Goal: Transaction & Acquisition: Purchase product/service

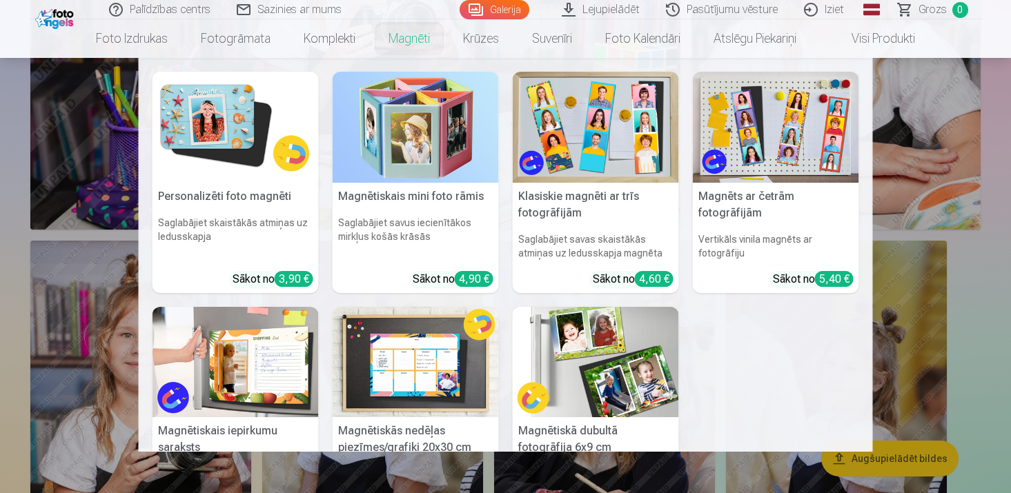
click at [253, 362] on img at bounding box center [236, 362] width 166 height 111
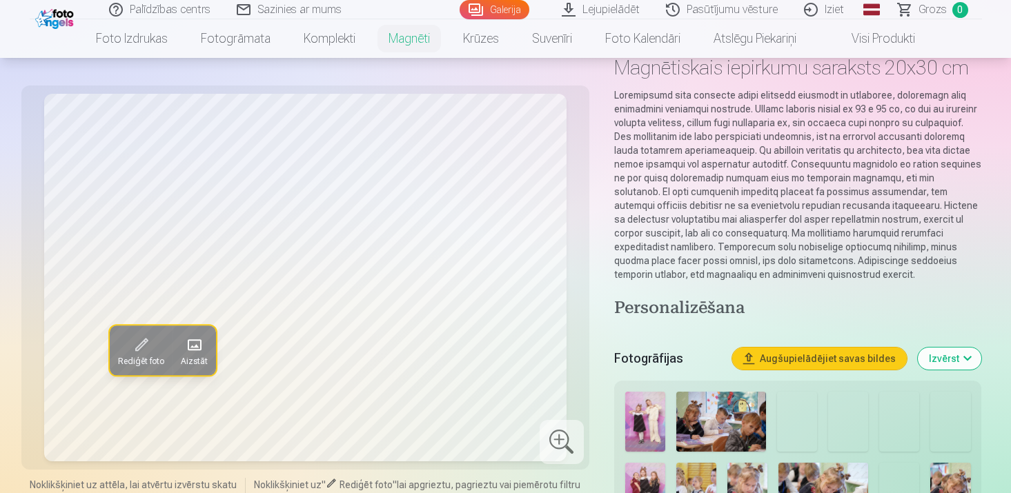
scroll to position [83, 0]
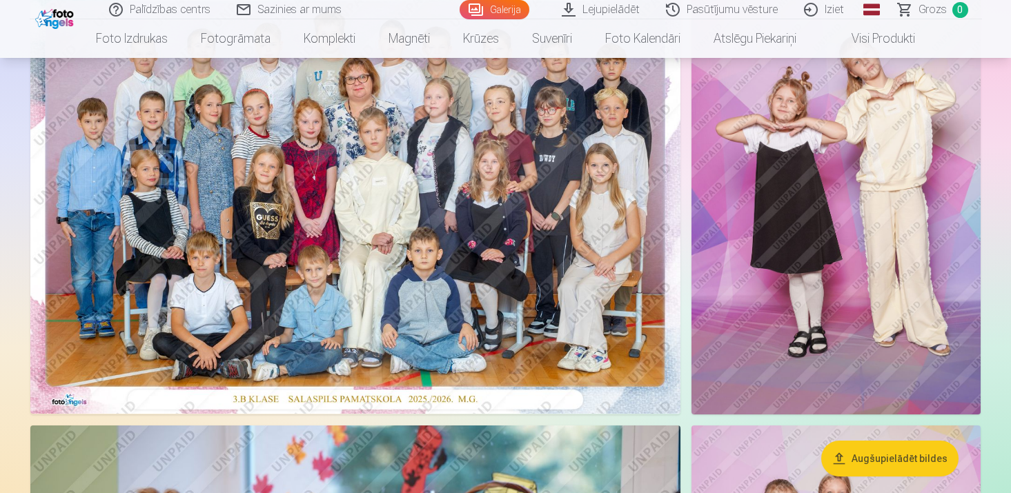
scroll to position [186, 0]
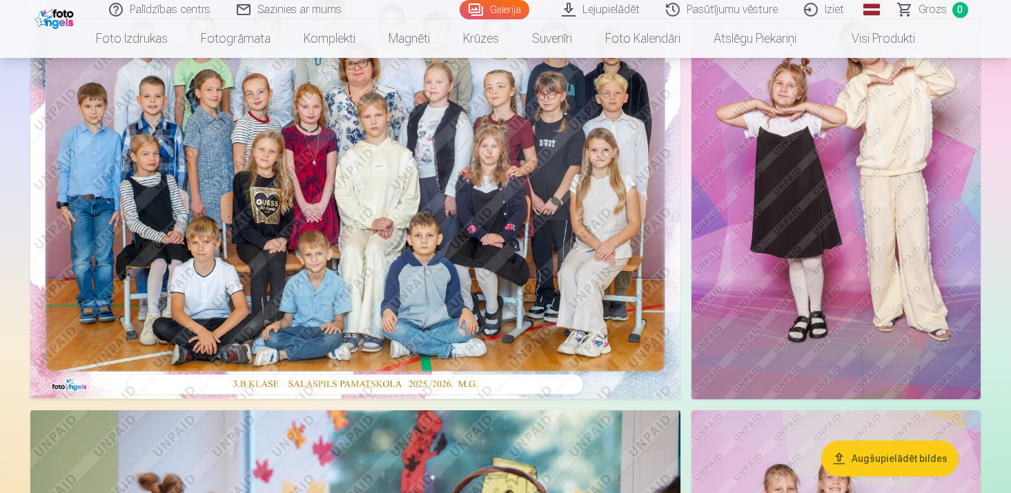
click at [739, 235] on img at bounding box center [836, 182] width 289 height 434
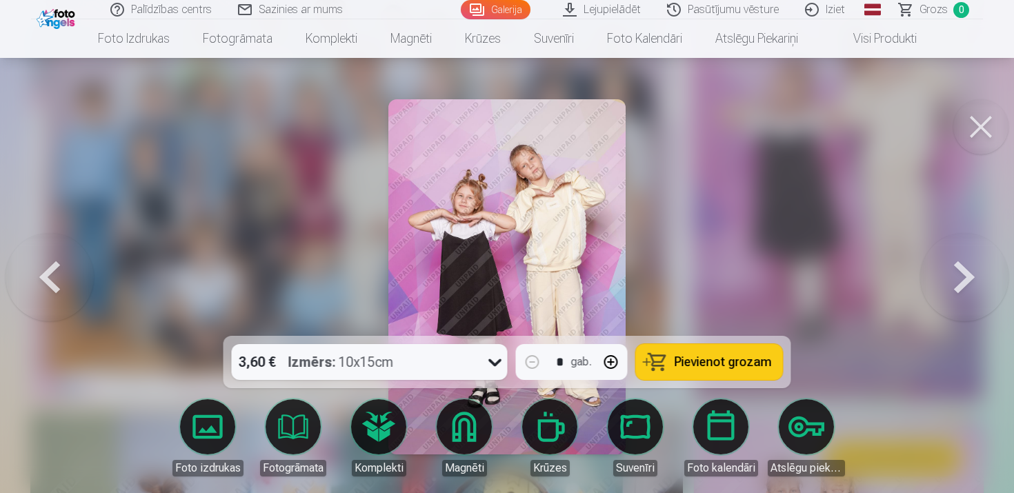
click at [355, 119] on div at bounding box center [507, 246] width 1014 height 493
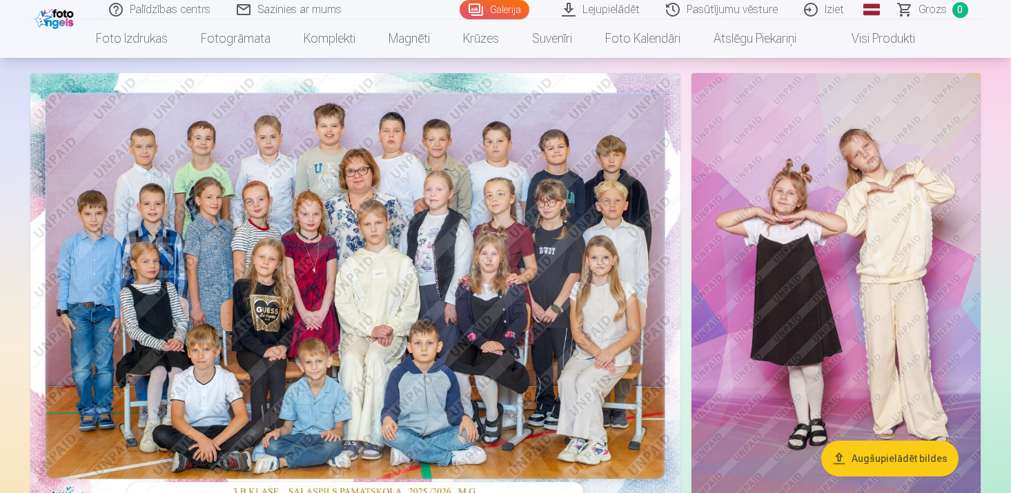
scroll to position [78, 0]
click at [431, 206] on img at bounding box center [355, 290] width 650 height 433
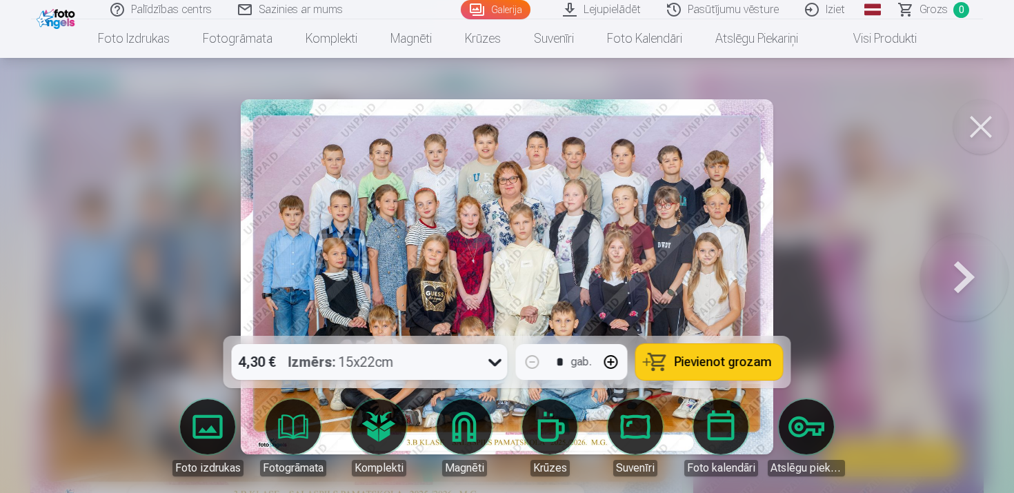
click at [643, 243] on img at bounding box center [507, 276] width 533 height 355
click at [988, 128] on button at bounding box center [981, 126] width 55 height 55
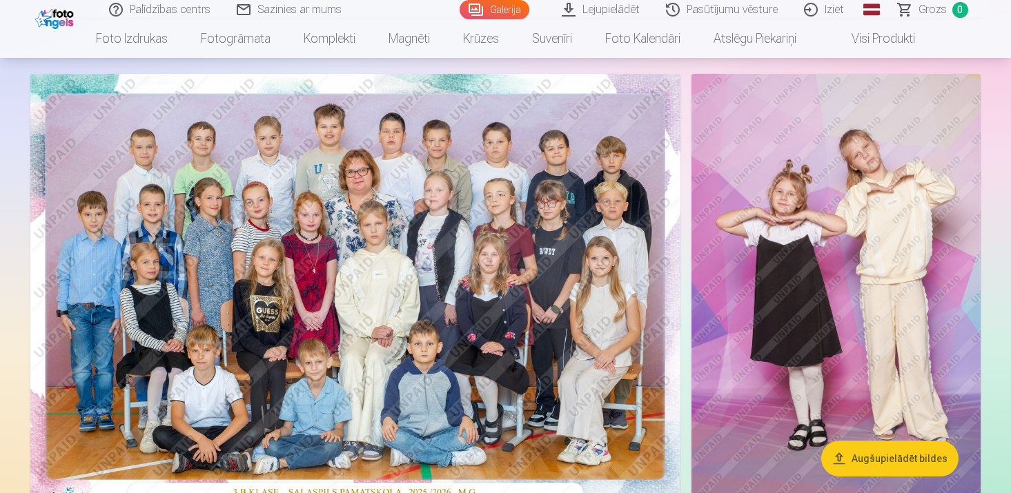
click at [848, 191] on img at bounding box center [836, 291] width 289 height 434
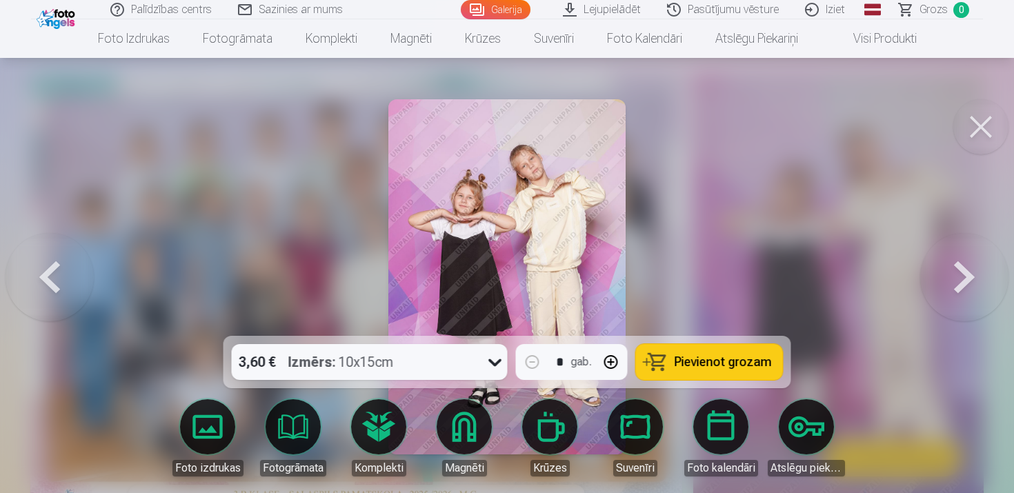
click at [515, 207] on img at bounding box center [507, 276] width 237 height 355
click at [975, 124] on button at bounding box center [981, 126] width 55 height 55
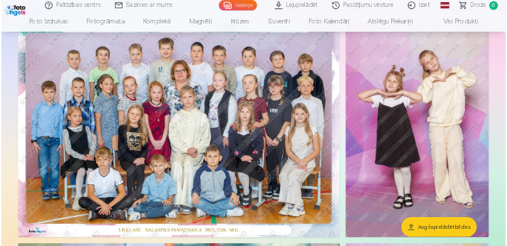
scroll to position [112, 0]
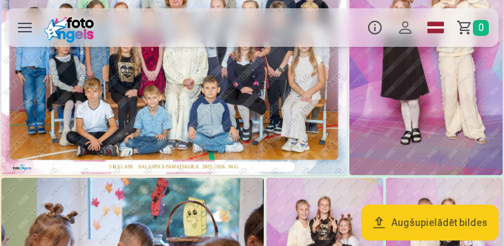
click at [197, 83] on img at bounding box center [173, 60] width 345 height 230
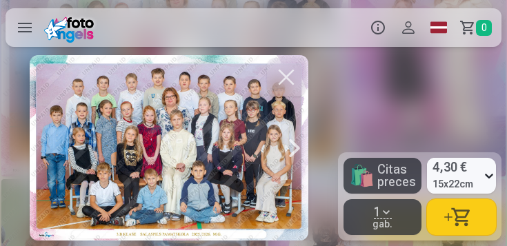
drag, startPoint x: 226, startPoint y: 142, endPoint x: 182, endPoint y: 137, distance: 45.1
click at [179, 138] on div at bounding box center [169, 148] width 278 height 186
drag, startPoint x: 235, startPoint y: 130, endPoint x: 262, endPoint y: 133, distance: 27.0
click at [262, 133] on div at bounding box center [169, 148] width 278 height 186
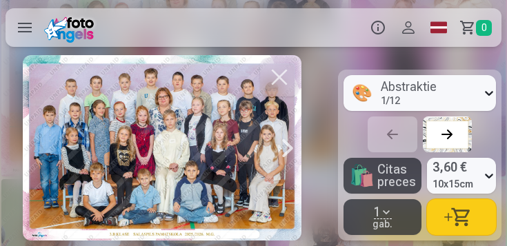
scroll to position [0, 1]
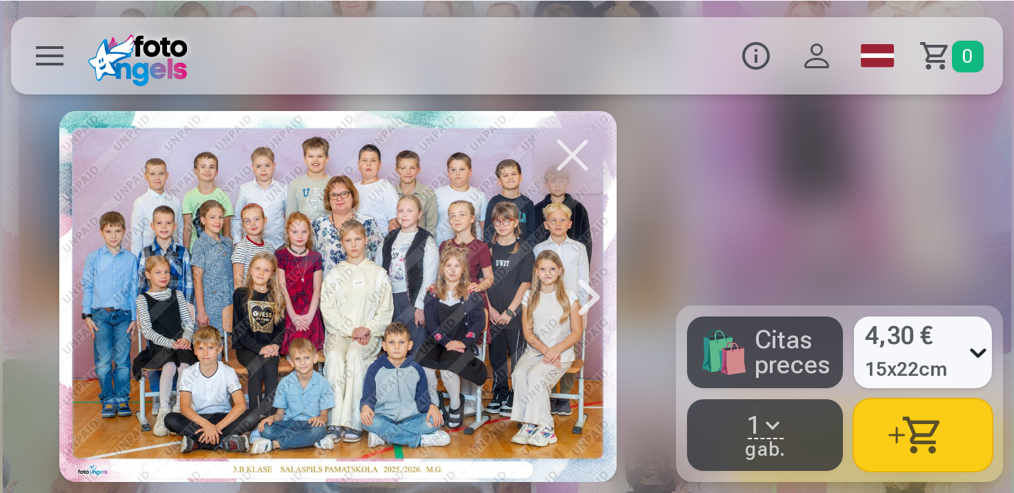
scroll to position [68, 0]
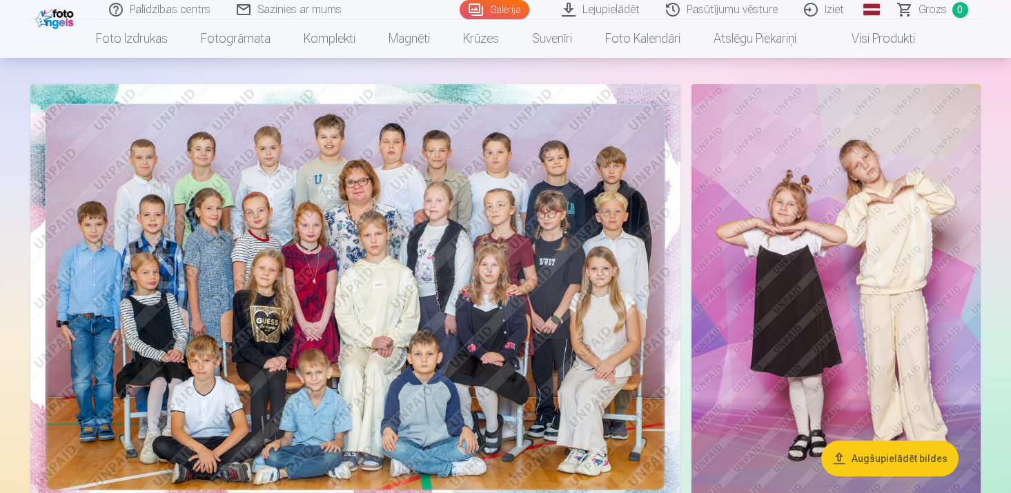
click at [363, 204] on img at bounding box center [355, 300] width 650 height 433
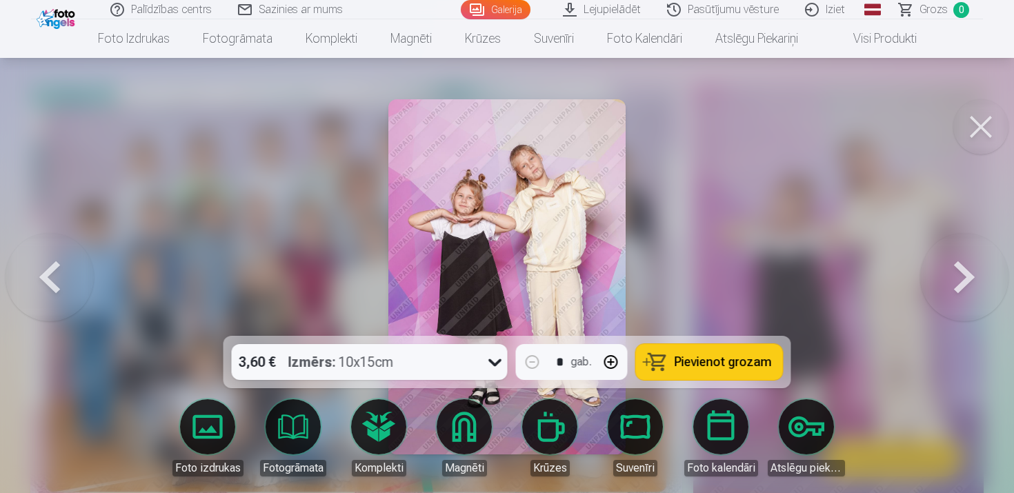
scroll to position [224, 0]
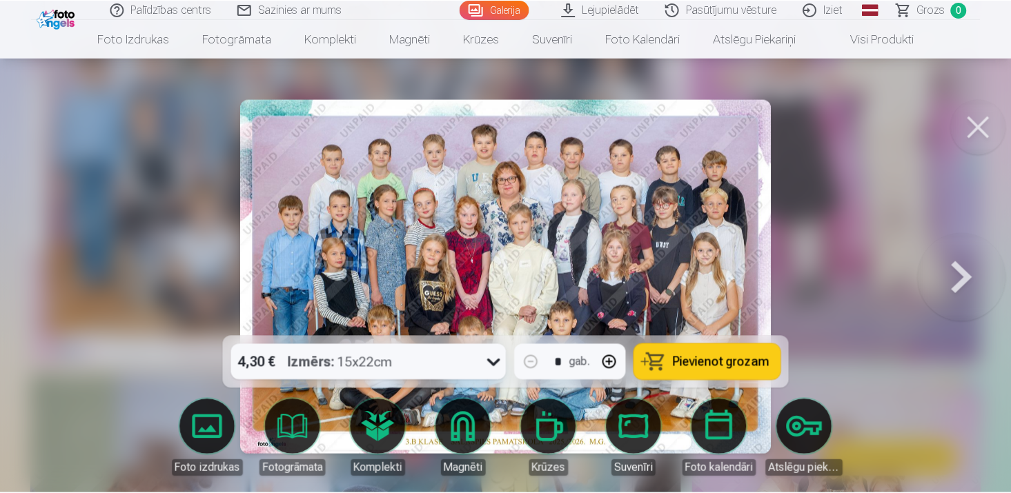
scroll to position [68, 0]
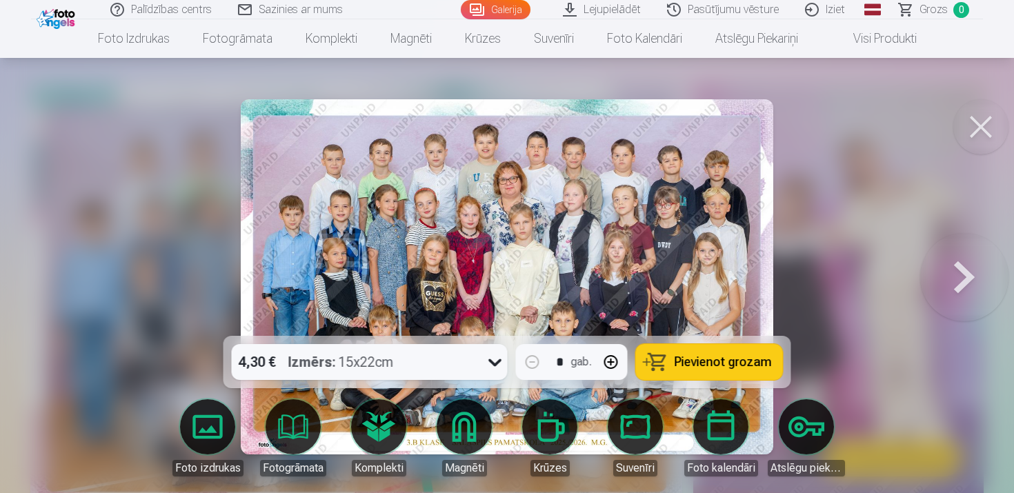
click at [983, 121] on button at bounding box center [981, 126] width 55 height 55
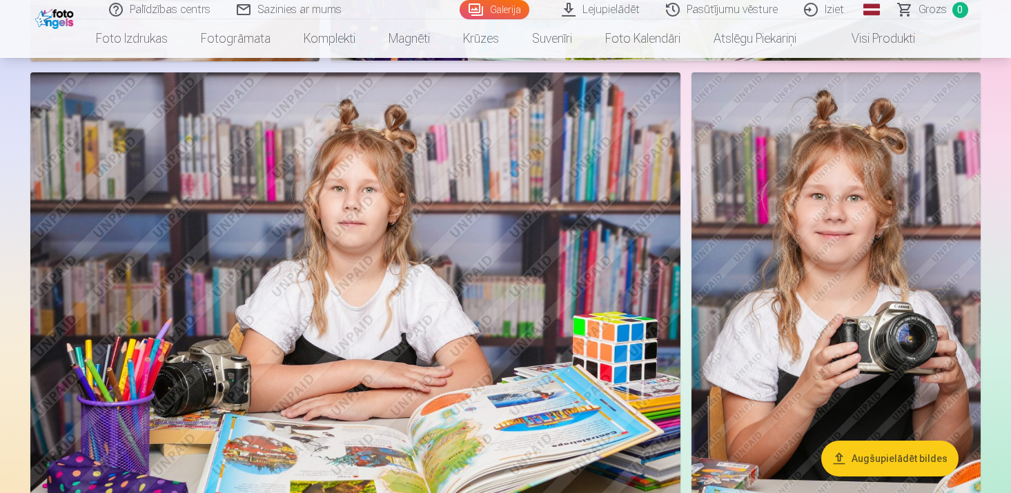
scroll to position [2937, 0]
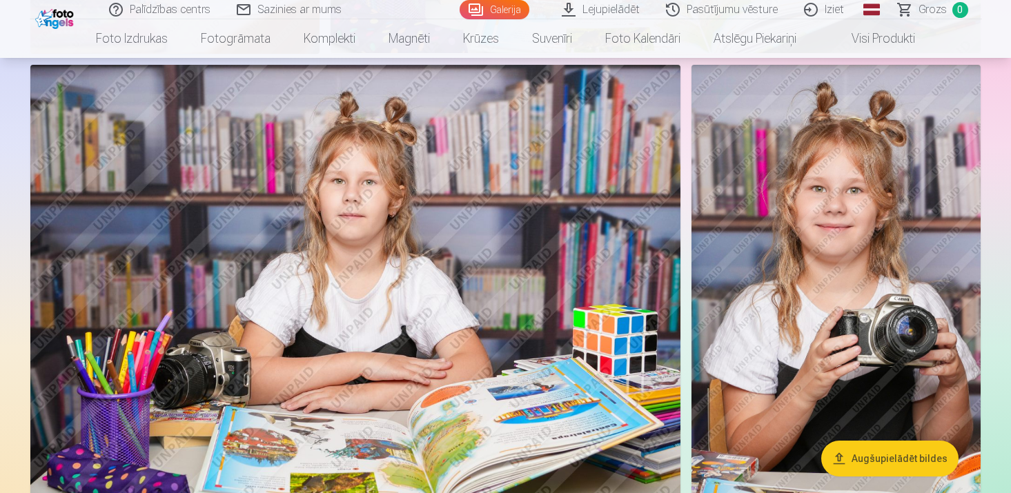
click at [369, 219] on img at bounding box center [355, 281] width 650 height 433
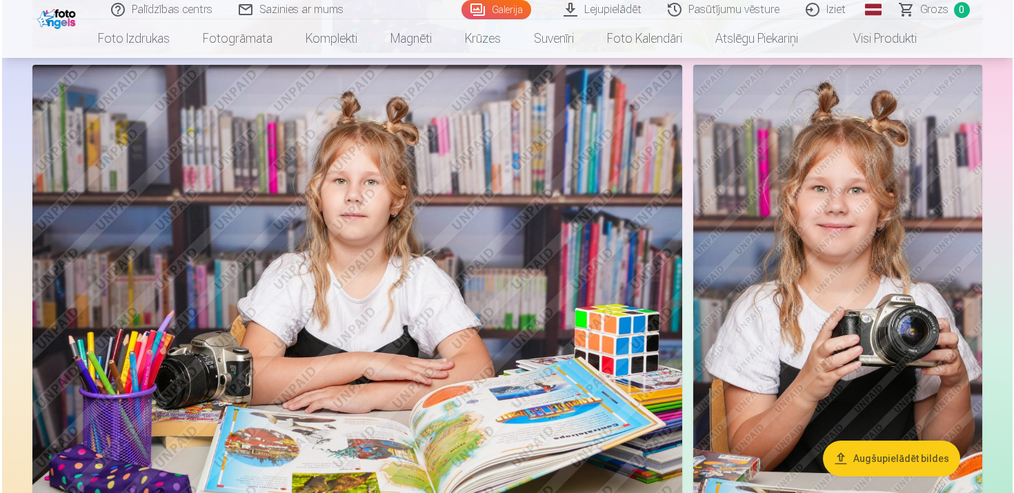
scroll to position [2945, 0]
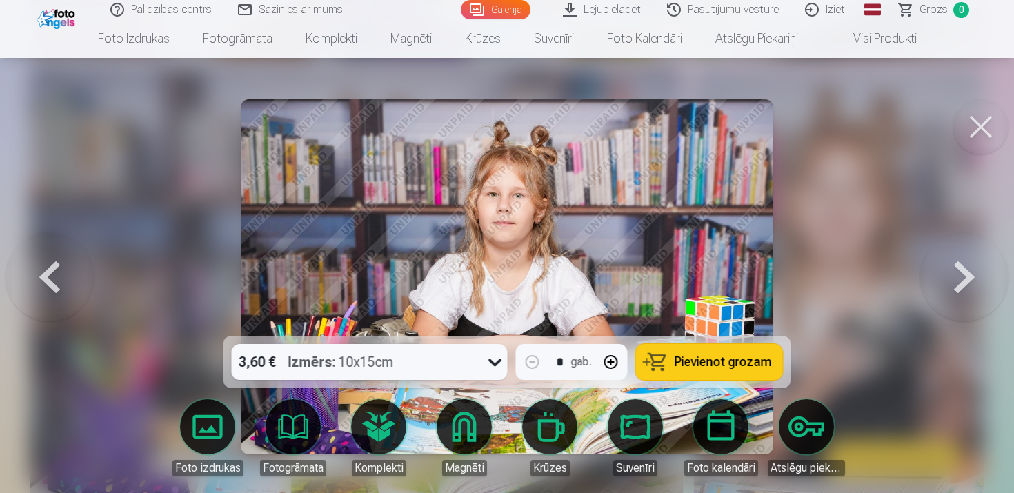
click at [705, 186] on img at bounding box center [507, 276] width 533 height 355
click at [991, 121] on button at bounding box center [981, 126] width 55 height 55
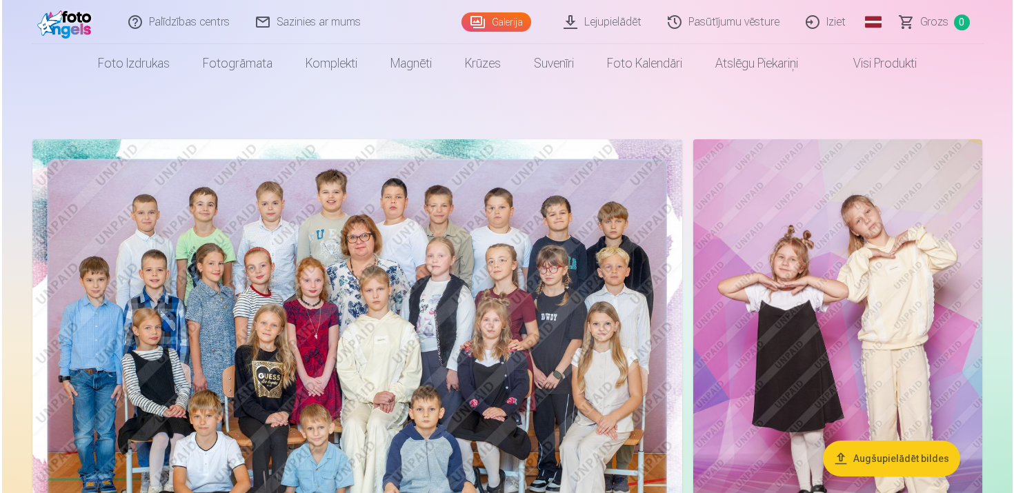
scroll to position [10, 0]
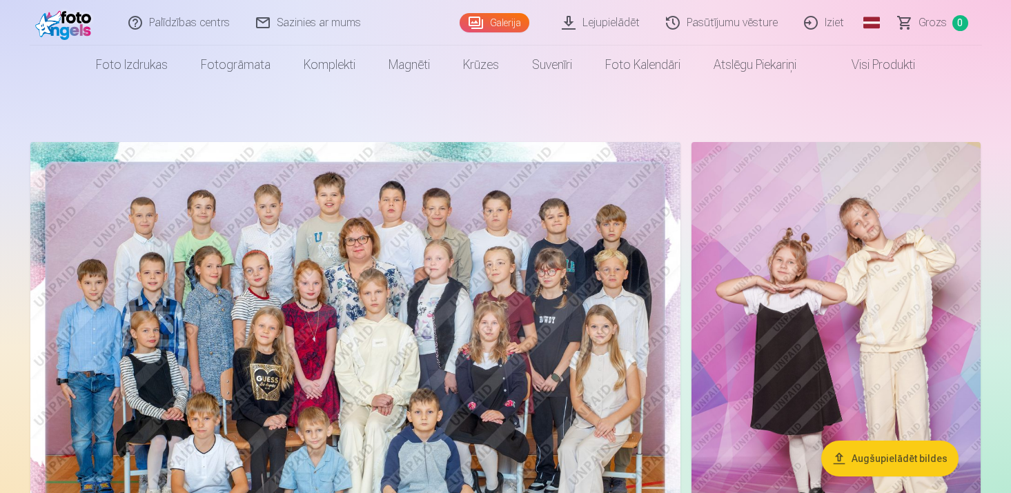
click at [843, 266] on img at bounding box center [836, 359] width 289 height 434
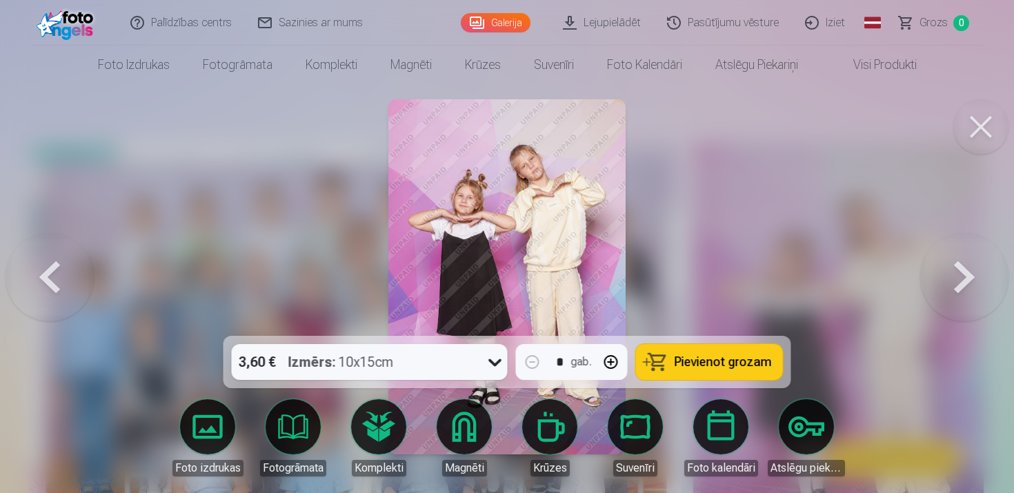
click at [518, 179] on img at bounding box center [507, 276] width 237 height 355
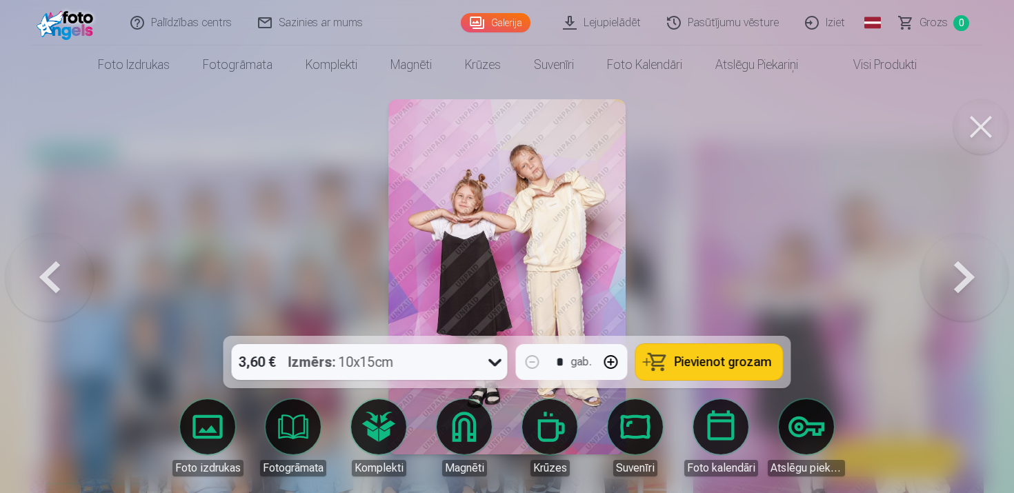
click at [982, 136] on button at bounding box center [981, 126] width 55 height 55
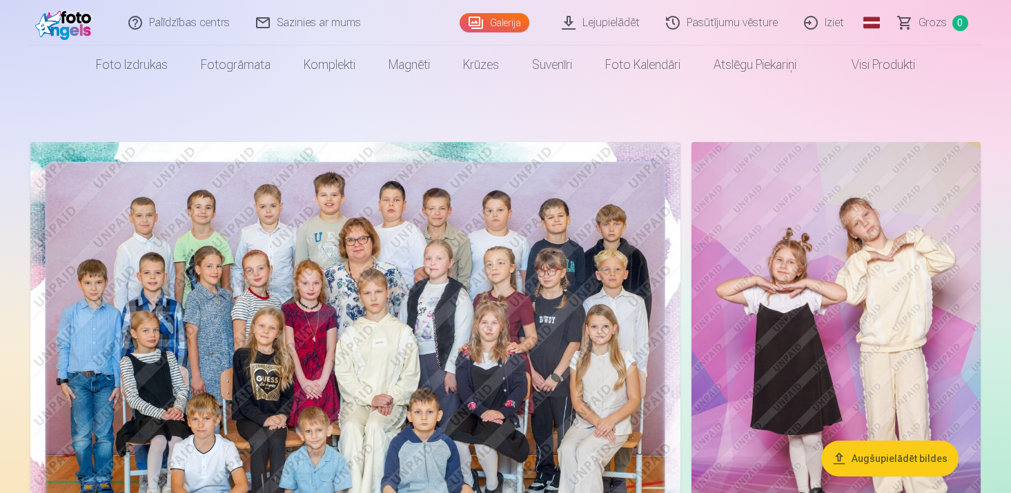
click at [423, 266] on img at bounding box center [355, 358] width 650 height 433
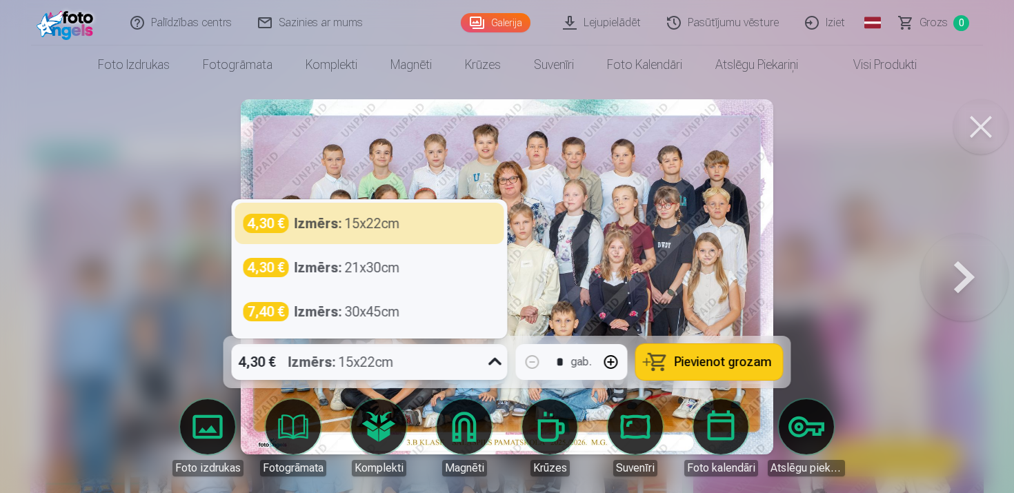
click at [498, 364] on icon at bounding box center [495, 362] width 22 height 22
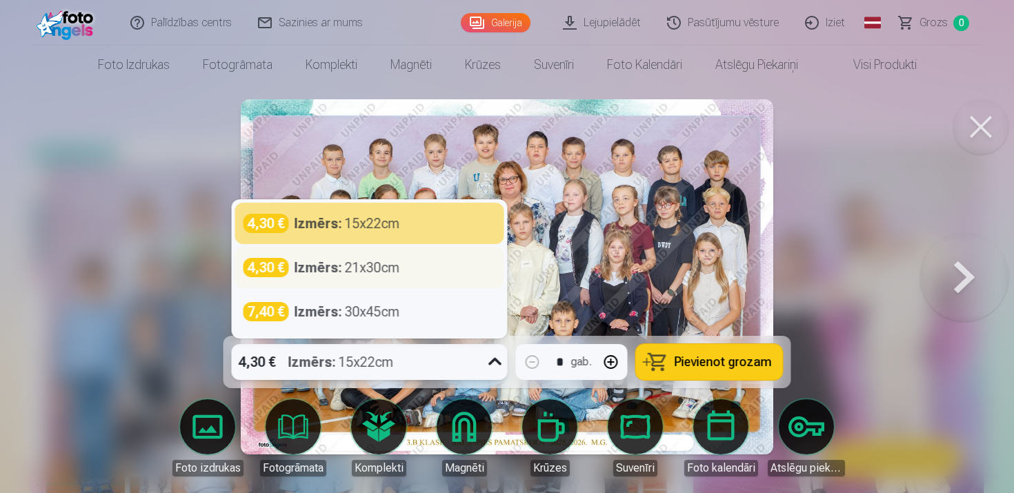
click at [377, 271] on div "Izmērs : 21x30cm" at bounding box center [348, 267] width 106 height 19
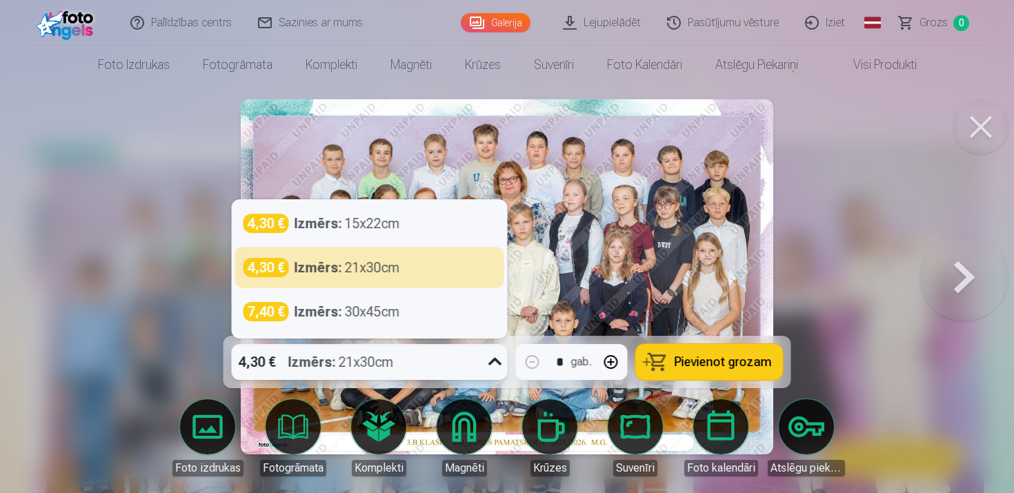
click at [495, 365] on icon at bounding box center [495, 362] width 22 height 22
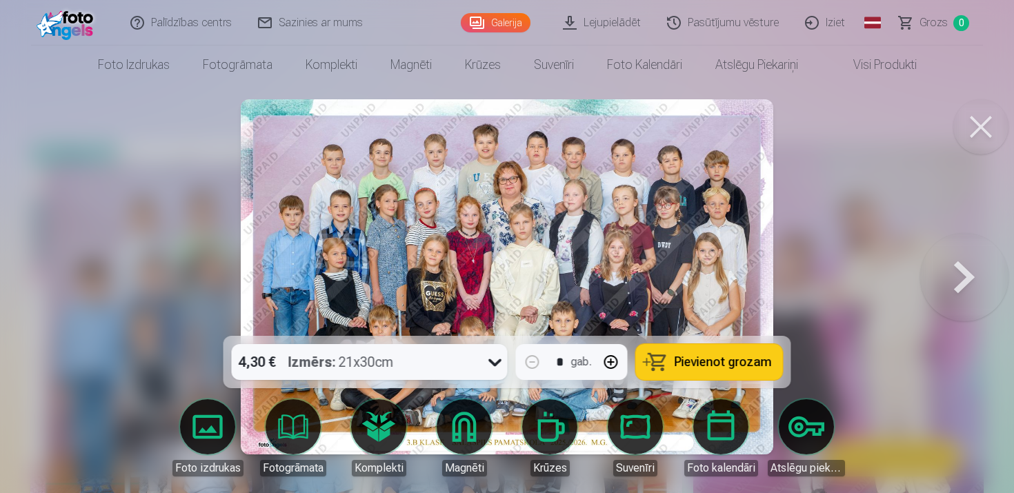
click at [854, 277] on div at bounding box center [507, 246] width 1014 height 493
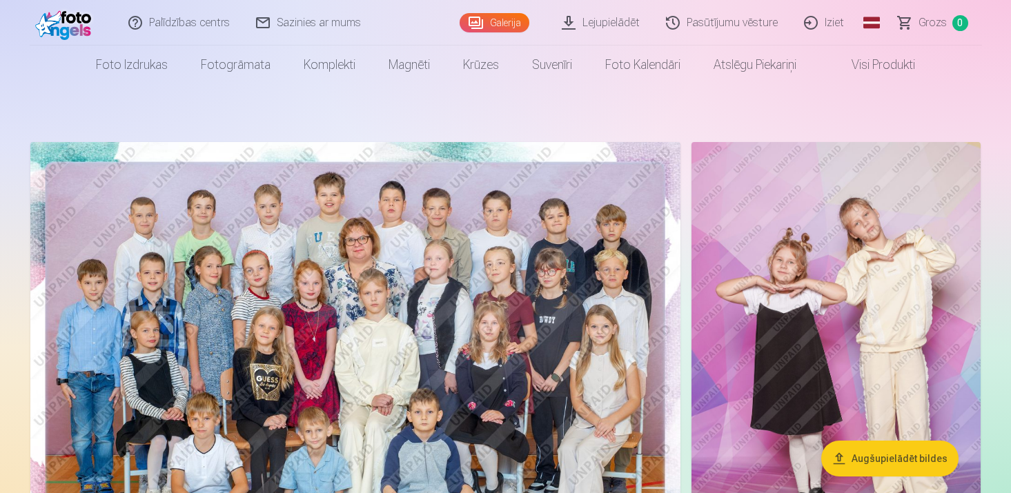
click at [827, 276] on img at bounding box center [836, 359] width 289 height 434
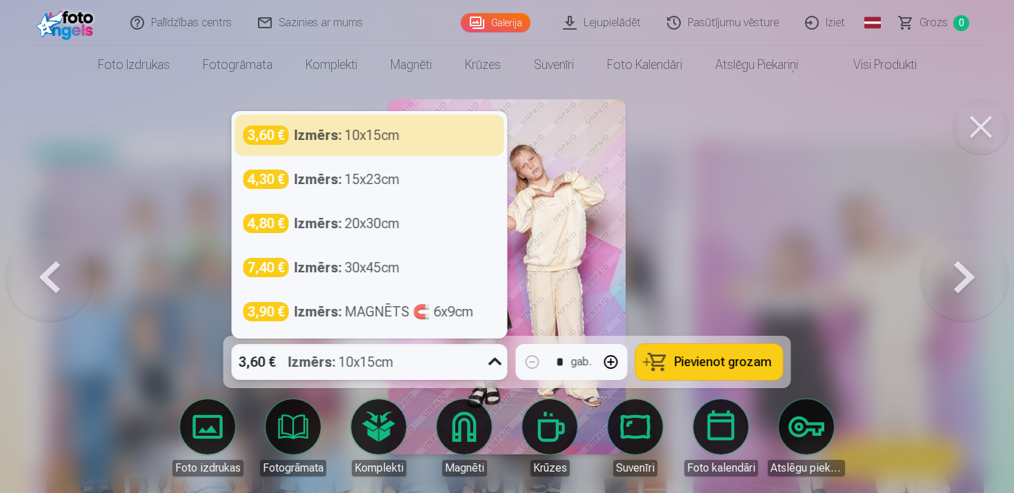
click at [486, 367] on icon at bounding box center [495, 362] width 22 height 22
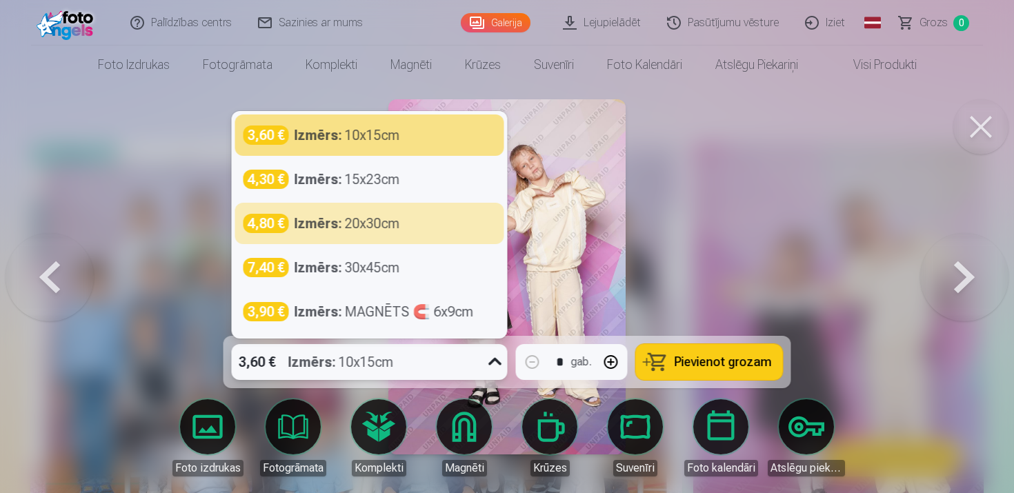
click at [43, 278] on button at bounding box center [50, 277] width 88 height 90
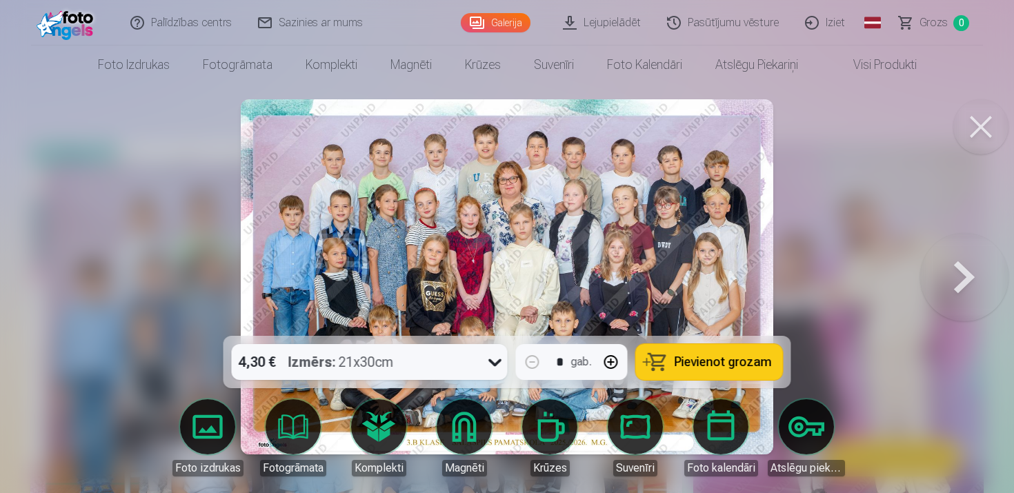
click at [739, 369] on button "Pievienot grozam" at bounding box center [709, 362] width 147 height 36
click at [494, 361] on icon at bounding box center [495, 362] width 22 height 22
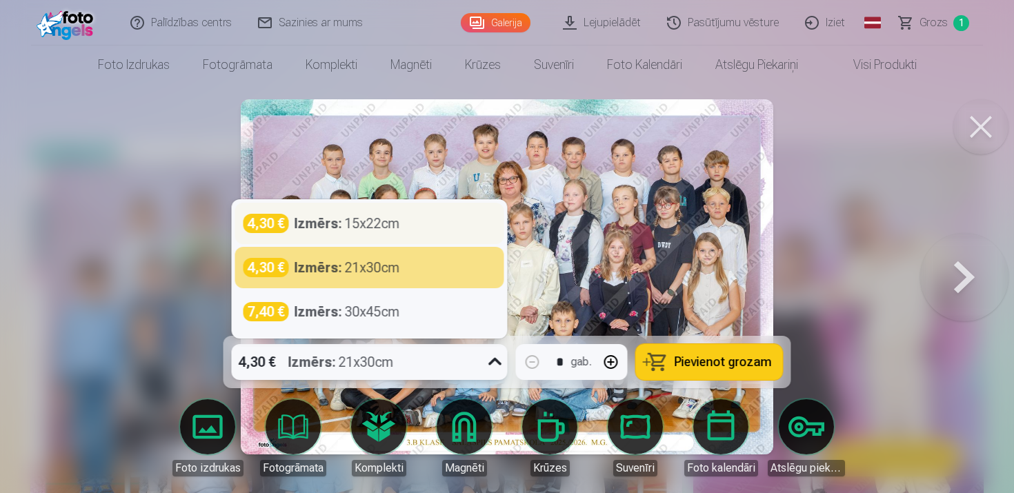
click at [382, 220] on div "Izmērs : 15x22cm" at bounding box center [348, 223] width 106 height 19
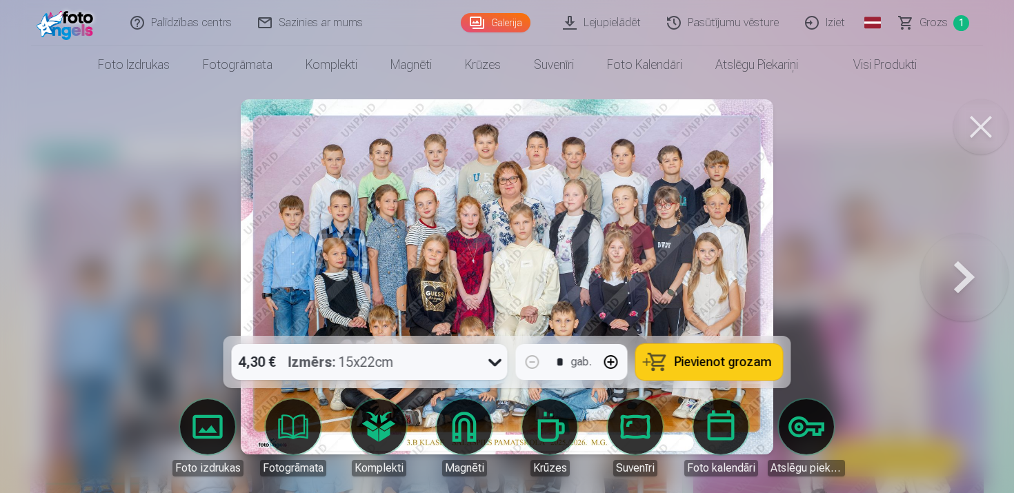
click at [717, 362] on span "Pievienot grozam" at bounding box center [723, 362] width 97 height 12
click at [939, 19] on span "Grozs" at bounding box center [934, 22] width 28 height 17
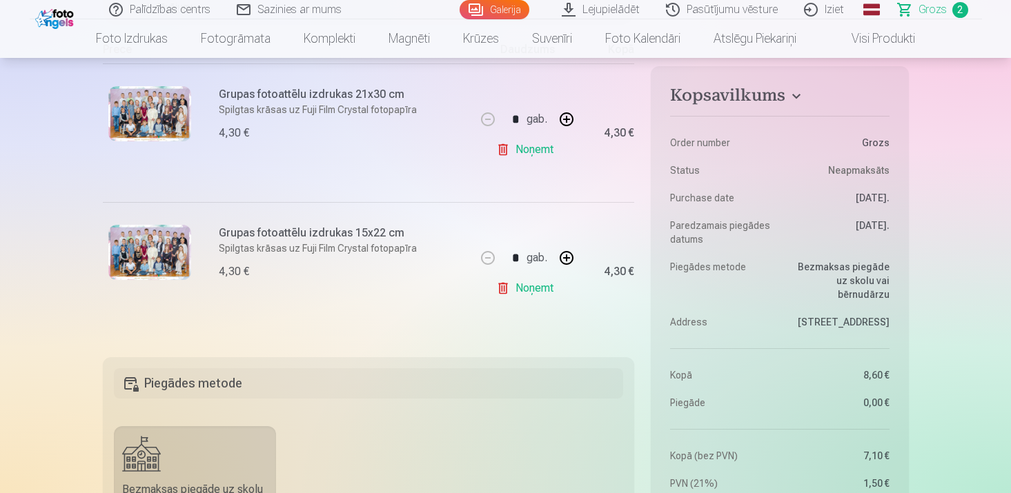
scroll to position [288, 0]
click at [544, 149] on link "Noņemt" at bounding box center [527, 151] width 63 height 28
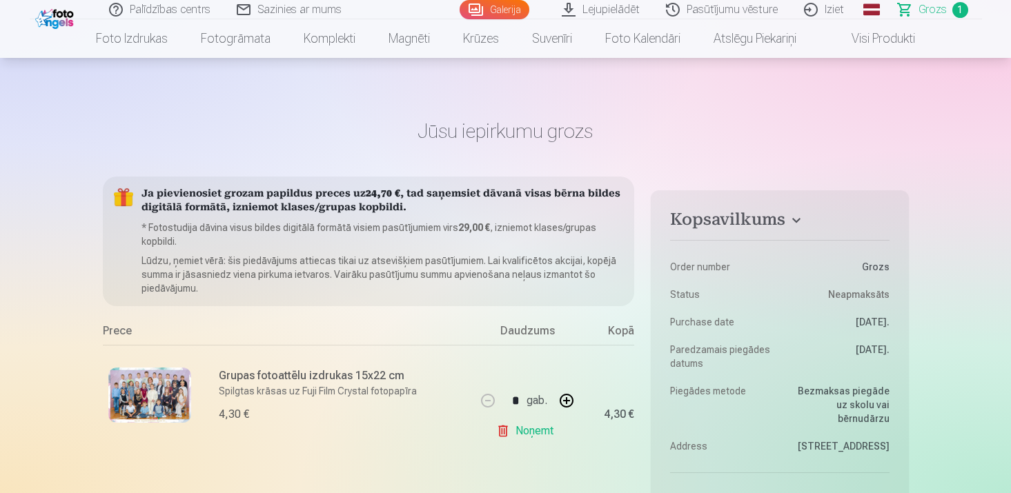
scroll to position [0, 0]
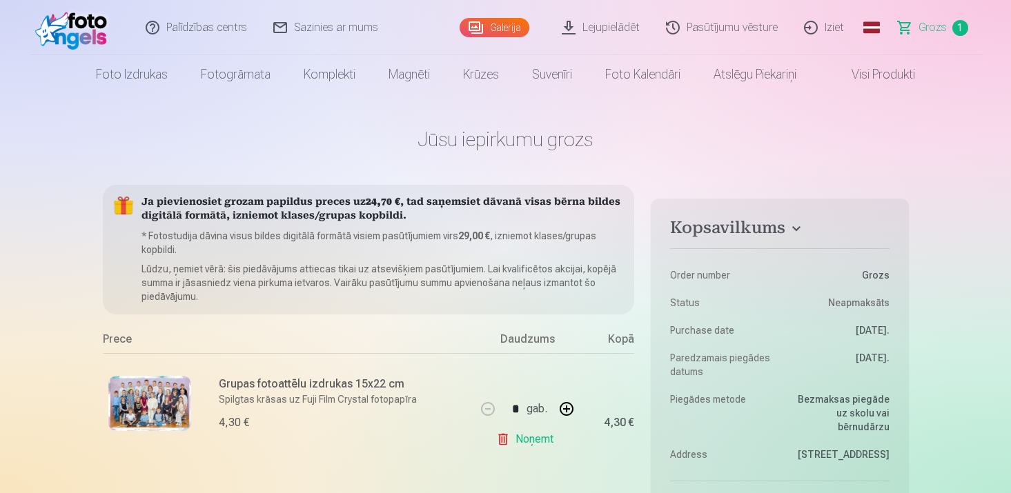
click at [502, 28] on link "Galerija" at bounding box center [495, 27] width 70 height 19
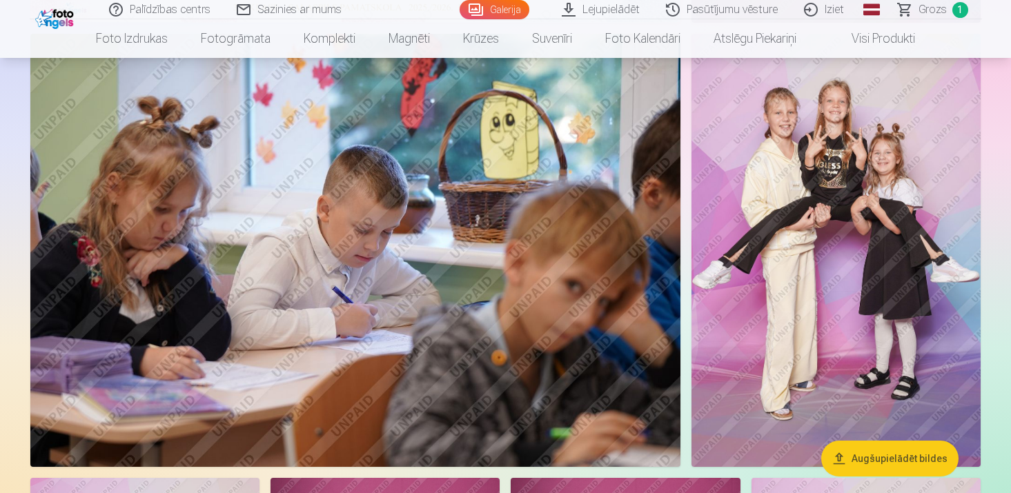
scroll to position [567, 0]
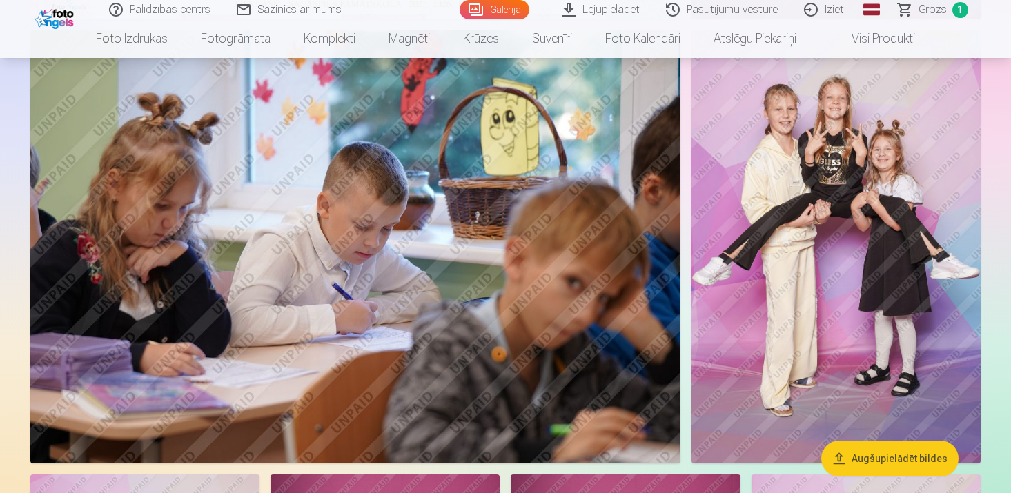
click at [808, 236] on img at bounding box center [836, 246] width 289 height 433
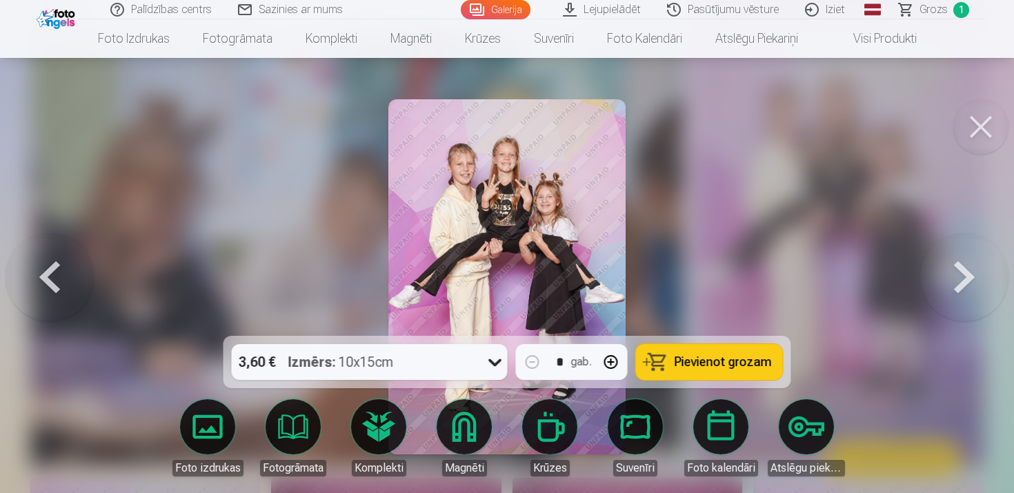
click at [979, 140] on button at bounding box center [981, 126] width 55 height 55
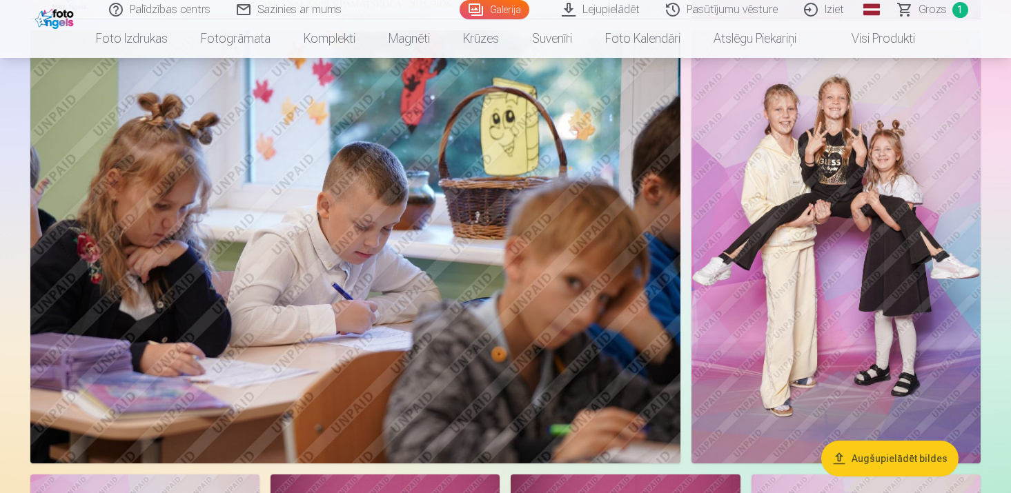
click at [803, 233] on img at bounding box center [836, 246] width 289 height 433
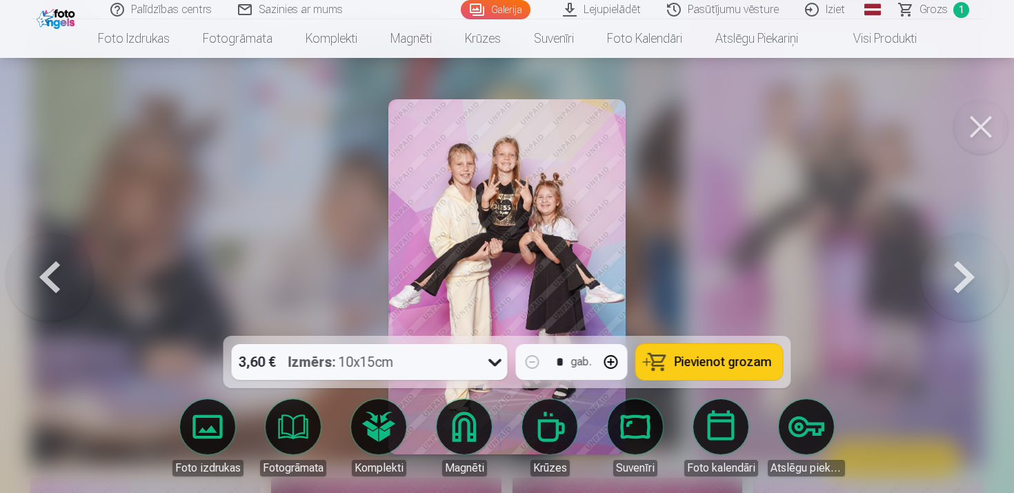
click at [982, 124] on button at bounding box center [981, 126] width 55 height 55
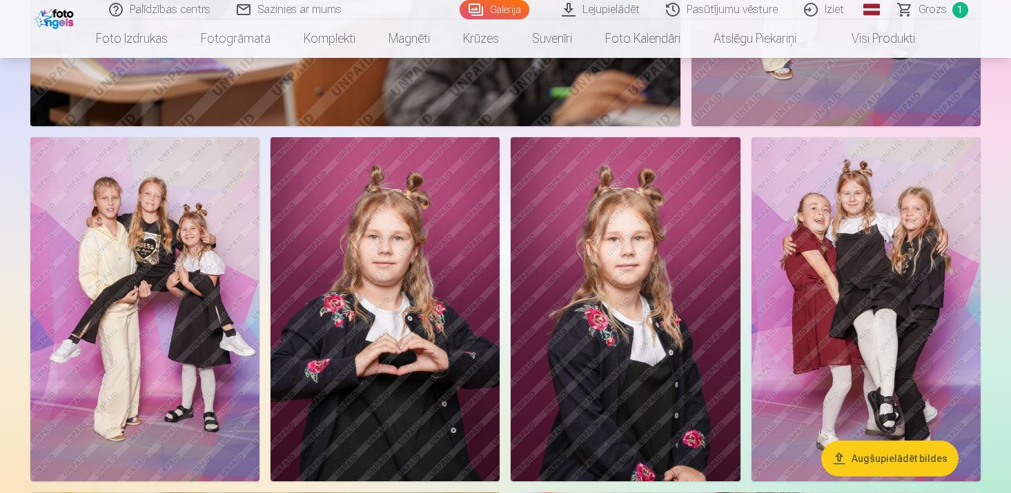
scroll to position [910, 0]
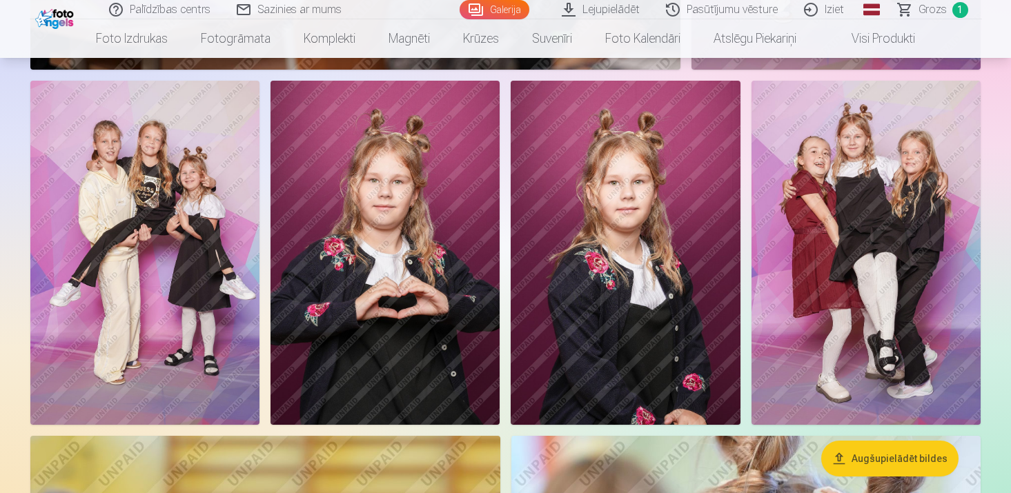
click at [415, 248] on img at bounding box center [385, 253] width 229 height 344
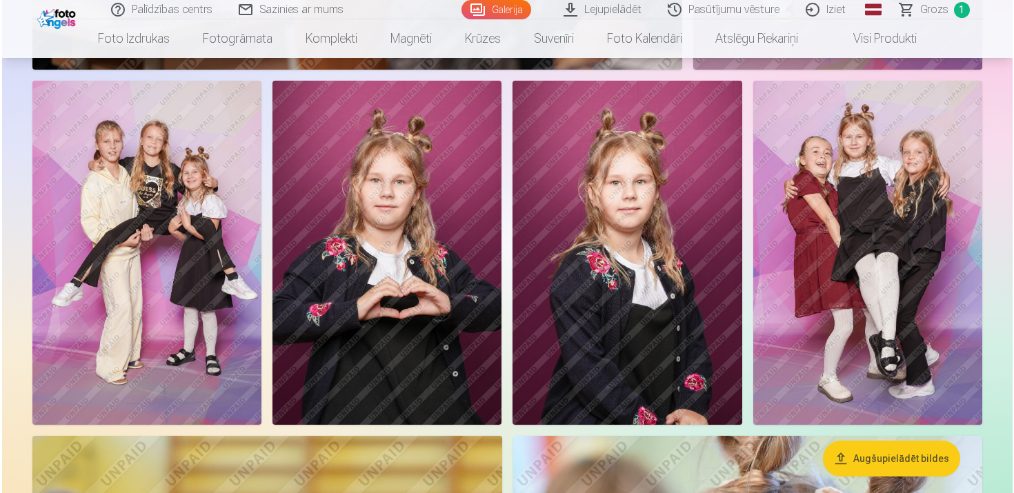
scroll to position [963, 0]
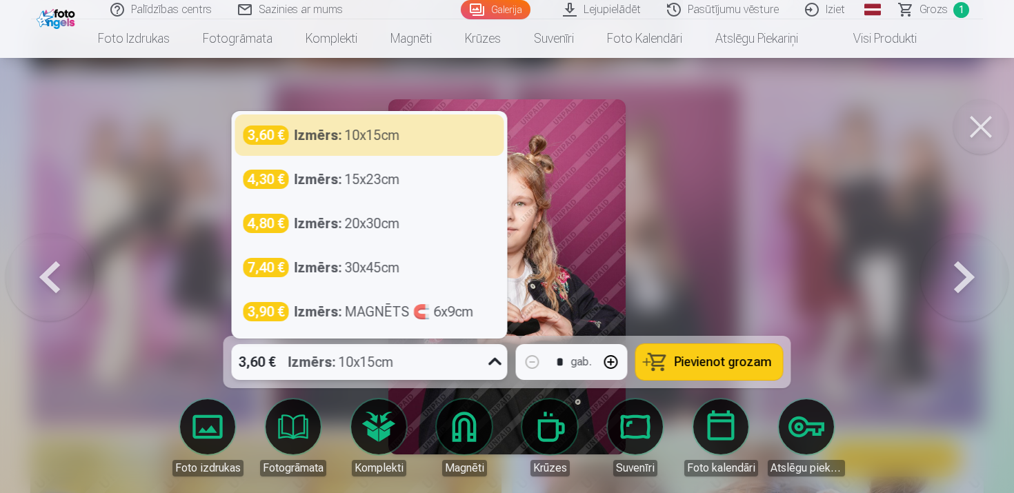
click at [496, 374] on div at bounding box center [495, 362] width 25 height 36
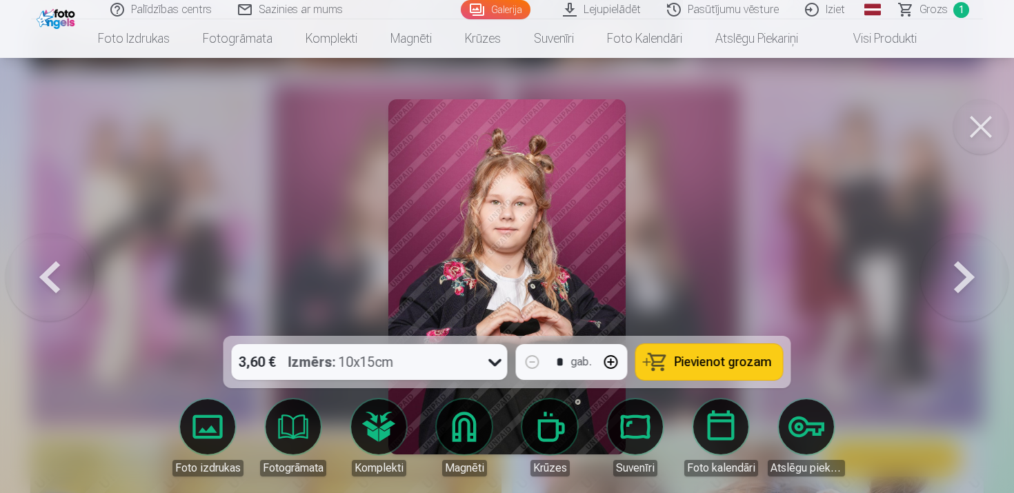
click at [975, 126] on button at bounding box center [981, 126] width 55 height 55
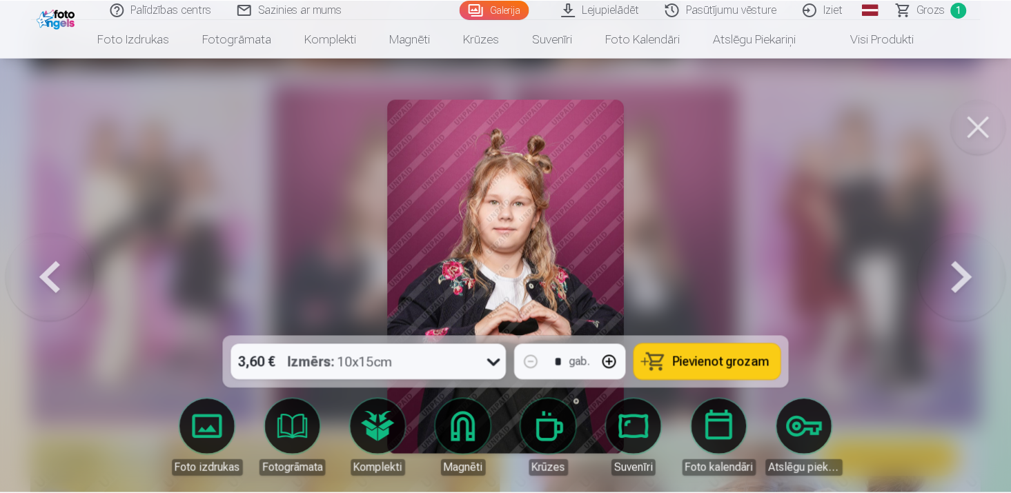
scroll to position [961, 0]
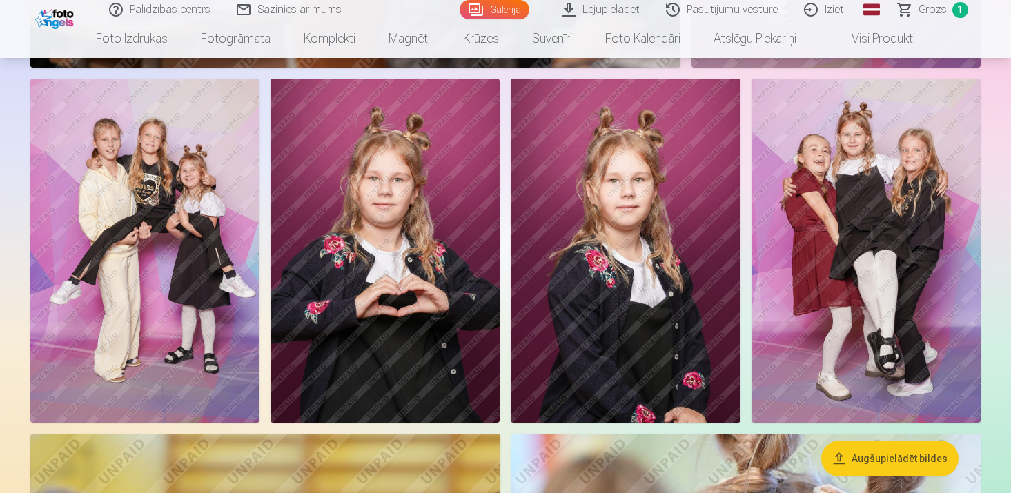
click at [895, 196] on img at bounding box center [866, 251] width 229 height 344
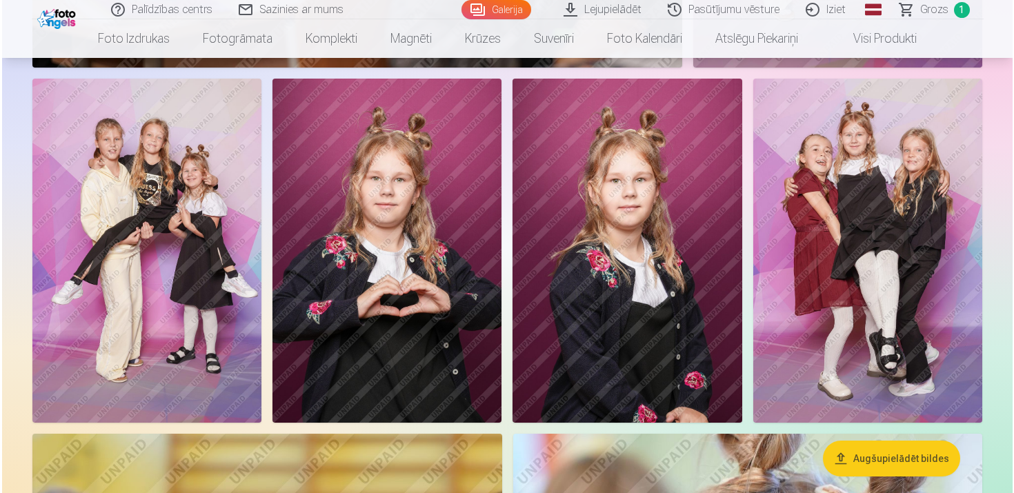
scroll to position [965, 0]
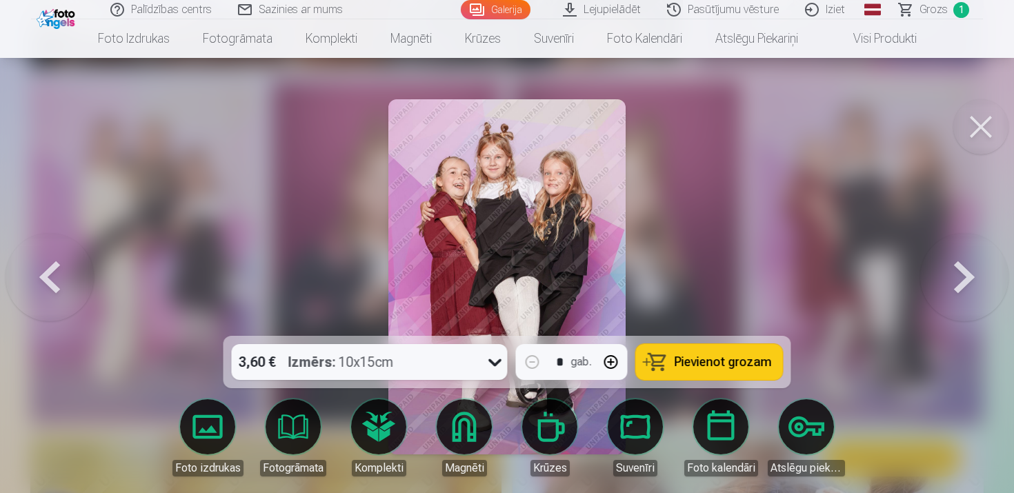
click at [986, 115] on button at bounding box center [981, 126] width 55 height 55
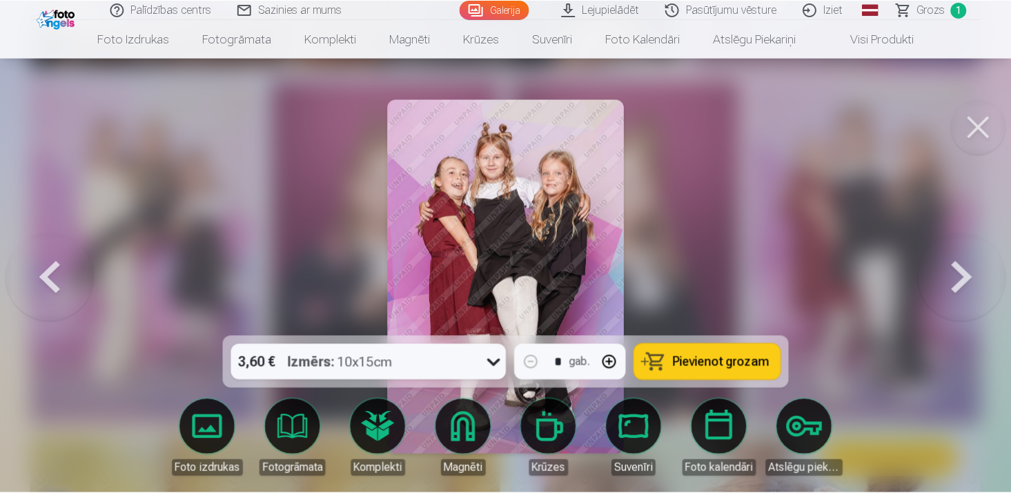
scroll to position [963, 0]
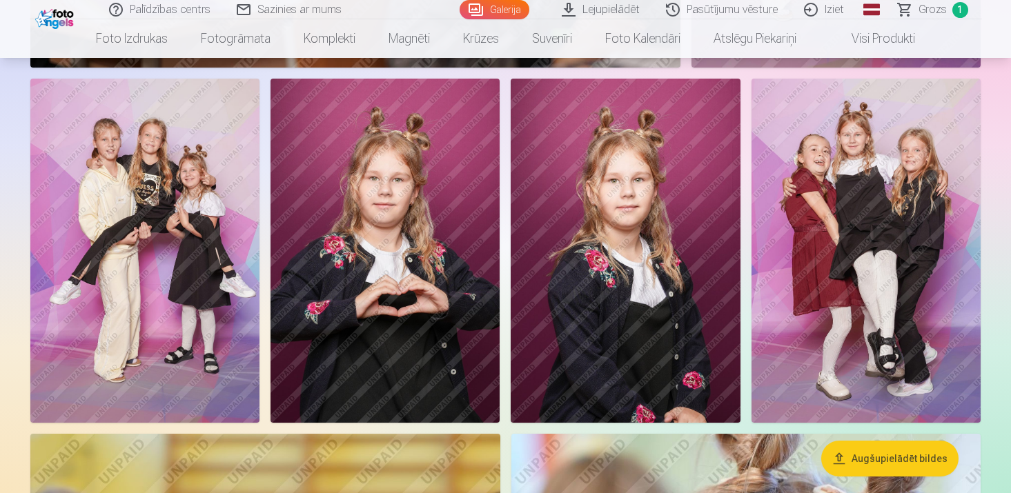
click at [928, 198] on img at bounding box center [866, 251] width 229 height 344
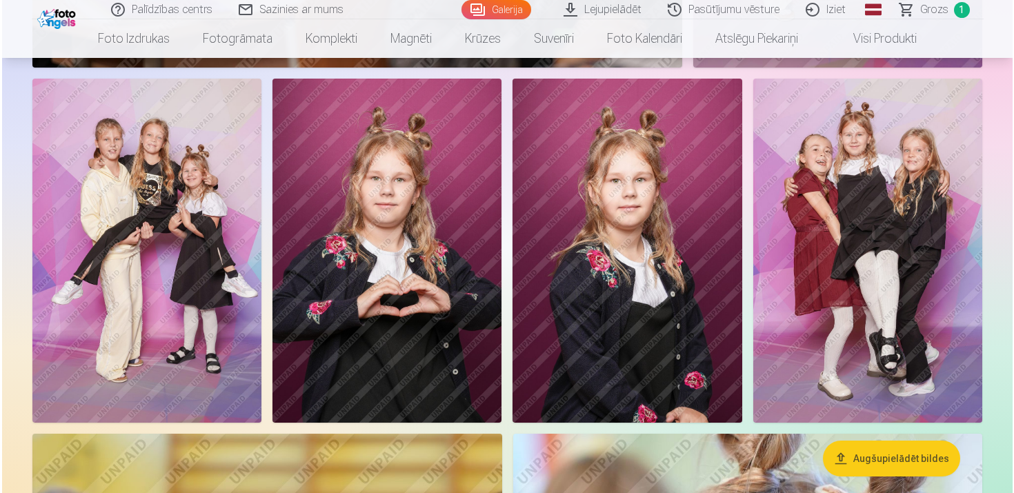
scroll to position [965, 0]
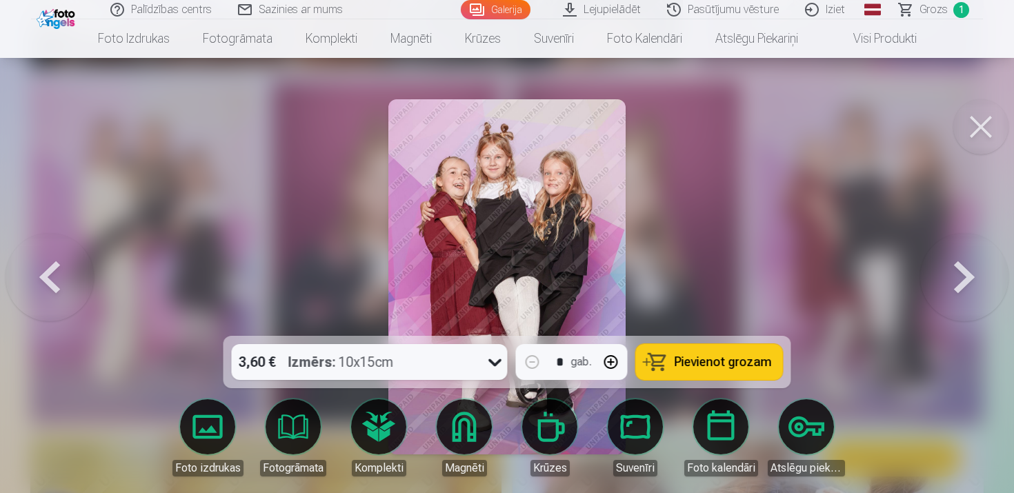
click at [703, 363] on span "Pievienot grozam" at bounding box center [723, 362] width 97 height 12
click at [983, 126] on button at bounding box center [981, 126] width 55 height 55
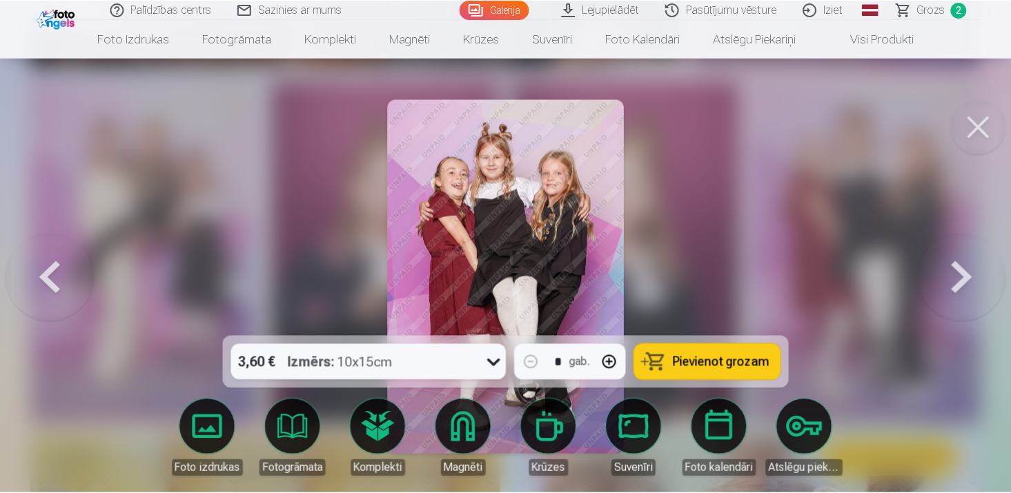
scroll to position [963, 0]
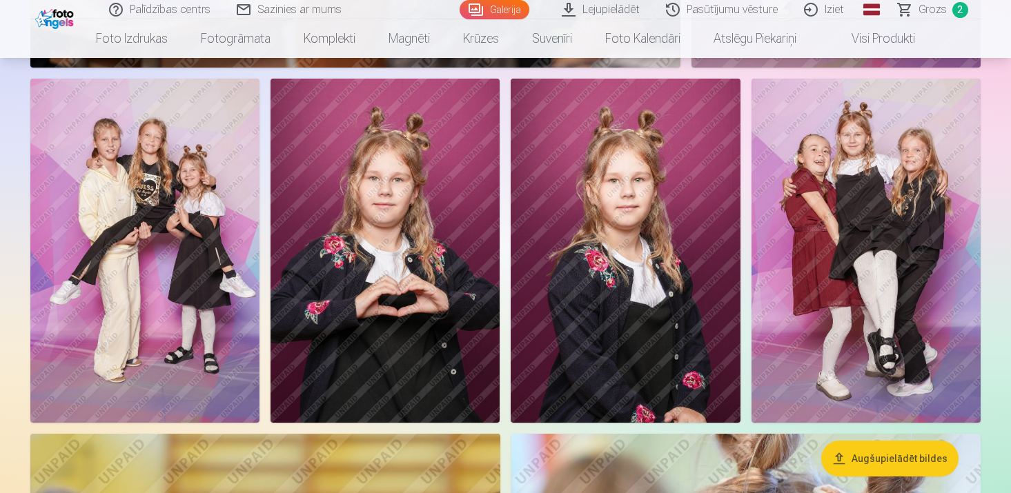
click at [587, 190] on img at bounding box center [625, 251] width 229 height 344
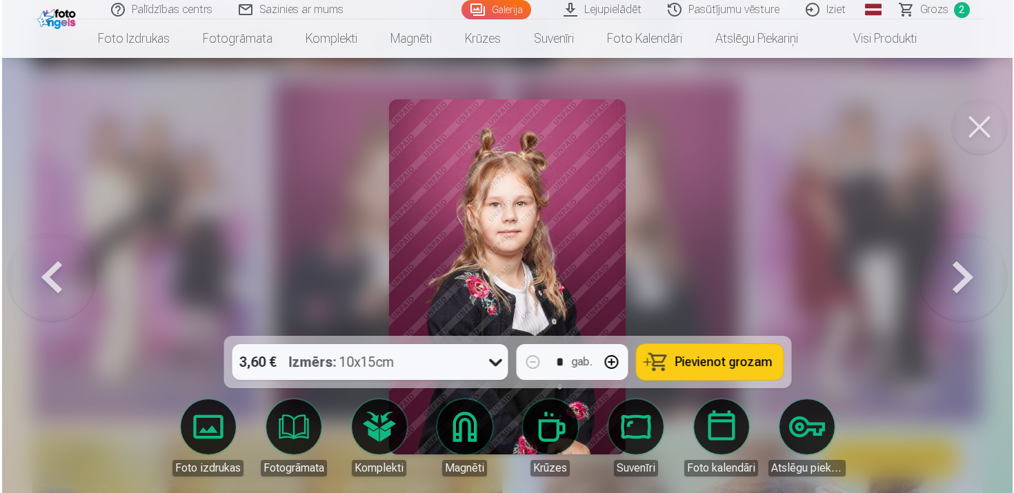
scroll to position [965, 0]
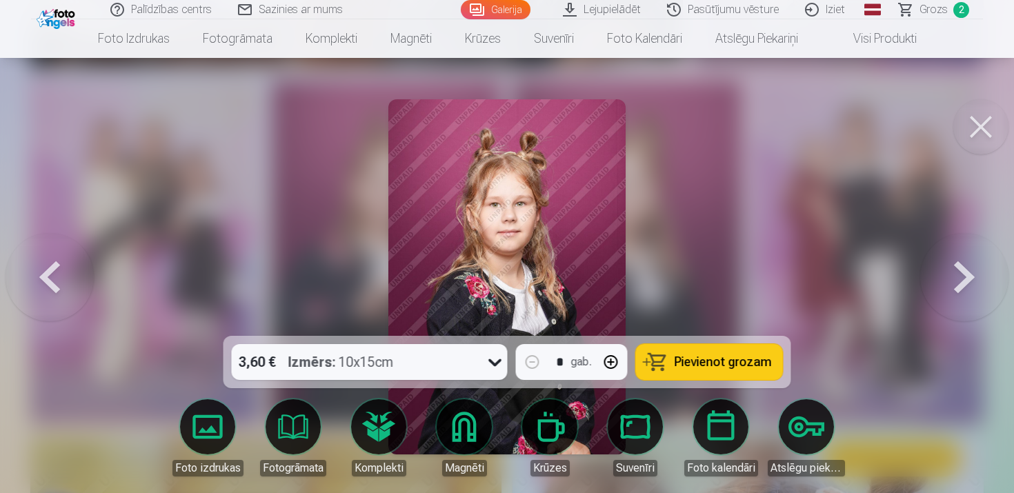
click at [708, 360] on span "Pievienot grozam" at bounding box center [723, 362] width 97 height 12
click at [983, 119] on button at bounding box center [981, 126] width 55 height 55
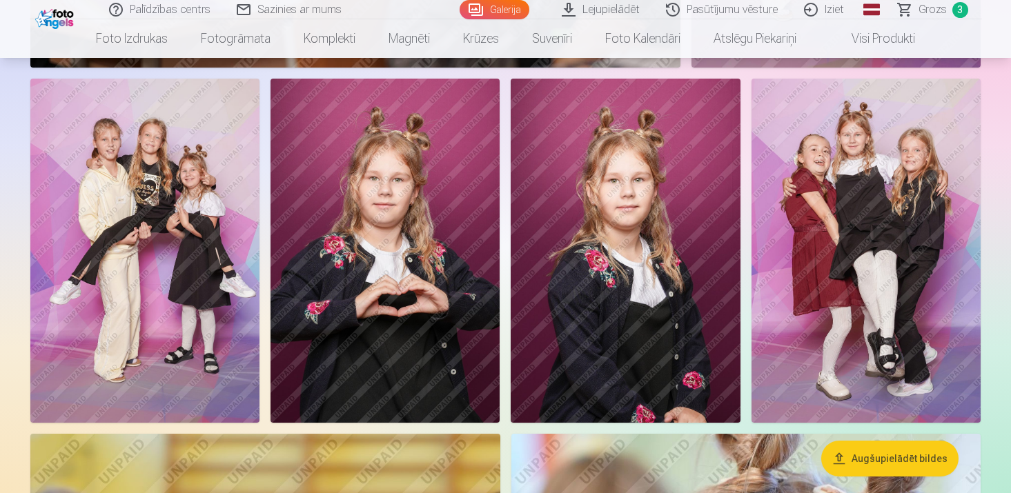
click at [425, 222] on img at bounding box center [385, 251] width 229 height 344
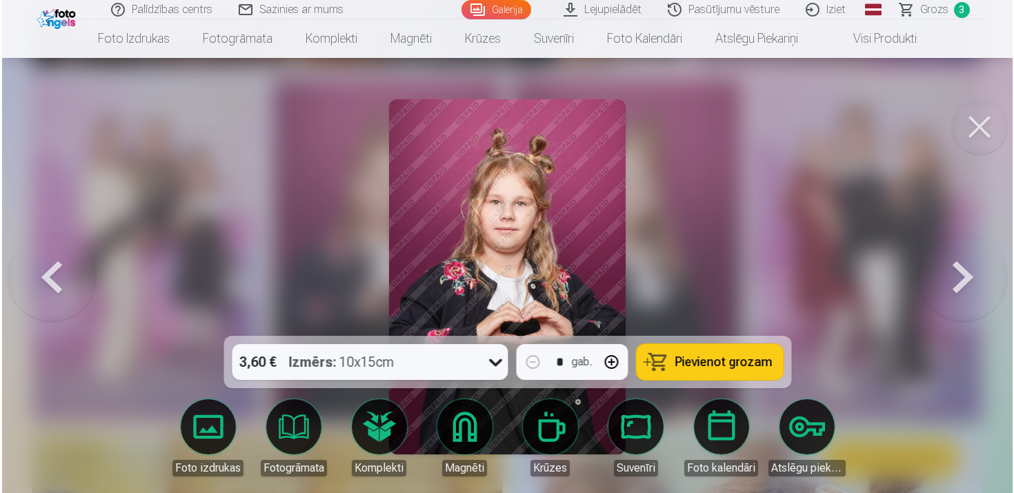
scroll to position [965, 0]
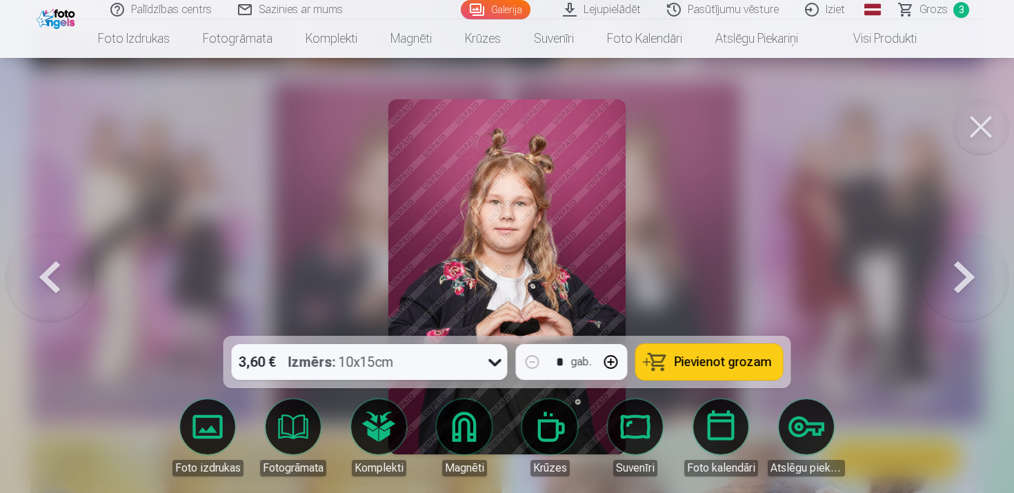
click at [497, 361] on icon at bounding box center [495, 362] width 22 height 22
click at [718, 356] on span "Pievienot grozam" at bounding box center [723, 362] width 97 height 12
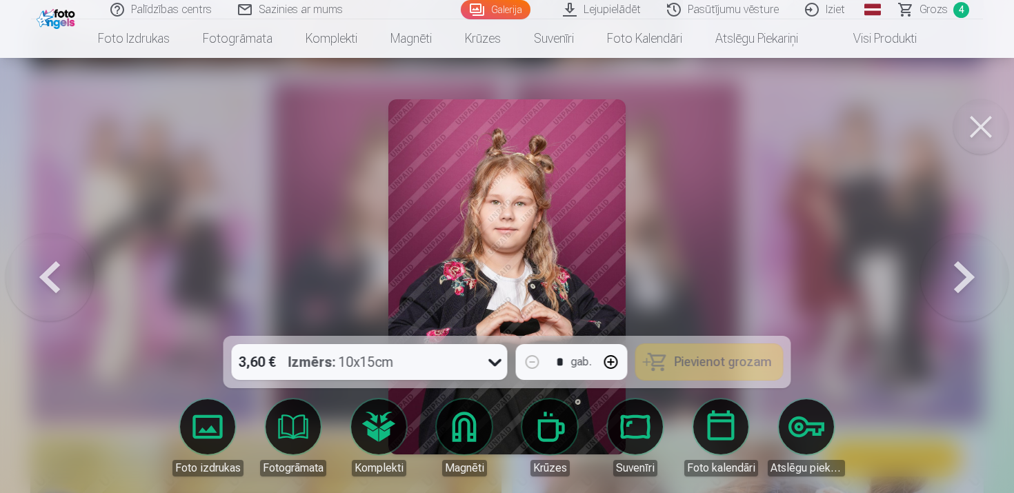
click at [978, 130] on button at bounding box center [981, 126] width 55 height 55
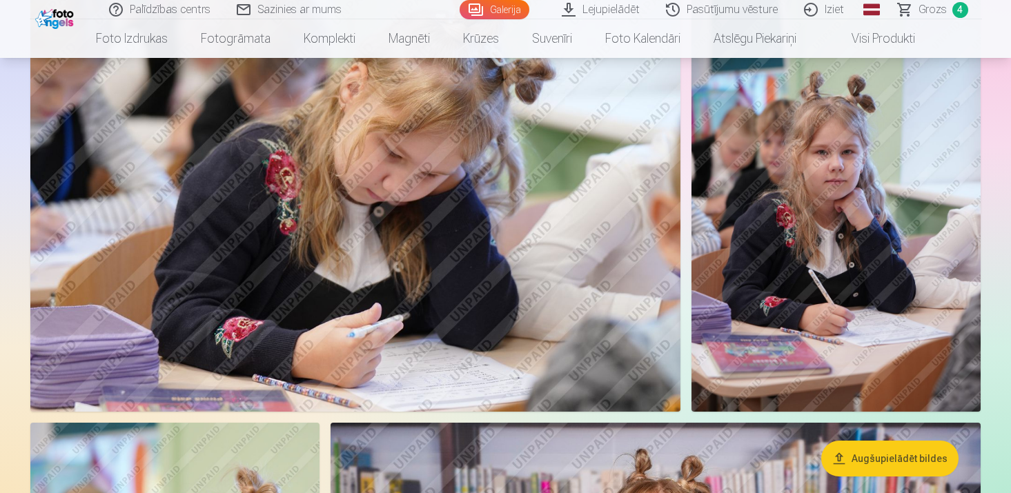
scroll to position [2168, 0]
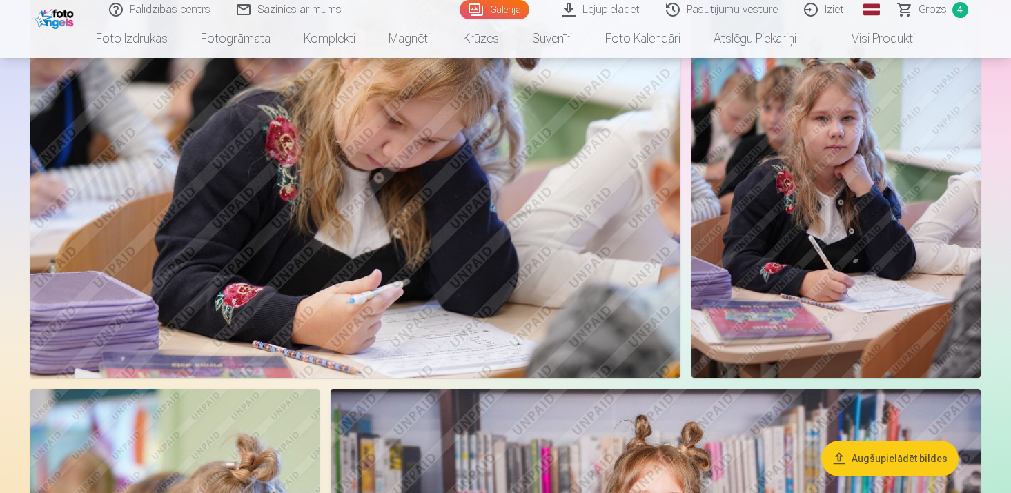
click at [854, 186] on img at bounding box center [836, 161] width 289 height 433
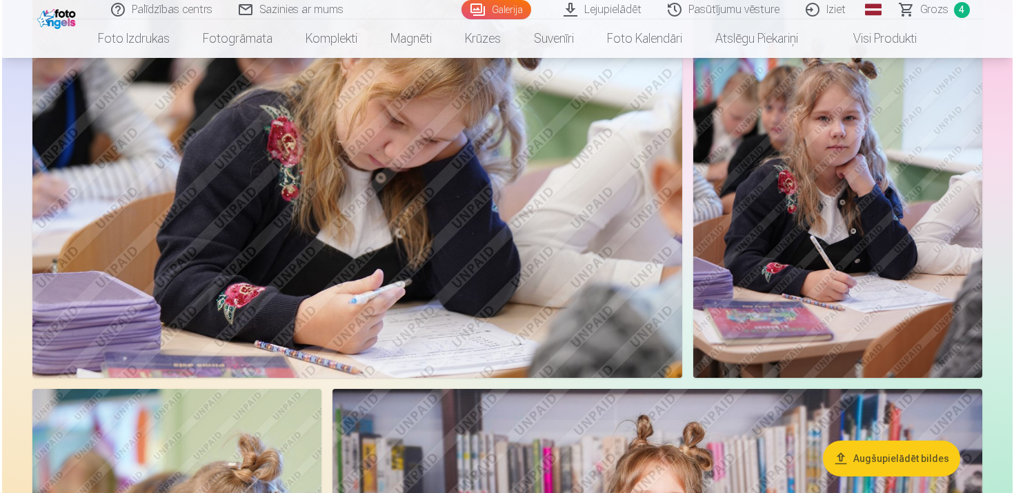
scroll to position [2175, 0]
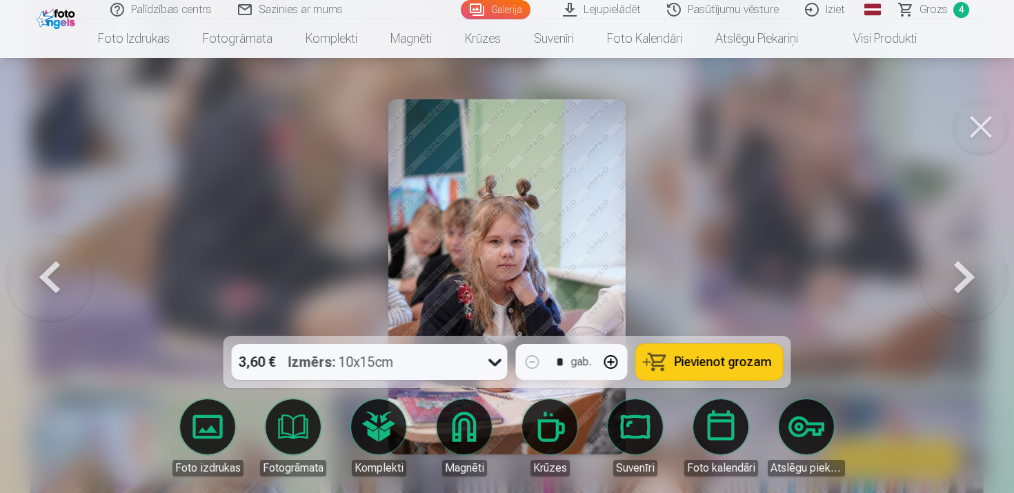
click at [992, 136] on button at bounding box center [981, 126] width 55 height 55
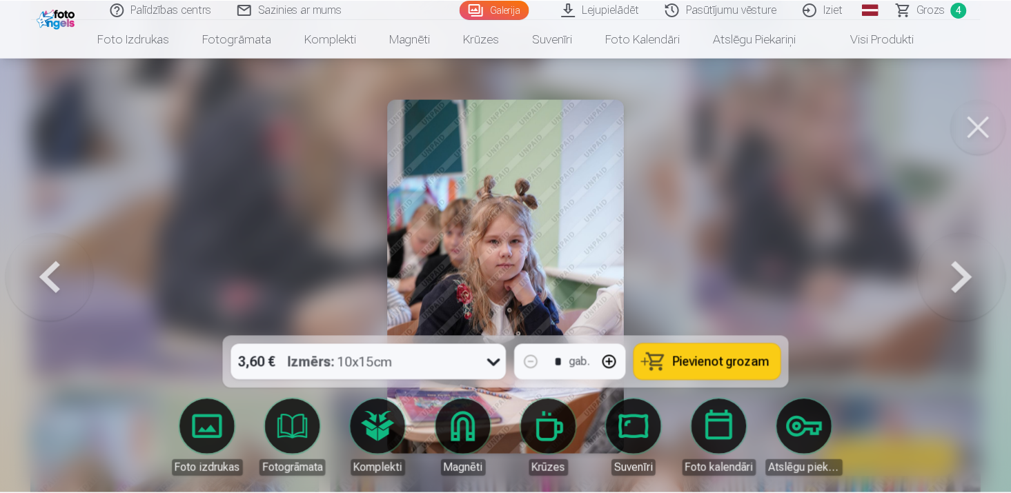
scroll to position [2168, 0]
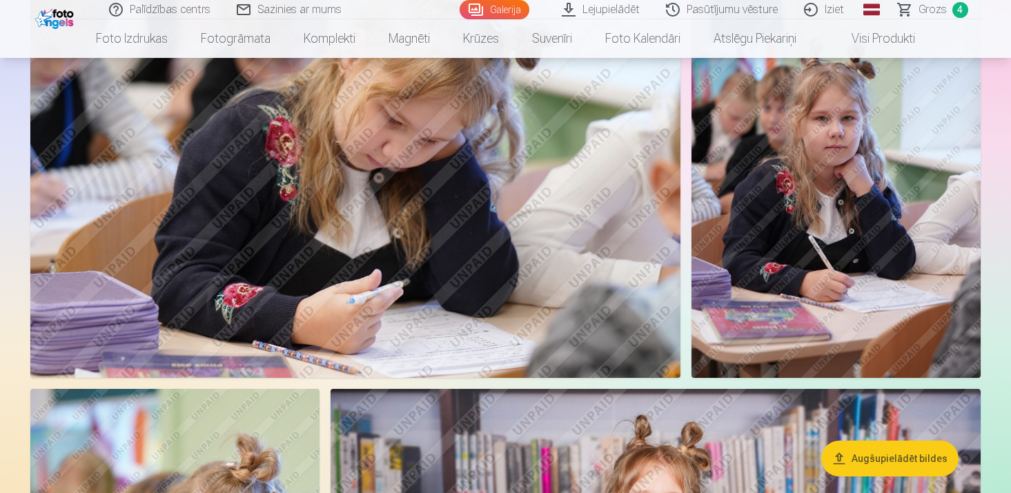
click at [838, 151] on img at bounding box center [836, 161] width 289 height 433
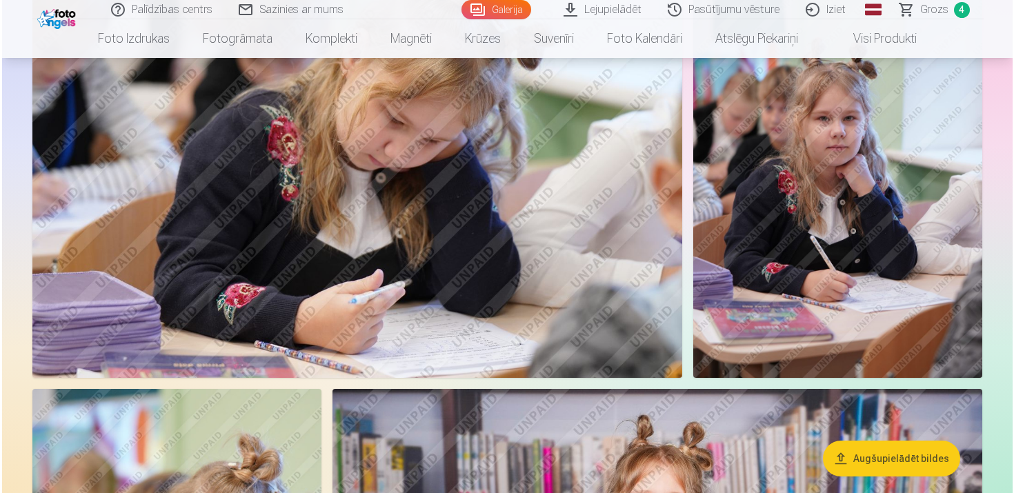
scroll to position [2175, 0]
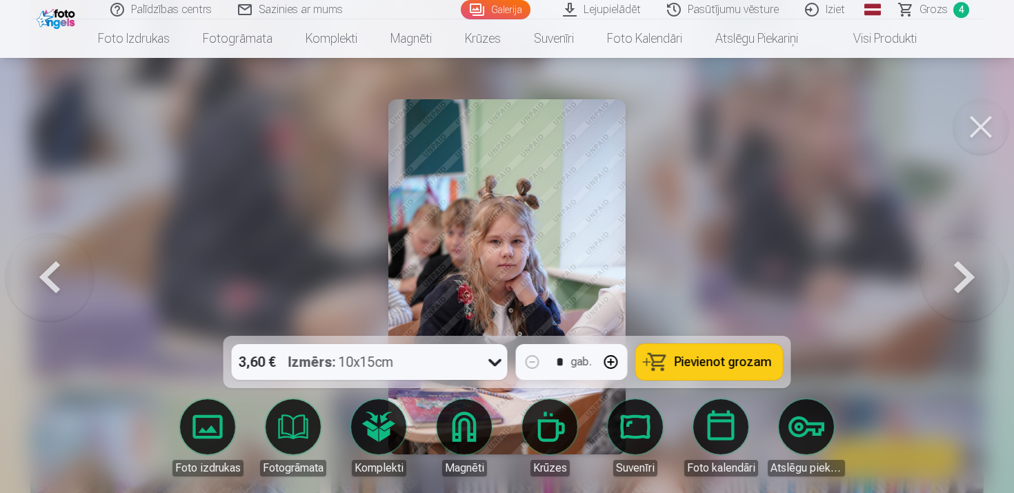
click at [734, 363] on span "Pievienot grozam" at bounding box center [723, 362] width 97 height 12
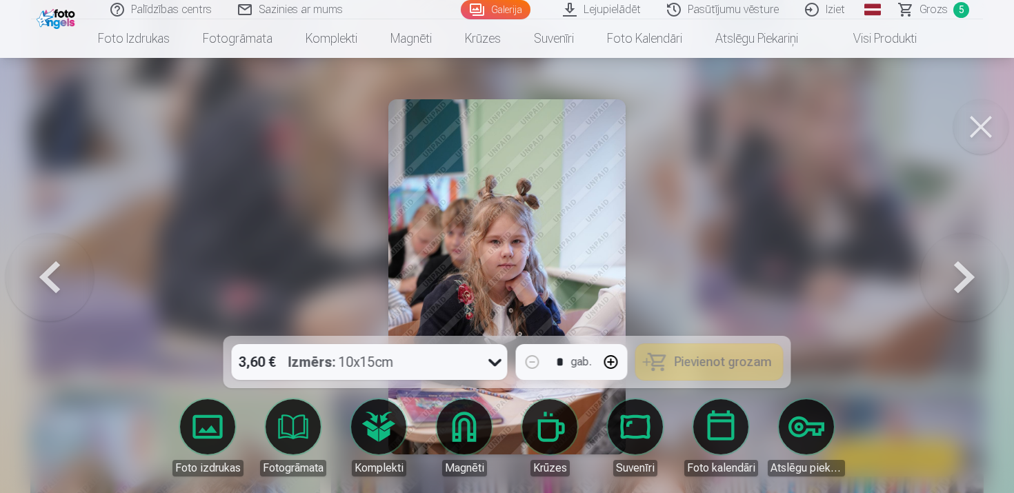
click at [988, 126] on button at bounding box center [981, 126] width 55 height 55
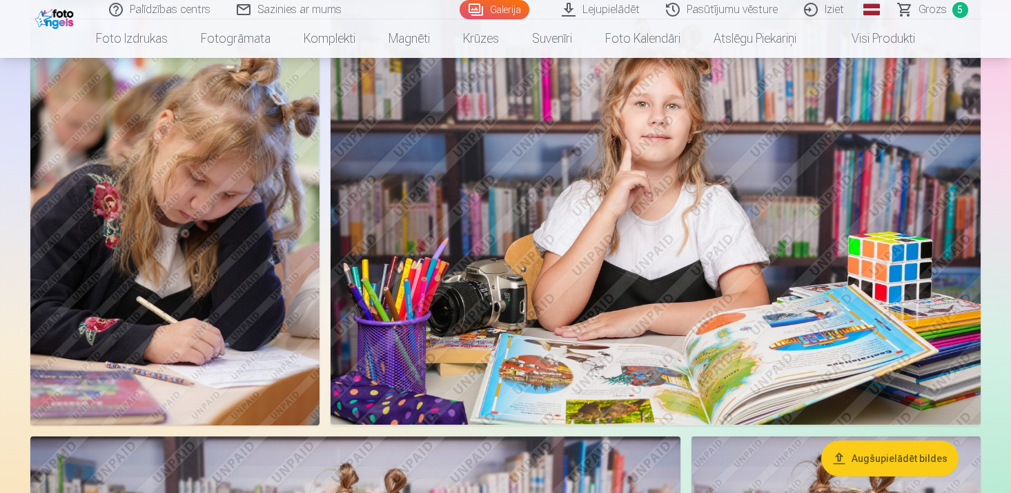
scroll to position [2568, 0]
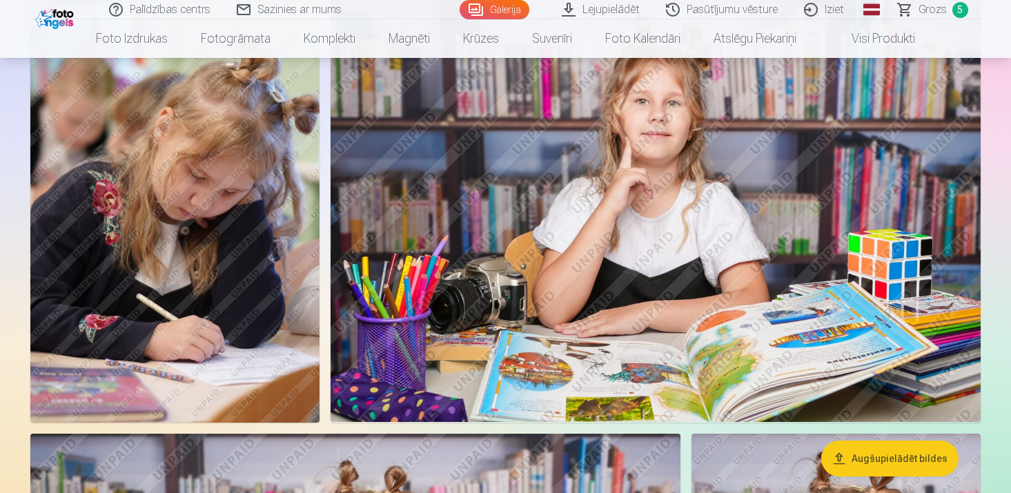
click at [565, 151] on img at bounding box center [656, 205] width 650 height 433
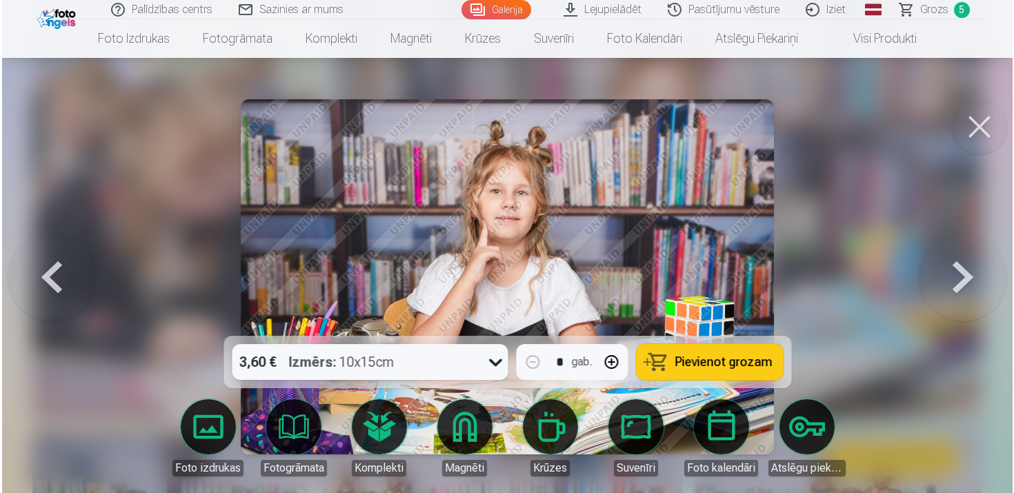
scroll to position [2577, 0]
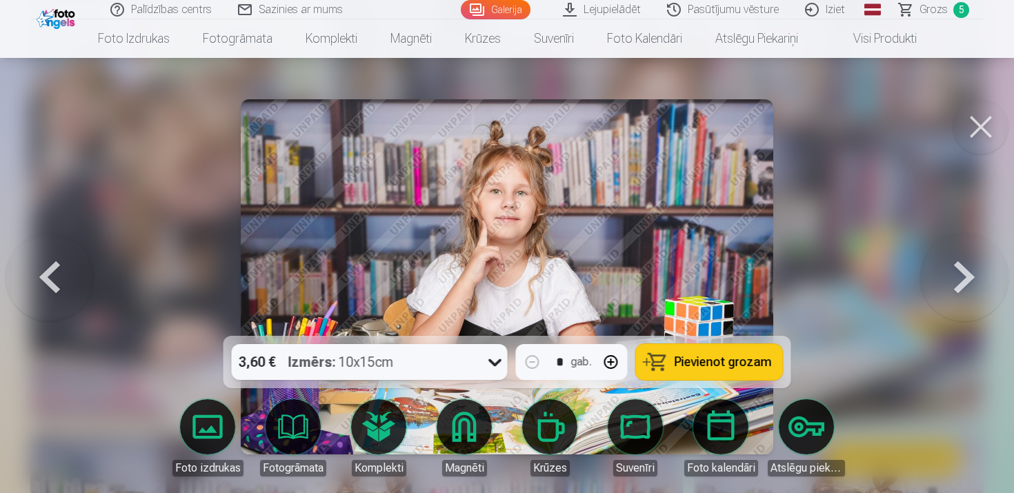
click at [712, 370] on button "Pievienot grozam" at bounding box center [709, 362] width 147 height 36
click at [974, 139] on button at bounding box center [981, 126] width 55 height 55
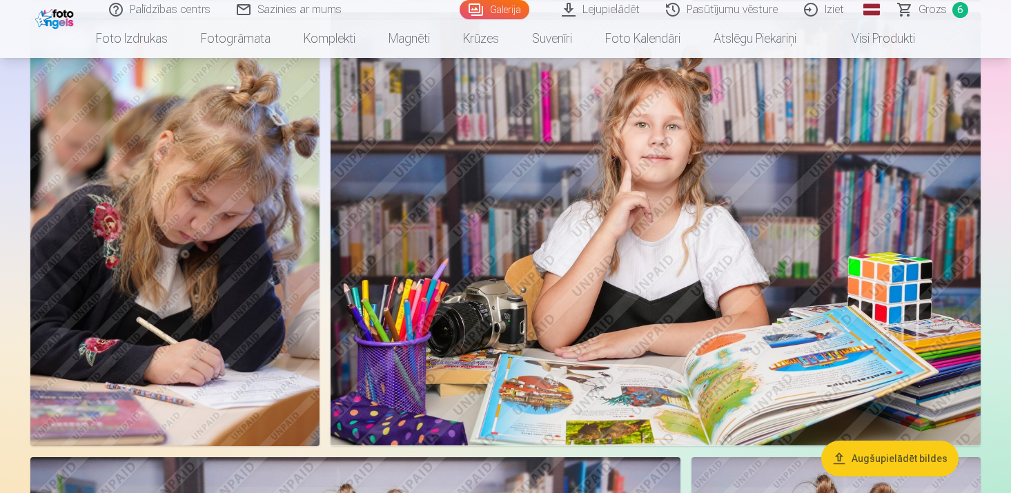
scroll to position [2547, 0]
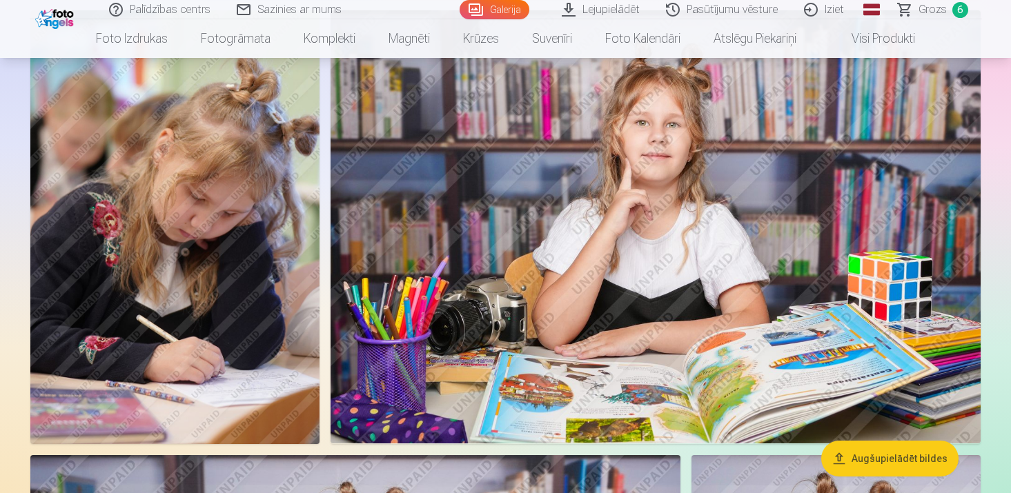
click at [948, 10] on link "Grozs 6" at bounding box center [933, 9] width 97 height 19
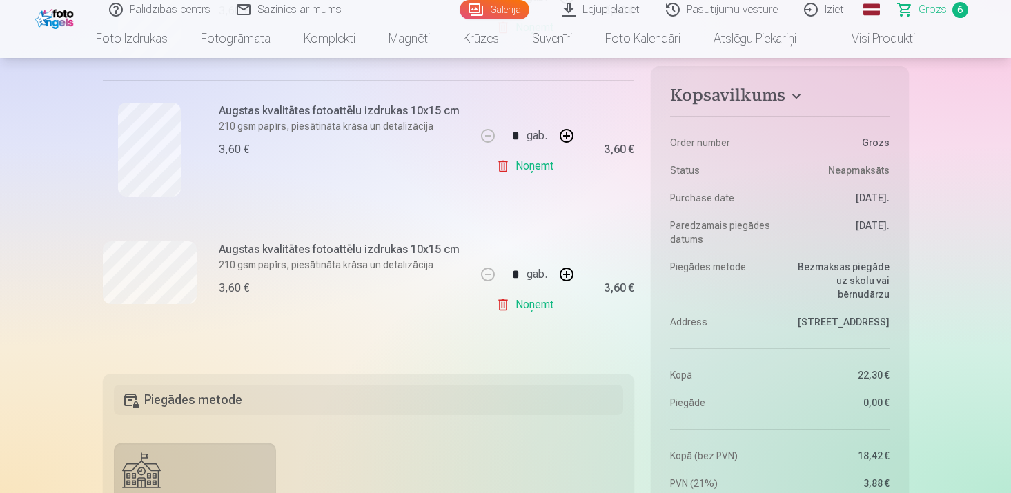
scroll to position [846, 0]
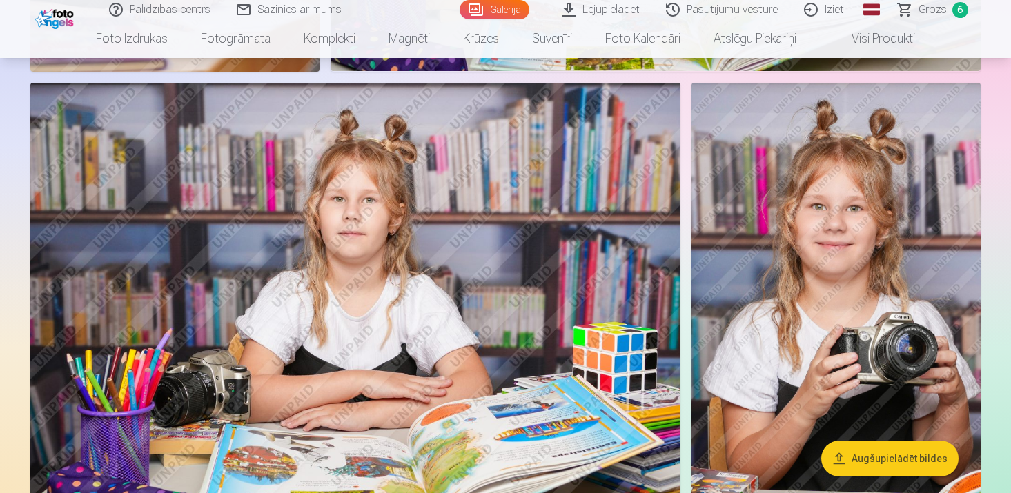
scroll to position [2919, 0]
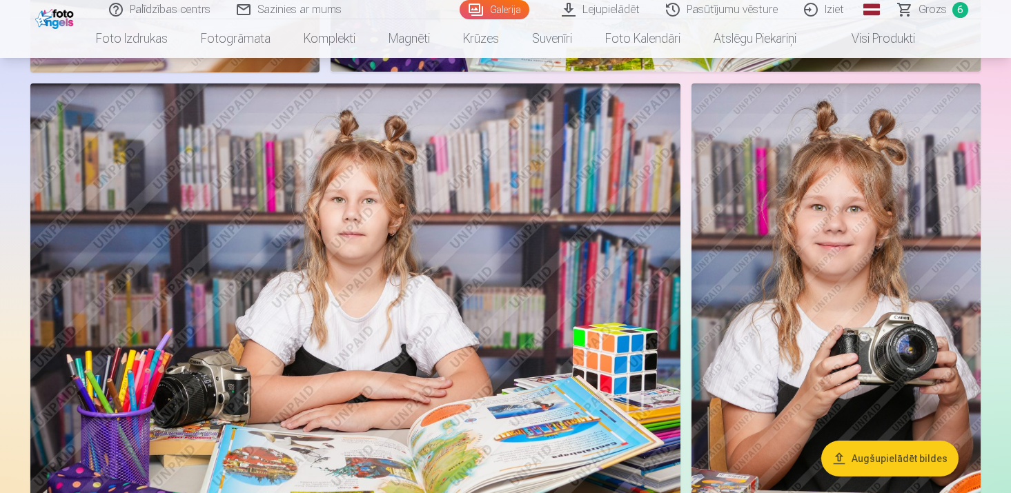
click at [854, 275] on img at bounding box center [836, 300] width 289 height 433
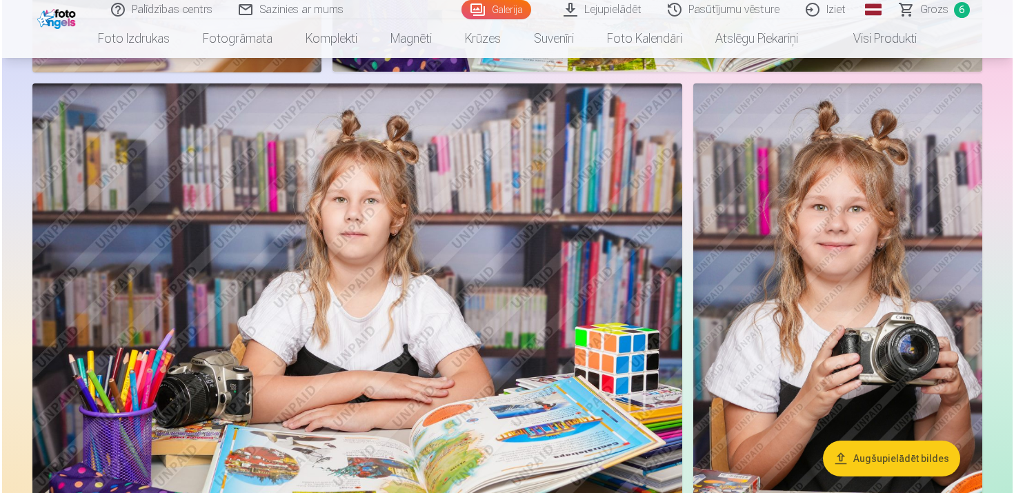
scroll to position [2928, 0]
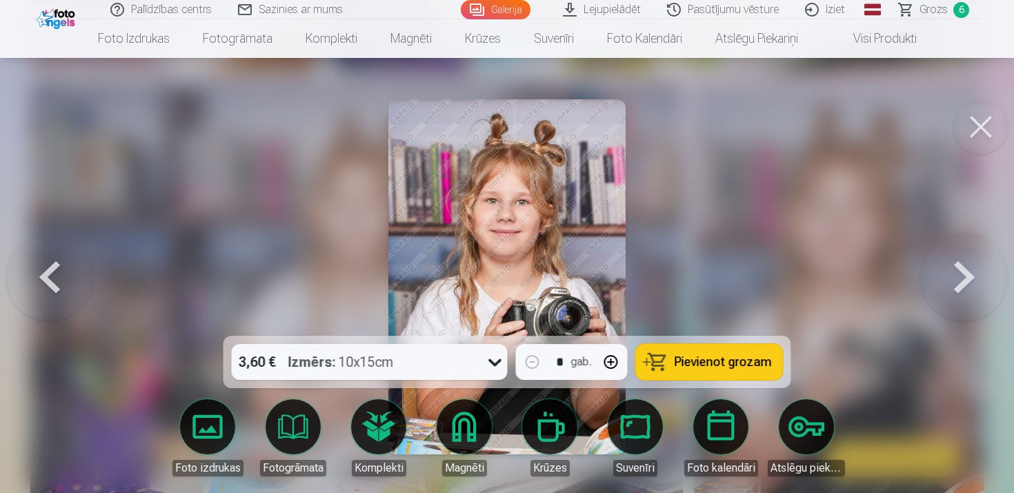
click at [727, 357] on span "Pievienot grozam" at bounding box center [723, 362] width 97 height 12
click at [968, 126] on button at bounding box center [981, 126] width 55 height 55
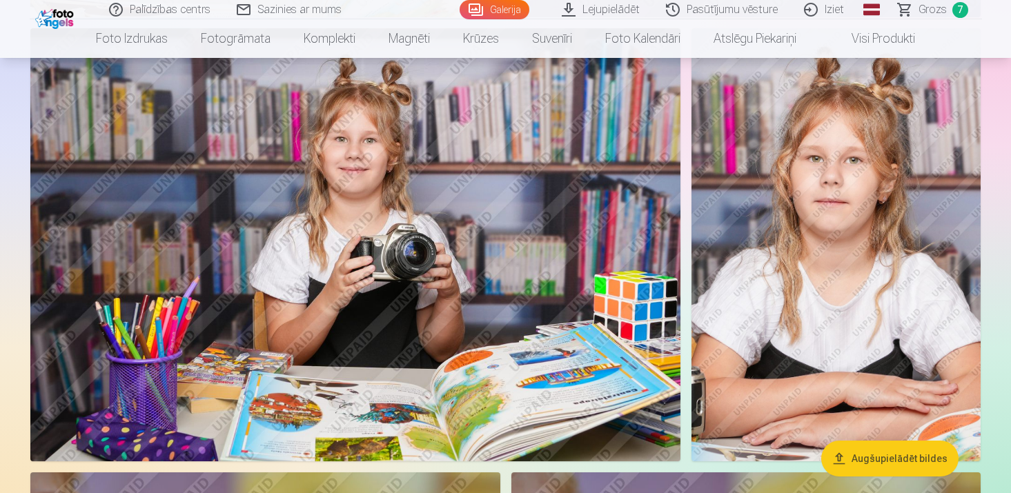
scroll to position [4137, 0]
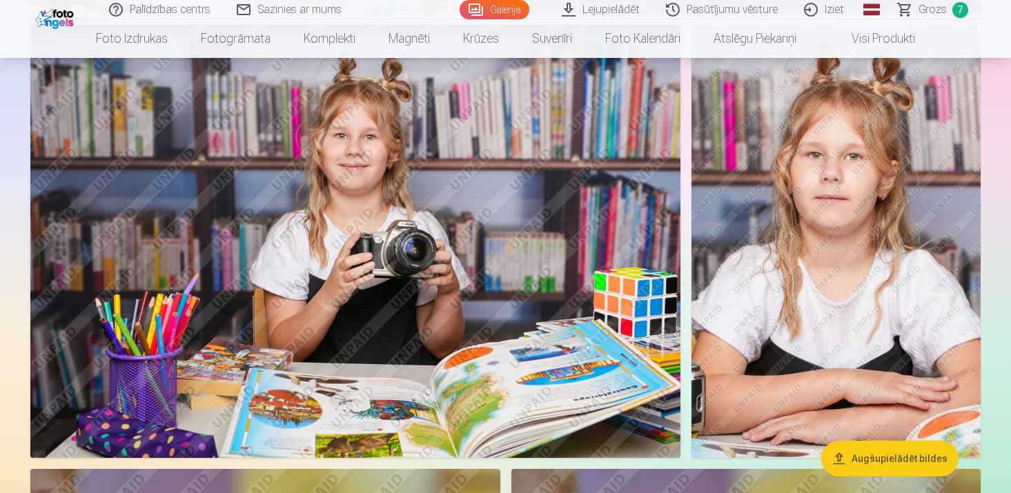
click at [542, 347] on img at bounding box center [355, 241] width 650 height 433
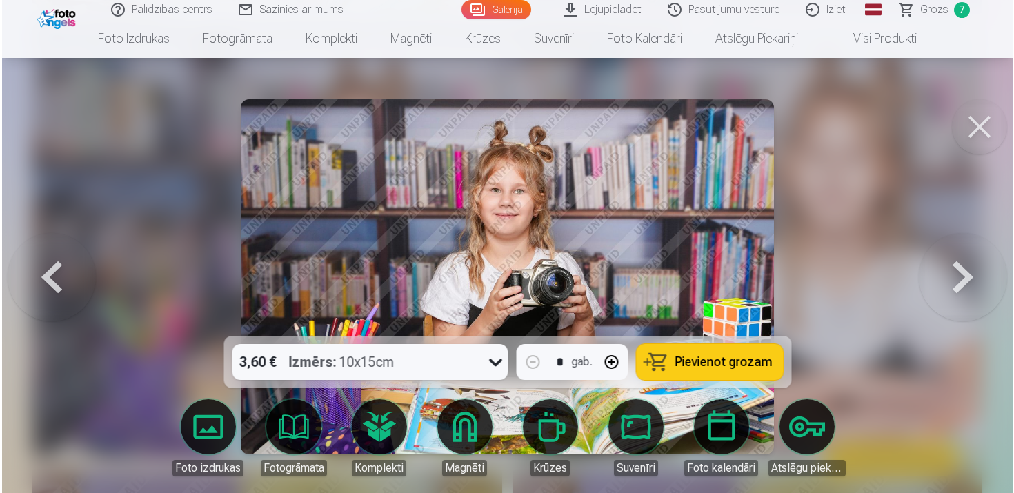
scroll to position [4149, 0]
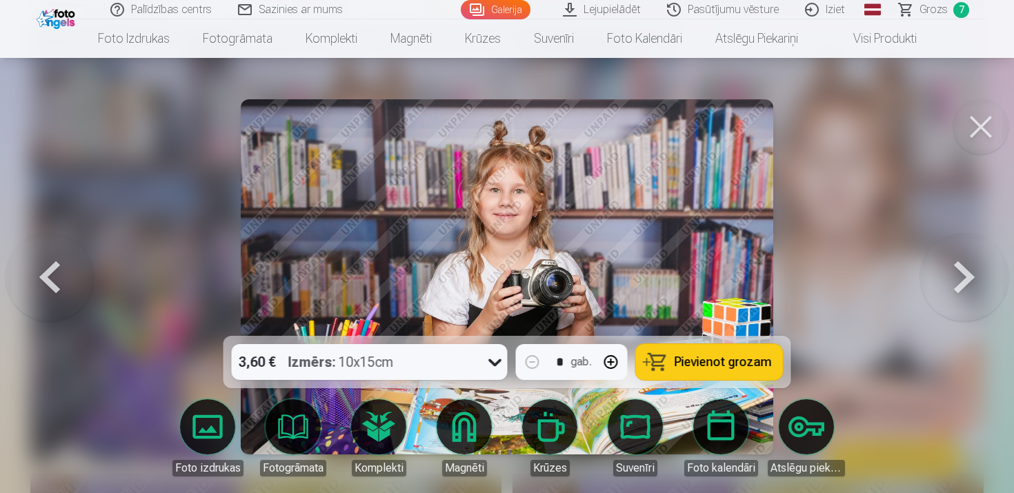
click at [745, 362] on span "Pievienot grozam" at bounding box center [723, 362] width 97 height 12
click at [984, 127] on button at bounding box center [981, 126] width 55 height 55
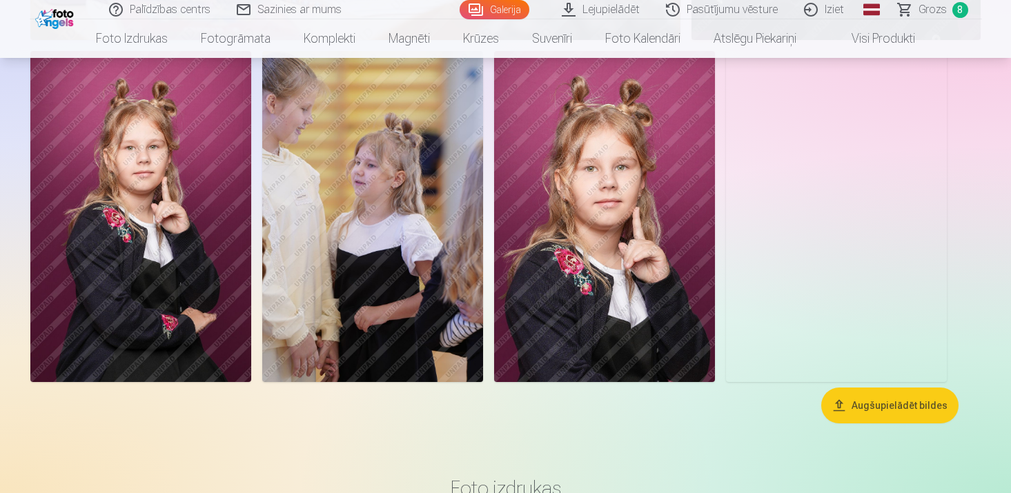
scroll to position [5652, 0]
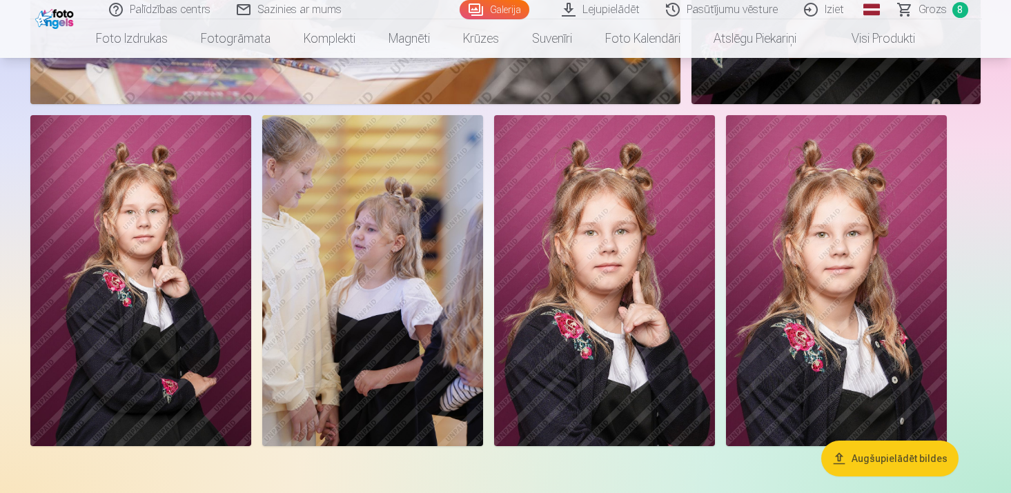
click at [337, 191] on img at bounding box center [372, 280] width 221 height 331
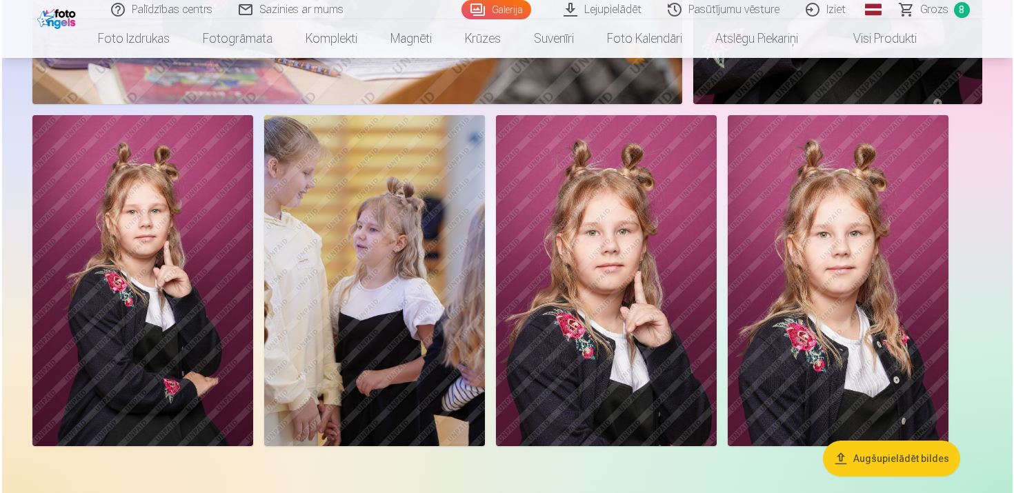
scroll to position [5671, 0]
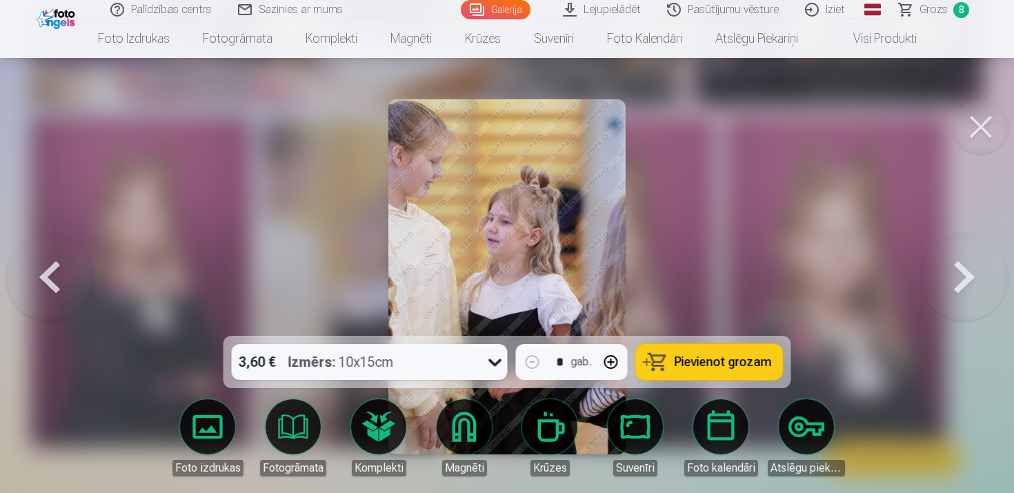
click at [972, 130] on button at bounding box center [981, 126] width 55 height 55
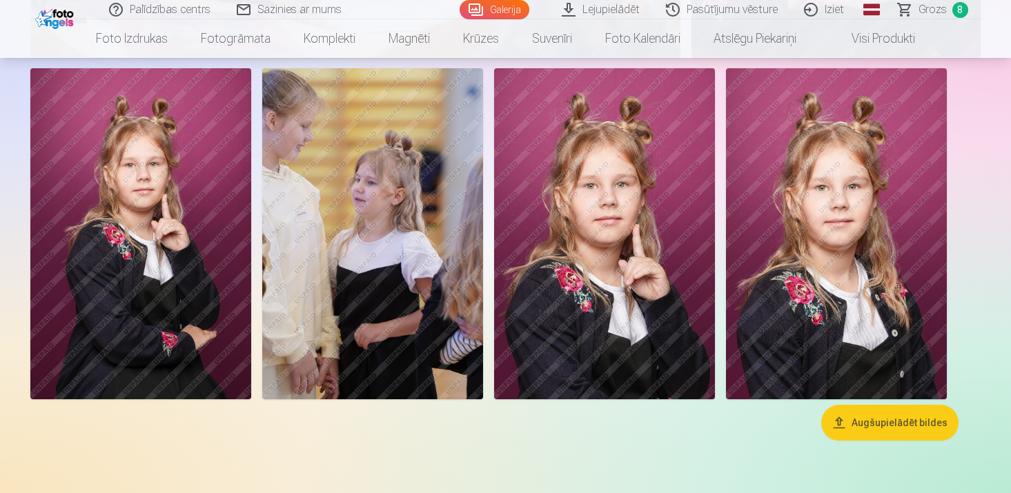
scroll to position [5700, 0]
click at [836, 272] on img at bounding box center [836, 233] width 221 height 331
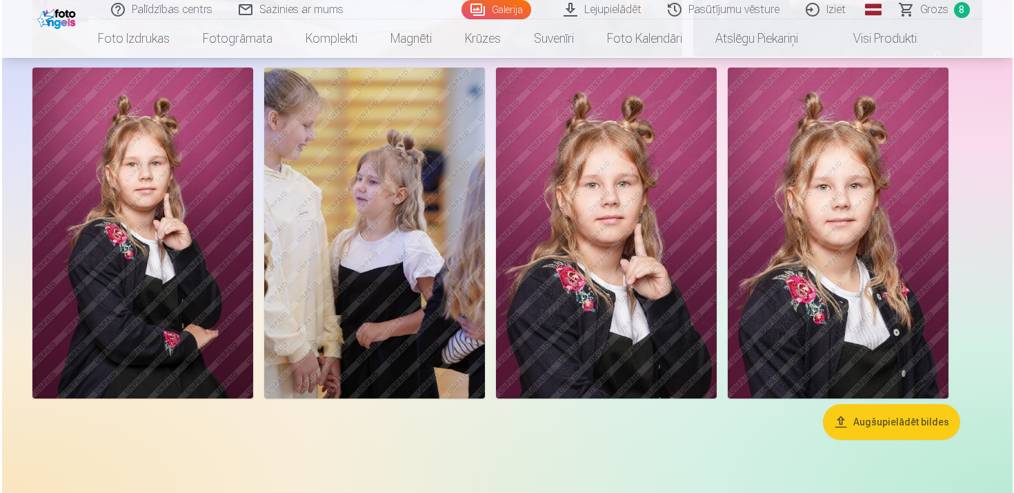
scroll to position [5718, 0]
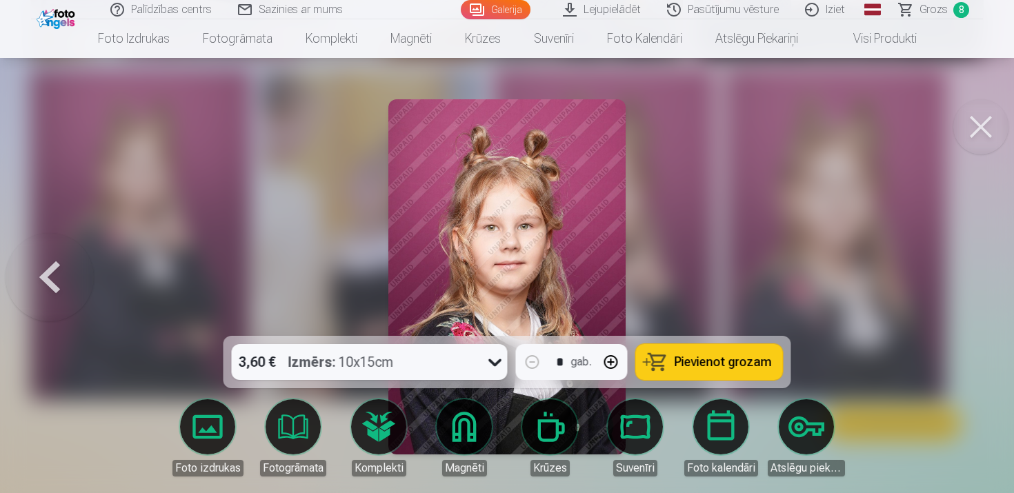
click at [981, 139] on button at bounding box center [981, 126] width 55 height 55
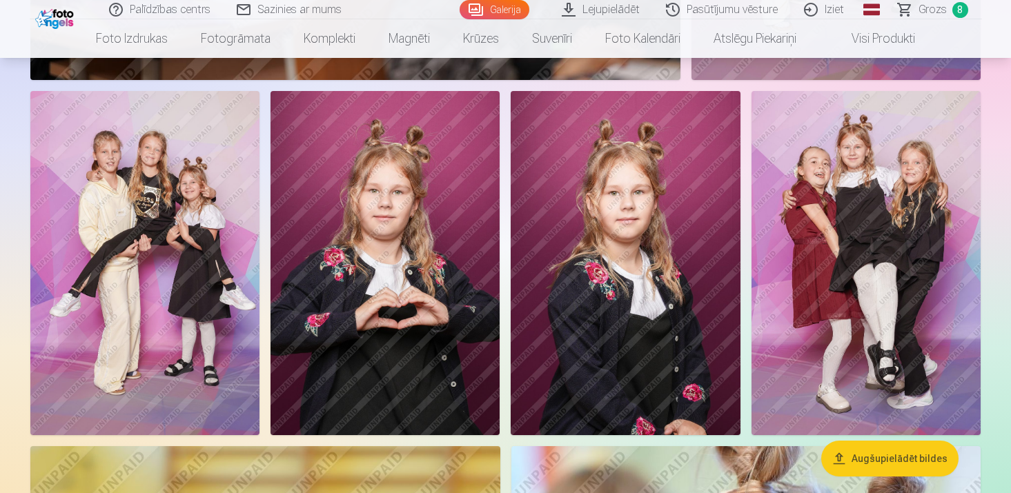
scroll to position [950, 0]
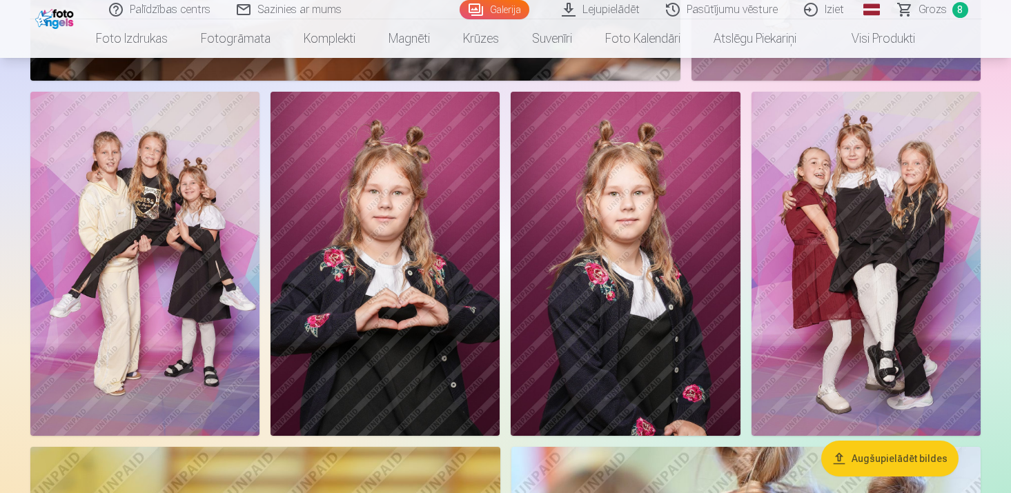
click at [333, 343] on img at bounding box center [385, 264] width 229 height 344
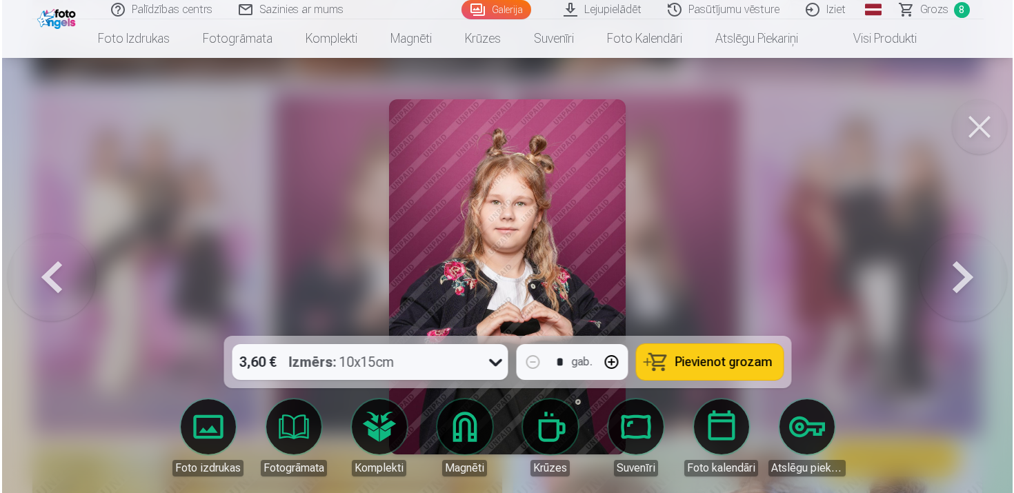
scroll to position [952, 0]
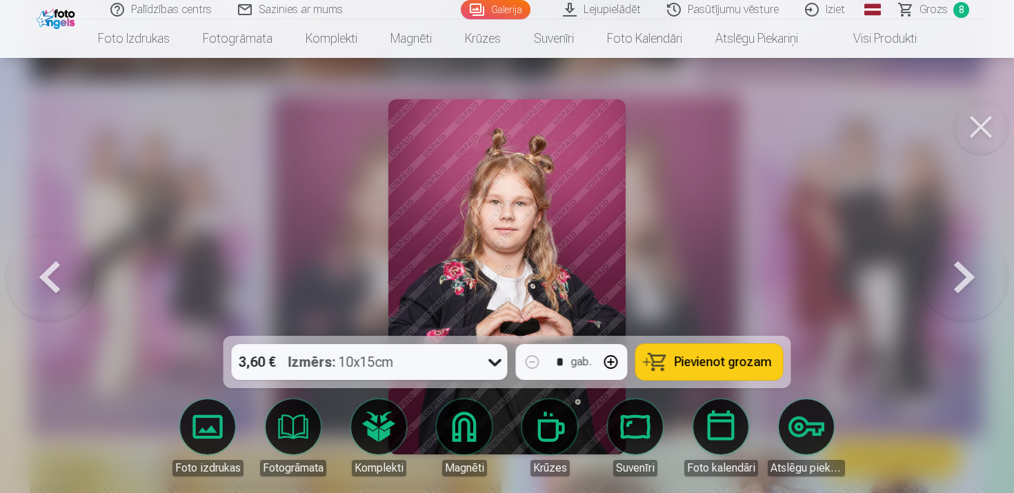
click at [701, 360] on span "Pievienot grozam" at bounding box center [723, 362] width 97 height 12
click at [970, 276] on button at bounding box center [965, 277] width 88 height 90
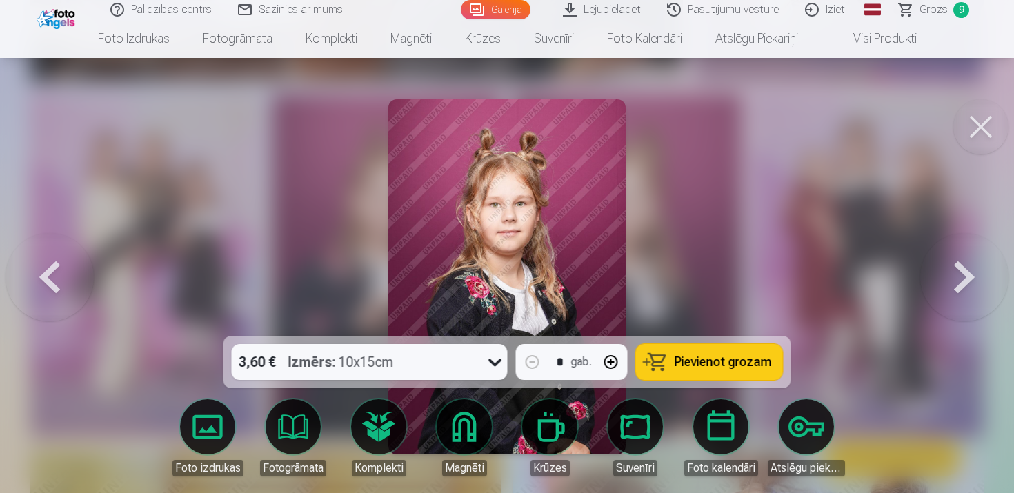
click at [747, 359] on span "Pievienot grozam" at bounding box center [723, 362] width 97 height 12
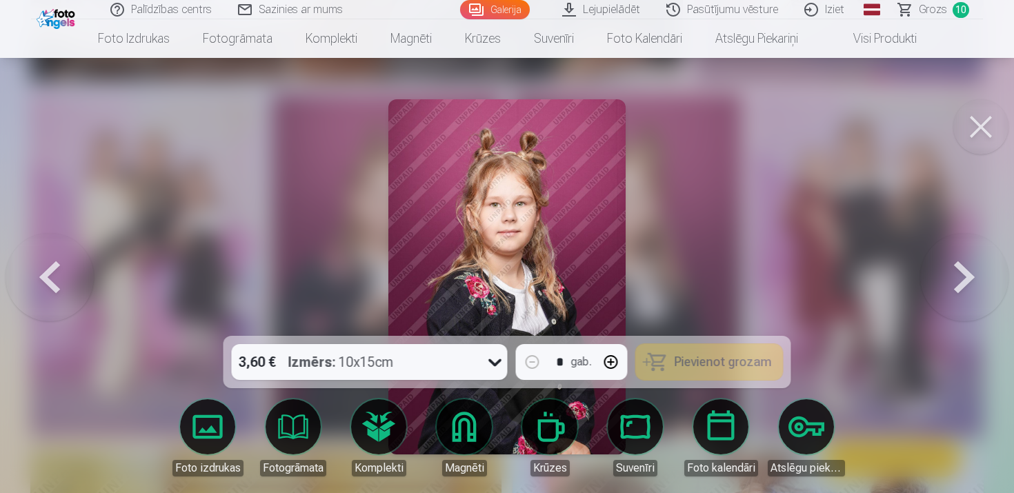
click at [968, 275] on button at bounding box center [965, 277] width 88 height 90
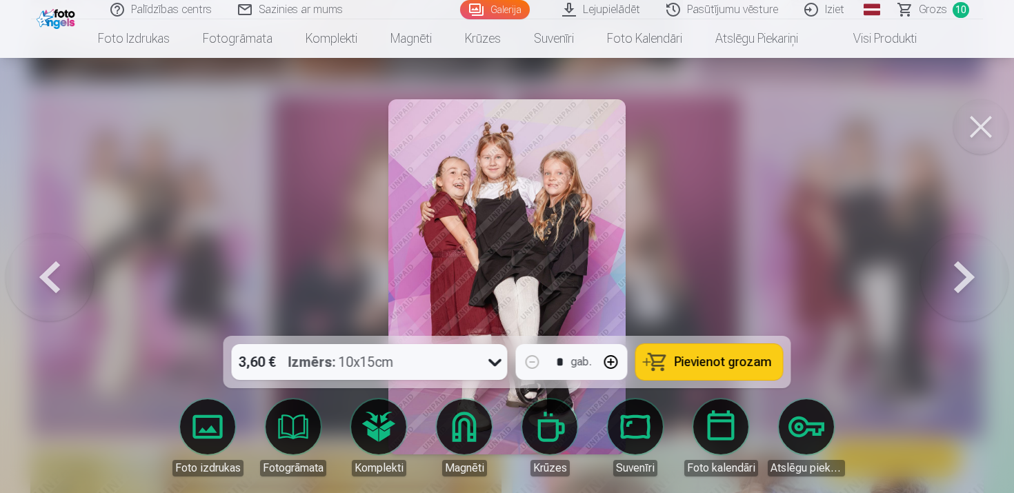
click at [968, 275] on button at bounding box center [965, 277] width 88 height 90
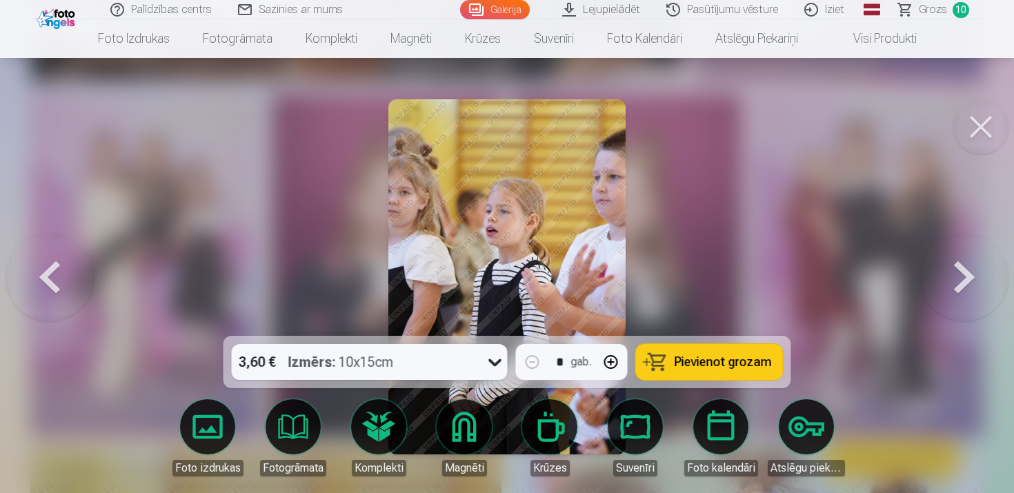
click at [968, 275] on button at bounding box center [965, 277] width 88 height 90
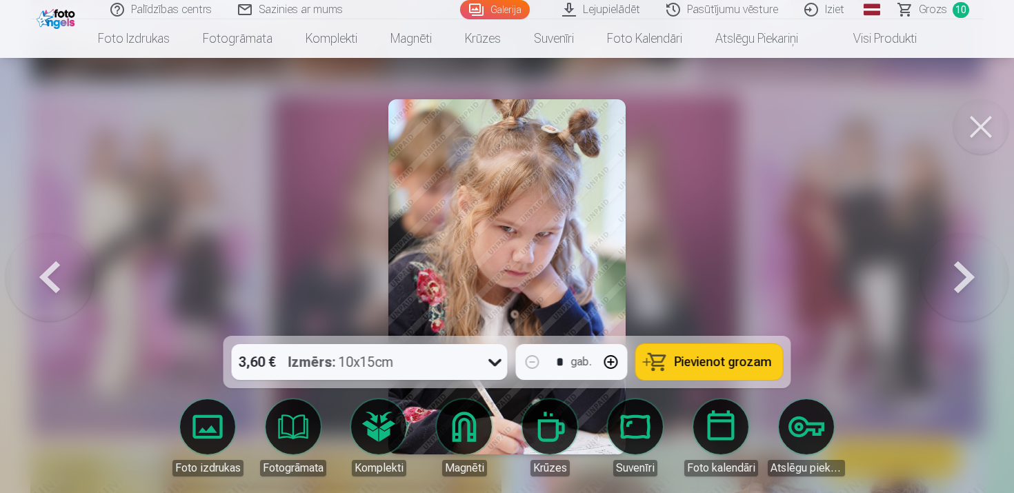
click at [732, 358] on span "Pievienot grozam" at bounding box center [723, 362] width 97 height 12
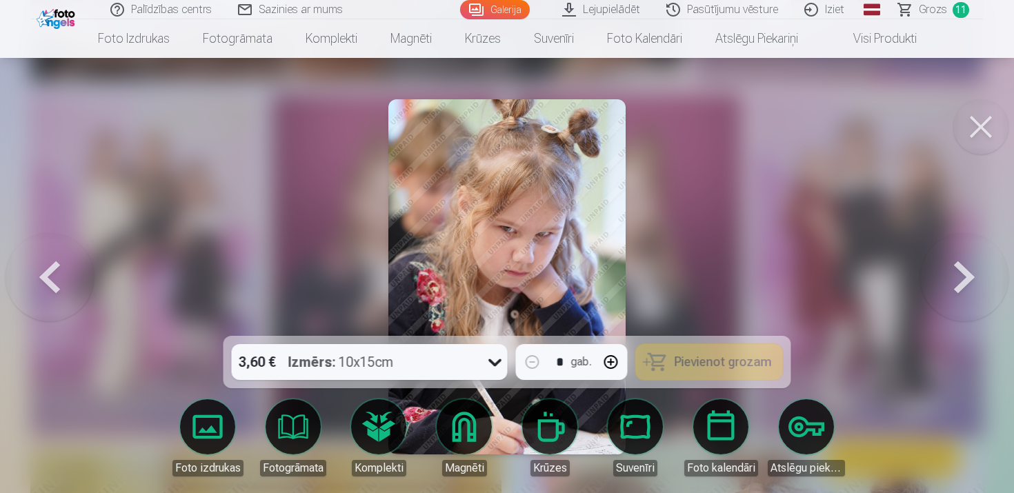
click at [972, 280] on button at bounding box center [965, 277] width 88 height 90
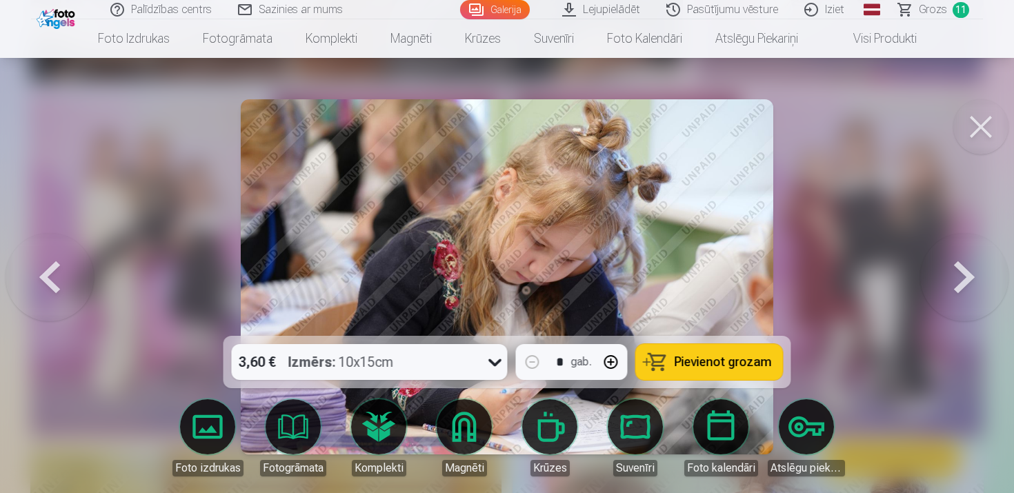
click at [972, 280] on button at bounding box center [965, 277] width 88 height 90
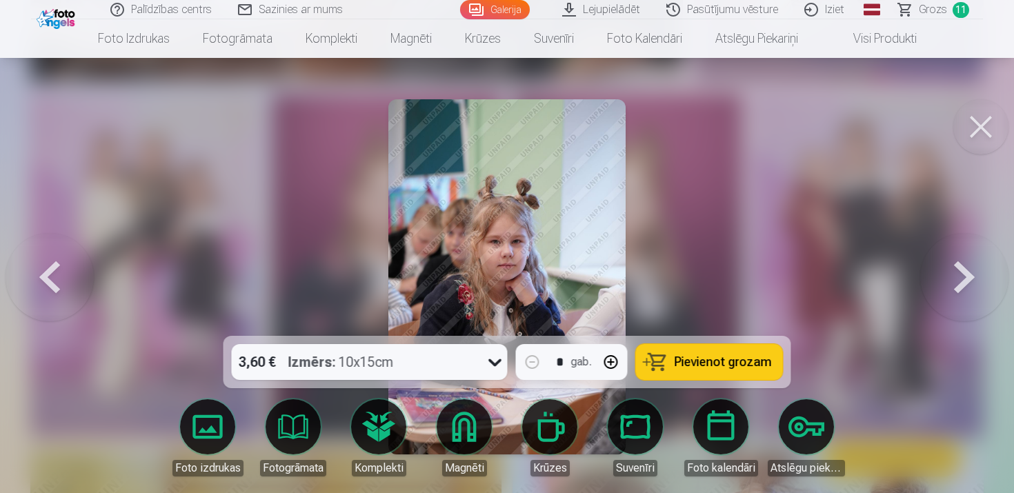
click at [62, 281] on button at bounding box center [50, 277] width 88 height 90
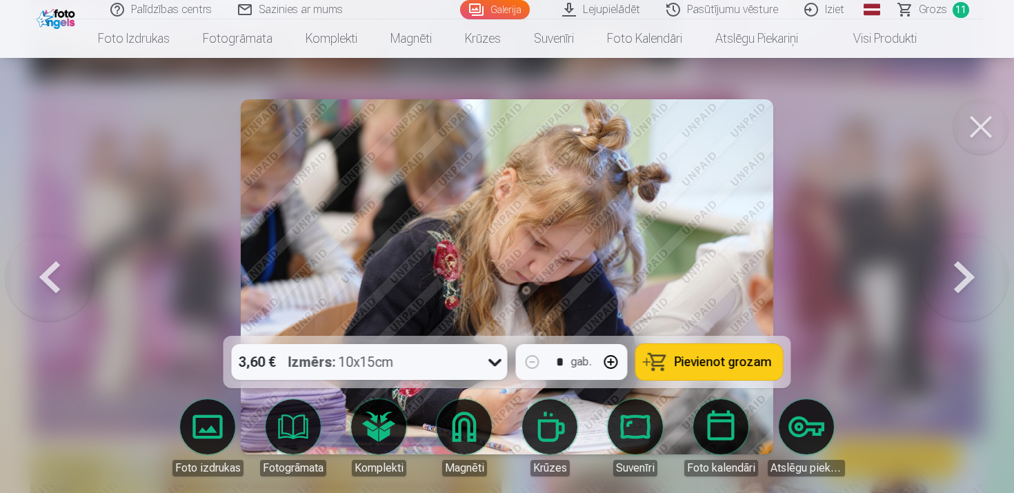
click at [62, 281] on button at bounding box center [50, 277] width 88 height 90
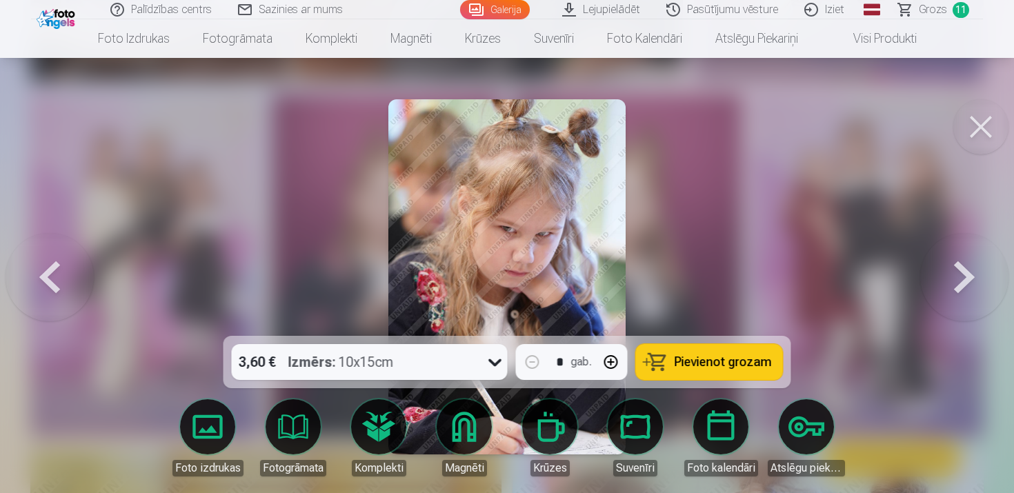
click at [965, 272] on button at bounding box center [965, 277] width 88 height 90
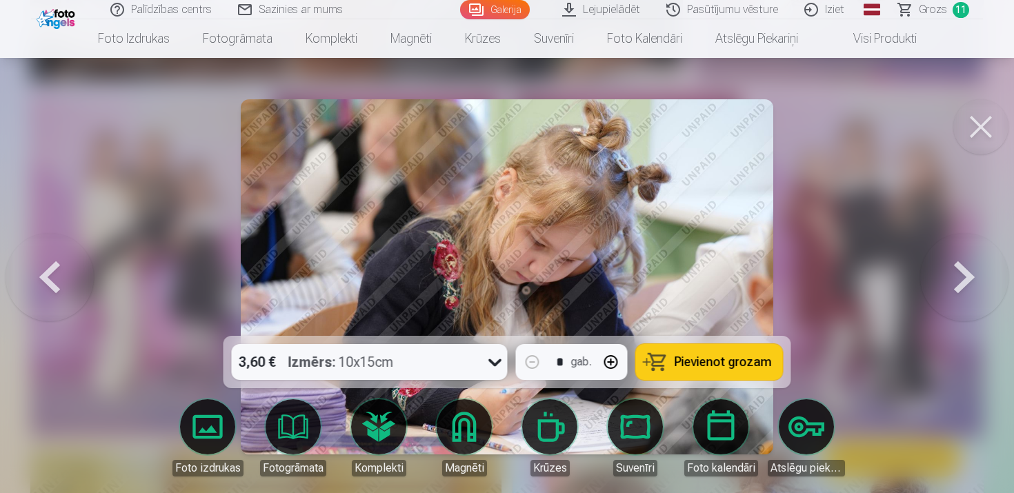
click at [965, 272] on button at bounding box center [965, 277] width 88 height 90
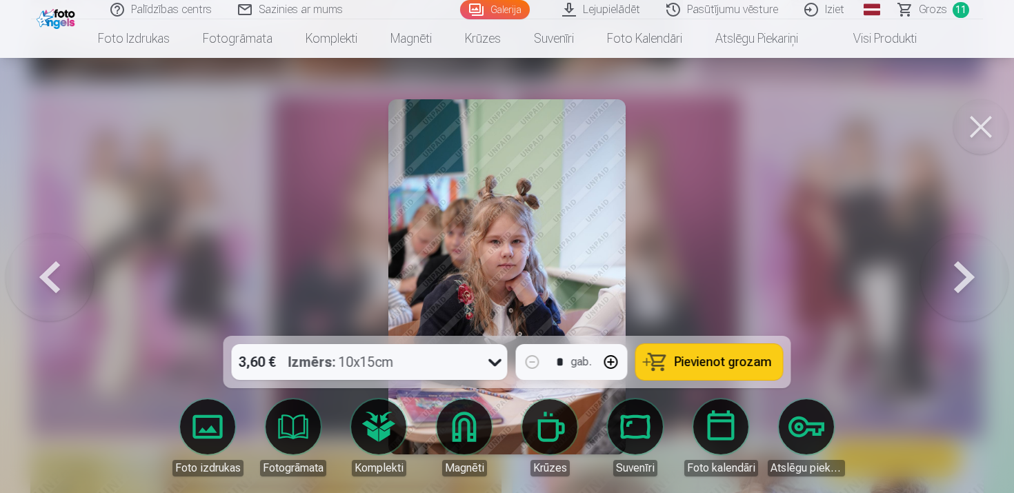
click at [736, 369] on span "Pievienot grozam" at bounding box center [723, 362] width 97 height 12
click at [967, 272] on button at bounding box center [965, 277] width 88 height 90
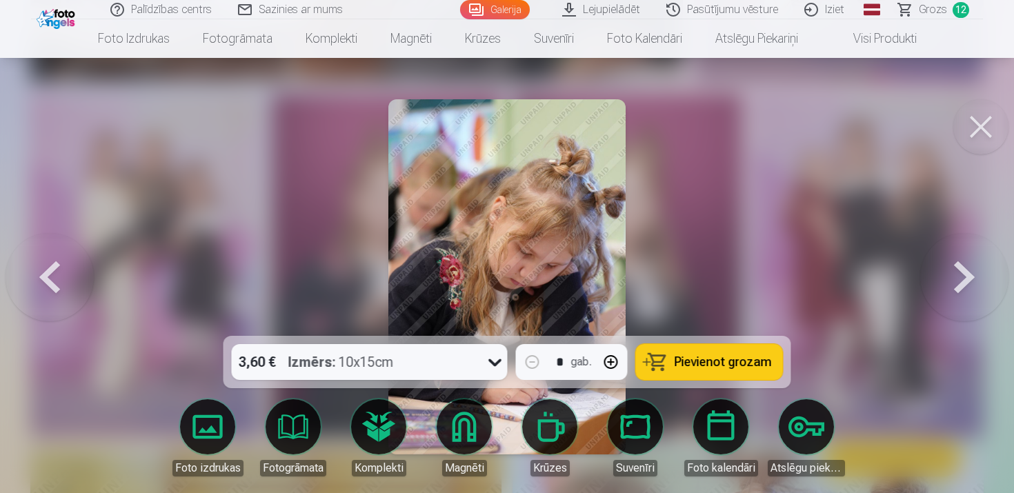
click at [967, 272] on button at bounding box center [965, 277] width 88 height 90
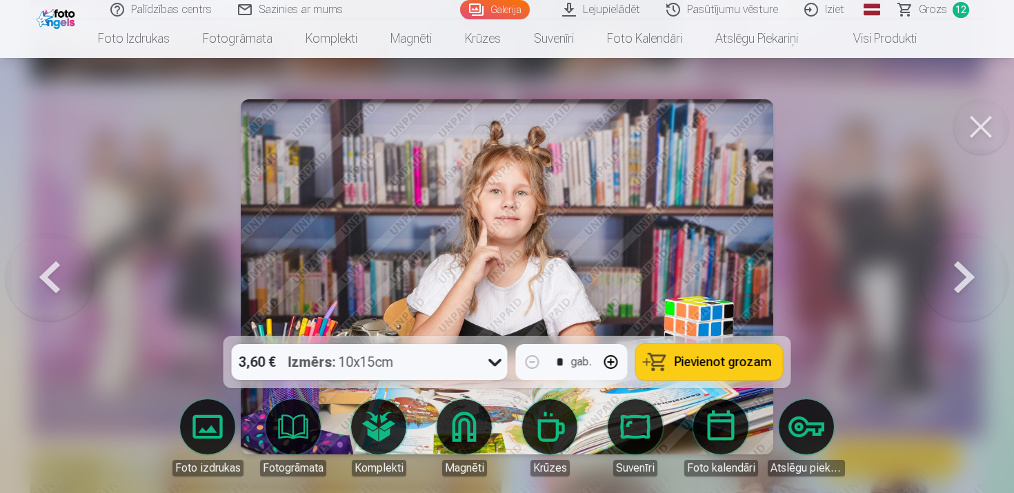
click at [747, 375] on button "Pievienot grozam" at bounding box center [709, 362] width 147 height 36
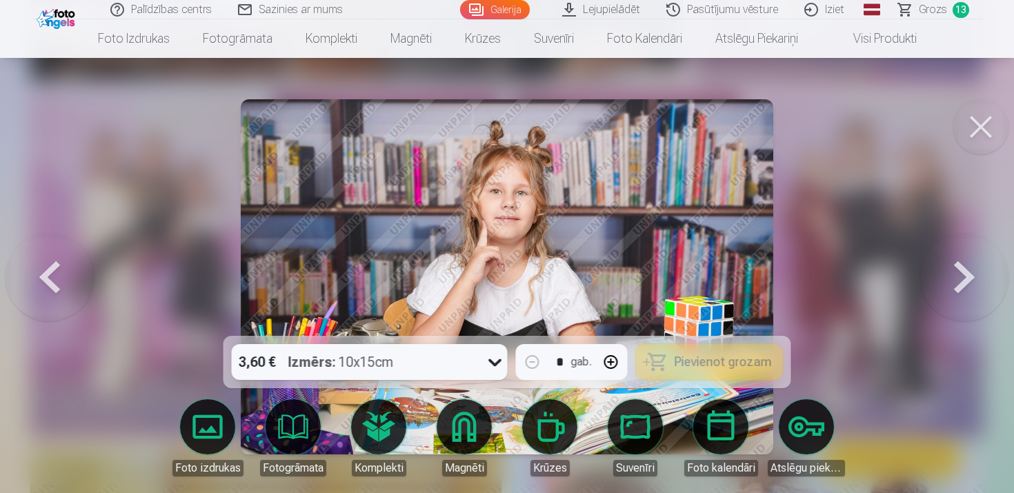
click at [960, 288] on button at bounding box center [965, 277] width 88 height 90
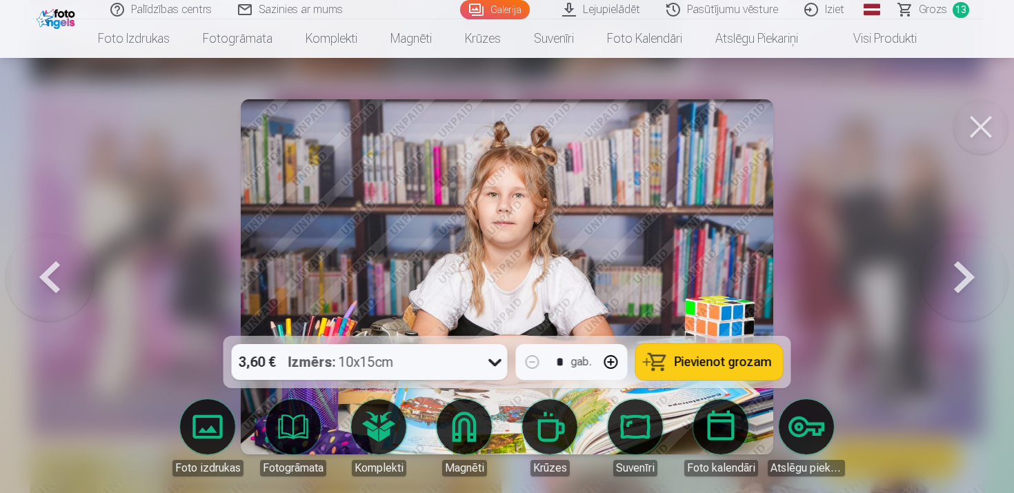
click at [66, 264] on button at bounding box center [50, 277] width 88 height 90
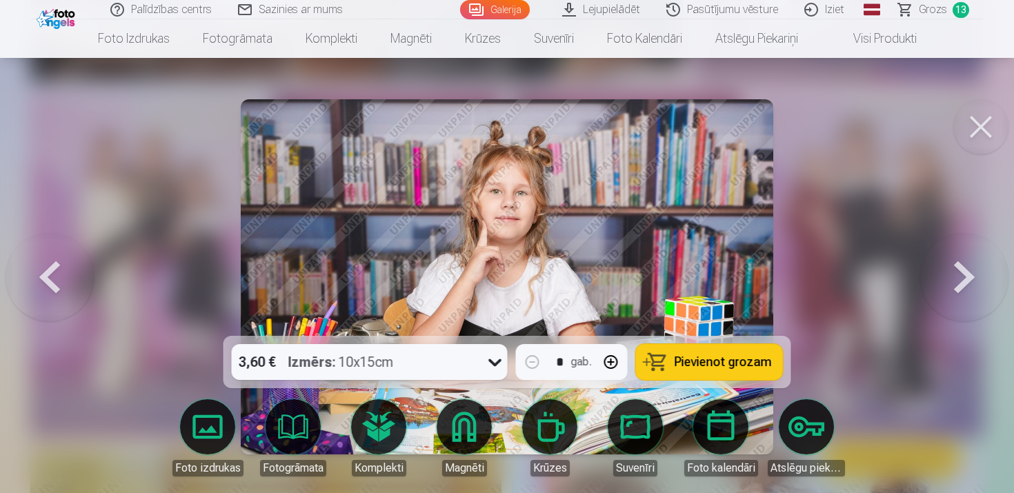
click at [968, 280] on button at bounding box center [965, 277] width 88 height 90
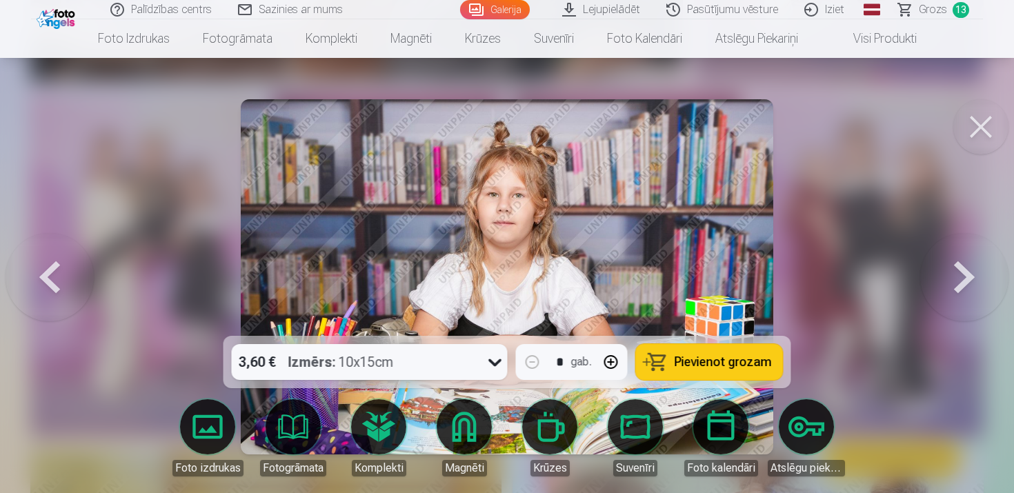
click at [968, 280] on button at bounding box center [965, 277] width 88 height 90
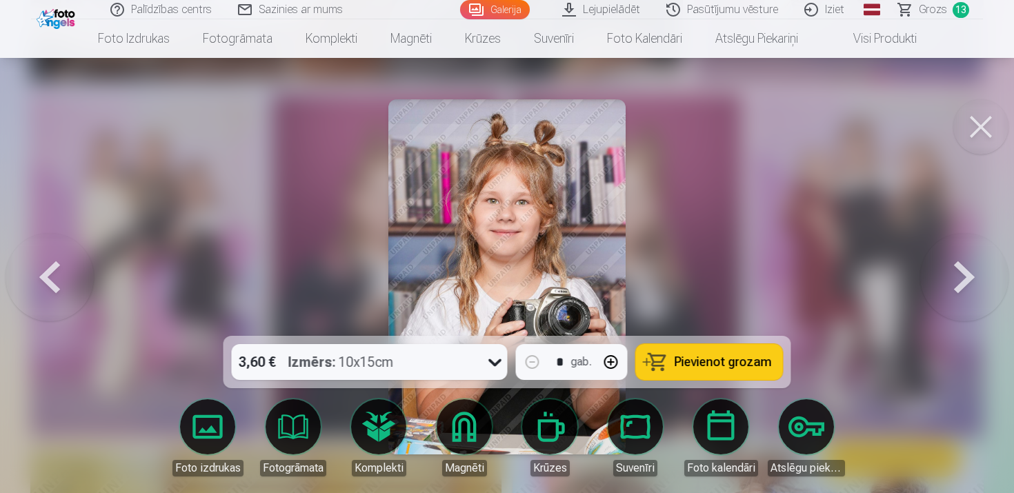
click at [710, 364] on span "Pievienot grozam" at bounding box center [723, 362] width 97 height 12
click at [961, 283] on button at bounding box center [965, 277] width 88 height 90
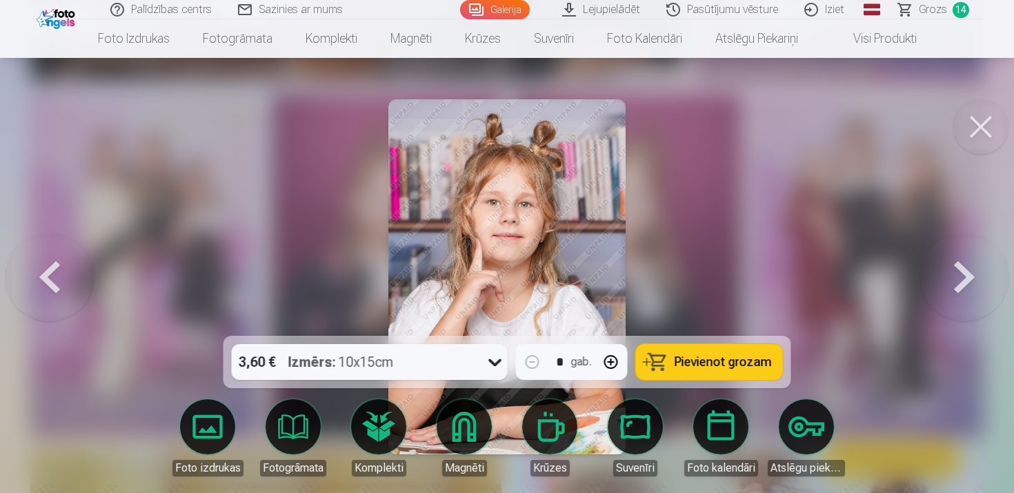
click at [736, 362] on span "Pievienot grozam" at bounding box center [723, 362] width 97 height 12
click at [965, 283] on button at bounding box center [965, 277] width 88 height 90
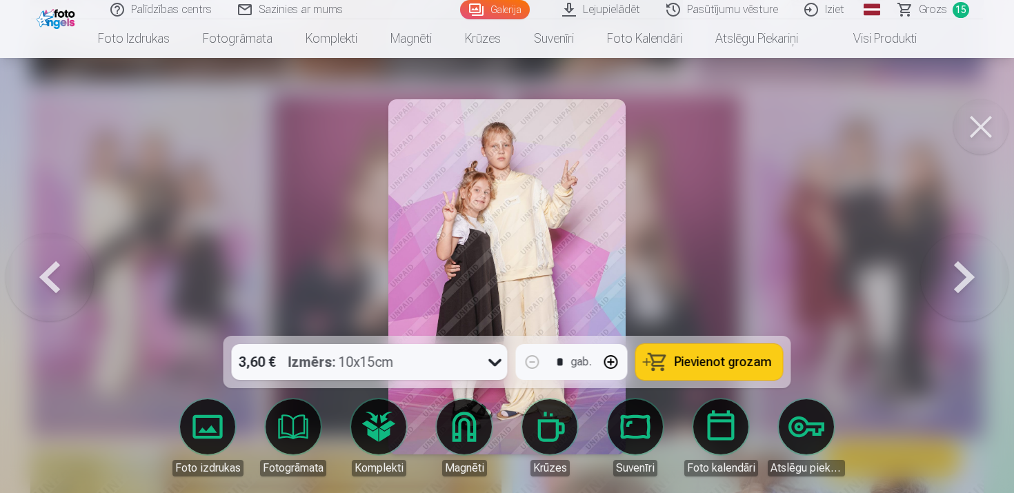
click at [965, 283] on button at bounding box center [965, 277] width 88 height 90
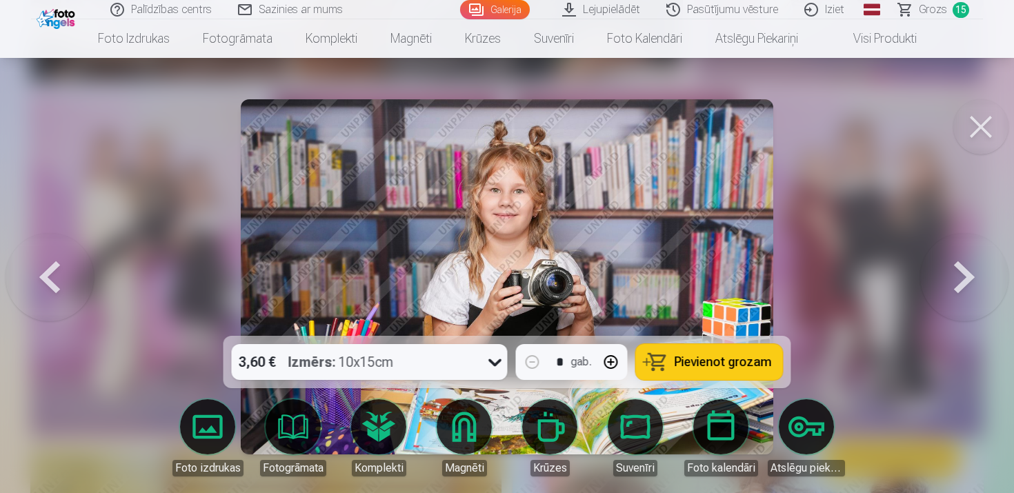
click at [959, 273] on button at bounding box center [965, 277] width 88 height 90
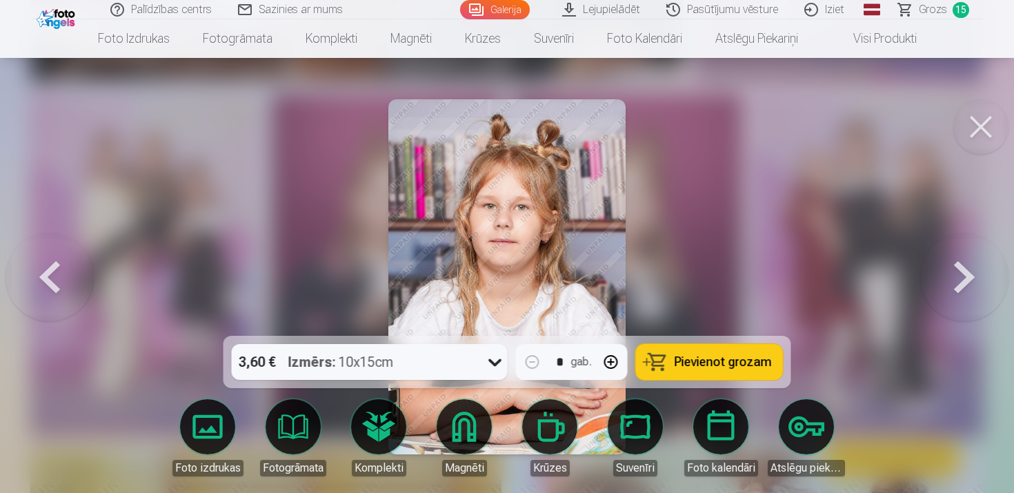
click at [959, 273] on button at bounding box center [965, 277] width 88 height 90
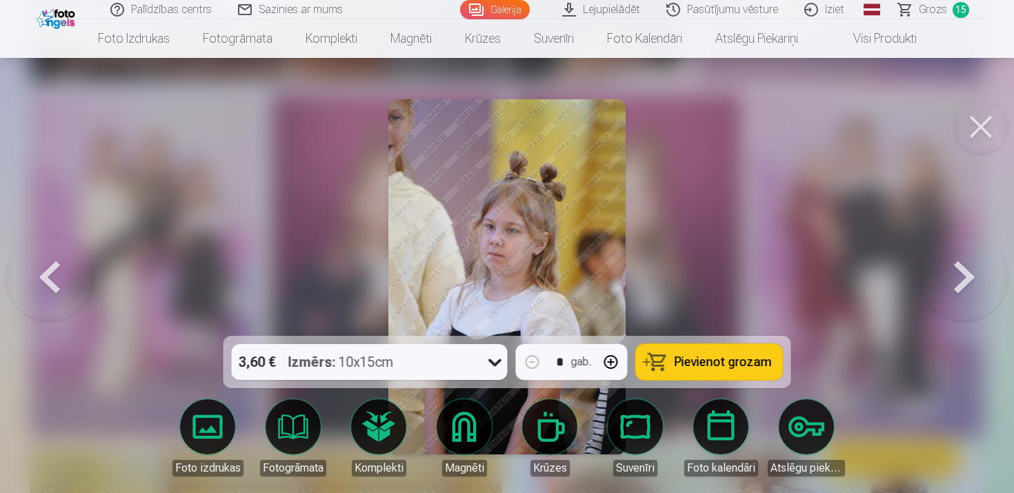
click at [959, 273] on button at bounding box center [965, 277] width 88 height 90
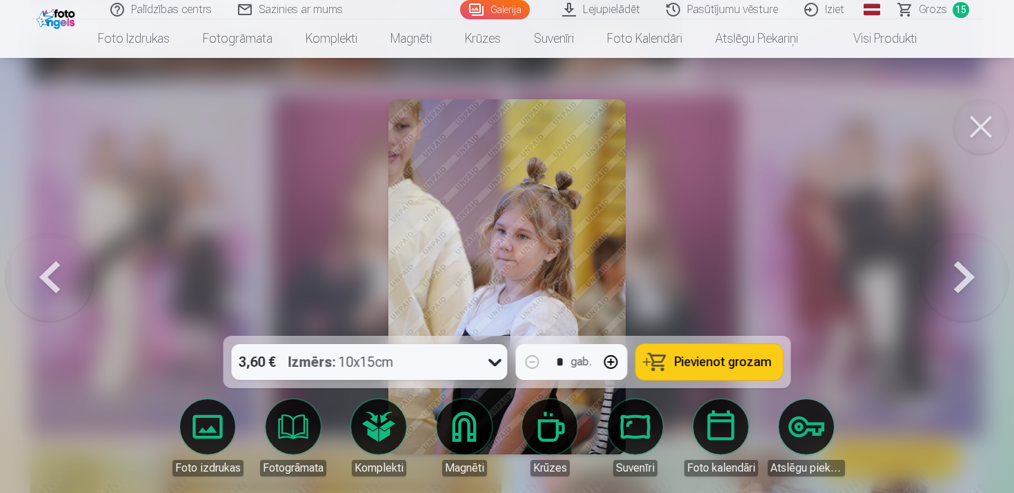
click at [959, 273] on button at bounding box center [965, 277] width 88 height 90
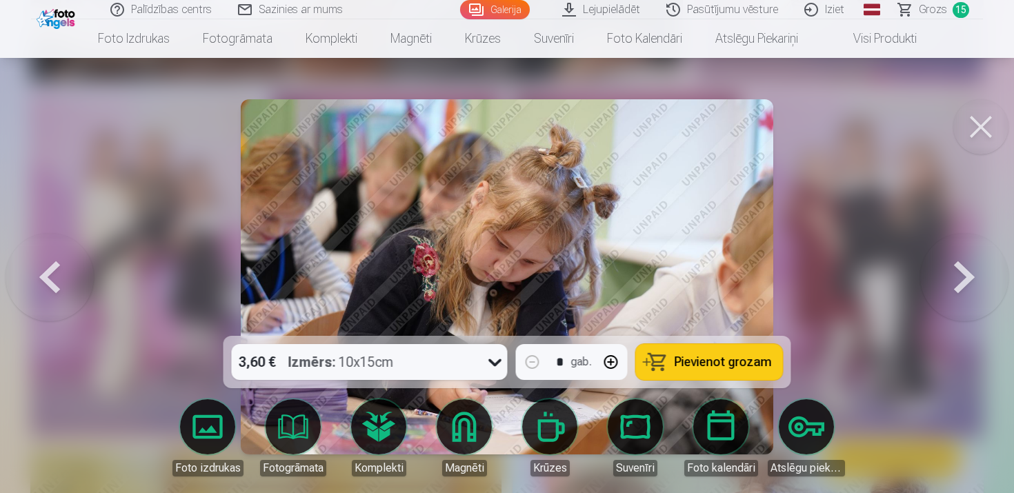
click at [959, 273] on button at bounding box center [965, 277] width 88 height 90
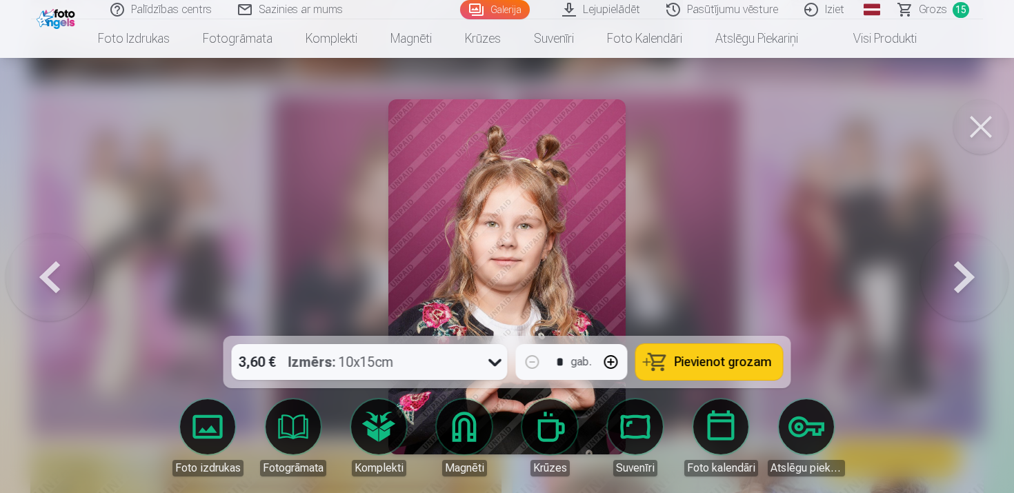
click at [716, 365] on span "Pievienot grozam" at bounding box center [723, 362] width 97 height 12
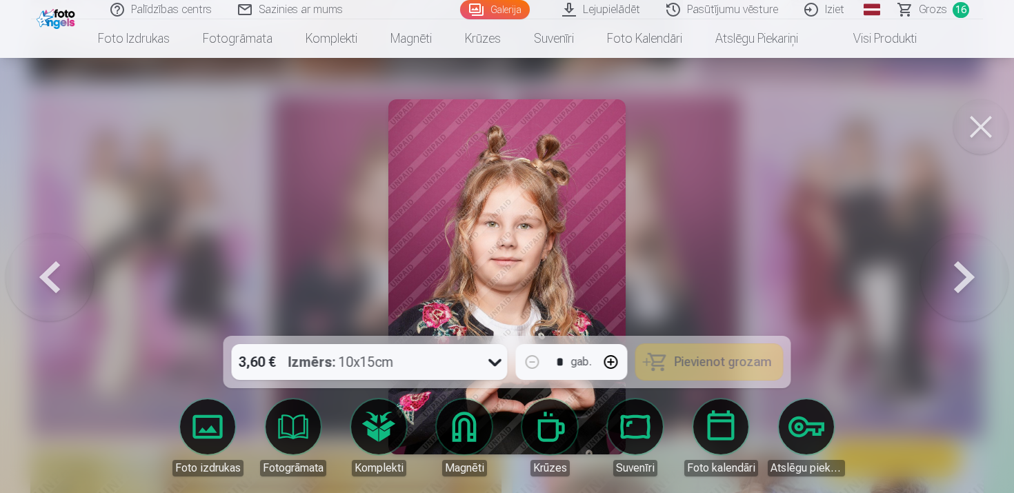
click at [963, 284] on button at bounding box center [965, 277] width 88 height 90
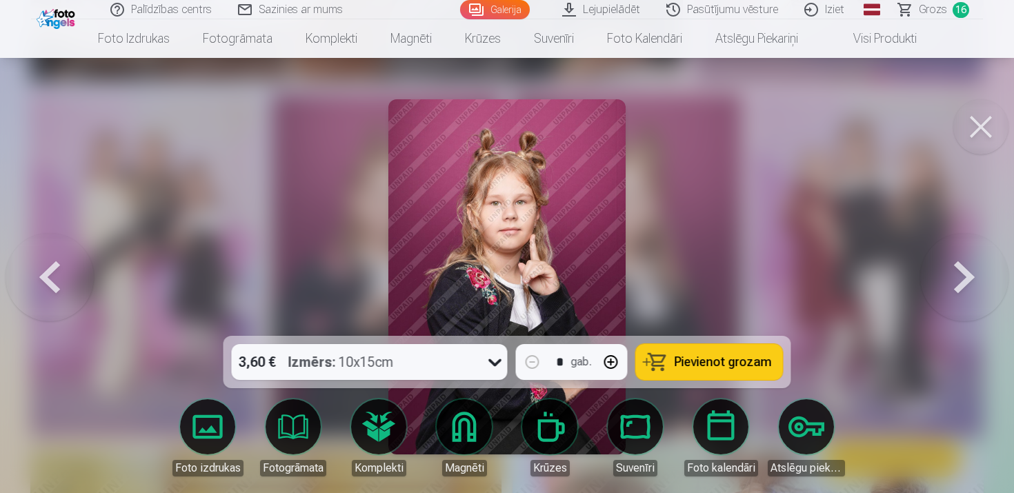
click at [729, 359] on span "Pievienot grozam" at bounding box center [723, 362] width 97 height 12
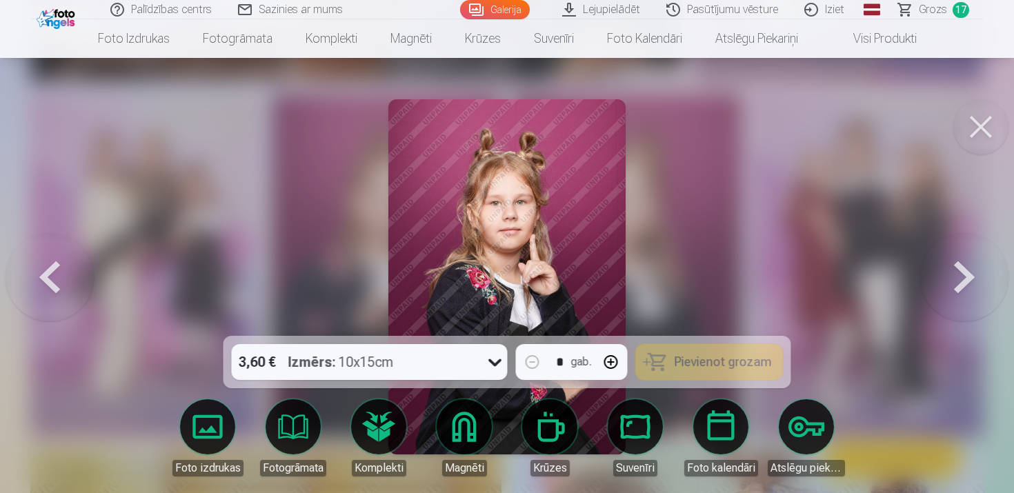
click at [970, 286] on button at bounding box center [965, 277] width 88 height 90
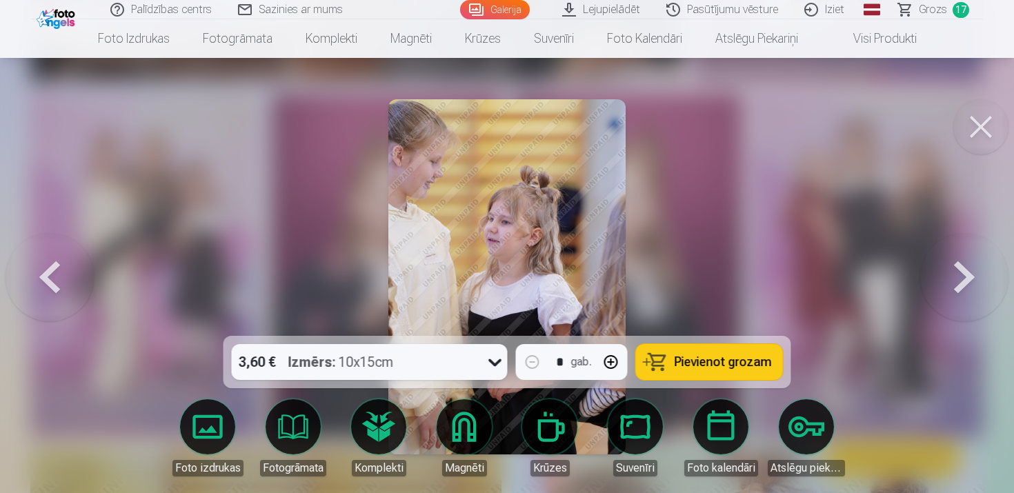
click at [962, 277] on button at bounding box center [965, 277] width 88 height 90
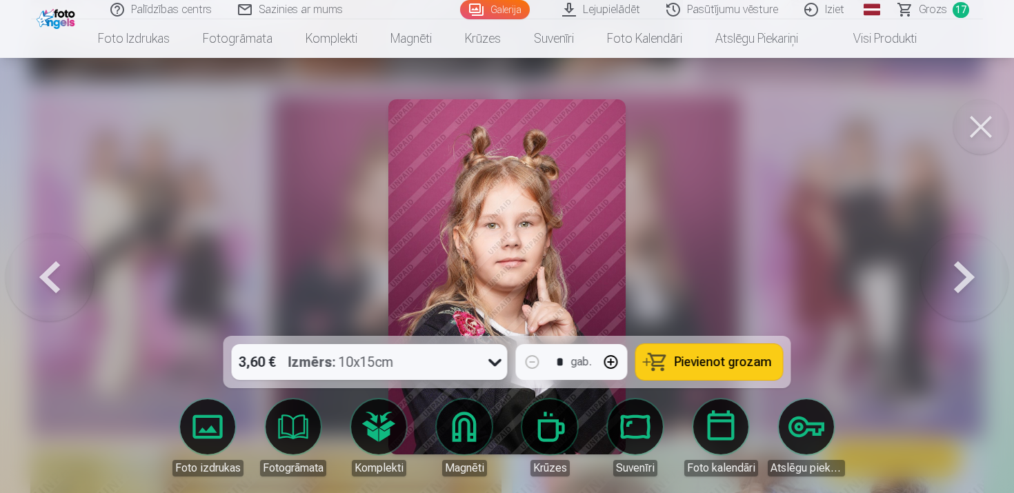
click at [717, 364] on span "Pievienot grozam" at bounding box center [723, 362] width 97 height 12
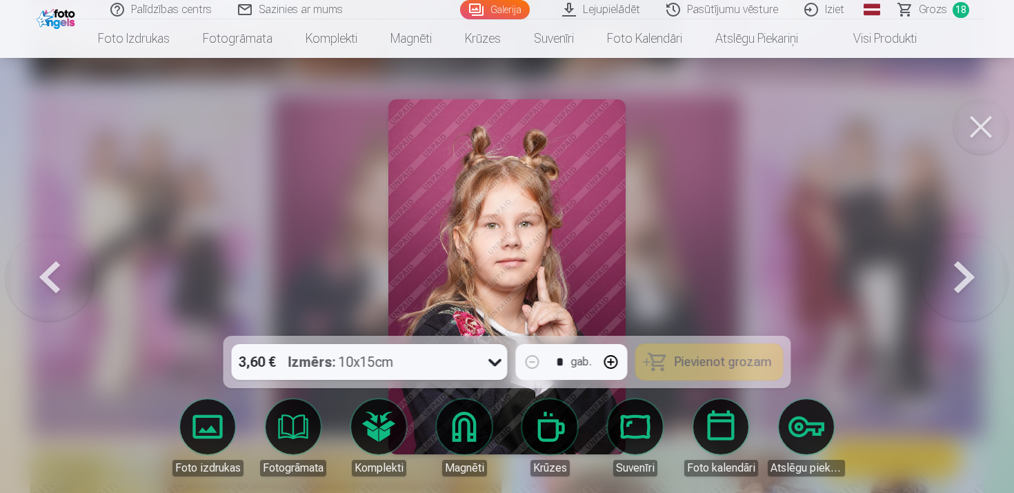
click at [966, 277] on button at bounding box center [965, 277] width 88 height 90
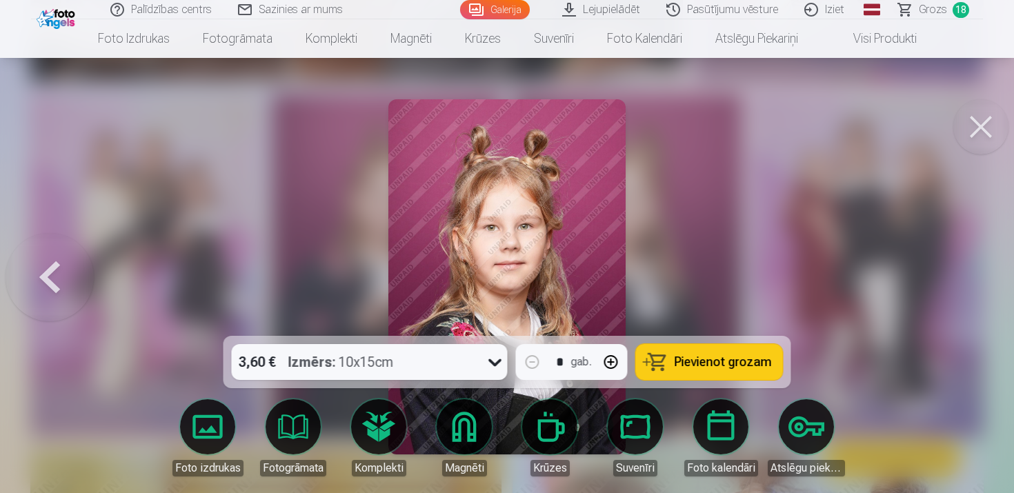
click at [36, 272] on button at bounding box center [50, 277] width 88 height 90
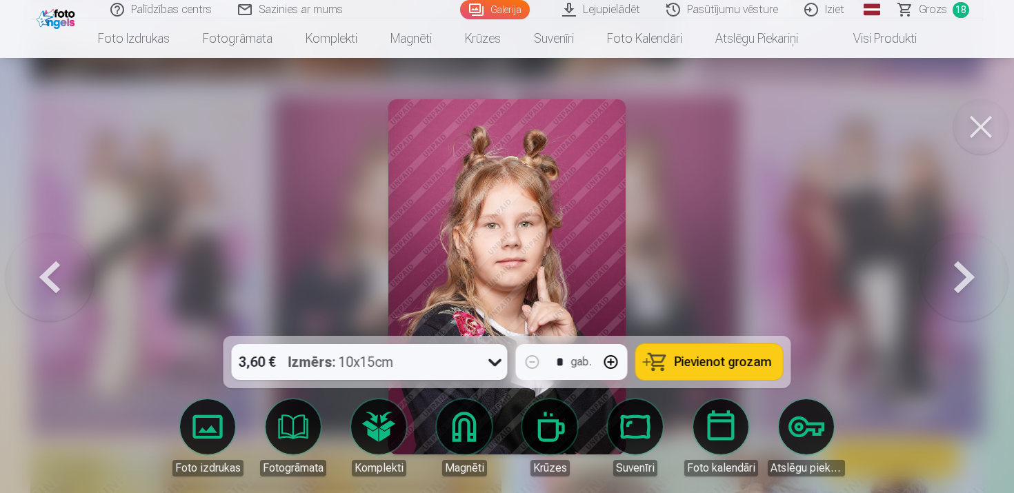
click at [957, 271] on button at bounding box center [965, 277] width 88 height 90
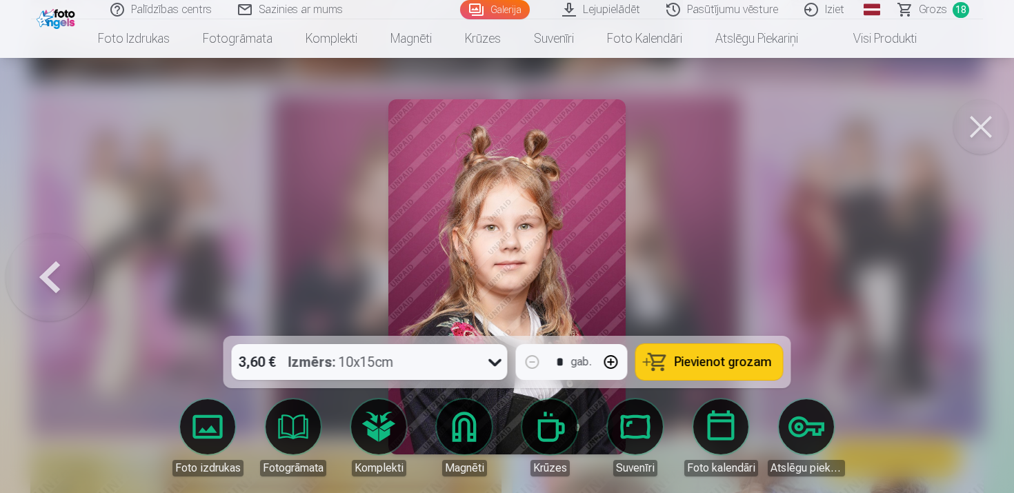
click at [55, 273] on button at bounding box center [50, 277] width 88 height 90
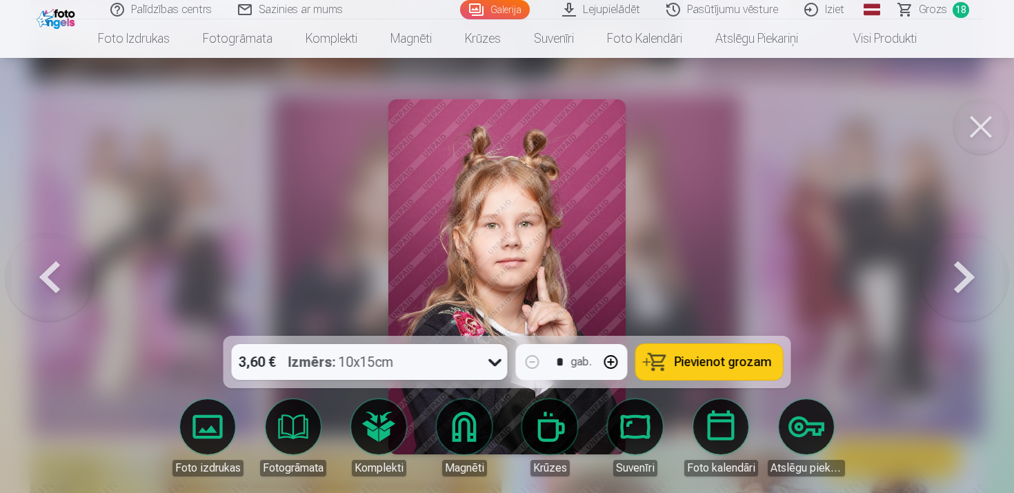
click at [970, 276] on button at bounding box center [965, 277] width 88 height 90
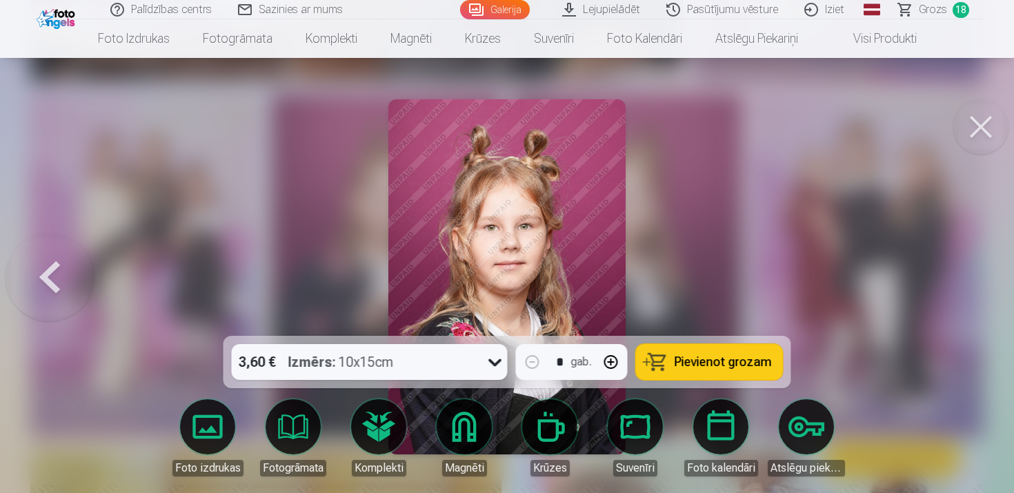
click at [745, 363] on span "Pievienot grozam" at bounding box center [723, 362] width 97 height 12
click at [985, 122] on button at bounding box center [981, 126] width 55 height 55
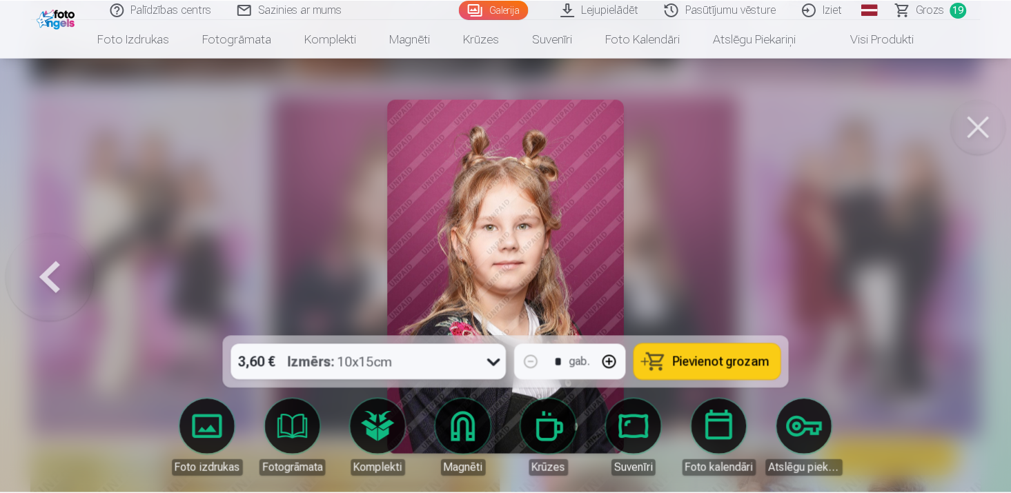
scroll to position [950, 0]
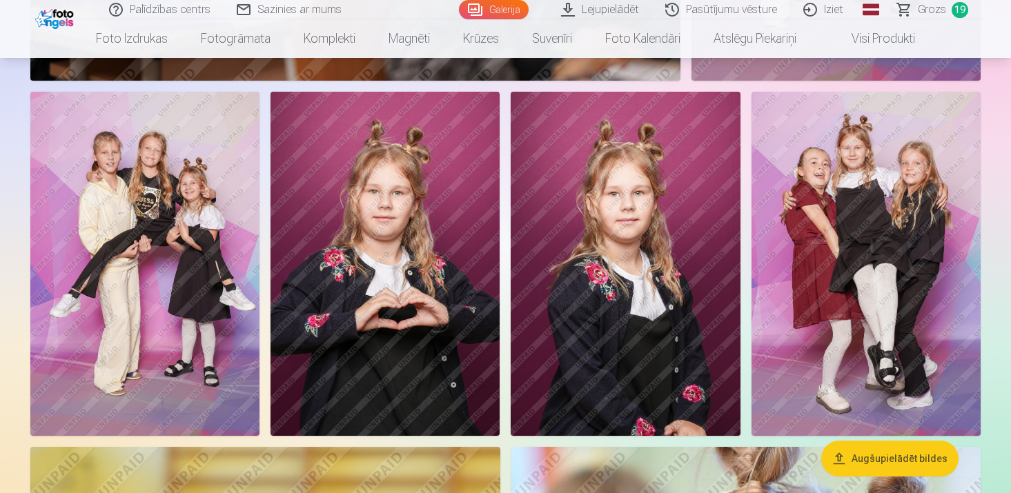
click at [932, 5] on span "Grozs" at bounding box center [932, 9] width 28 height 17
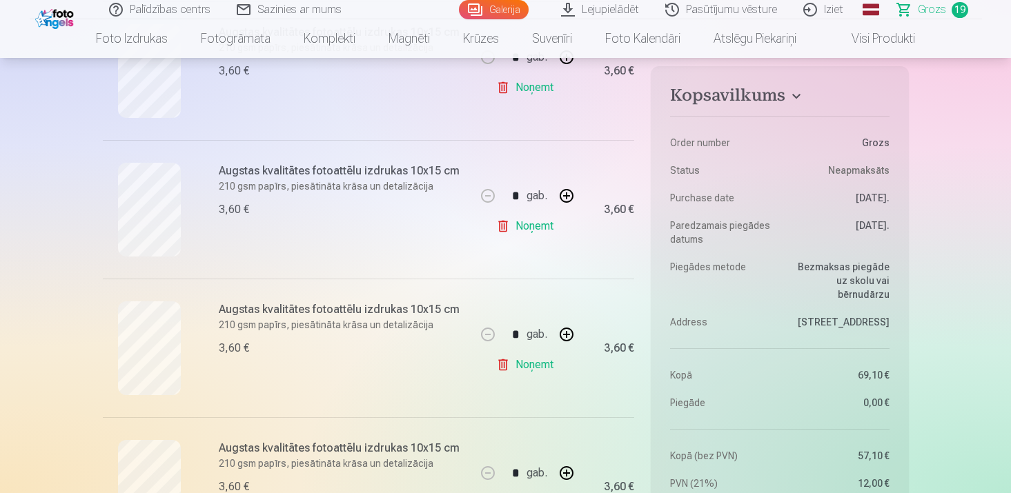
scroll to position [2567, 0]
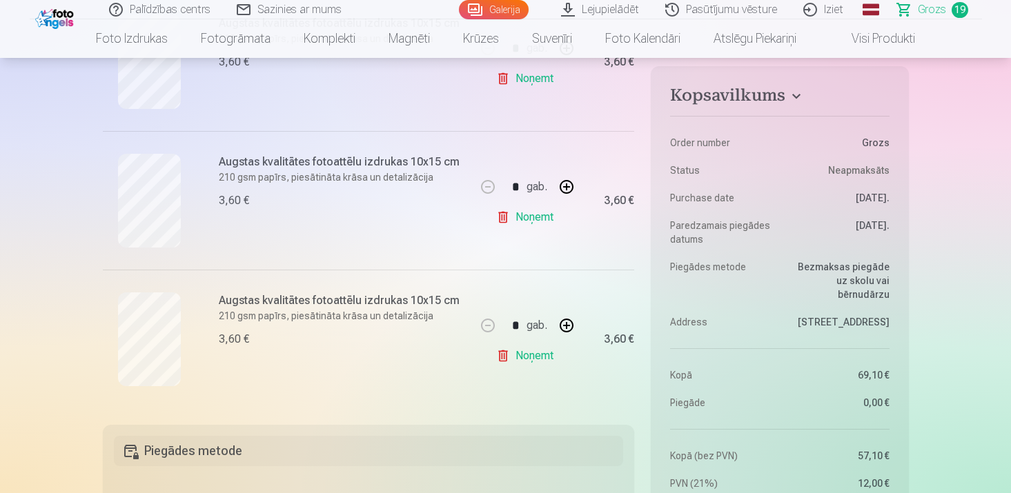
click at [528, 357] on link "Noņemt" at bounding box center [527, 356] width 63 height 28
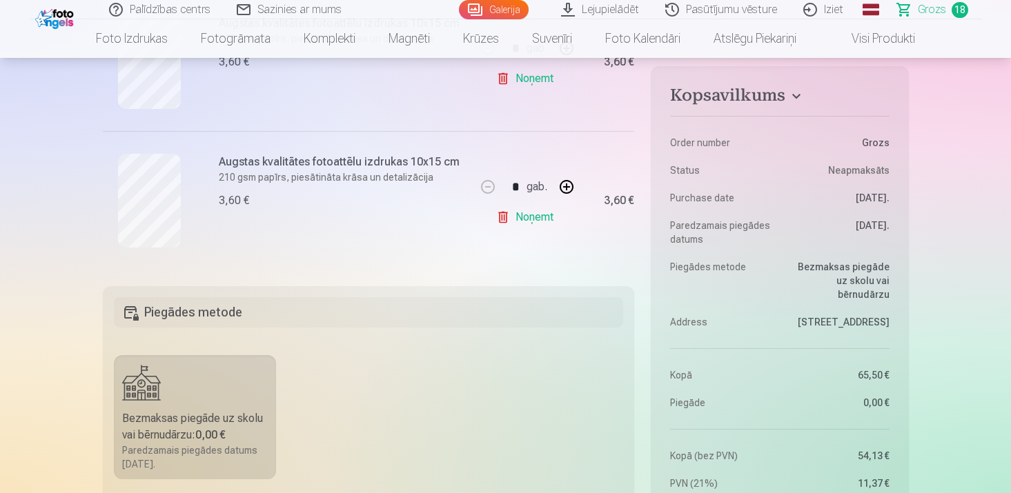
click at [531, 214] on link "Noņemt" at bounding box center [527, 218] width 63 height 28
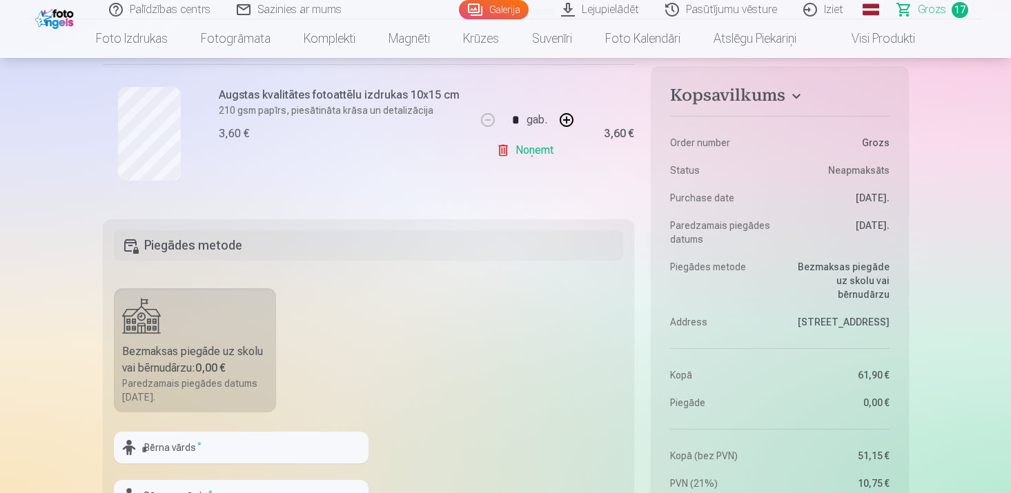
scroll to position [2487, 0]
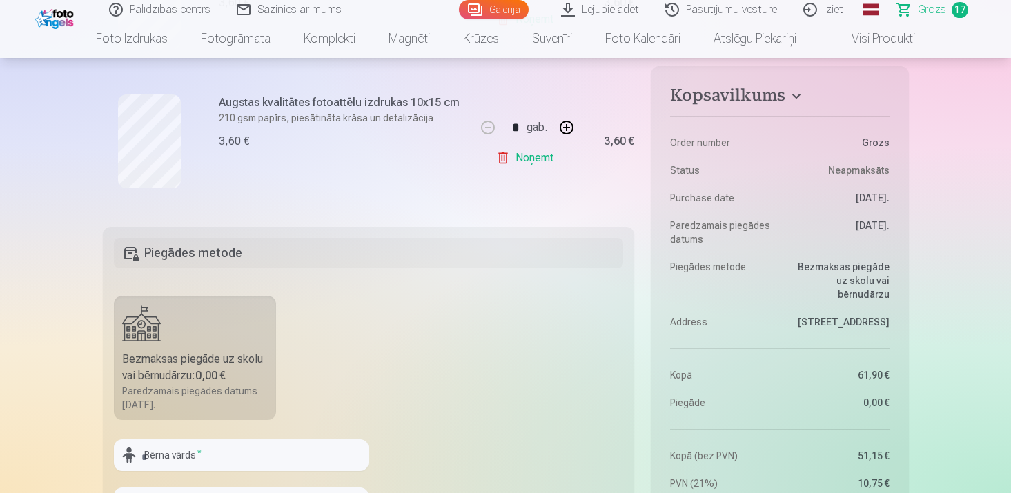
click at [530, 155] on link "Noņemt" at bounding box center [527, 158] width 63 height 28
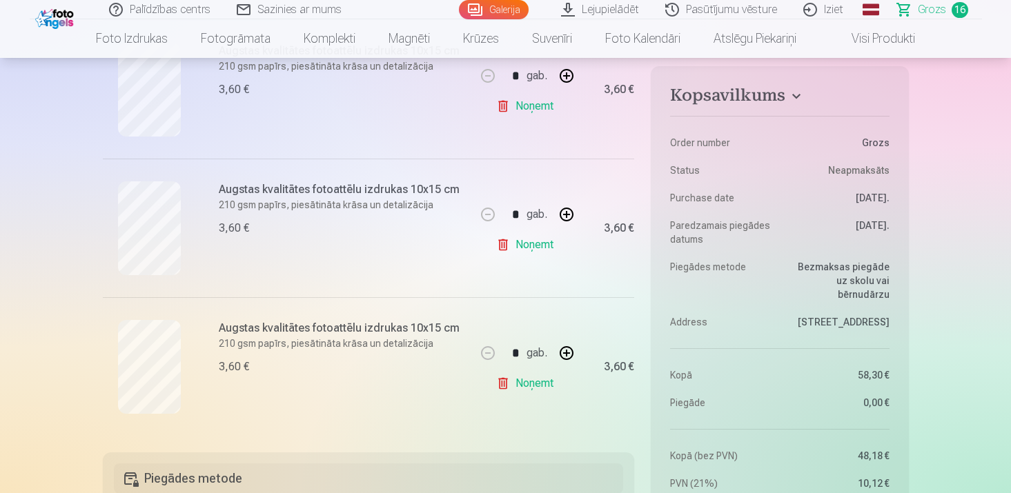
scroll to position [2039, 0]
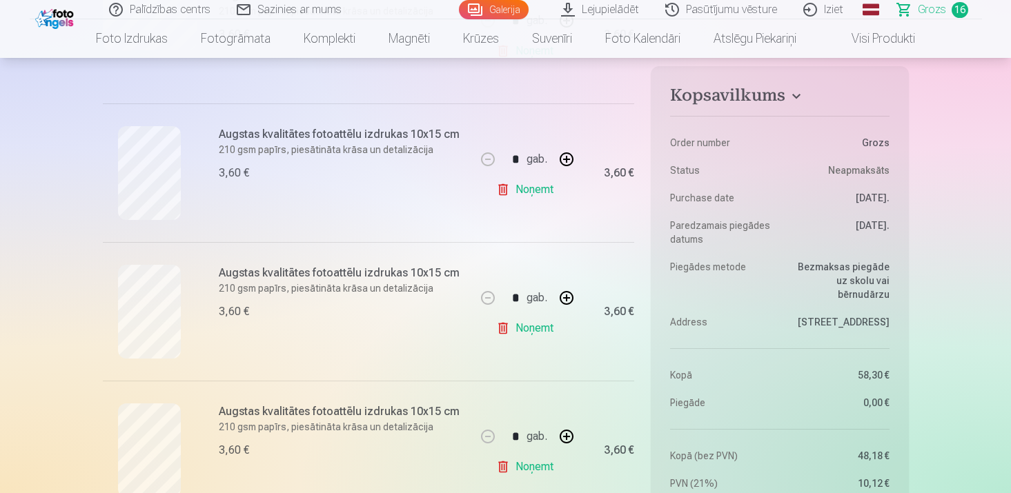
click at [545, 331] on link "Noņemt" at bounding box center [527, 329] width 63 height 28
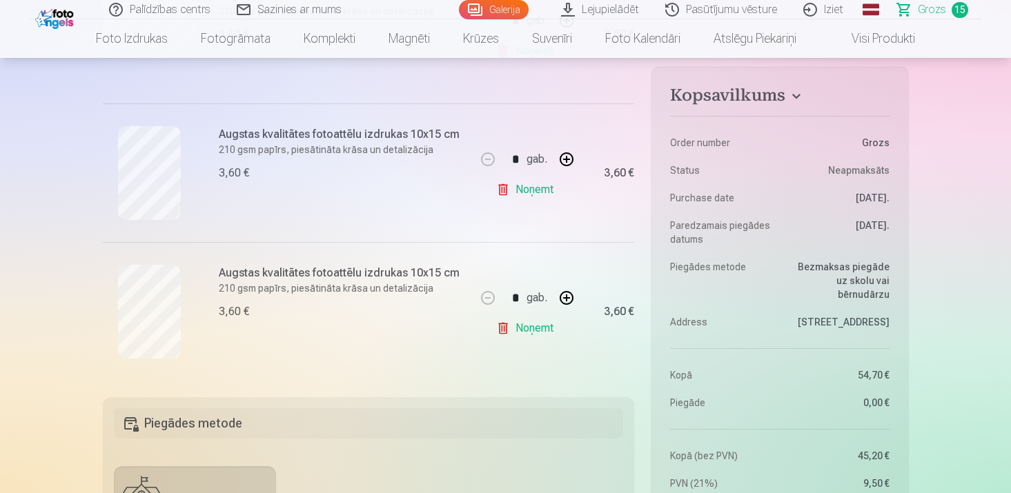
click at [545, 331] on link "Noņemt" at bounding box center [527, 329] width 63 height 28
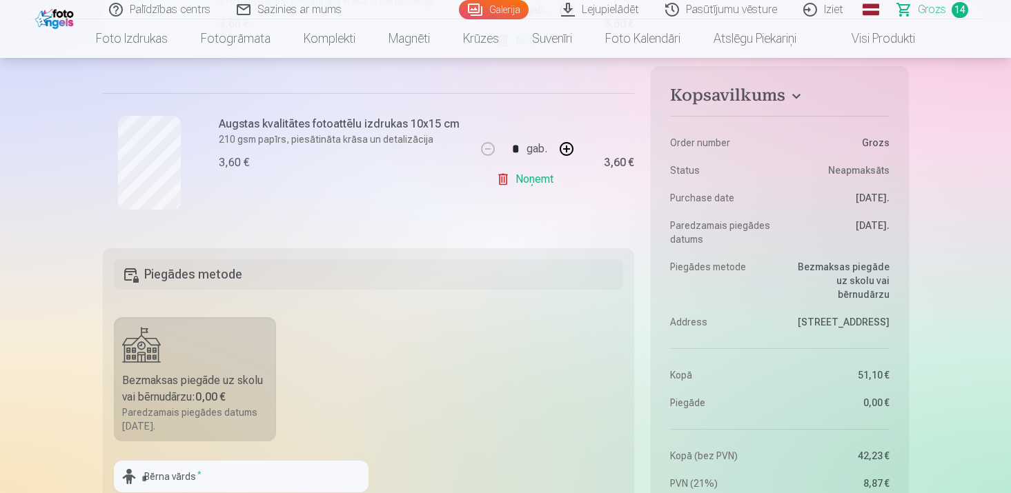
scroll to position [2047, 0]
click at [531, 181] on link "Noņemt" at bounding box center [527, 182] width 63 height 28
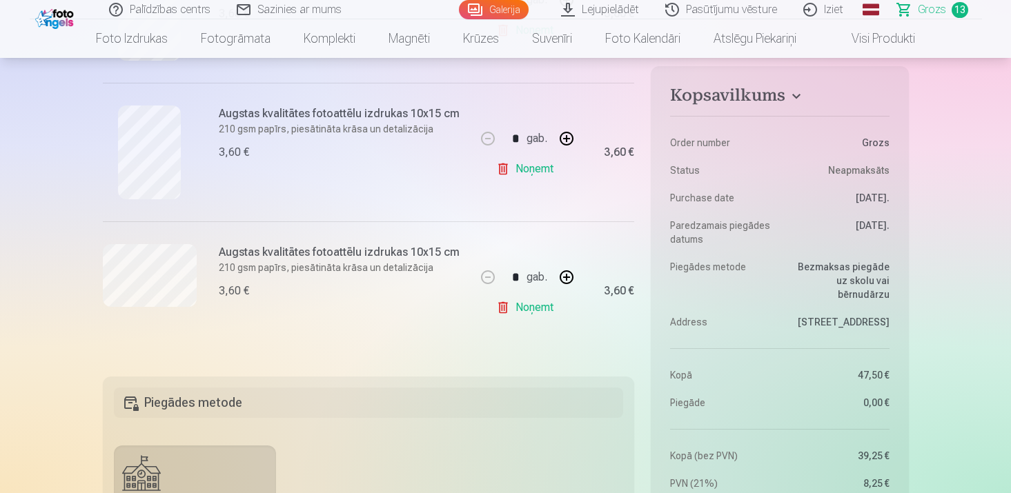
scroll to position [1776, 0]
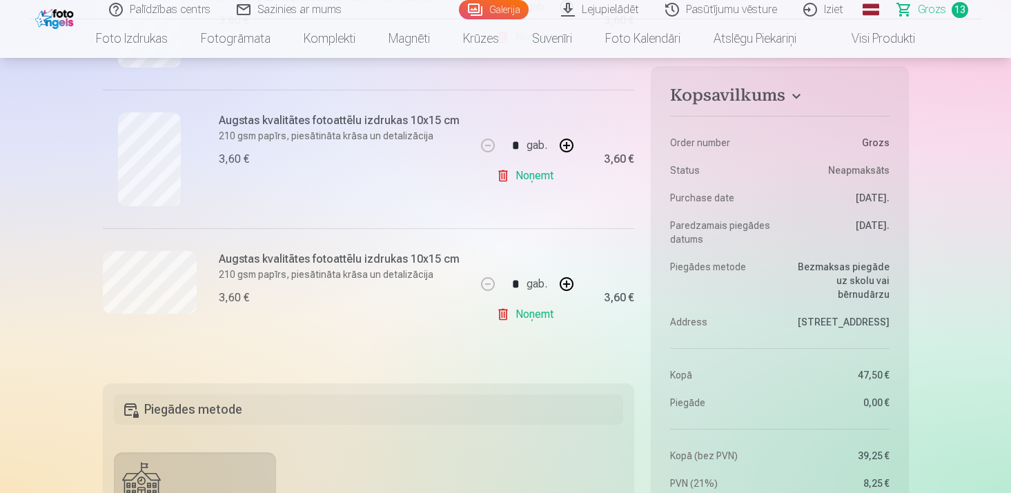
click at [547, 321] on link "Noņemt" at bounding box center [527, 315] width 63 height 28
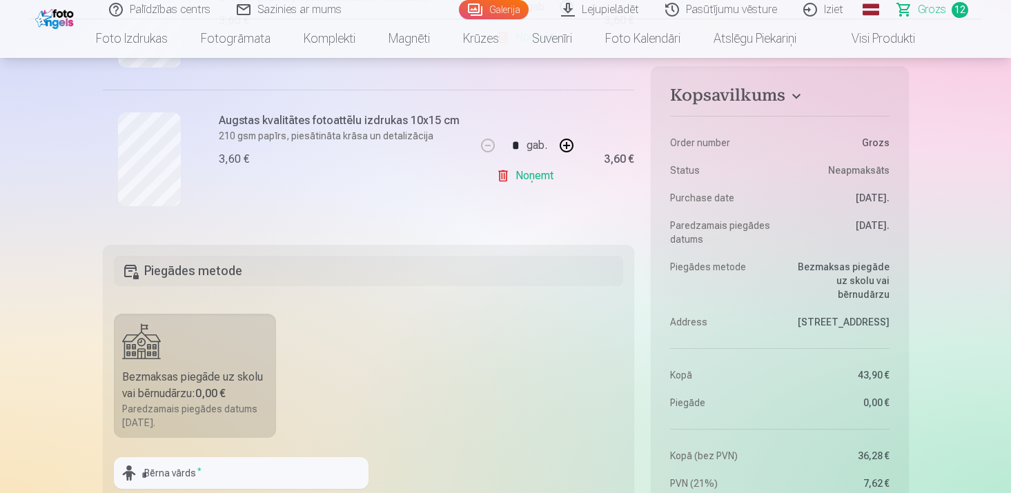
click at [549, 177] on link "Noņemt" at bounding box center [527, 176] width 63 height 28
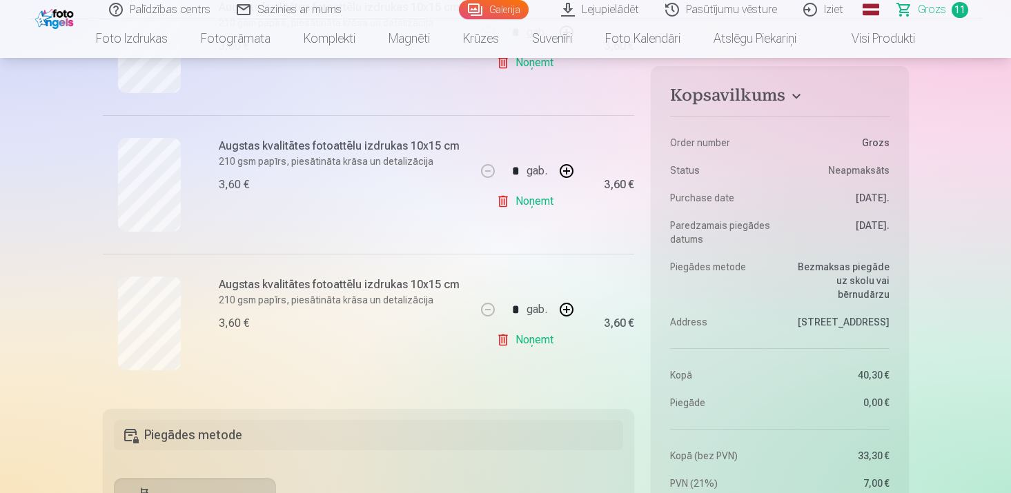
scroll to position [1410, 0]
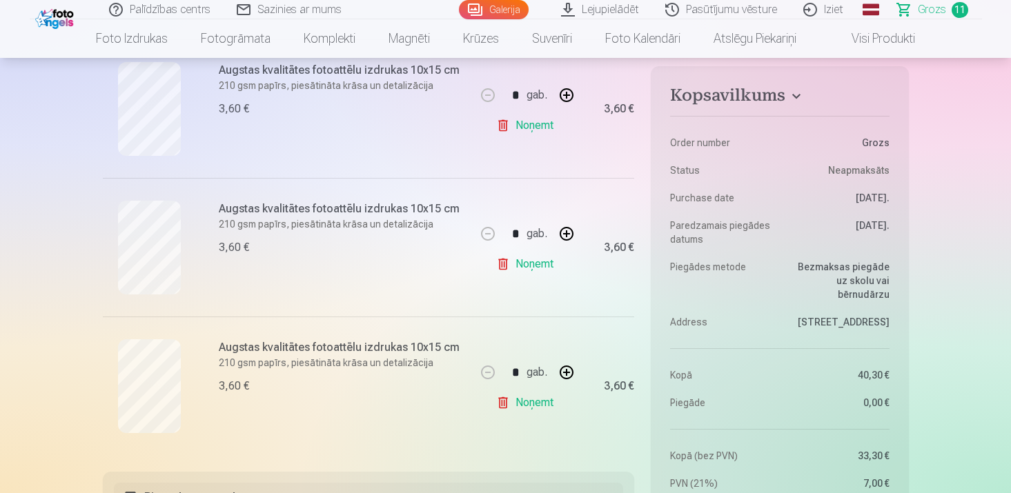
click at [529, 394] on link "Noņemt" at bounding box center [527, 403] width 63 height 28
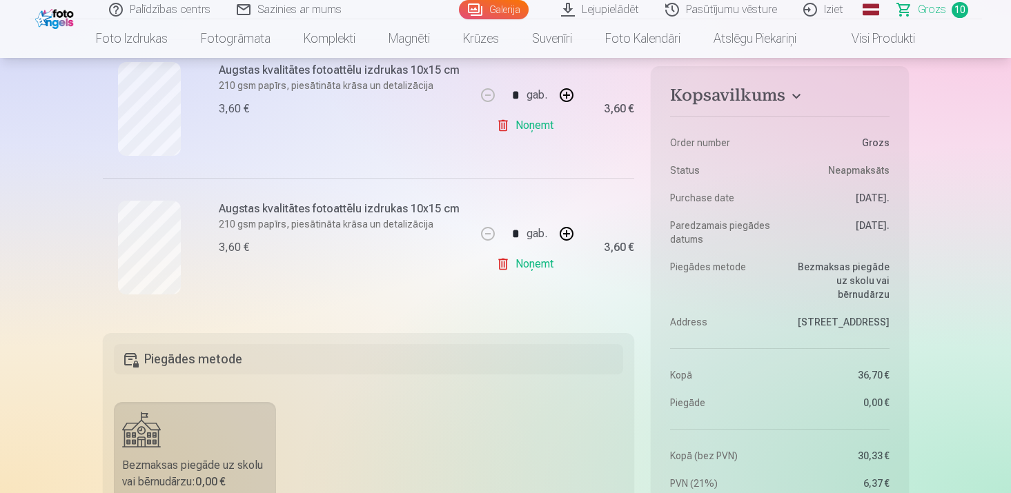
click at [530, 268] on link "Noņemt" at bounding box center [527, 265] width 63 height 28
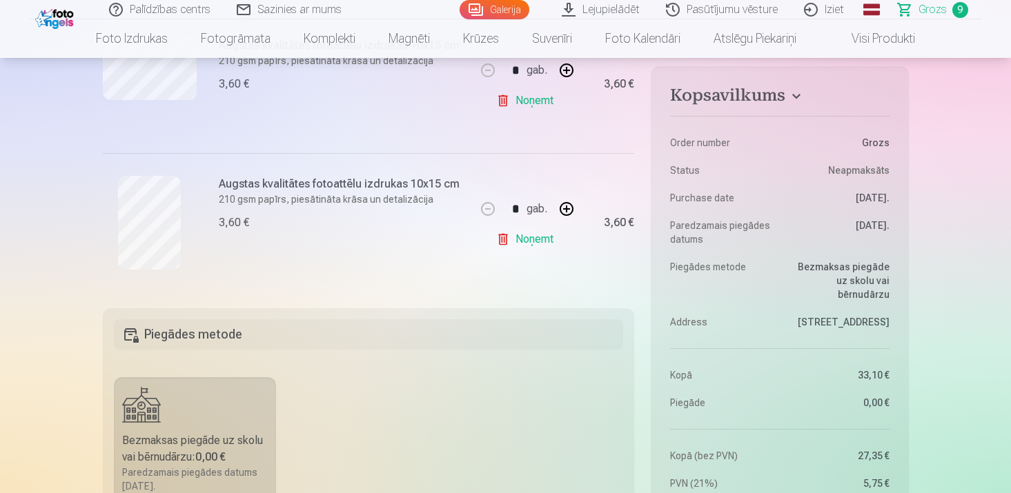
scroll to position [1291, 0]
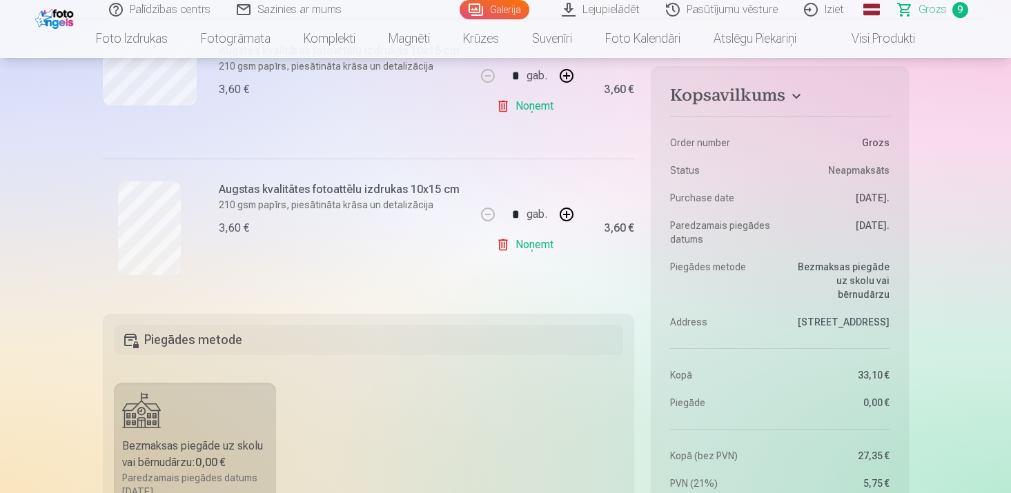
click at [532, 244] on link "Noņemt" at bounding box center [527, 245] width 63 height 28
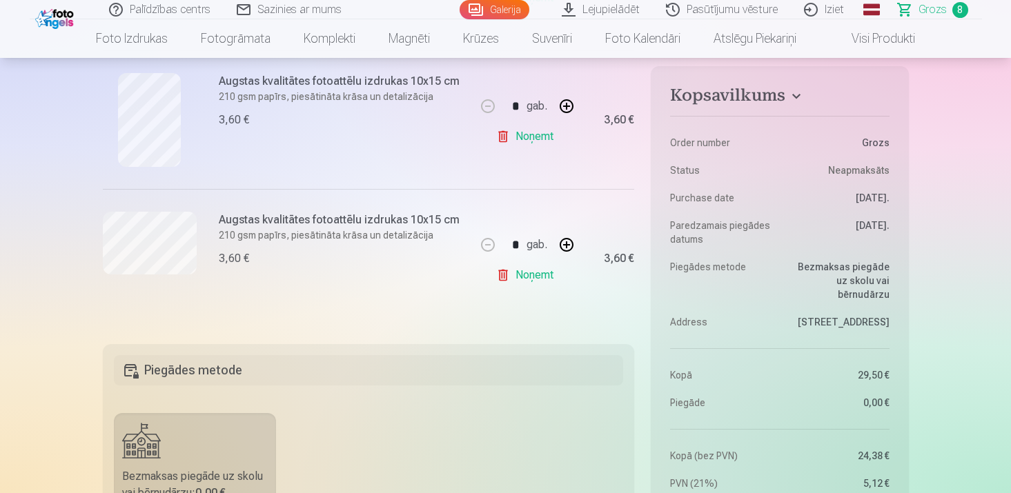
scroll to position [1115, 0]
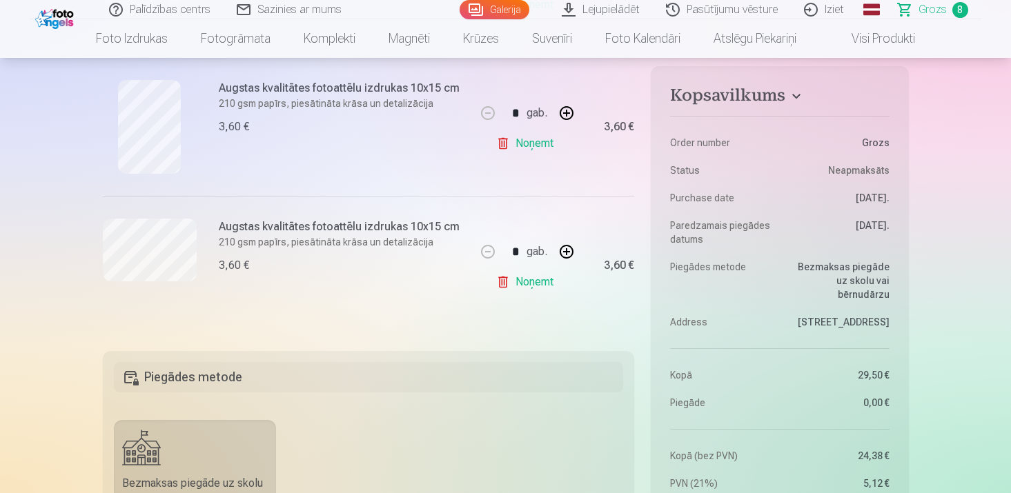
click at [536, 284] on link "Noņemt" at bounding box center [527, 282] width 63 height 28
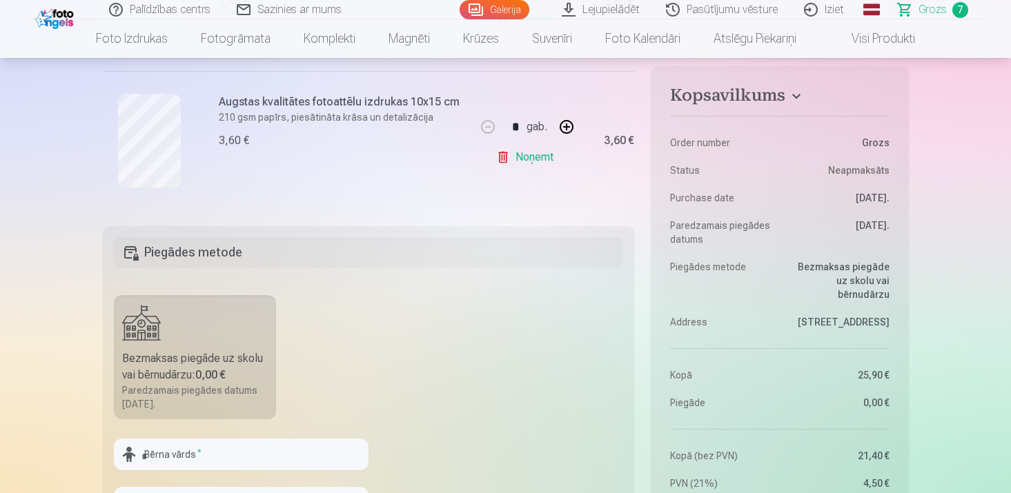
click at [536, 155] on link "Noņemt" at bounding box center [527, 158] width 63 height 28
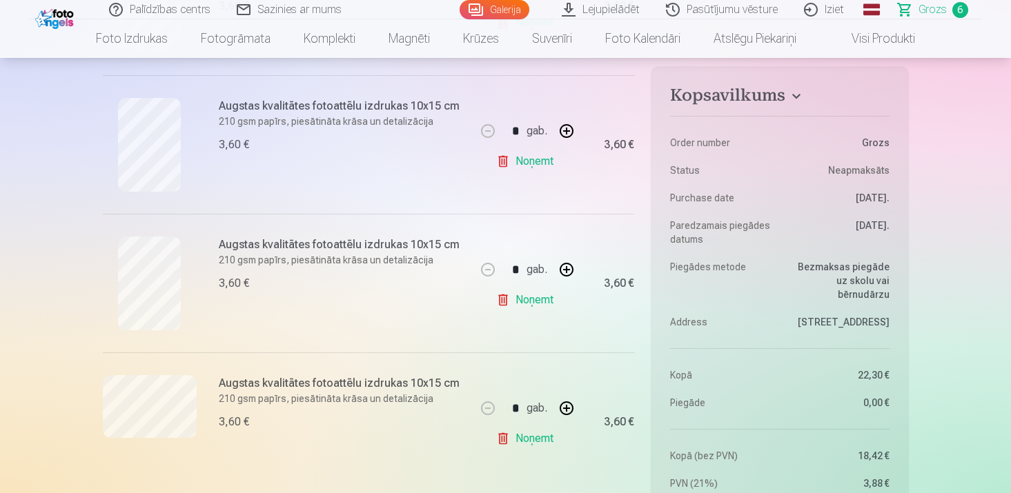
scroll to position [693, 0]
click at [532, 161] on link "Noņemt" at bounding box center [527, 163] width 63 height 28
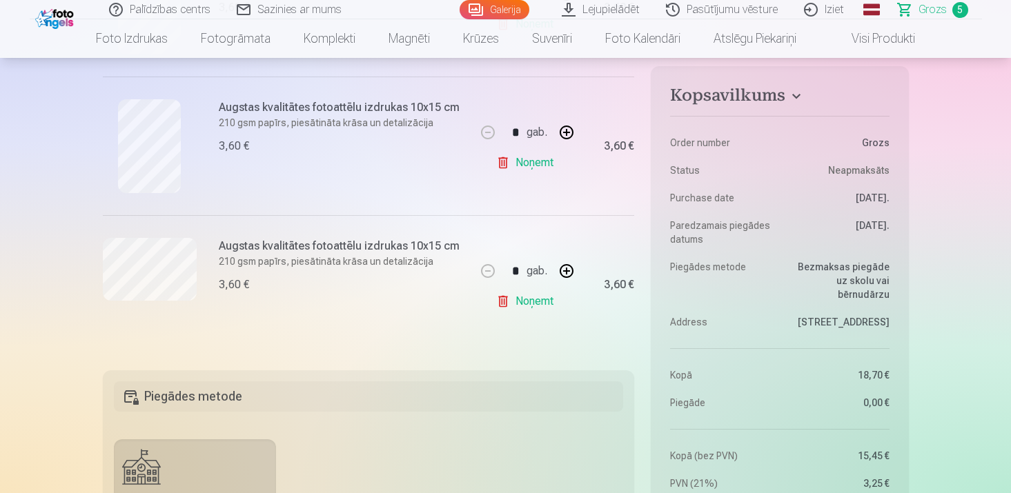
click at [532, 161] on link "Noņemt" at bounding box center [527, 163] width 63 height 28
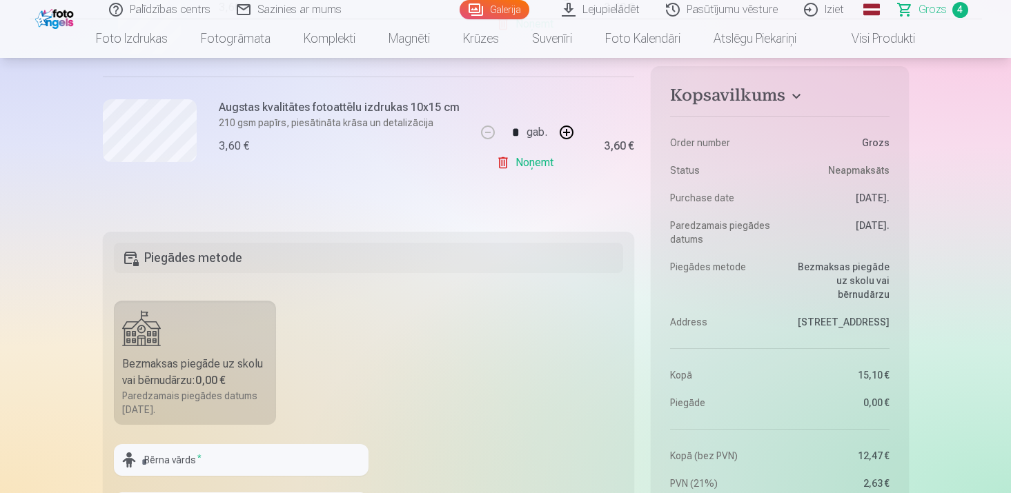
click at [532, 161] on link "Noņemt" at bounding box center [527, 163] width 63 height 28
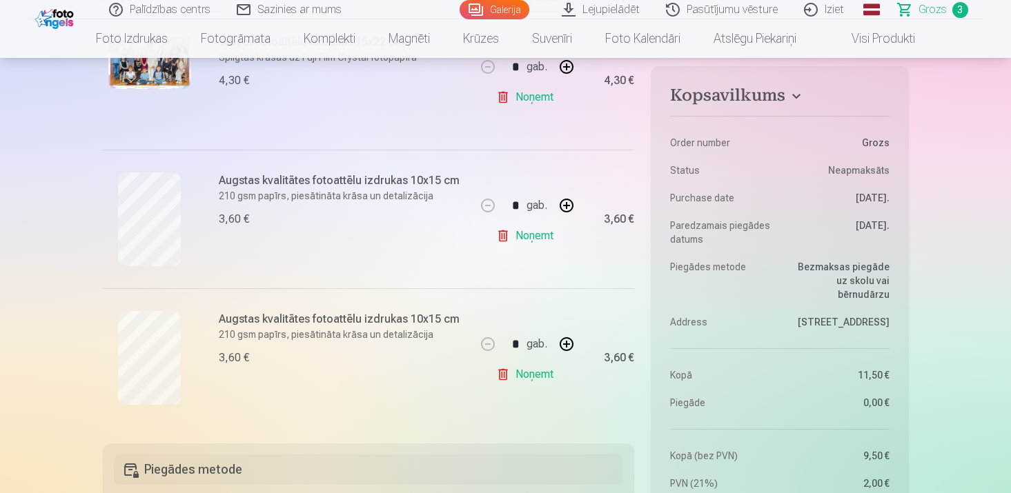
scroll to position [322, 0]
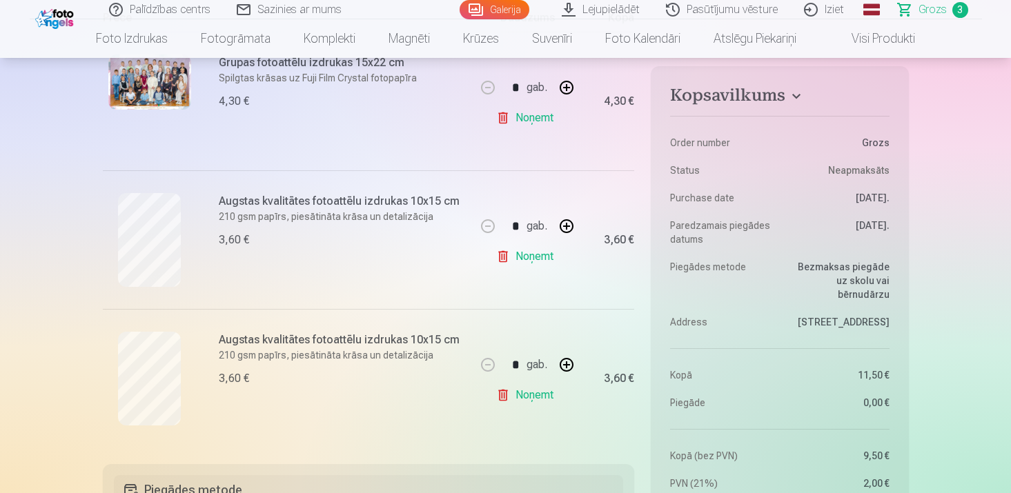
click at [547, 253] on link "Noņemt" at bounding box center [527, 257] width 63 height 28
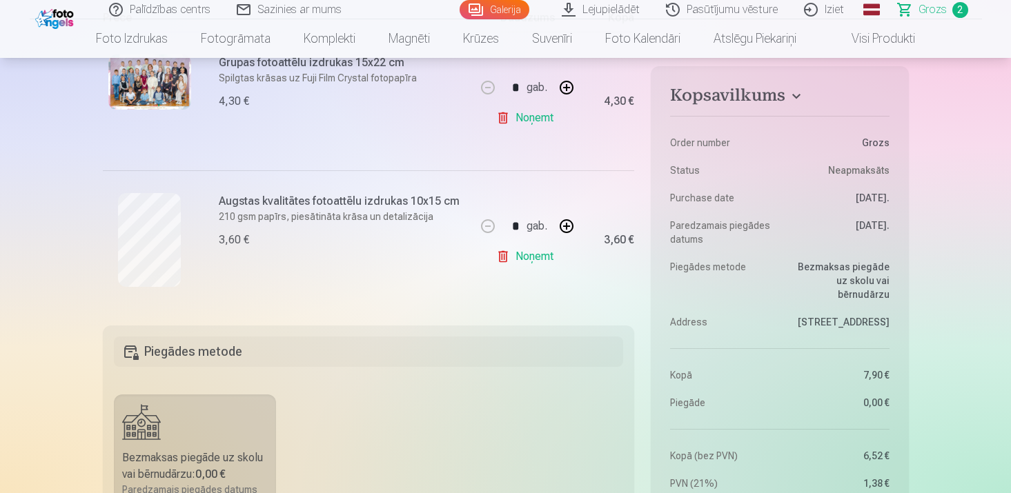
click at [547, 253] on link "Noņemt" at bounding box center [527, 257] width 63 height 28
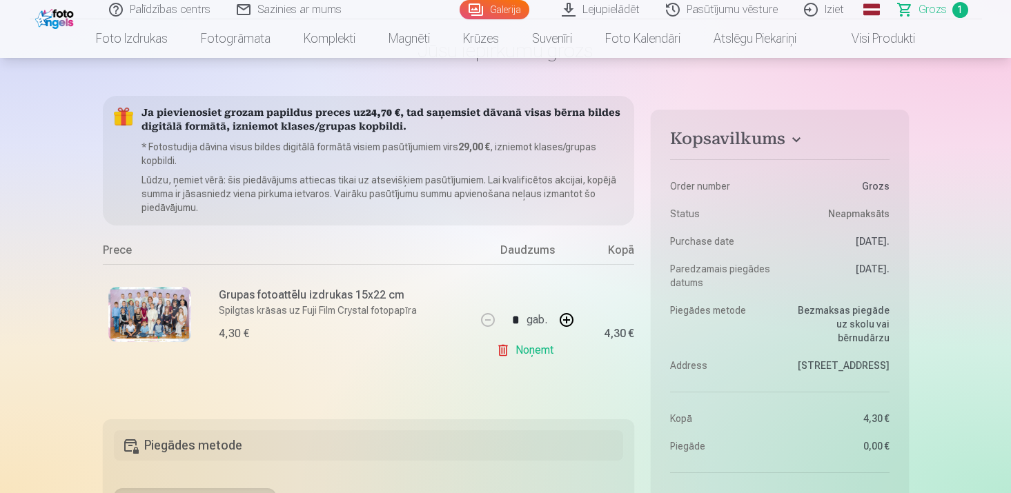
scroll to position [0, 0]
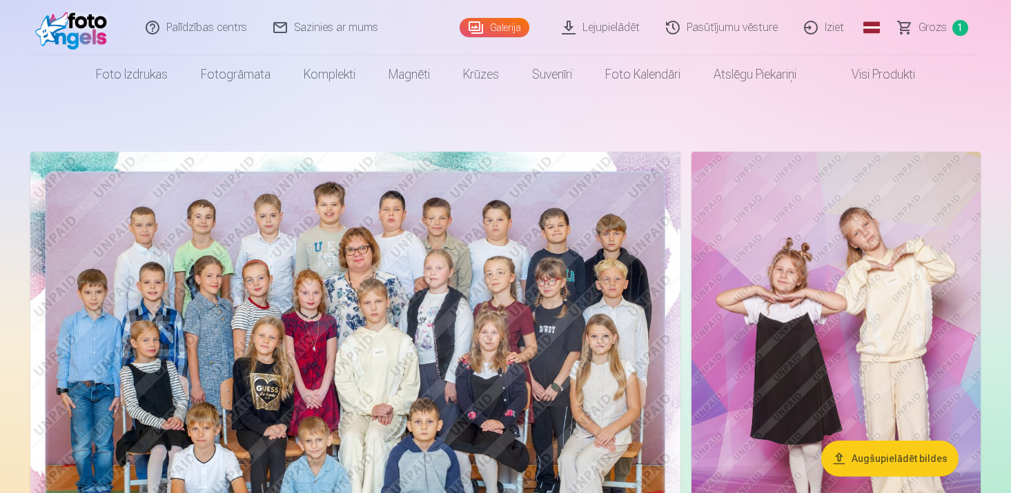
click at [753, 273] on img at bounding box center [836, 369] width 289 height 434
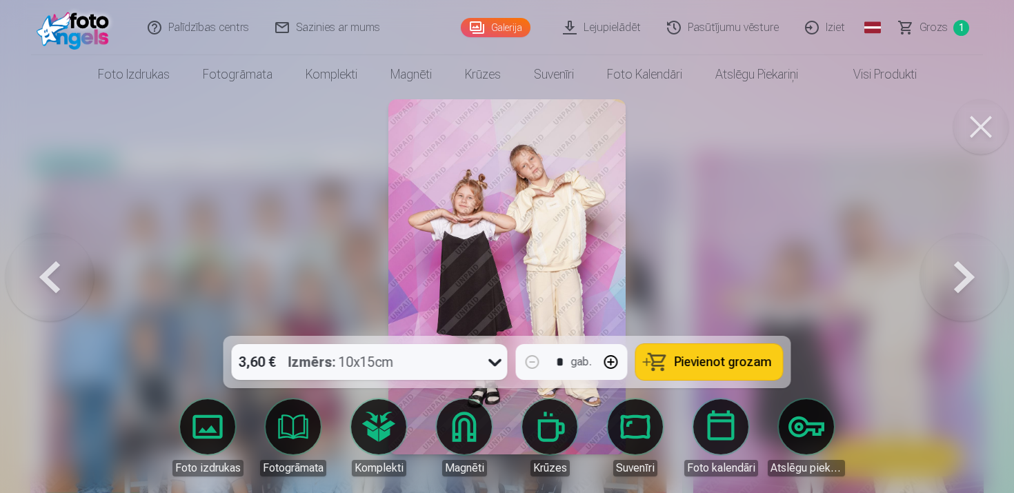
click at [959, 263] on button at bounding box center [965, 277] width 88 height 90
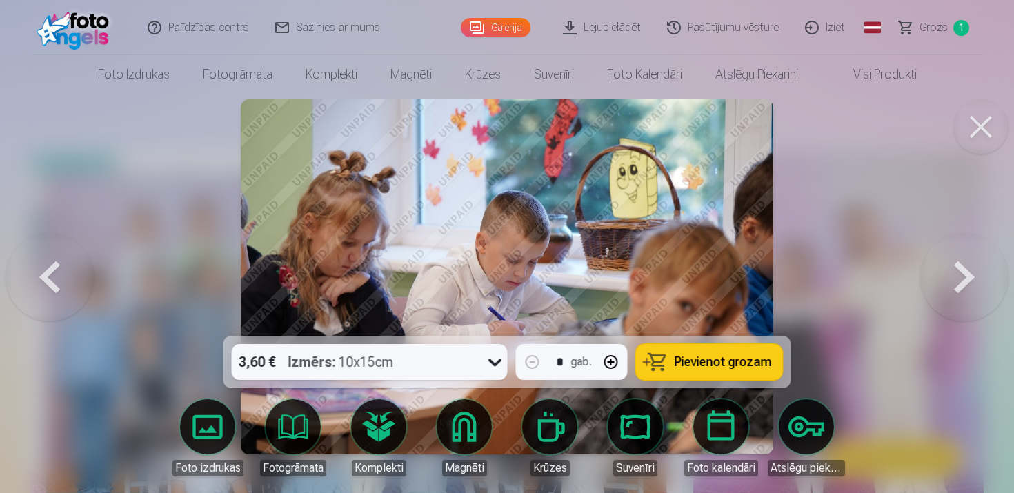
click at [959, 263] on button at bounding box center [965, 277] width 88 height 90
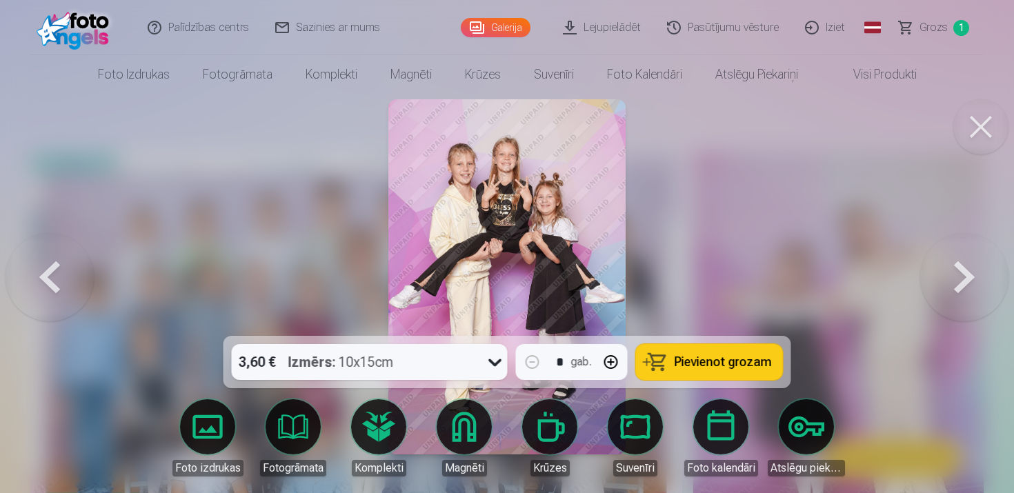
click at [959, 263] on button at bounding box center [965, 277] width 88 height 90
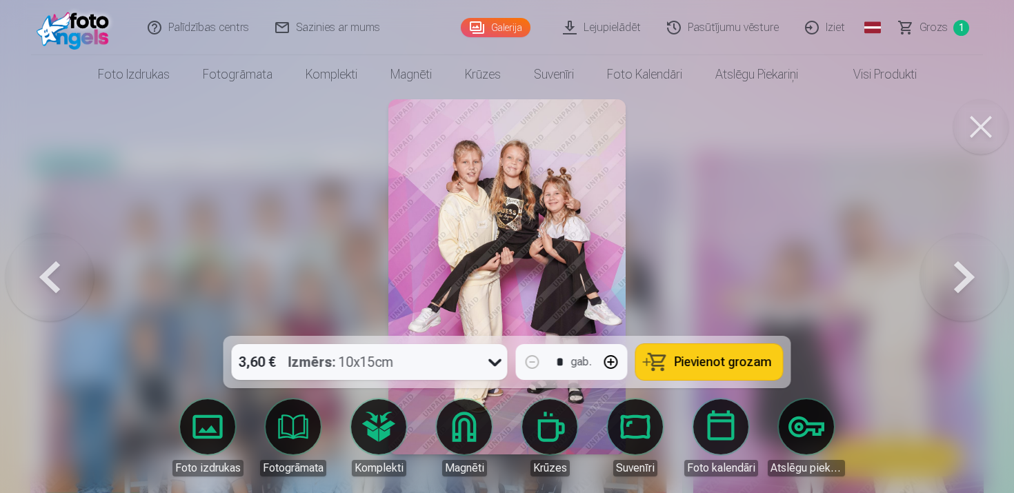
click at [959, 263] on button at bounding box center [965, 277] width 88 height 90
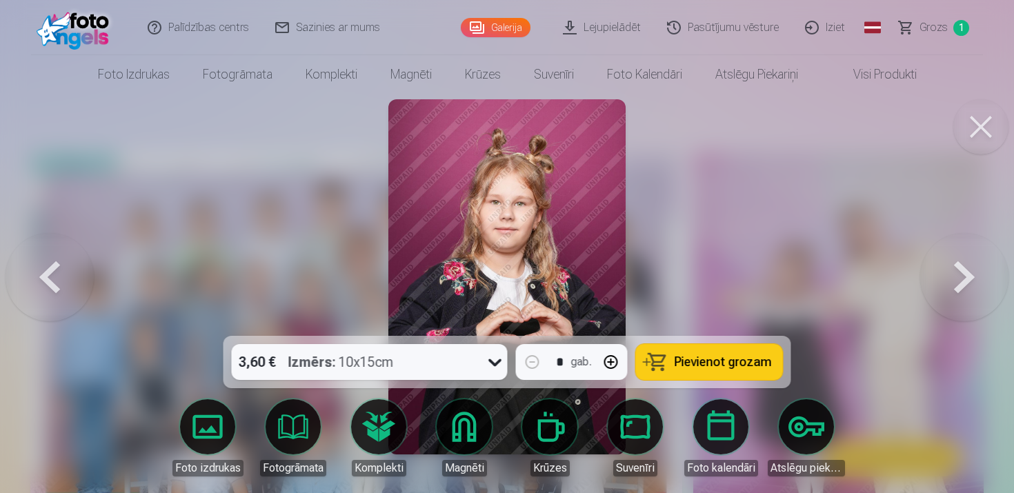
click at [767, 375] on button "Pievienot grozam" at bounding box center [709, 362] width 147 height 36
click at [957, 279] on button at bounding box center [965, 277] width 88 height 90
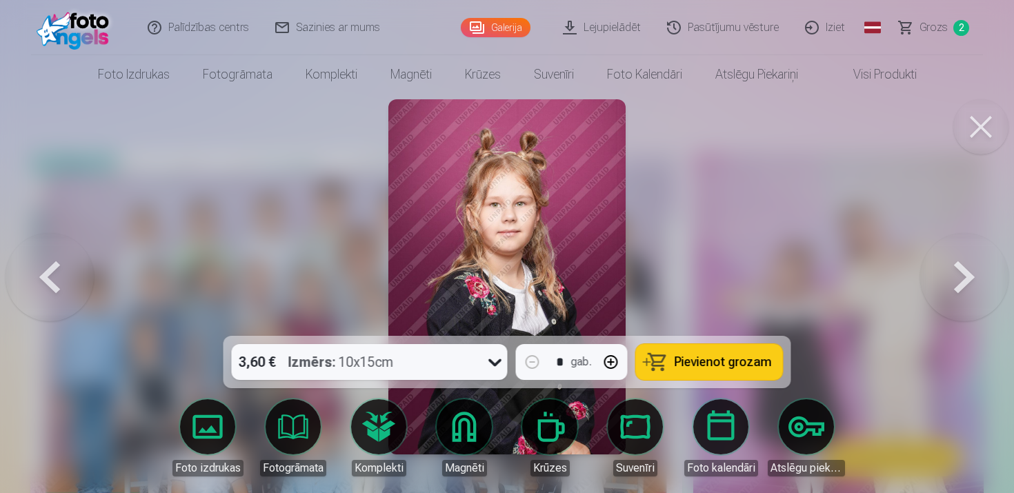
click at [738, 364] on span "Pievienot grozam" at bounding box center [723, 362] width 97 height 12
click at [965, 280] on button at bounding box center [965, 277] width 88 height 90
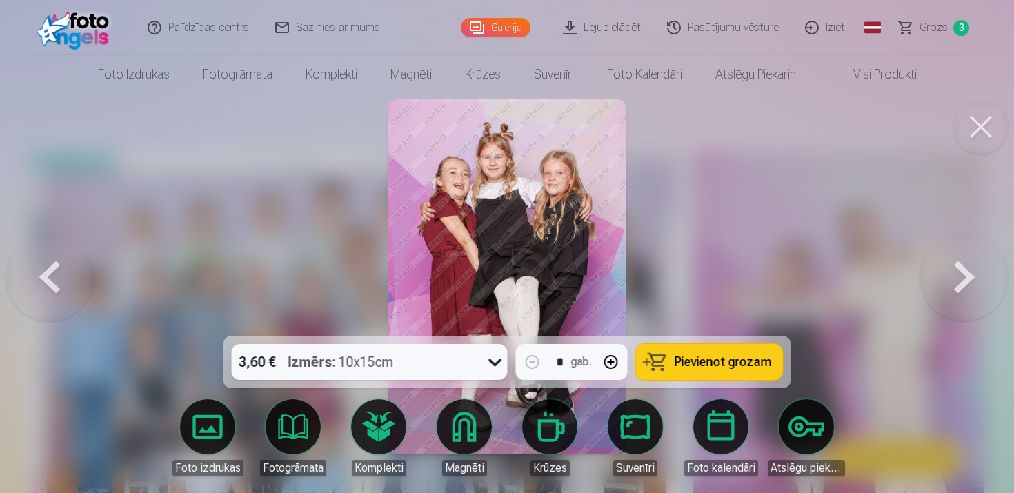
click at [725, 365] on span "Pievienot grozam" at bounding box center [723, 362] width 97 height 12
click at [953, 282] on button at bounding box center [965, 277] width 88 height 90
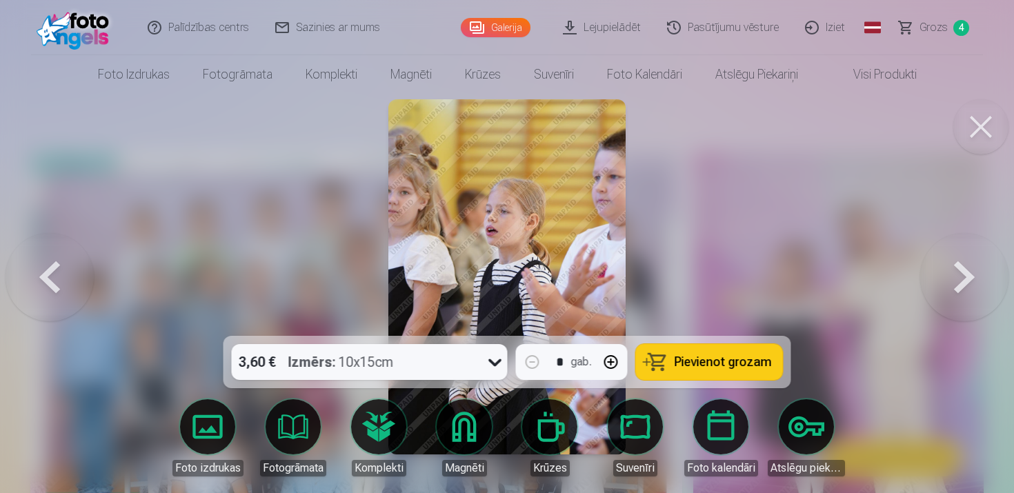
click at [953, 282] on button at bounding box center [965, 277] width 88 height 90
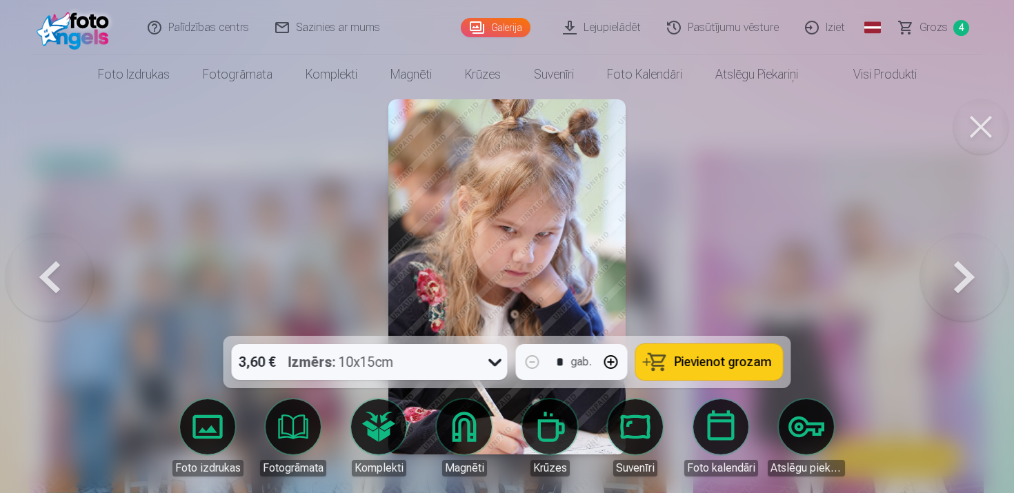
click at [953, 282] on button at bounding box center [965, 277] width 88 height 90
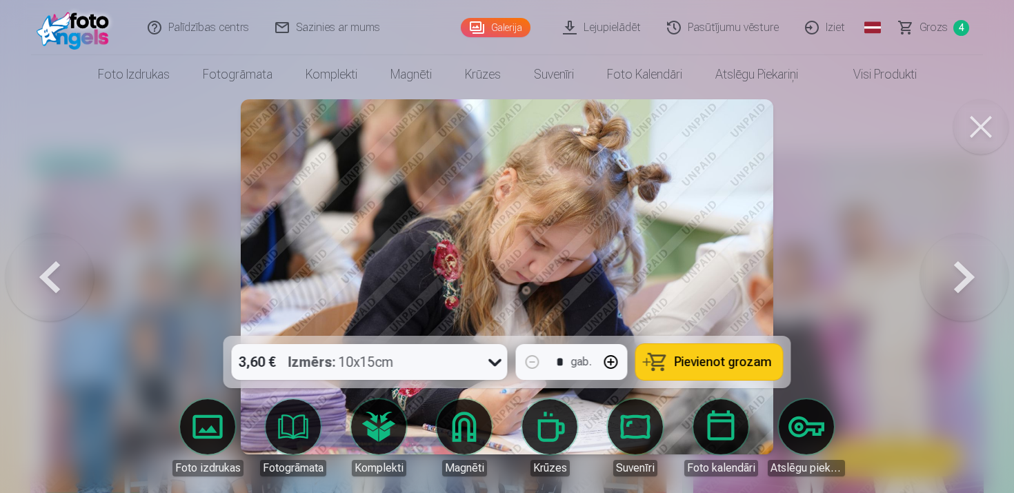
click at [953, 282] on button at bounding box center [965, 277] width 88 height 90
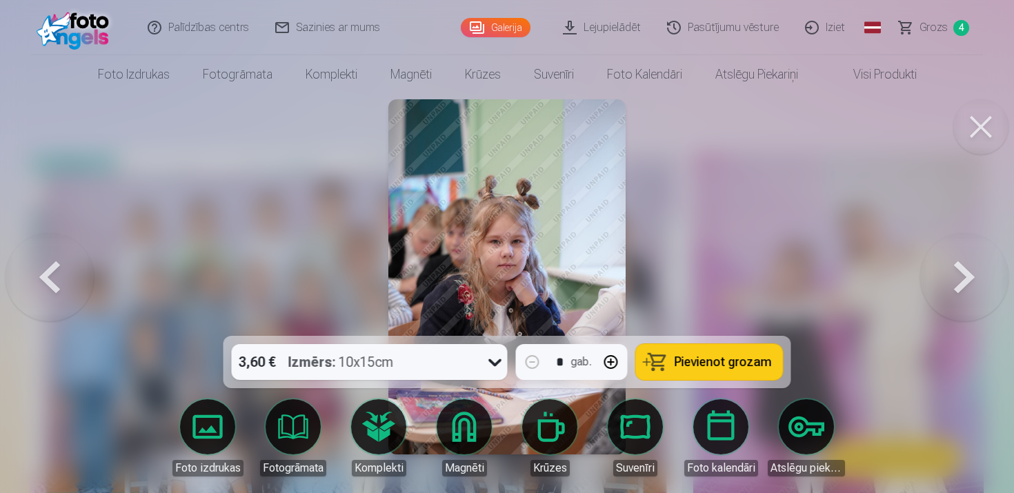
click at [742, 359] on span "Pievienot grozam" at bounding box center [723, 362] width 97 height 12
click at [953, 288] on button at bounding box center [965, 277] width 88 height 90
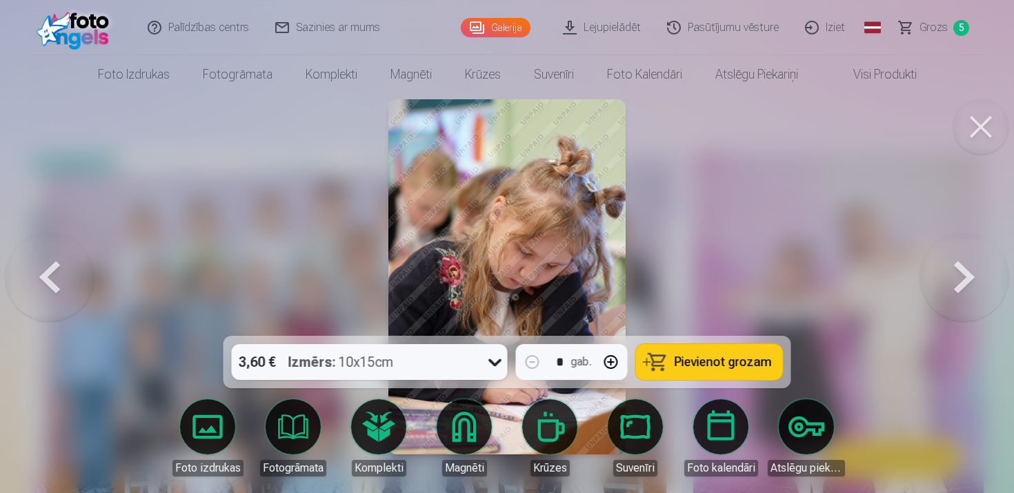
click at [953, 288] on button at bounding box center [965, 277] width 88 height 90
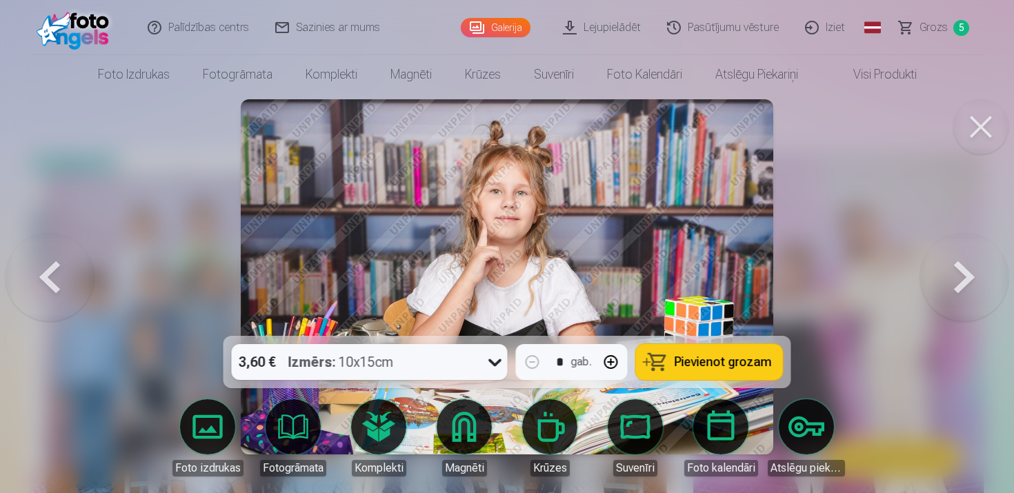
click at [740, 371] on button "Pievienot grozam" at bounding box center [709, 362] width 147 height 36
click at [963, 288] on button at bounding box center [965, 277] width 88 height 90
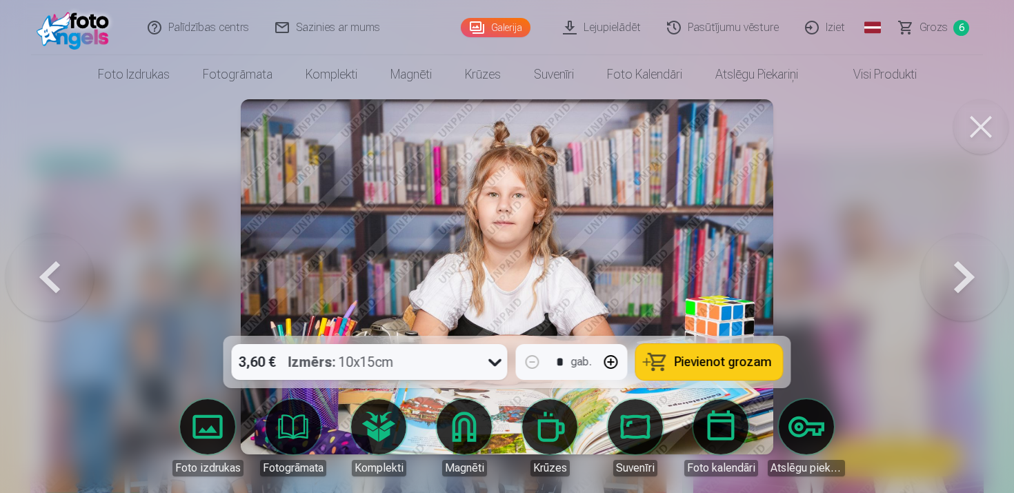
click at [44, 282] on button at bounding box center [50, 277] width 88 height 90
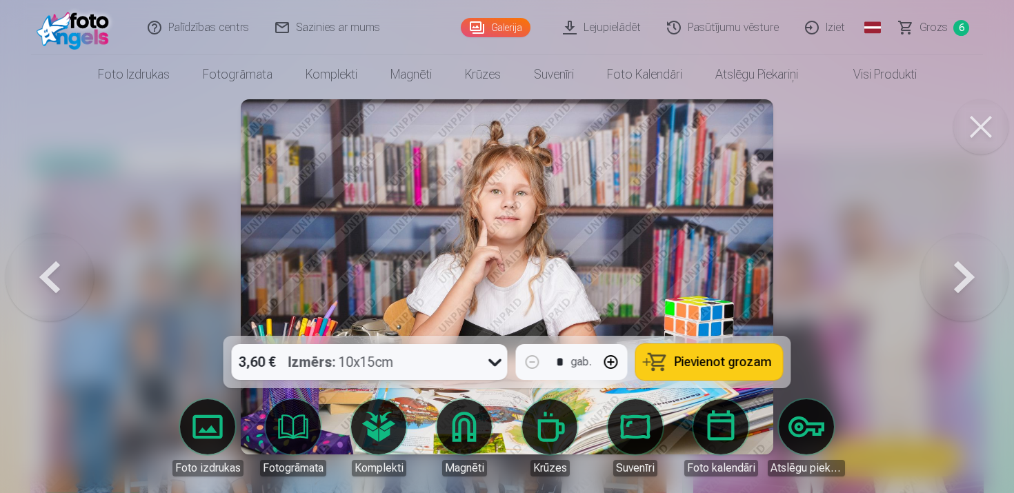
click at [963, 271] on button at bounding box center [965, 277] width 88 height 90
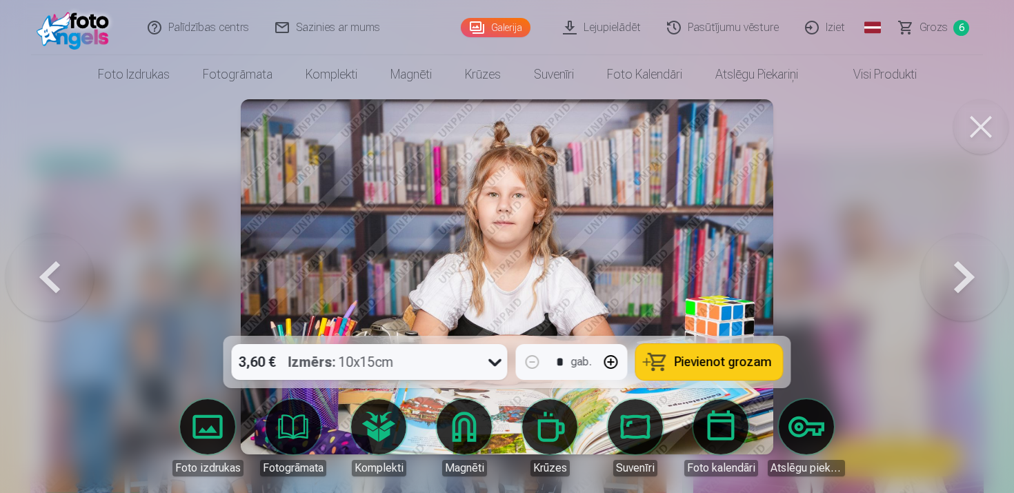
click at [963, 271] on button at bounding box center [965, 277] width 88 height 90
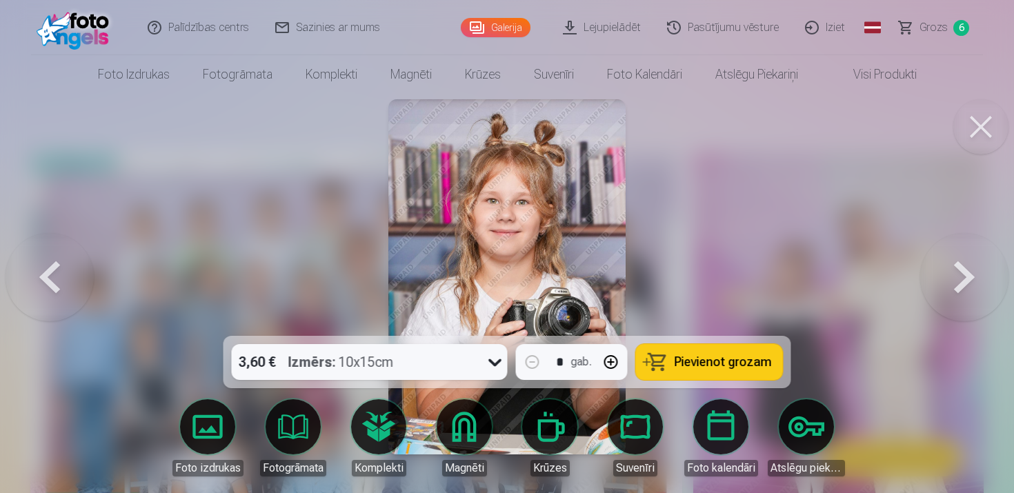
click at [738, 377] on button "Pievienot grozam" at bounding box center [709, 362] width 147 height 36
click at [970, 271] on button at bounding box center [965, 277] width 88 height 90
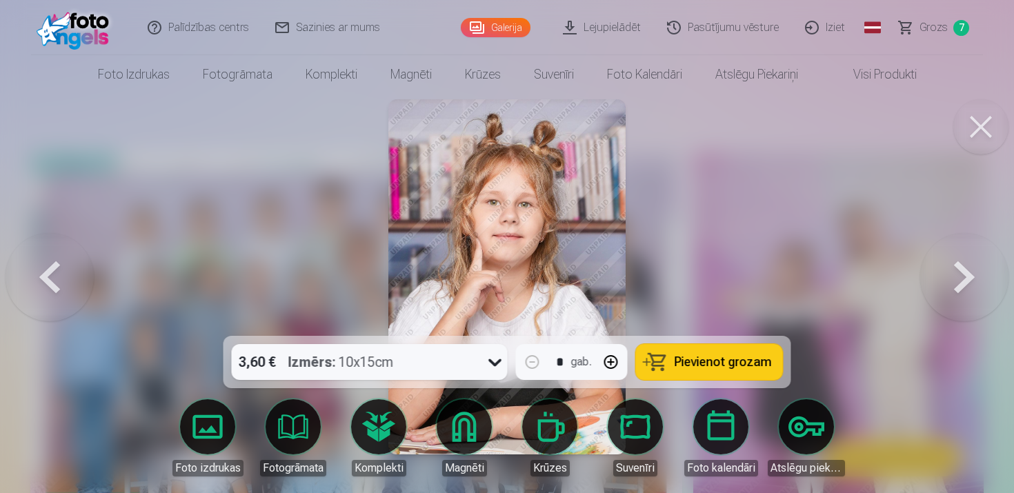
click at [701, 366] on span "Pievienot grozam" at bounding box center [723, 362] width 97 height 12
click at [955, 294] on button at bounding box center [965, 277] width 88 height 90
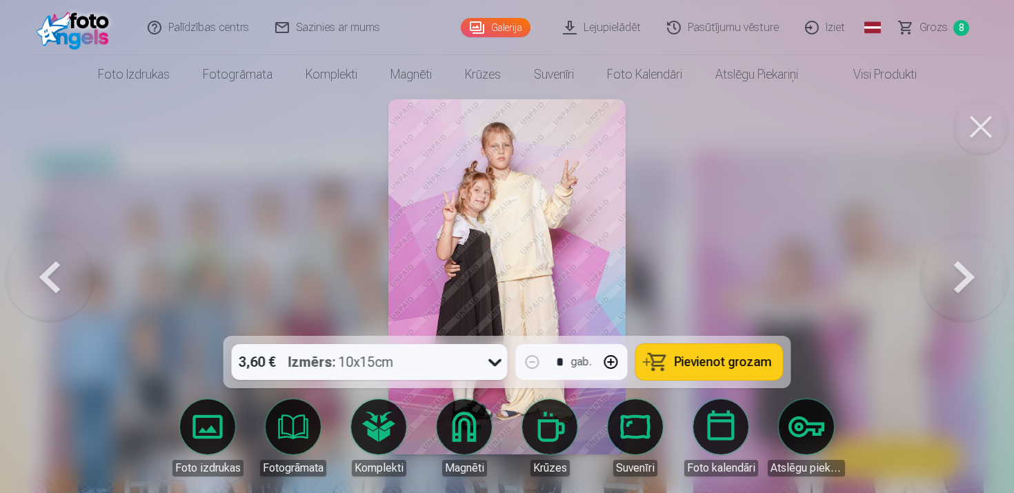
click at [955, 294] on button at bounding box center [965, 277] width 88 height 90
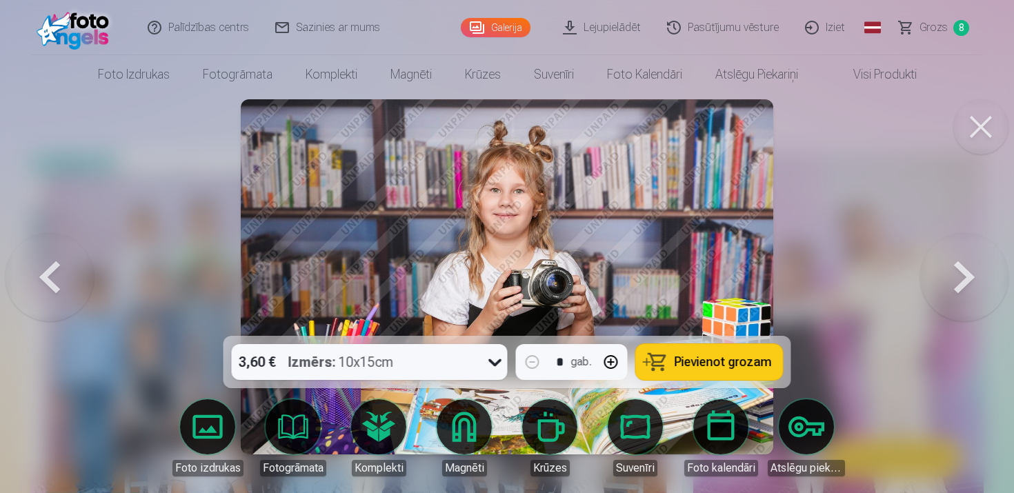
click at [955, 294] on button at bounding box center [965, 277] width 88 height 90
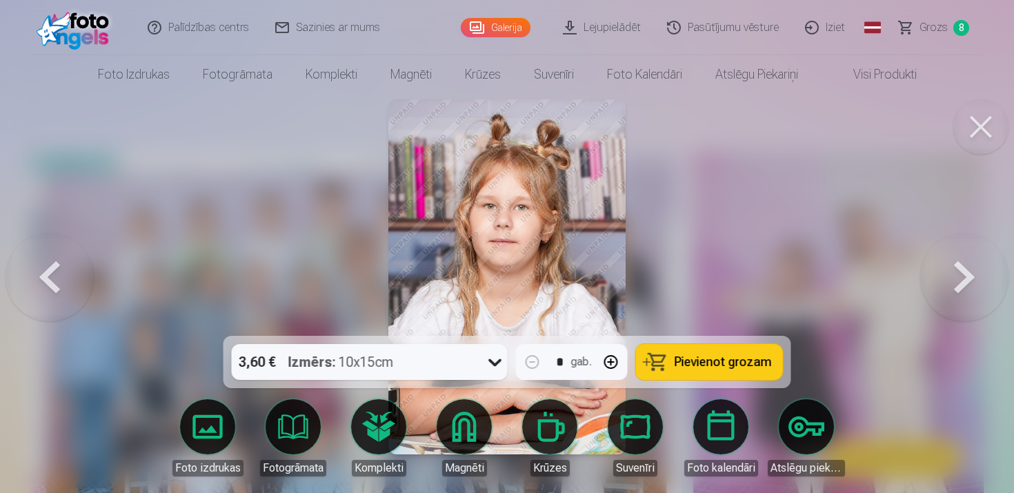
click at [955, 294] on button at bounding box center [965, 277] width 88 height 90
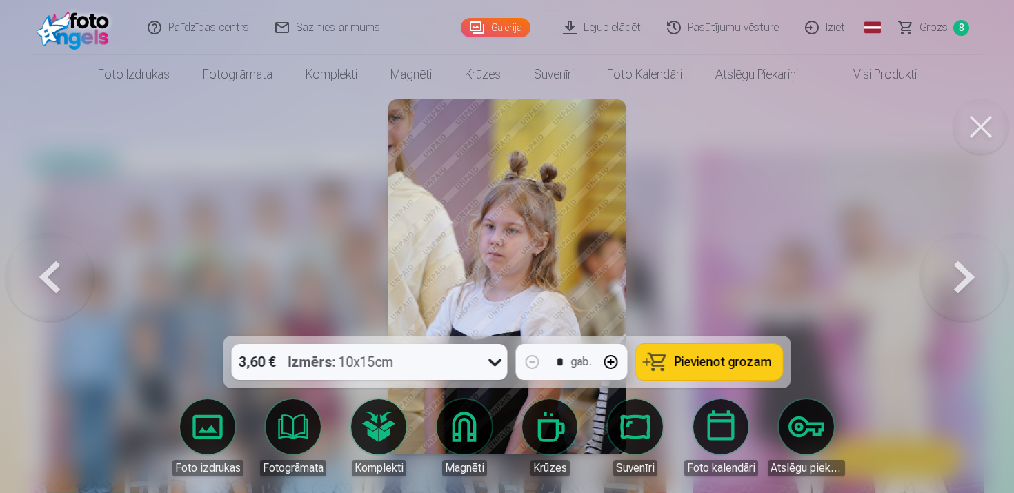
click at [955, 294] on button at bounding box center [965, 277] width 88 height 90
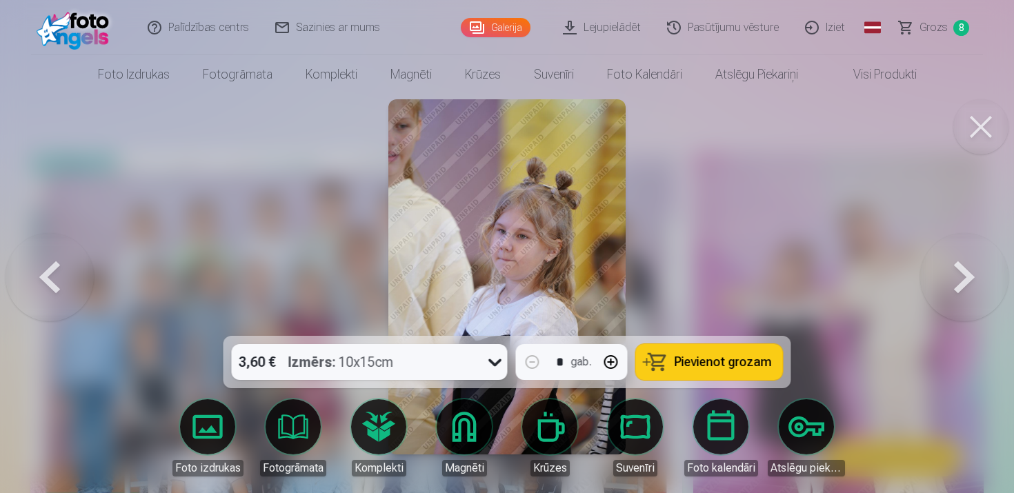
click at [57, 271] on button at bounding box center [50, 277] width 88 height 90
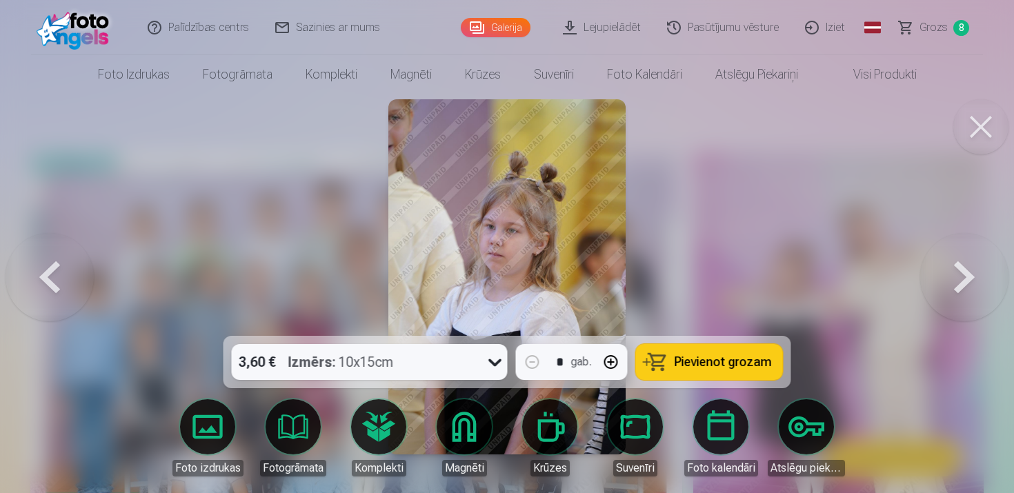
click at [57, 271] on button at bounding box center [50, 277] width 88 height 90
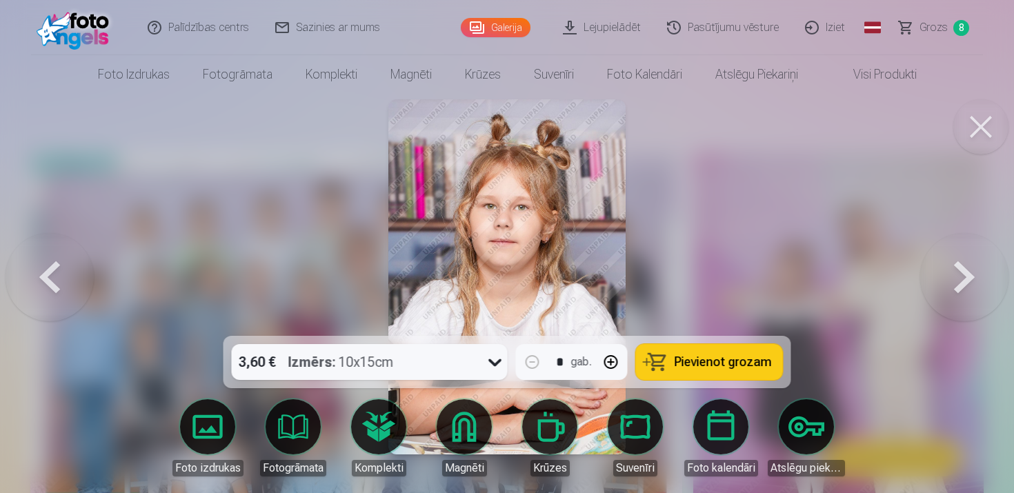
click at [956, 274] on button at bounding box center [965, 277] width 88 height 90
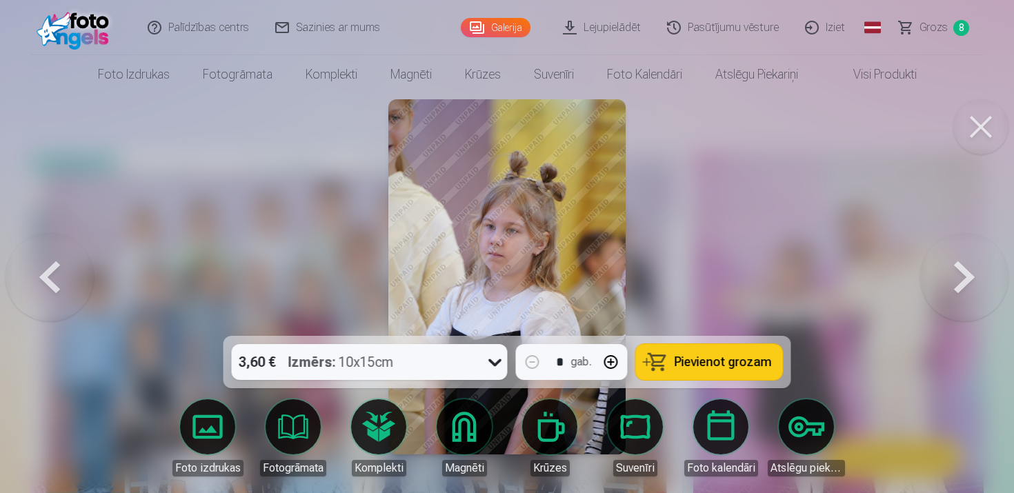
click at [956, 274] on button at bounding box center [965, 277] width 88 height 90
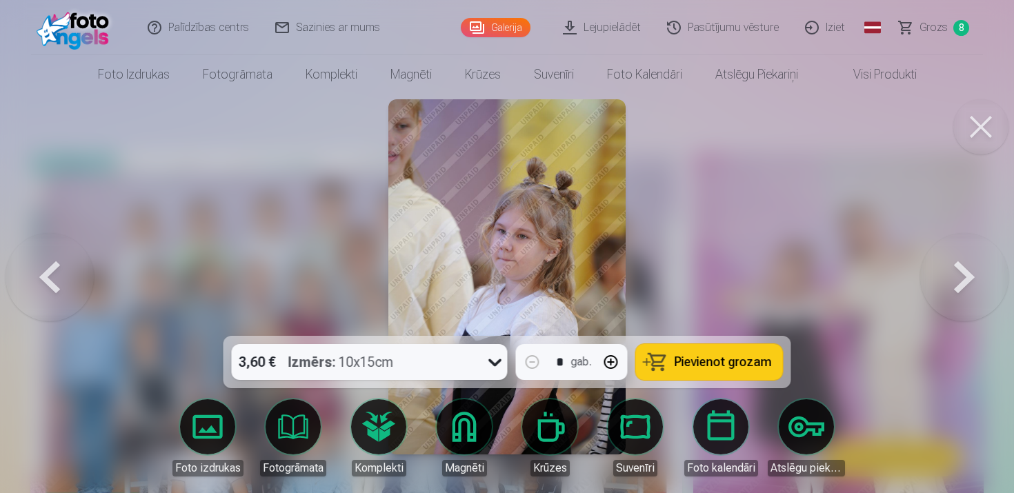
click at [956, 274] on button at bounding box center [965, 277] width 88 height 90
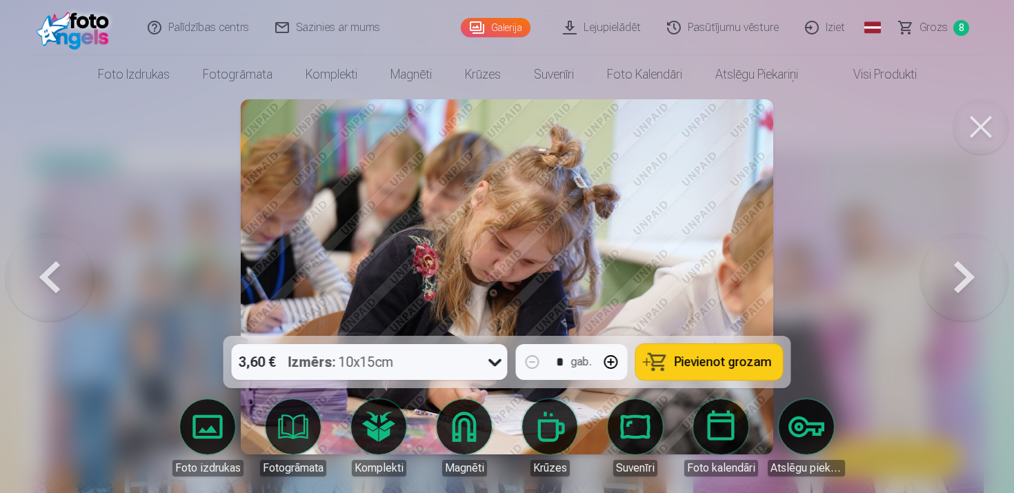
click at [956, 274] on button at bounding box center [965, 277] width 88 height 90
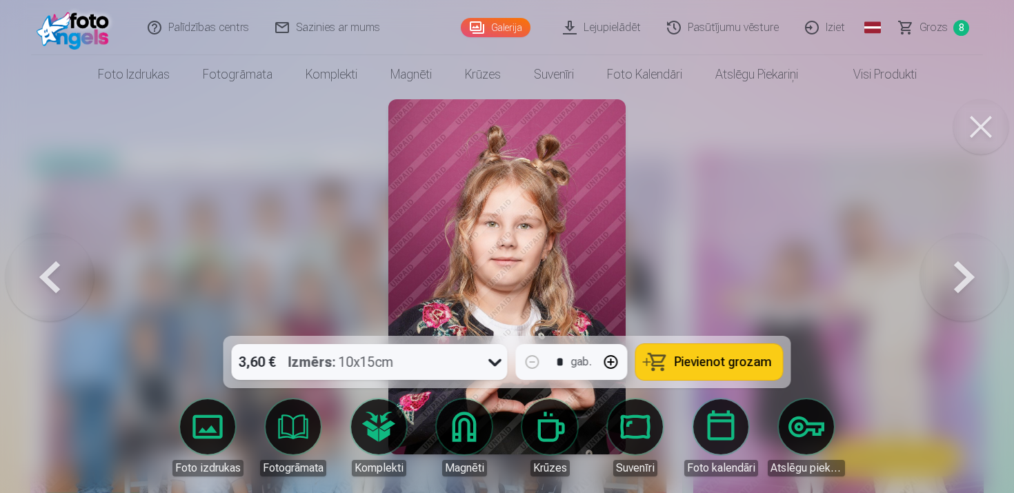
click at [750, 350] on button "Pievienot grozam" at bounding box center [709, 362] width 147 height 36
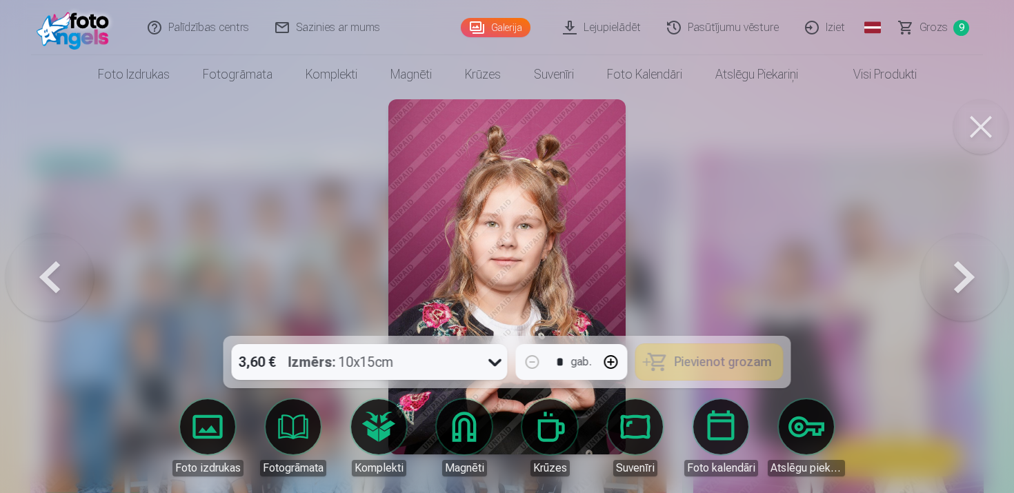
click at [969, 280] on button at bounding box center [965, 277] width 88 height 90
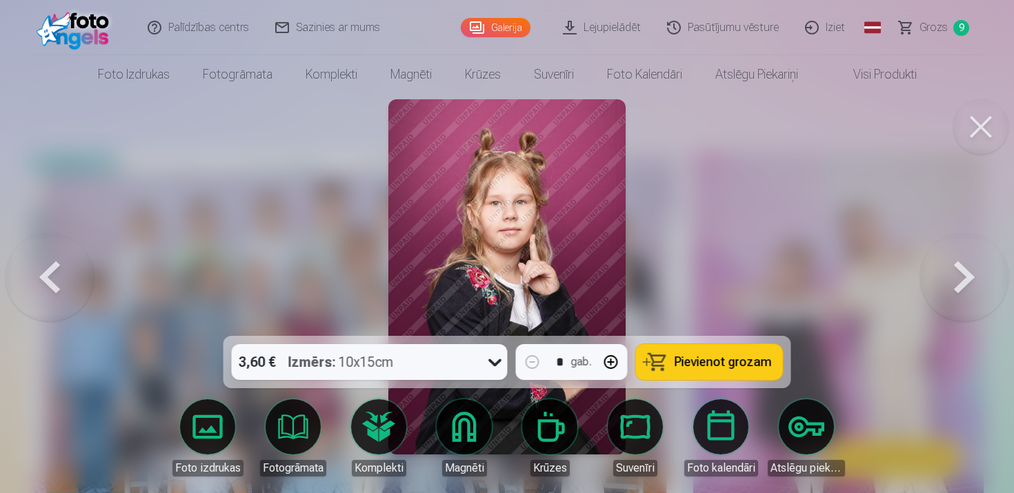
click at [767, 358] on span "Pievienot grozam" at bounding box center [723, 362] width 97 height 12
click at [968, 285] on button at bounding box center [965, 277] width 88 height 90
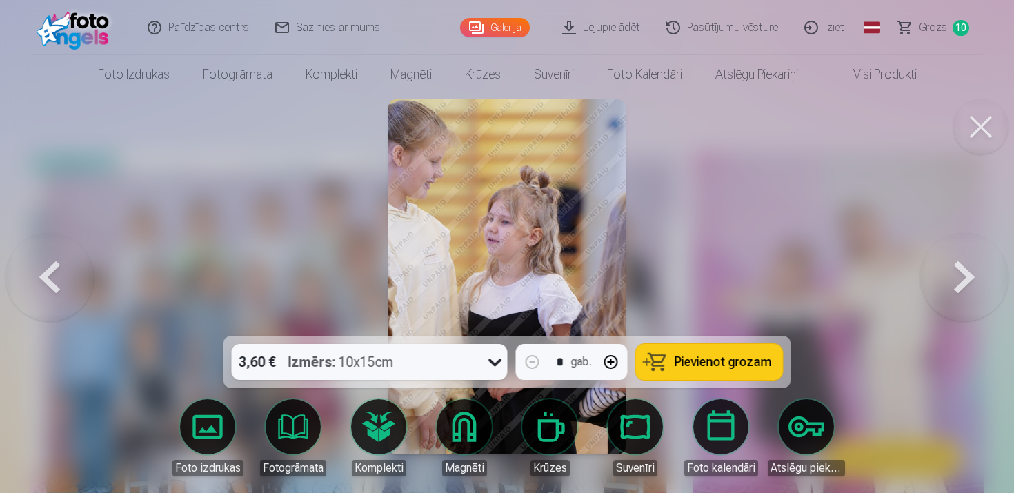
click at [968, 285] on button at bounding box center [965, 277] width 88 height 90
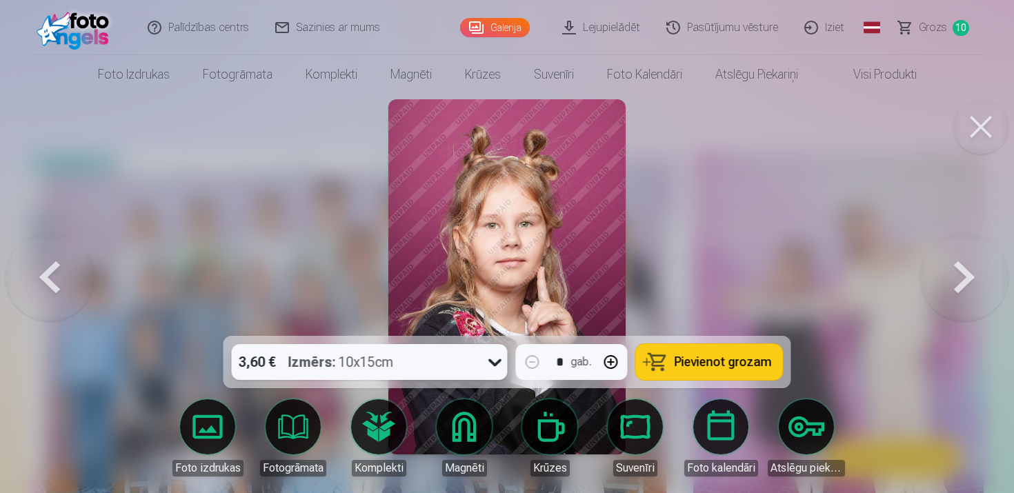
click at [751, 353] on button "Pievienot grozam" at bounding box center [709, 362] width 147 height 36
click at [969, 274] on button at bounding box center [965, 277] width 88 height 90
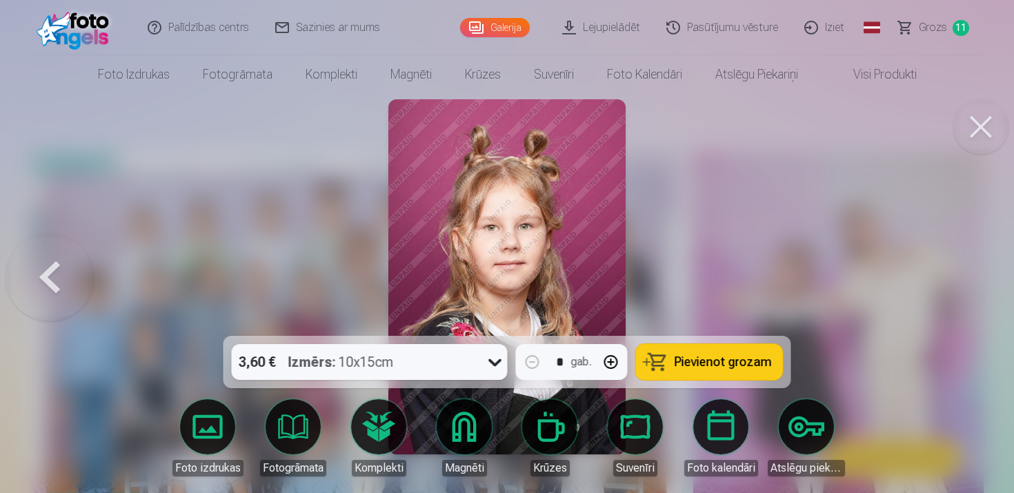
click at [709, 354] on button "Pievienot grozam" at bounding box center [709, 362] width 147 height 36
click at [981, 135] on button at bounding box center [981, 126] width 55 height 55
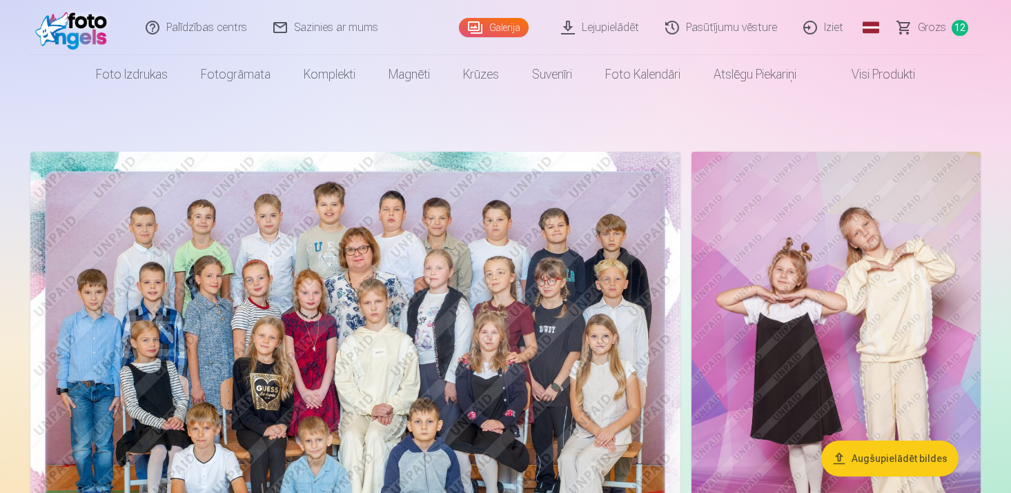
click at [932, 29] on span "Grozs" at bounding box center [932, 27] width 28 height 17
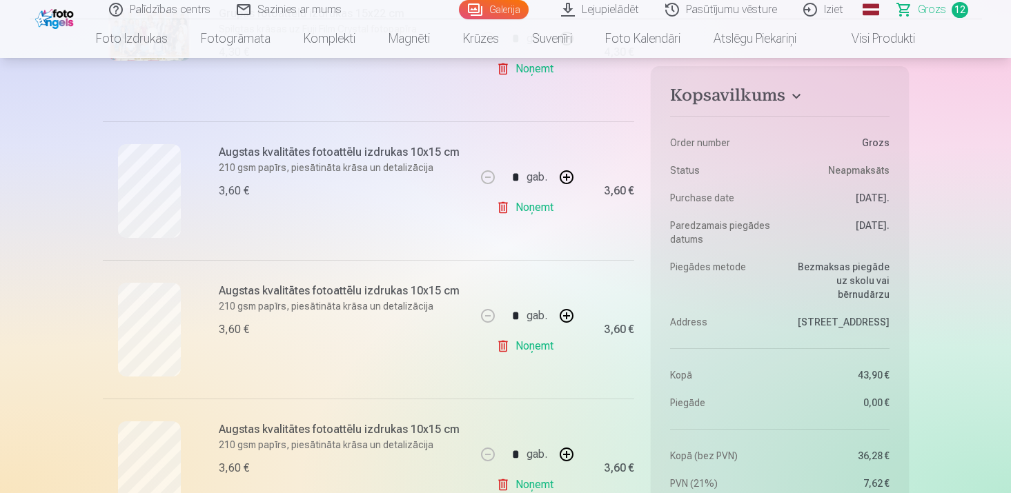
scroll to position [333, 0]
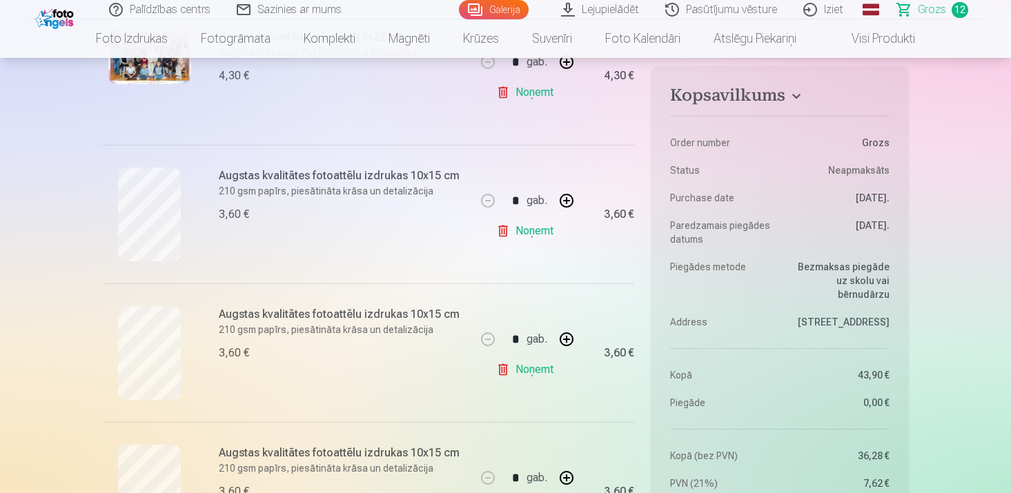
click at [533, 233] on link "Noņemt" at bounding box center [527, 231] width 63 height 28
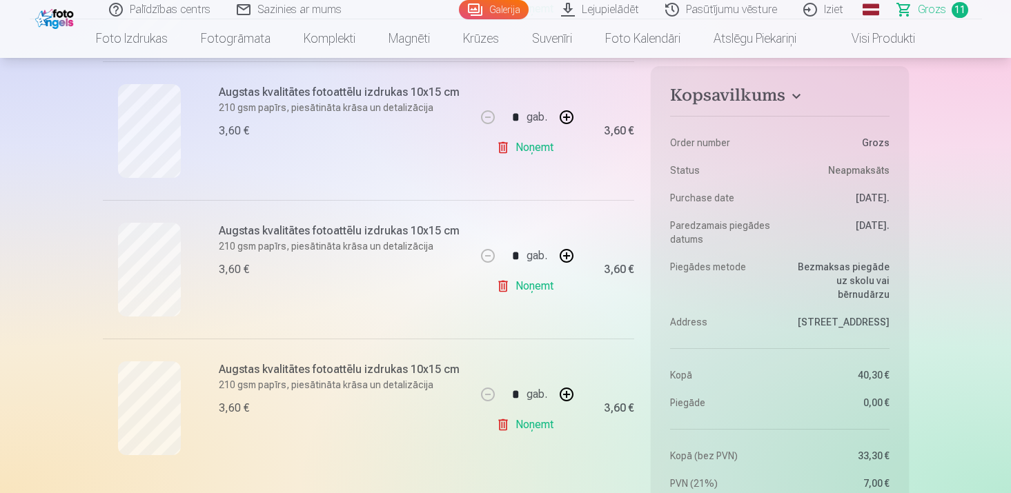
scroll to position [1387, 0]
click at [536, 286] on link "Noņemt" at bounding box center [527, 287] width 63 height 28
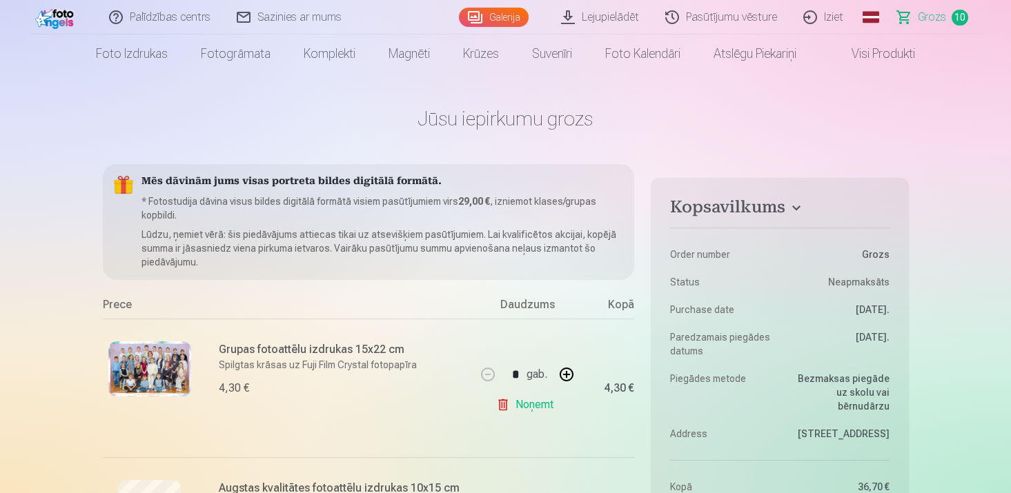
scroll to position [0, 0]
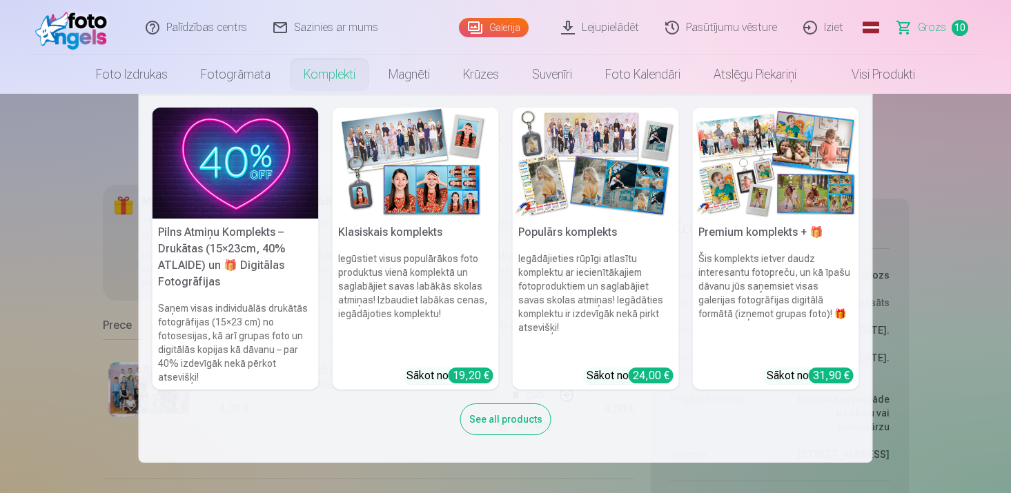
click at [317, 72] on link "Komplekti" at bounding box center [329, 74] width 85 height 39
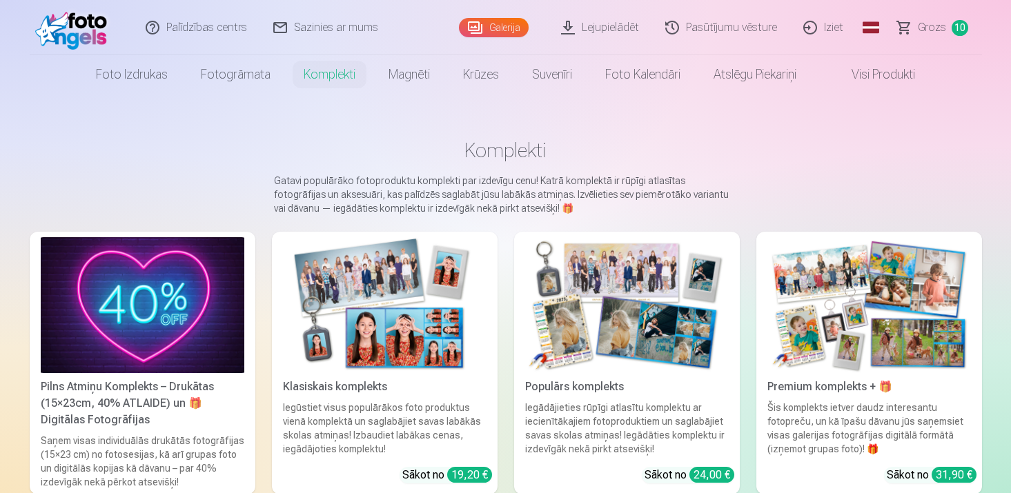
click at [177, 315] on img at bounding box center [143, 305] width 204 height 136
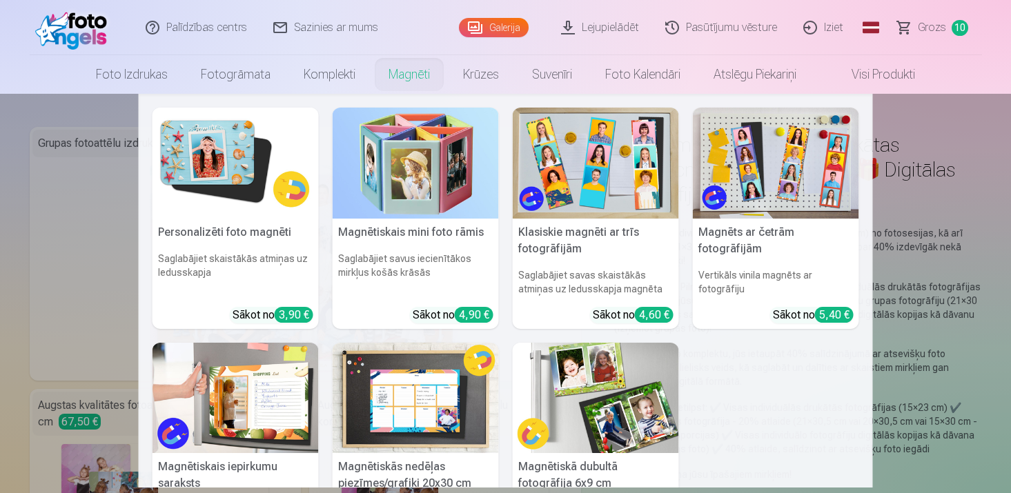
click at [440, 420] on img at bounding box center [416, 398] width 166 height 111
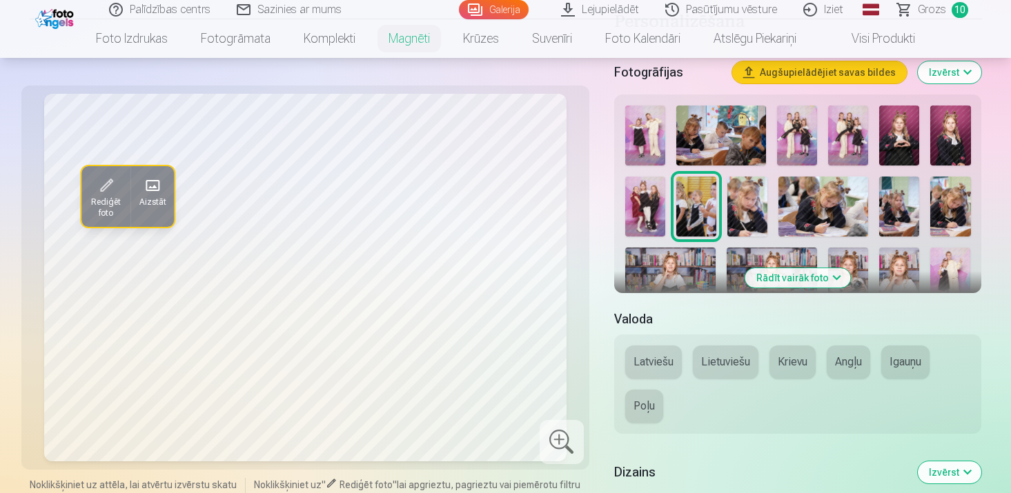
scroll to position [360, 0]
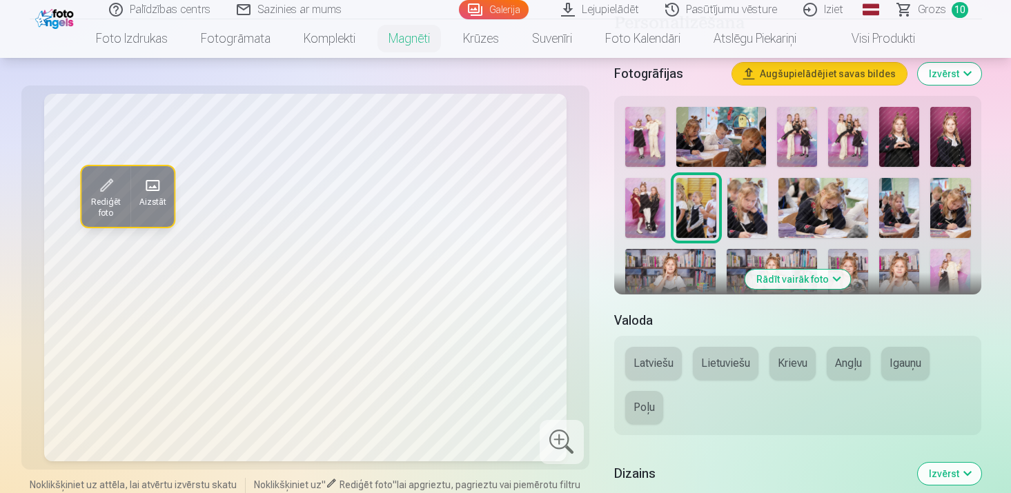
click at [943, 150] on img at bounding box center [950, 137] width 40 height 60
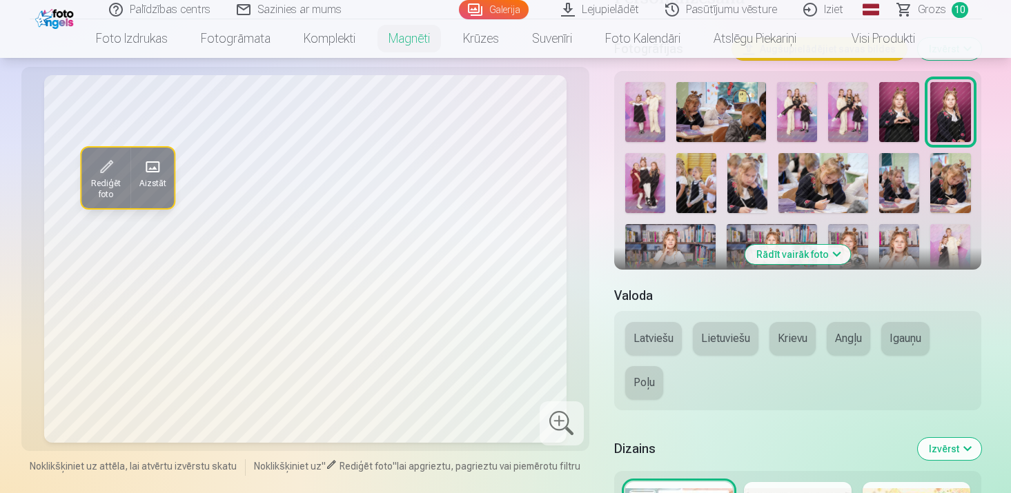
scroll to position [391, 0]
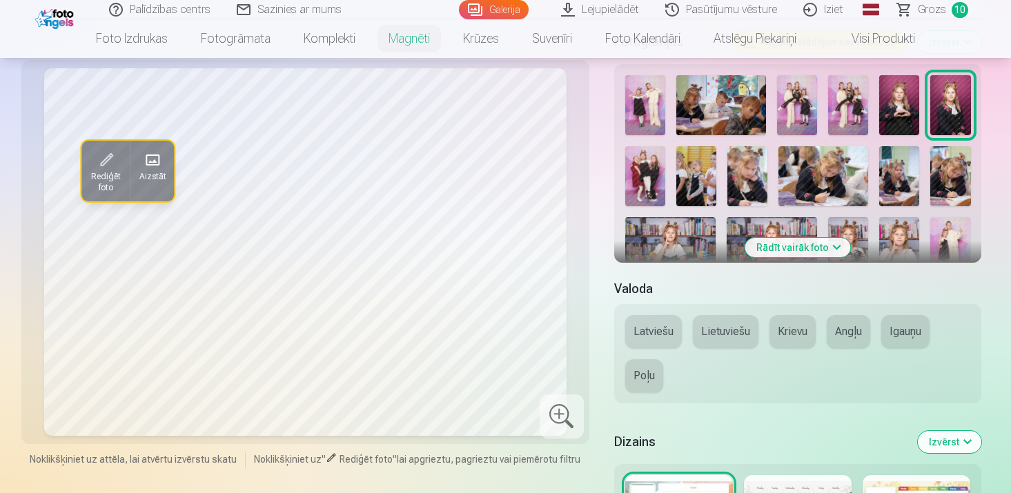
click at [859, 225] on img at bounding box center [848, 247] width 40 height 60
click at [774, 223] on img at bounding box center [772, 247] width 90 height 60
click at [697, 224] on img at bounding box center [670, 247] width 90 height 60
click at [955, 180] on img at bounding box center [950, 176] width 40 height 60
click at [898, 179] on img at bounding box center [899, 176] width 40 height 60
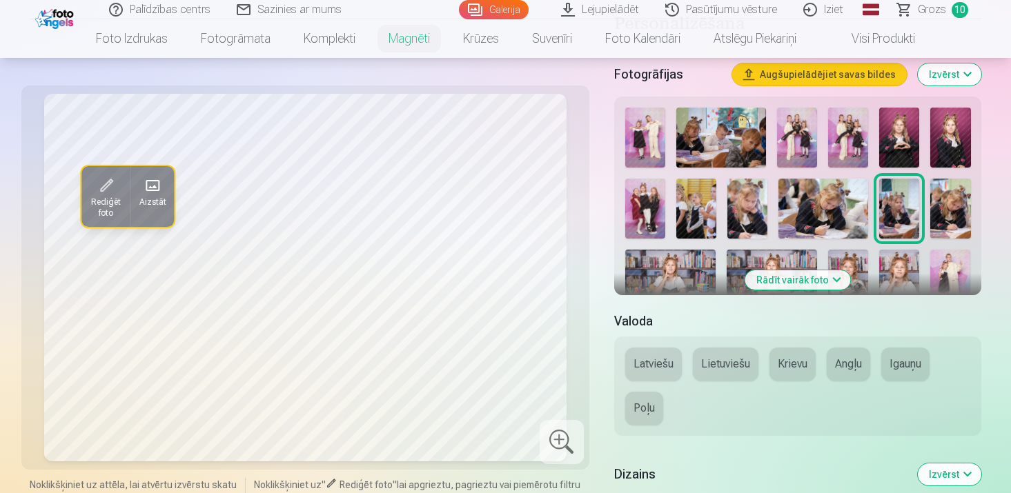
scroll to position [358, 0]
click at [946, 137] on img at bounding box center [950, 138] width 40 height 60
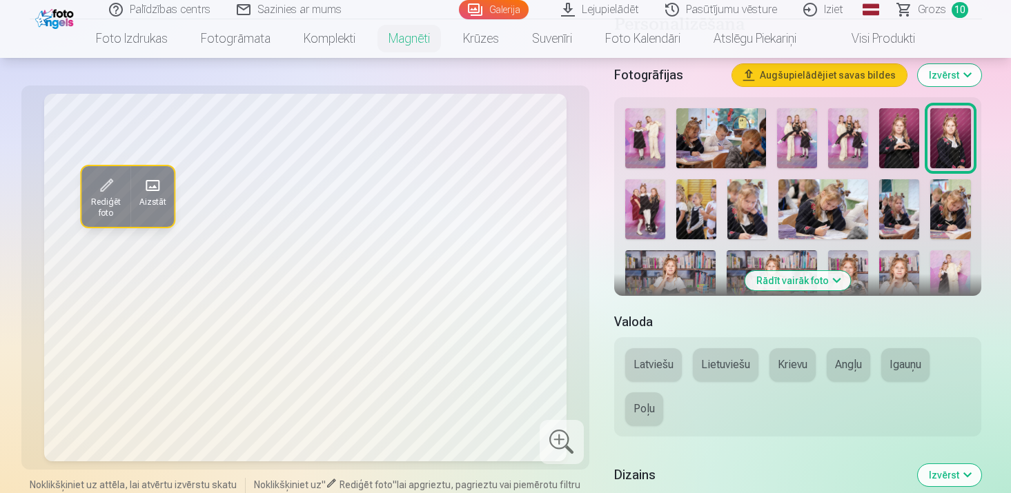
click at [104, 197] on span "Rediģēt foto" at bounding box center [106, 208] width 32 height 22
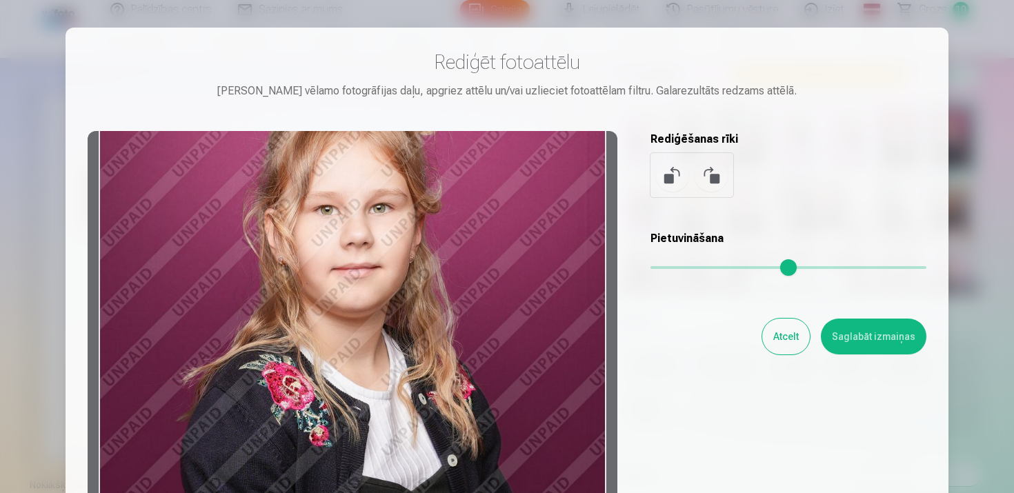
drag, startPoint x: 399, startPoint y: 337, endPoint x: 404, endPoint y: 319, distance: 19.2
click at [404, 319] on div at bounding box center [353, 347] width 530 height 433
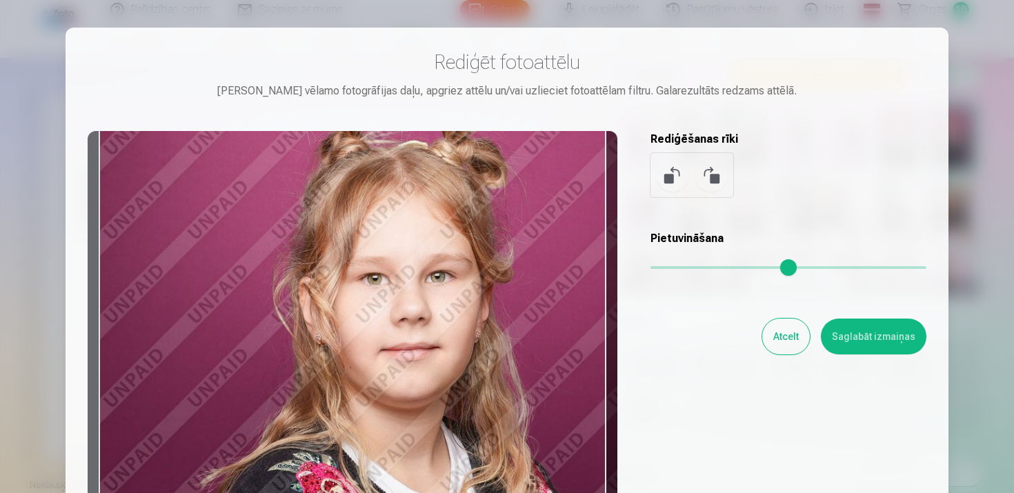
drag, startPoint x: 658, startPoint y: 268, endPoint x: 690, endPoint y: 269, distance: 31.8
click at [690, 269] on input "range" at bounding box center [789, 267] width 276 height 3
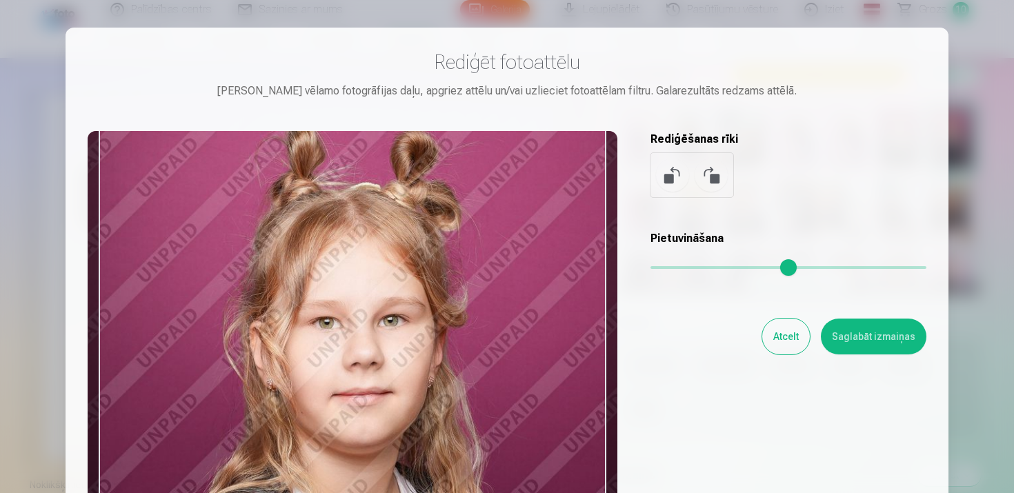
type input "****"
drag, startPoint x: 491, startPoint y: 306, endPoint x: 440, endPoint y: 345, distance: 64.6
click at [440, 345] on div at bounding box center [353, 347] width 530 height 433
click at [869, 356] on div "Rediģēt fotoattēlu [PERSON_NAME] vēlamo fotogrāfijas daļu, apgriez attēlu un/va…" at bounding box center [507, 307] width 839 height 515
click at [868, 331] on button "Saglabāt izmaiņas" at bounding box center [874, 337] width 106 height 36
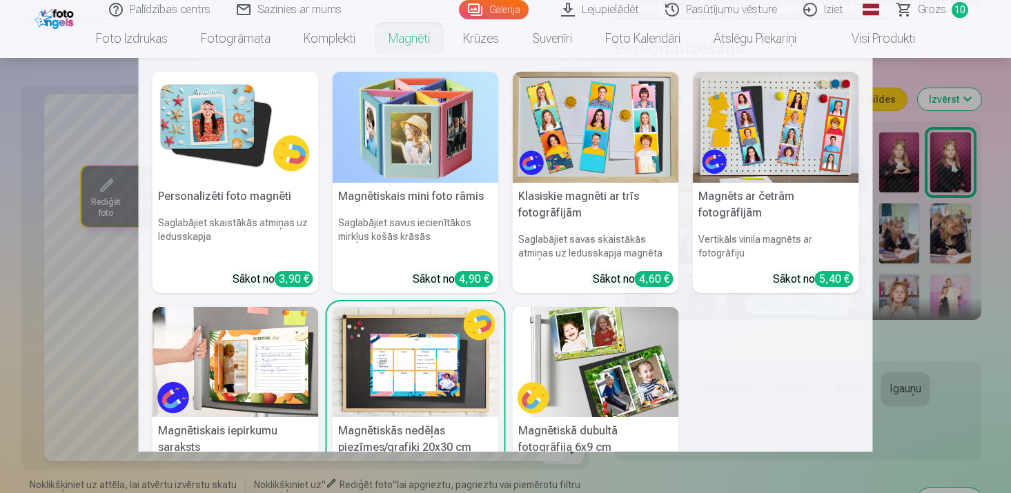
scroll to position [328, 0]
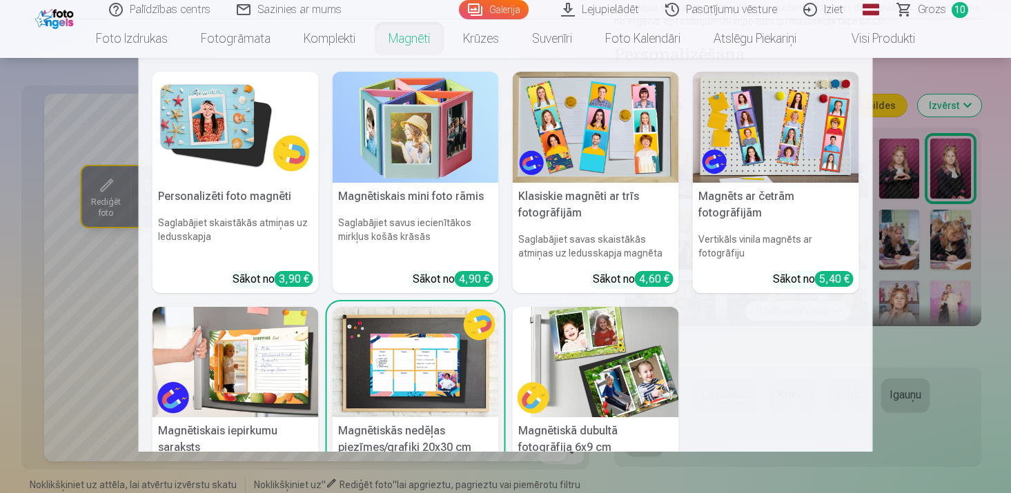
click at [420, 146] on img at bounding box center [416, 127] width 166 height 111
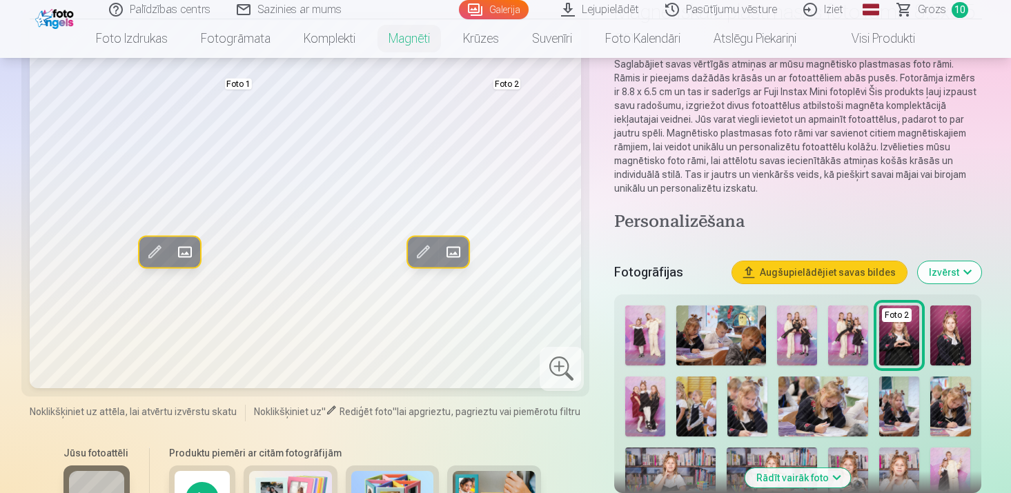
scroll to position [128, 0]
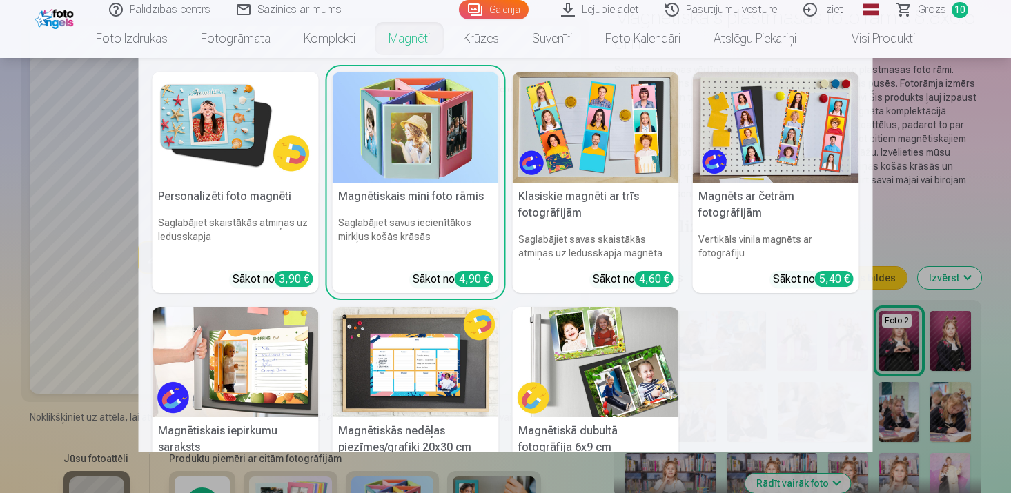
click at [595, 157] on img at bounding box center [596, 127] width 166 height 111
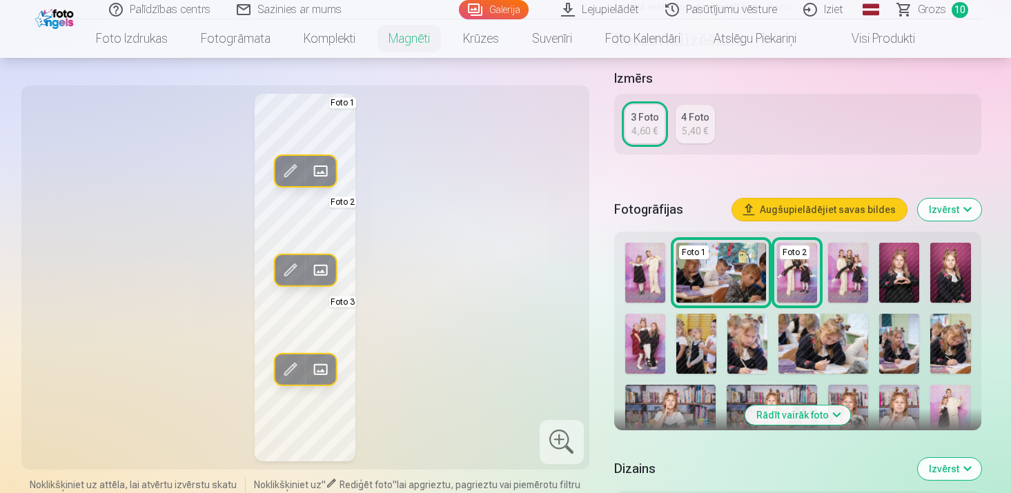
scroll to position [264, 0]
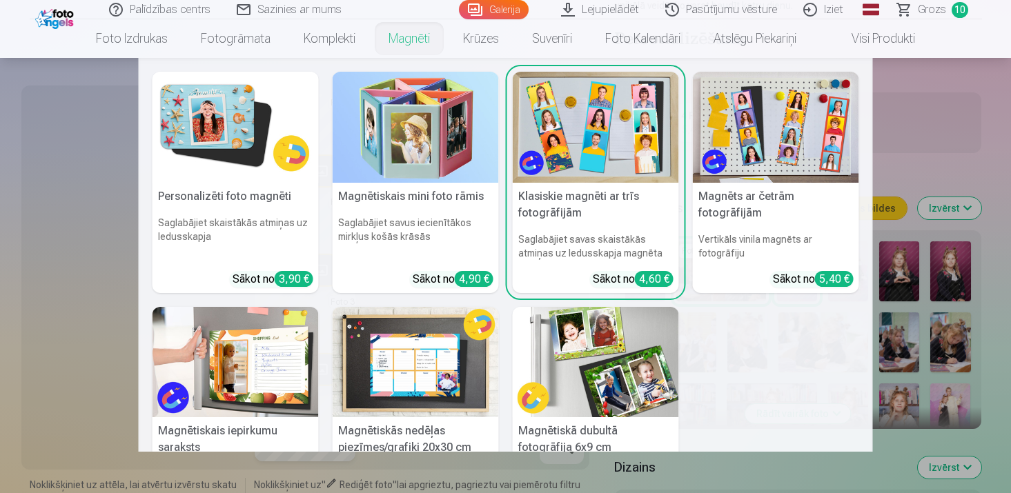
click at [248, 126] on img at bounding box center [236, 127] width 166 height 111
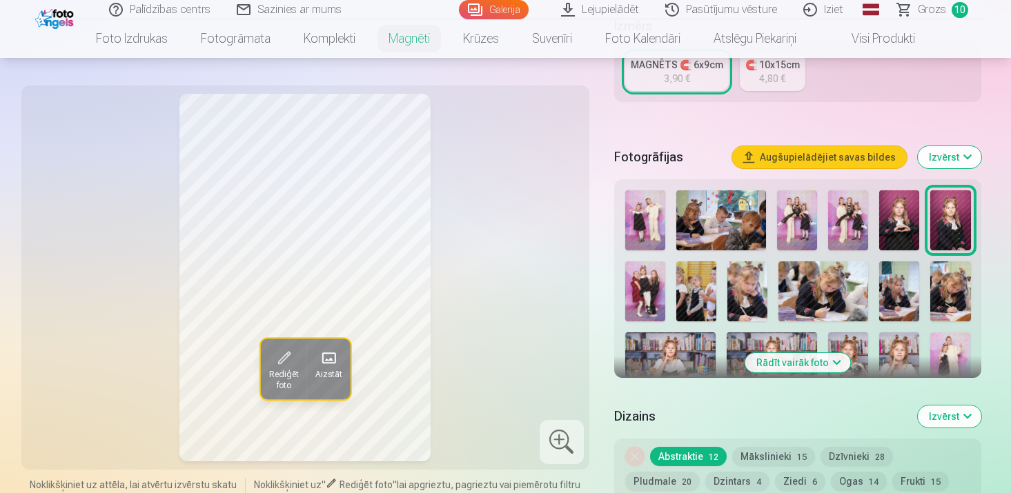
scroll to position [316, 0]
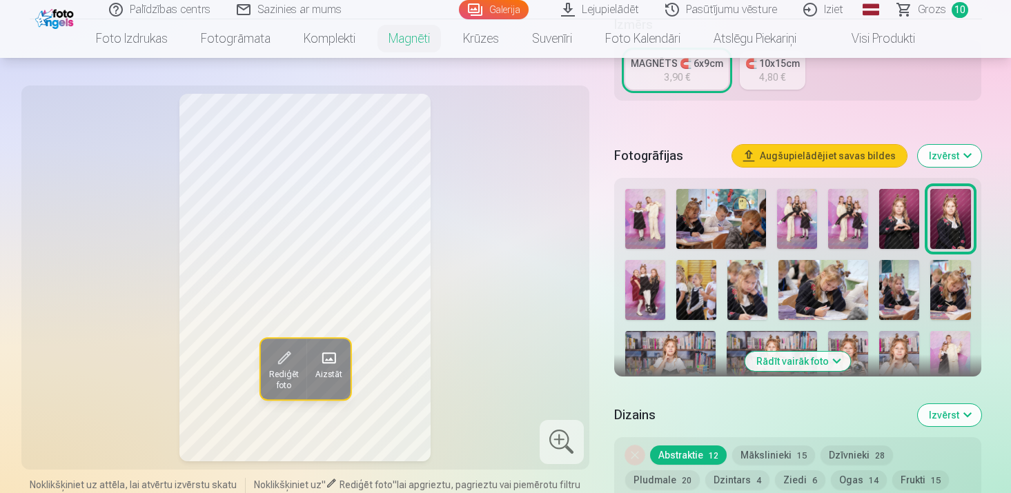
click at [809, 368] on button "Rādīt vairāk foto" at bounding box center [798, 361] width 106 height 19
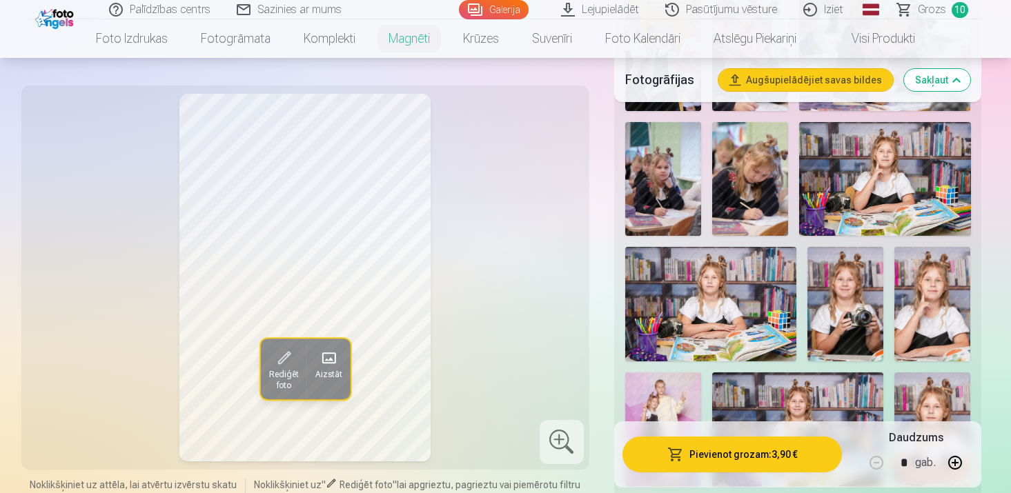
scroll to position [764, 0]
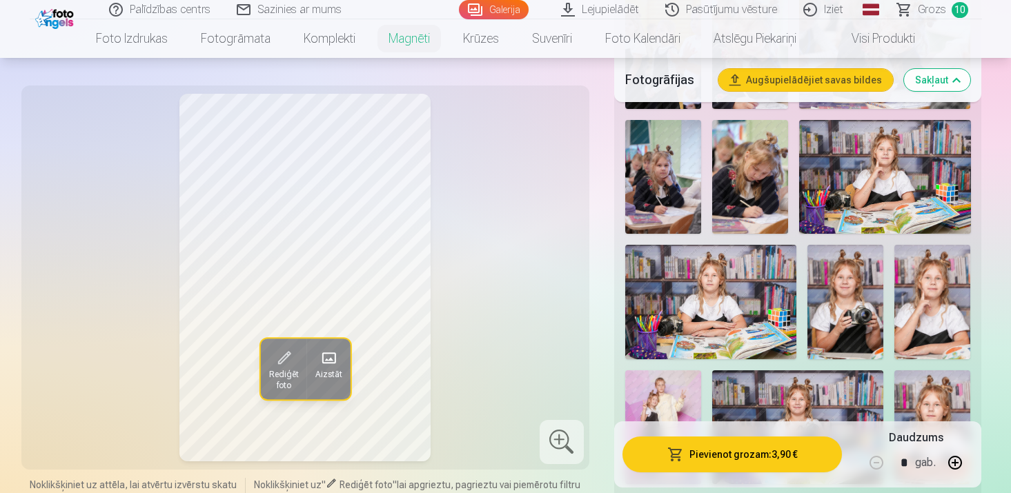
click at [850, 322] on img at bounding box center [845, 302] width 76 height 114
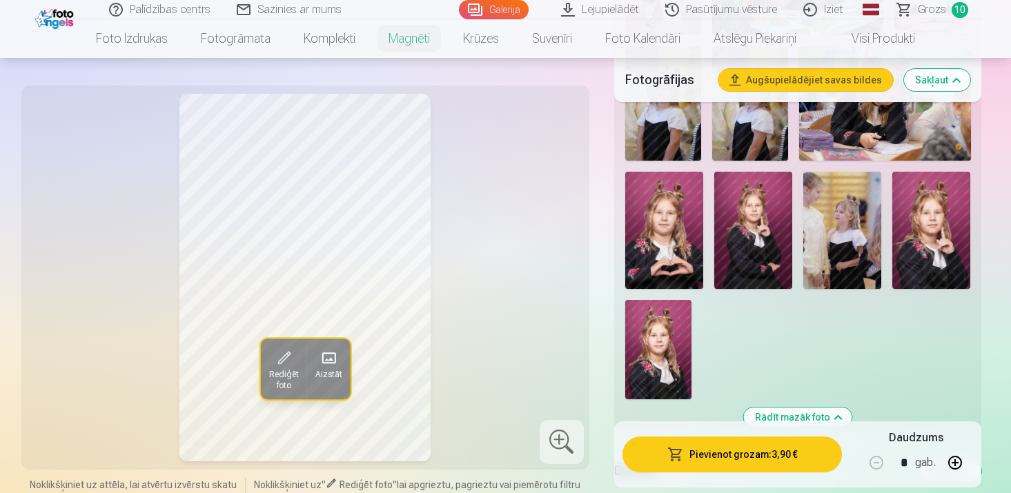
scroll to position [1227, 0]
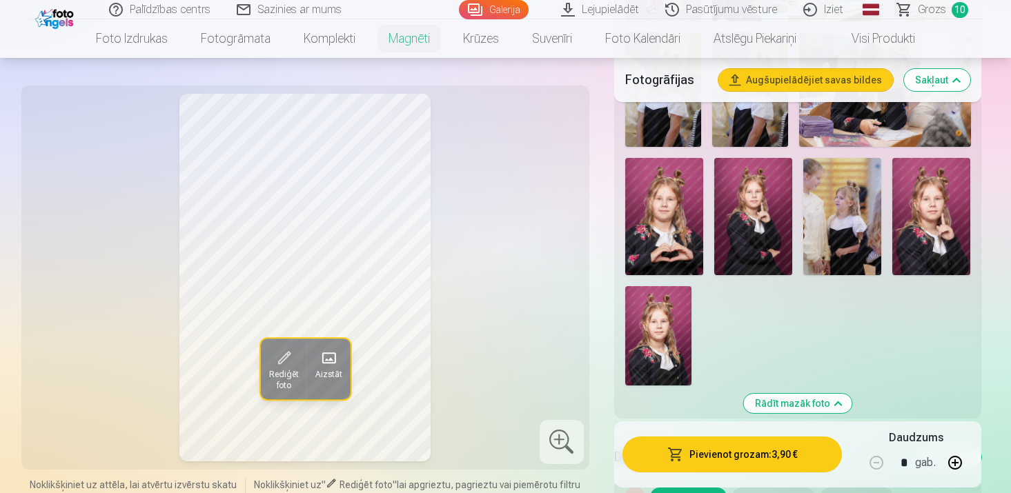
click at [655, 331] on img at bounding box center [658, 335] width 66 height 99
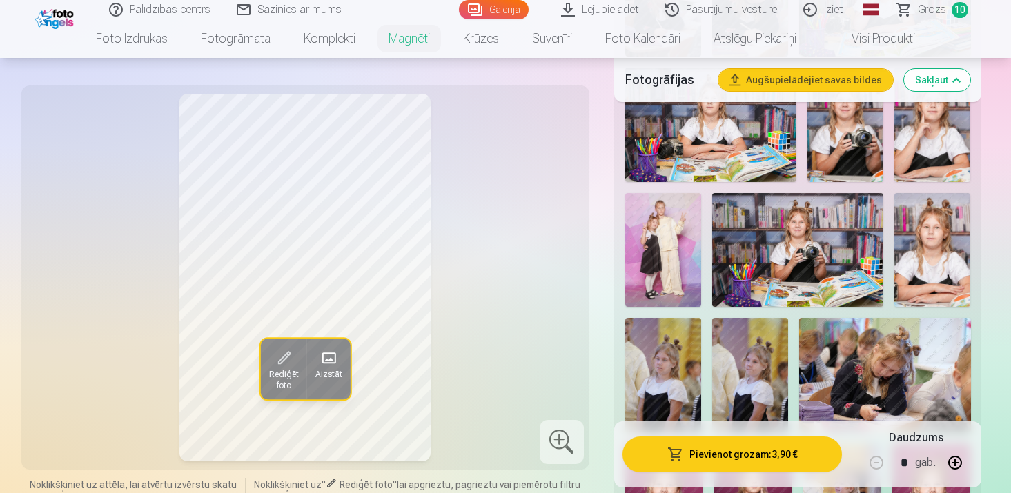
scroll to position [917, 0]
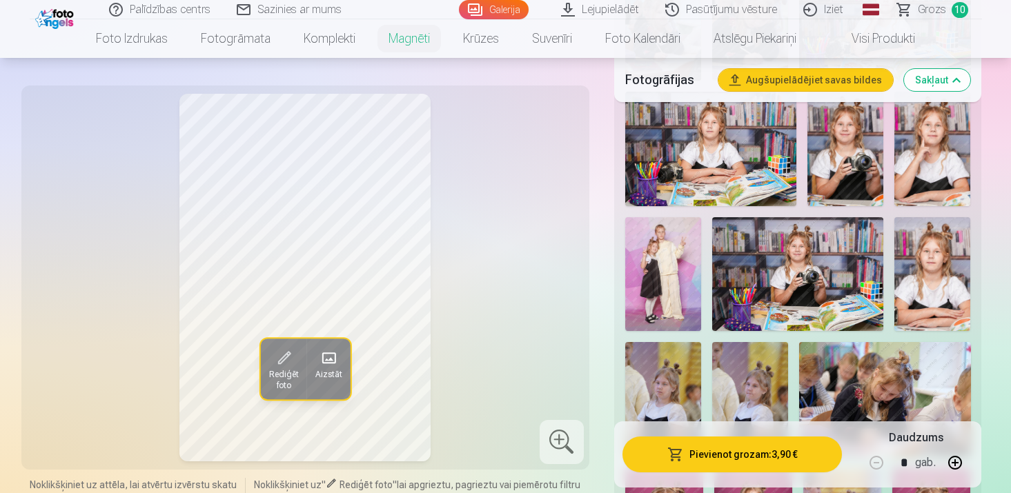
click at [836, 150] on img at bounding box center [845, 149] width 76 height 114
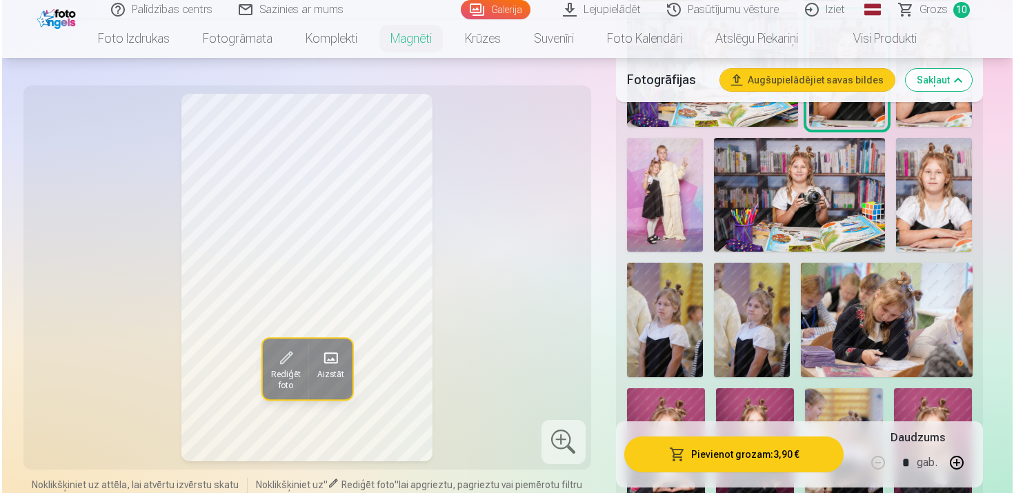
scroll to position [984, 0]
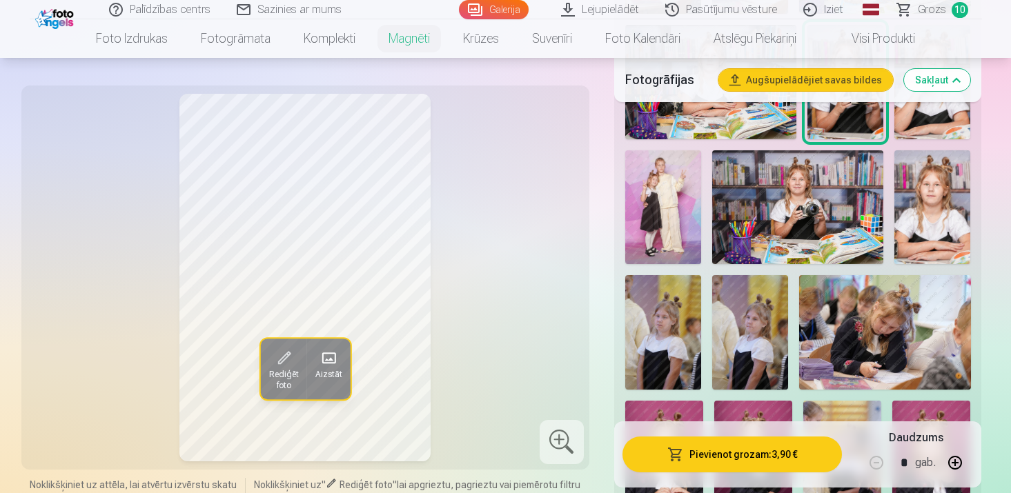
click at [787, 448] on button "Pievienot grozam : 3,90 €" at bounding box center [732, 455] width 220 height 36
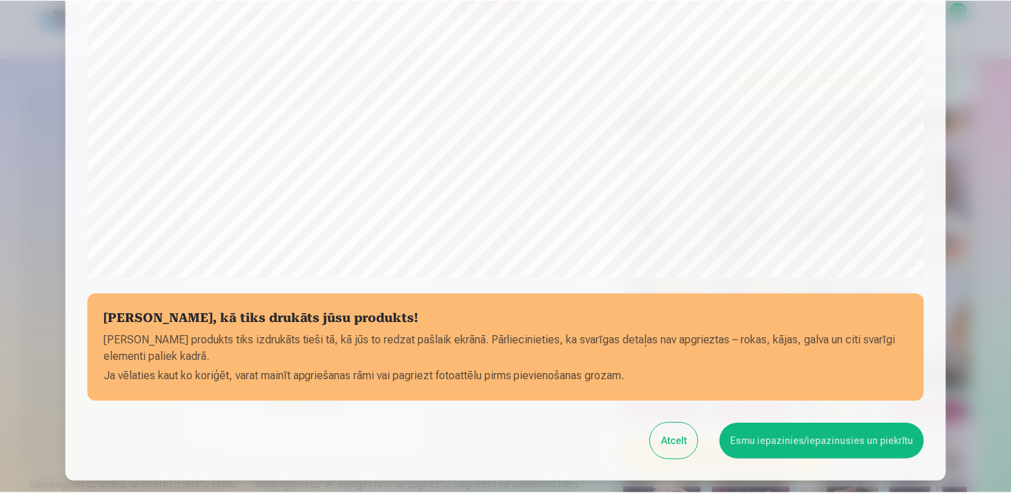
scroll to position [408, 0]
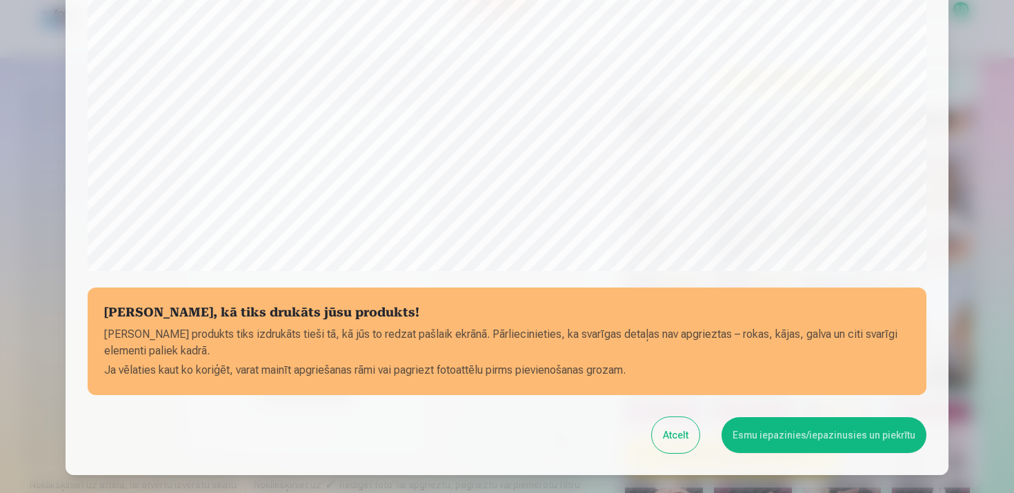
click at [770, 442] on button "Esmu iepazinies/iepazinusies un piekrītu" at bounding box center [824, 436] width 205 height 36
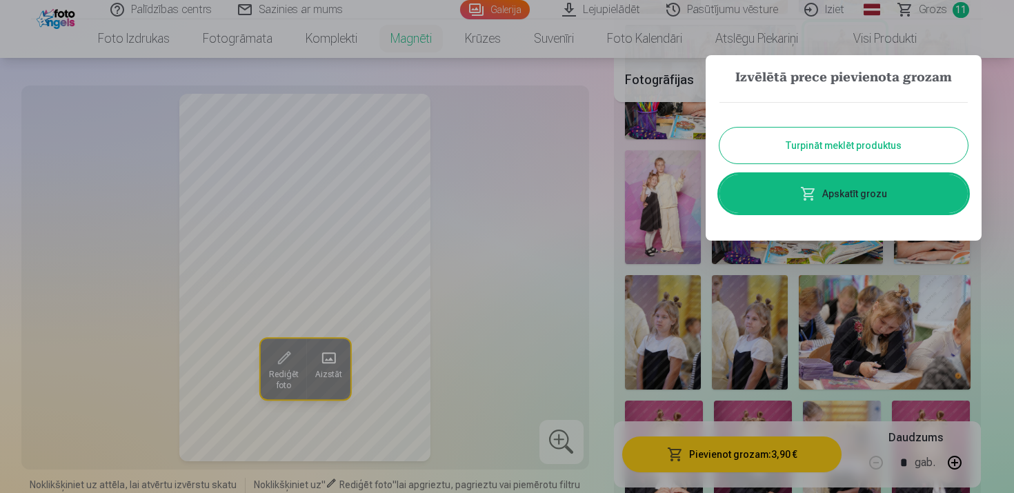
click at [608, 176] on div at bounding box center [507, 246] width 1014 height 493
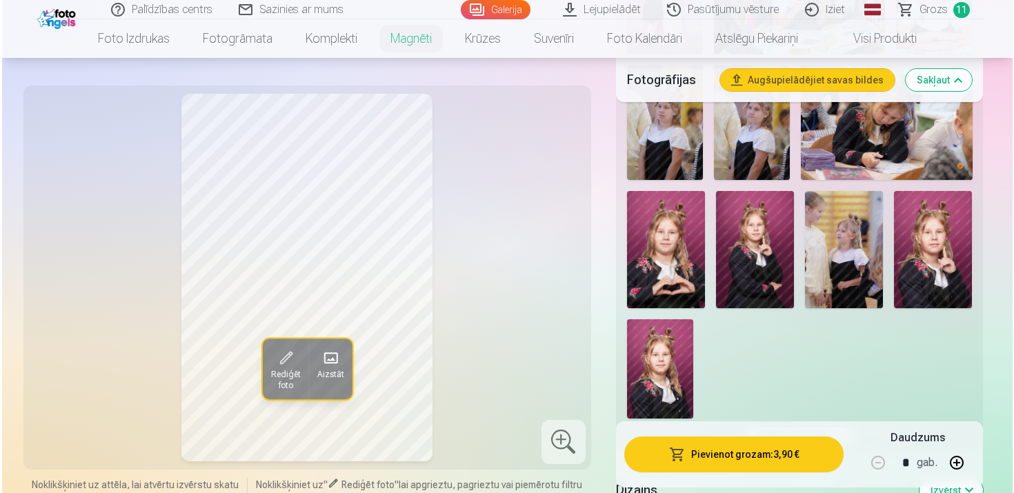
scroll to position [1197, 0]
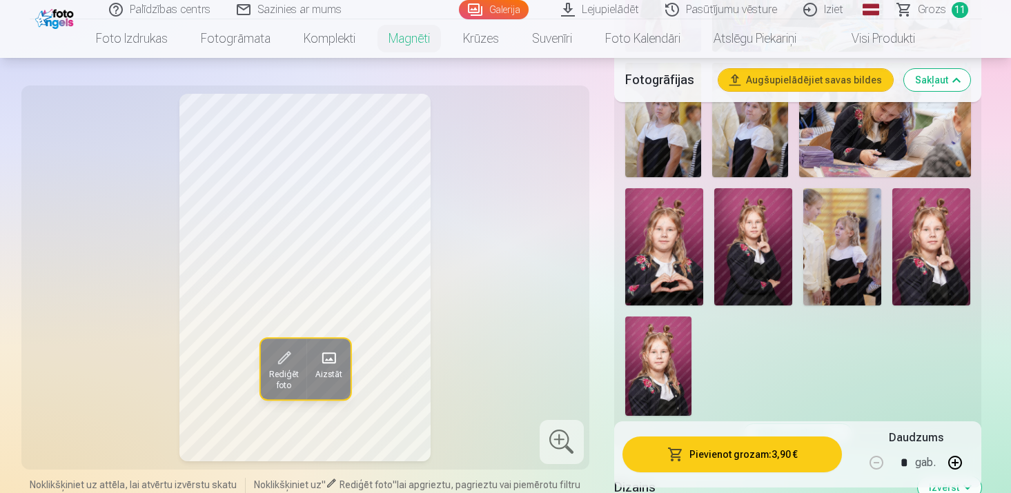
click at [680, 244] on img at bounding box center [664, 246] width 78 height 117
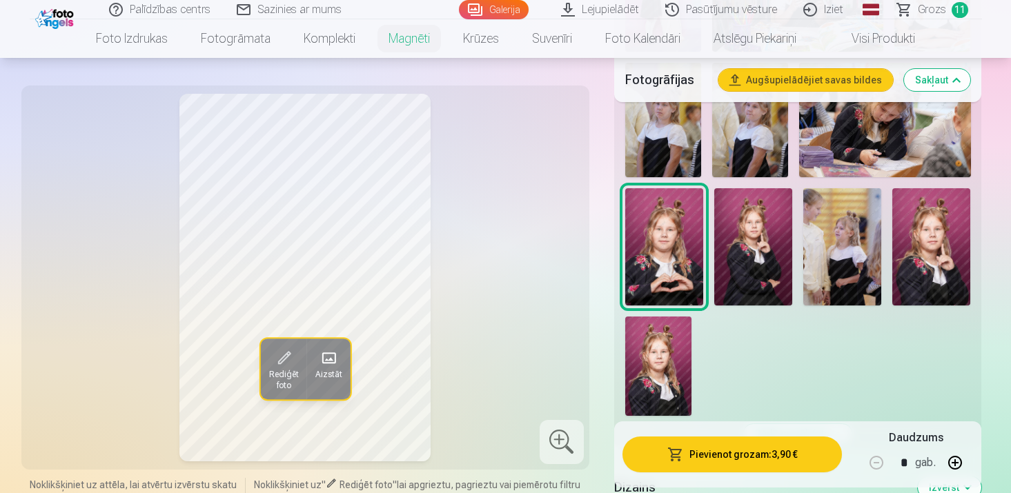
click at [912, 282] on img at bounding box center [931, 246] width 78 height 117
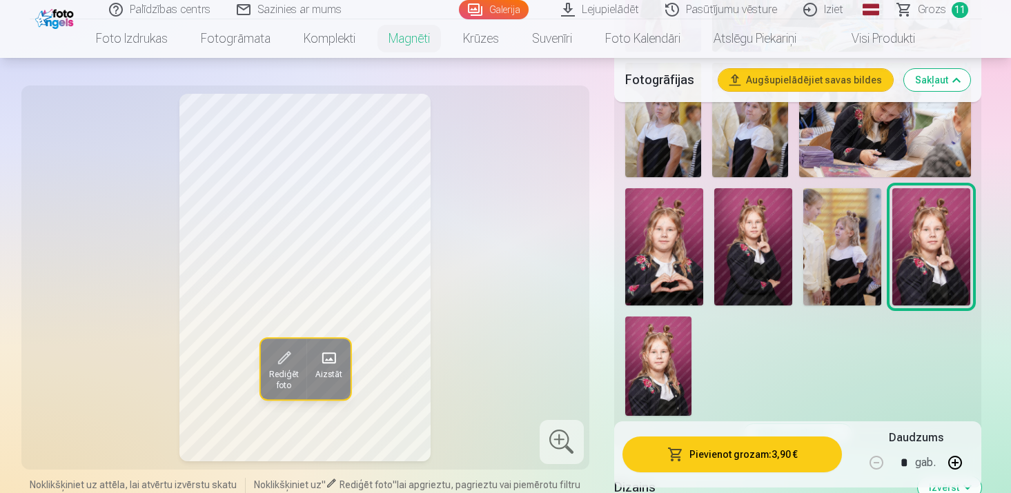
click at [645, 346] on img at bounding box center [658, 366] width 66 height 99
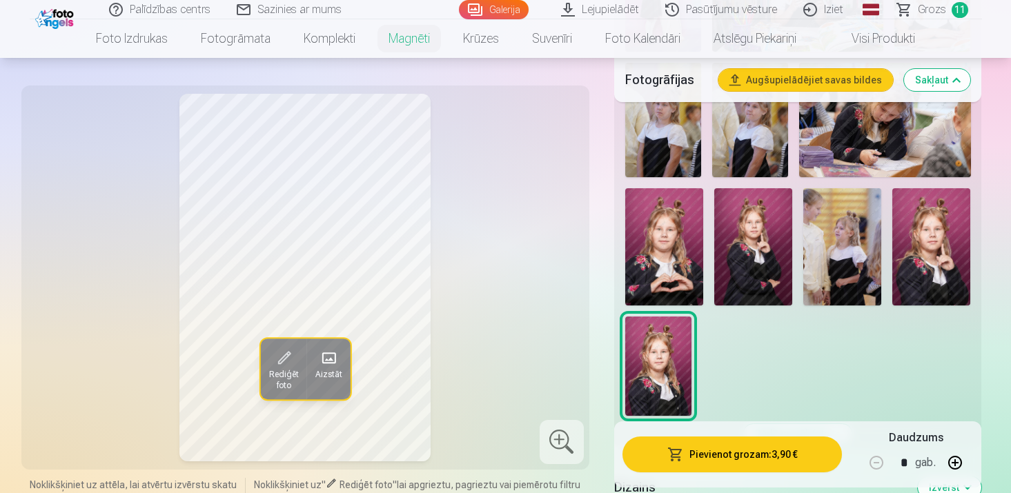
click at [948, 268] on img at bounding box center [931, 246] width 78 height 117
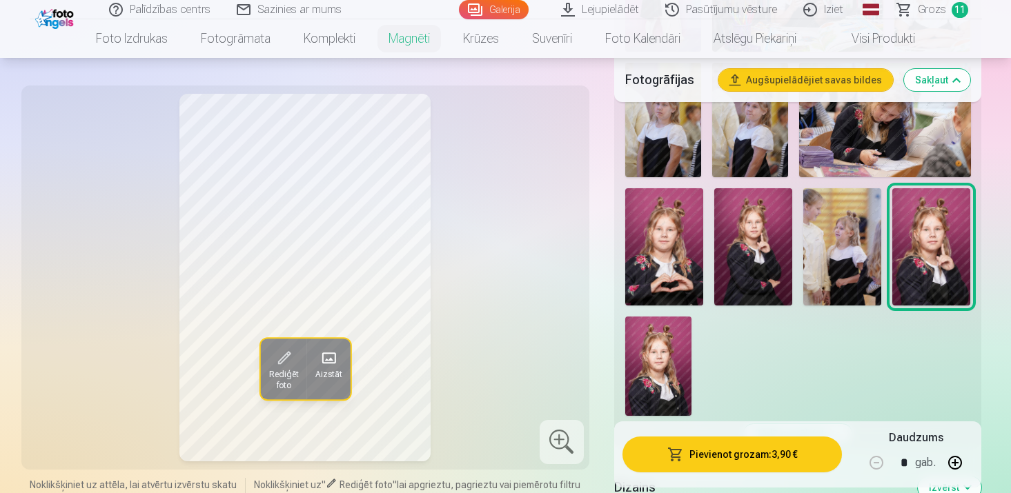
click at [654, 344] on img at bounding box center [658, 366] width 66 height 99
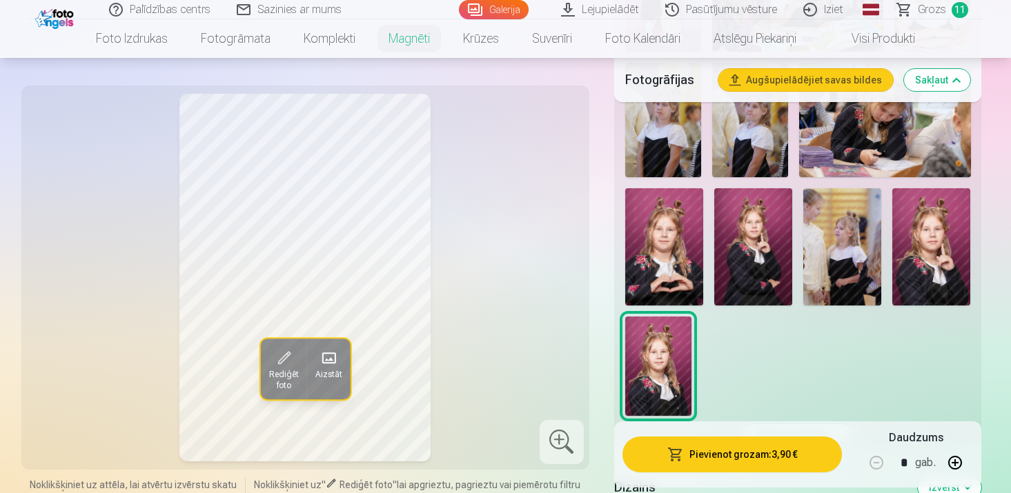
click at [938, 256] on img at bounding box center [931, 246] width 78 height 117
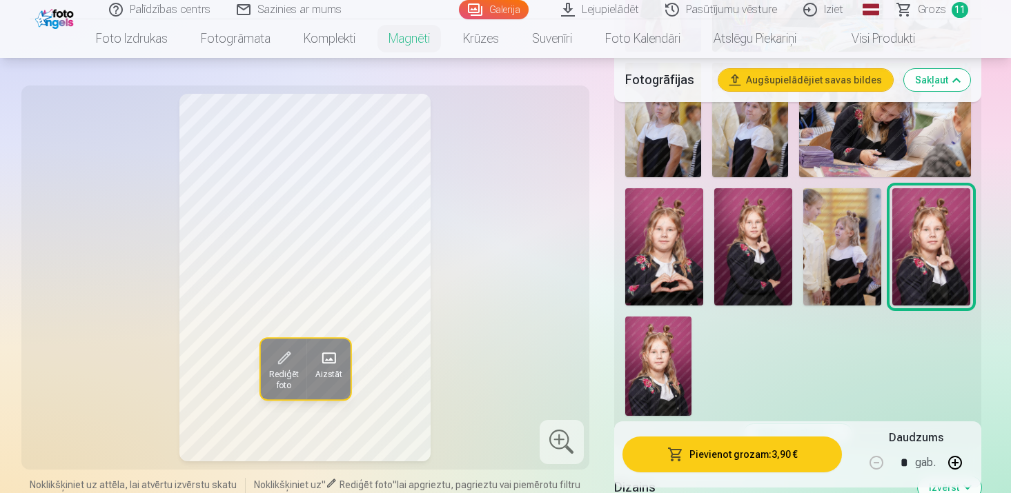
click at [649, 335] on img at bounding box center [658, 366] width 66 height 99
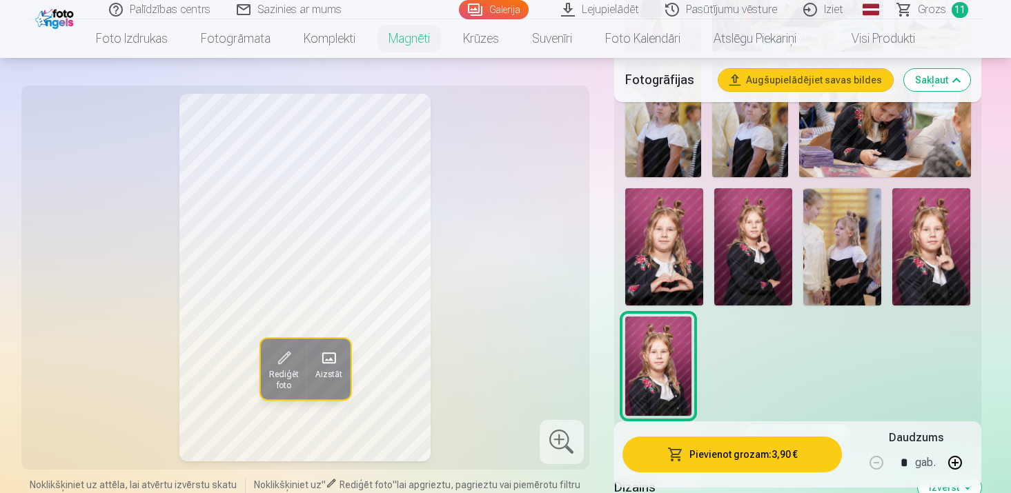
click at [896, 239] on img at bounding box center [931, 246] width 78 height 117
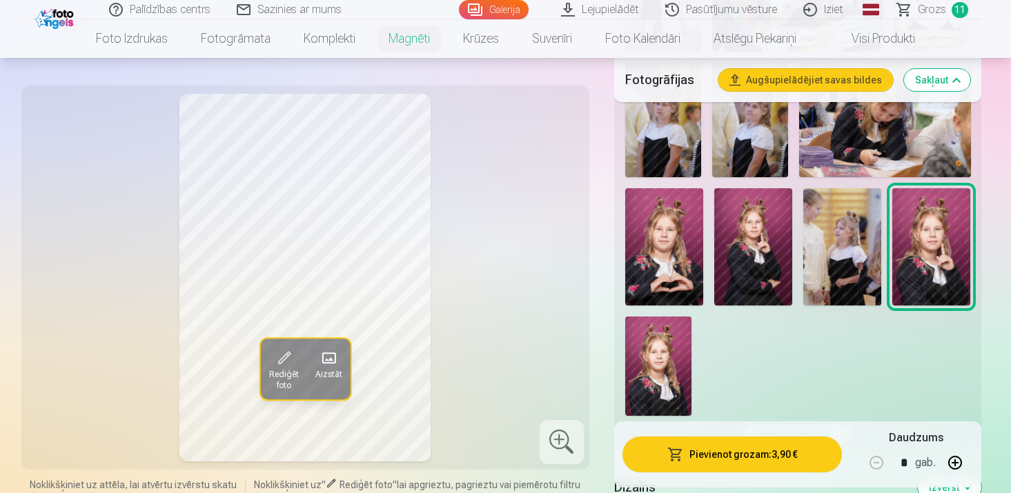
click at [648, 359] on img at bounding box center [658, 366] width 66 height 99
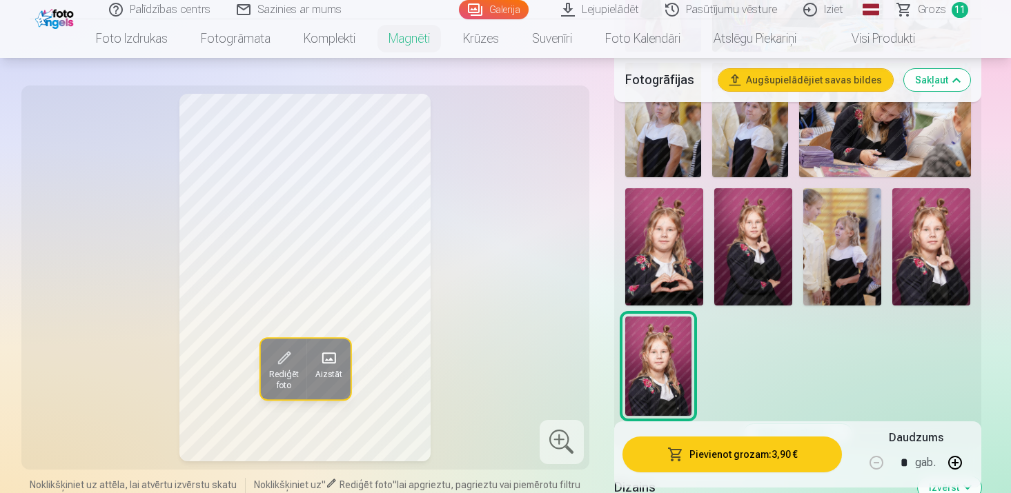
click at [744, 449] on button "Pievienot grozam : 3,90 €" at bounding box center [732, 455] width 220 height 36
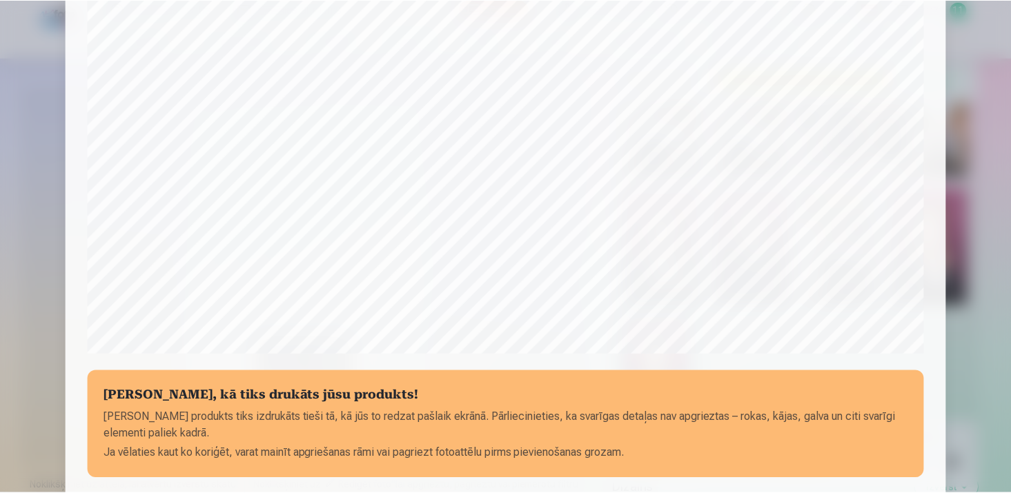
scroll to position [357, 0]
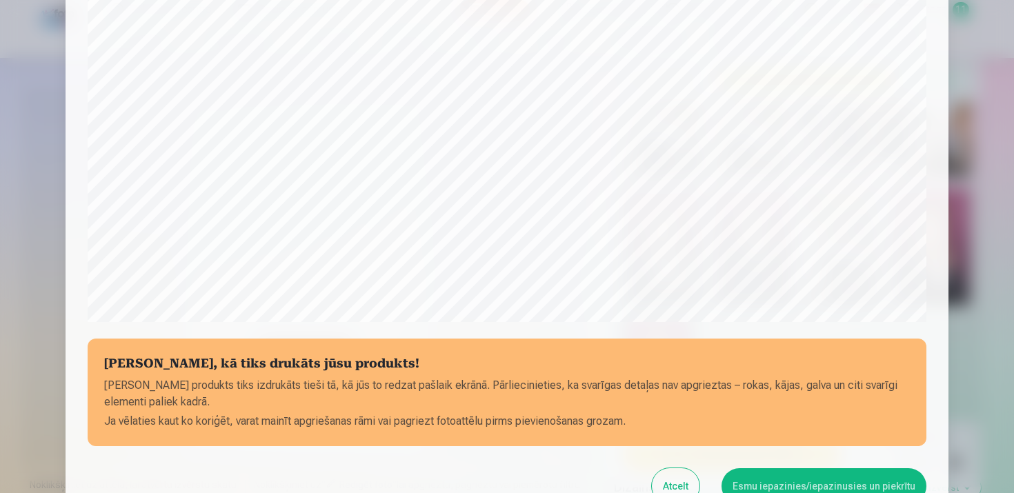
click at [825, 488] on button "Esmu iepazinies/iepazinusies un piekrītu" at bounding box center [824, 487] width 205 height 36
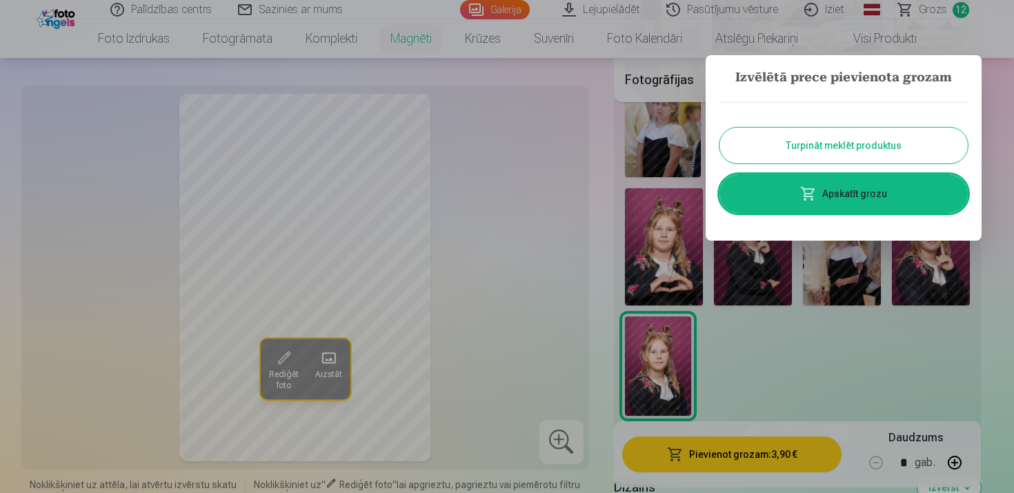
click at [551, 42] on div at bounding box center [507, 246] width 1014 height 493
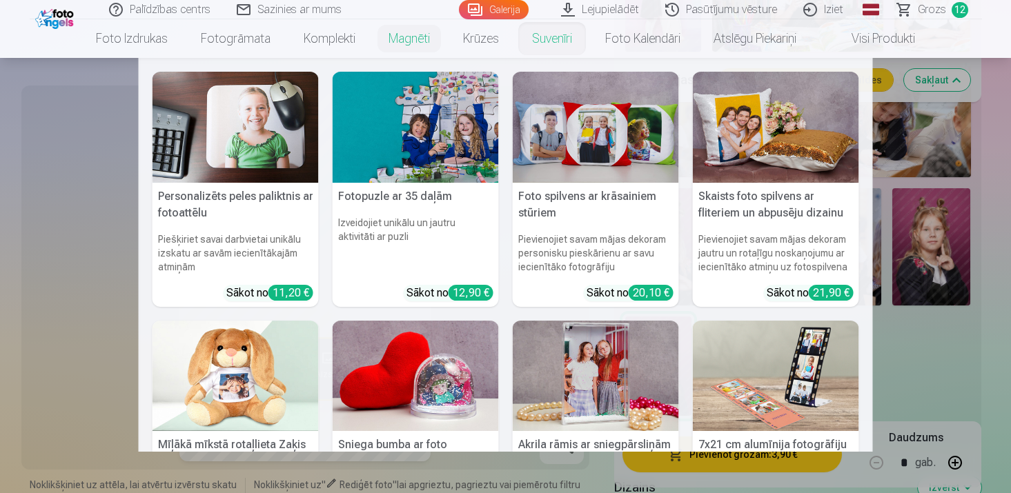
click at [551, 42] on link "Suvenīri" at bounding box center [552, 38] width 73 height 39
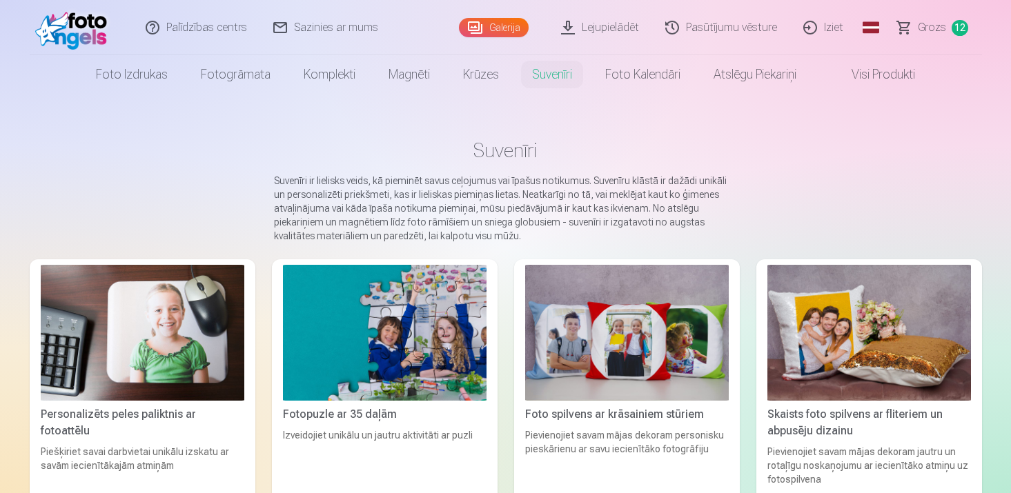
click at [551, 42] on div "Palīdzības centrs Sazinies ar mums Galerija Lejupielādēt Pasūtījumu vēsture Izi…" at bounding box center [506, 27] width 952 height 55
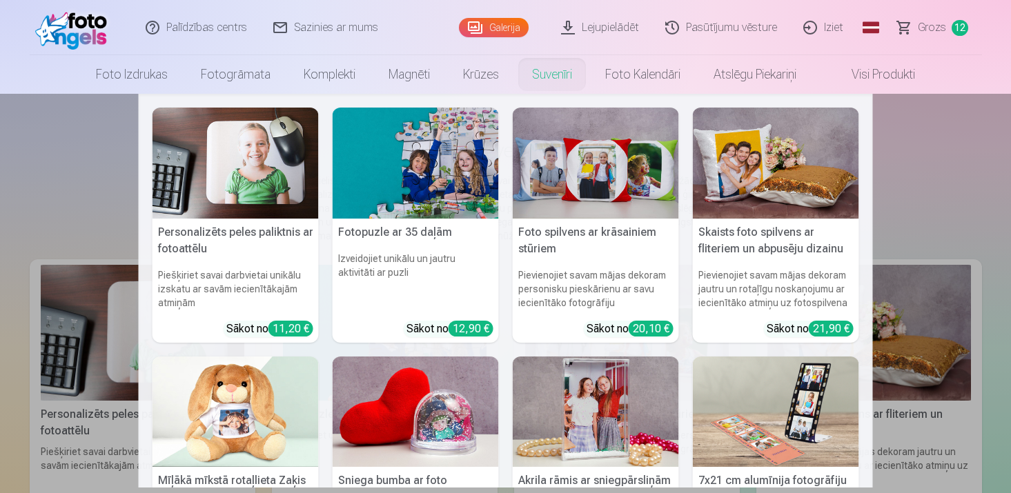
click at [545, 80] on link "Suvenīri" at bounding box center [552, 74] width 73 height 39
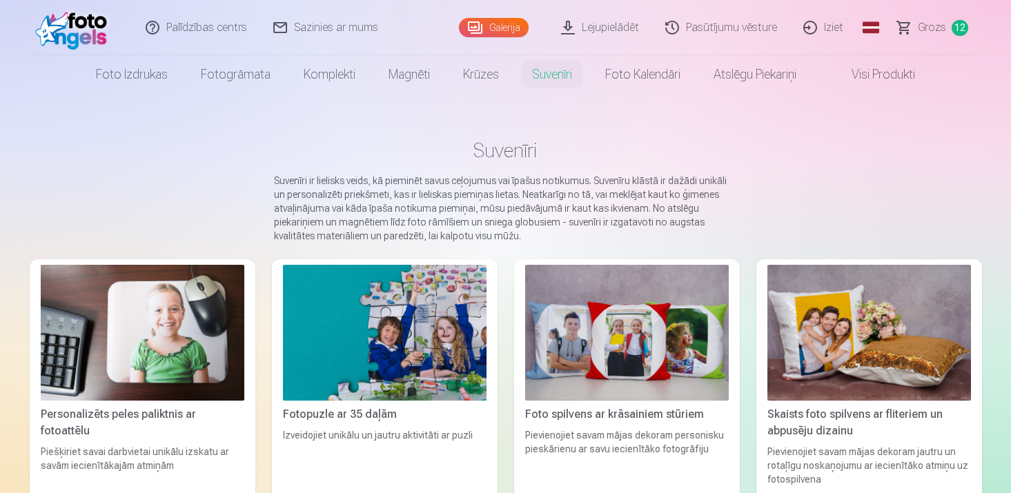
click at [545, 80] on link "Suvenīri" at bounding box center [552, 74] width 73 height 39
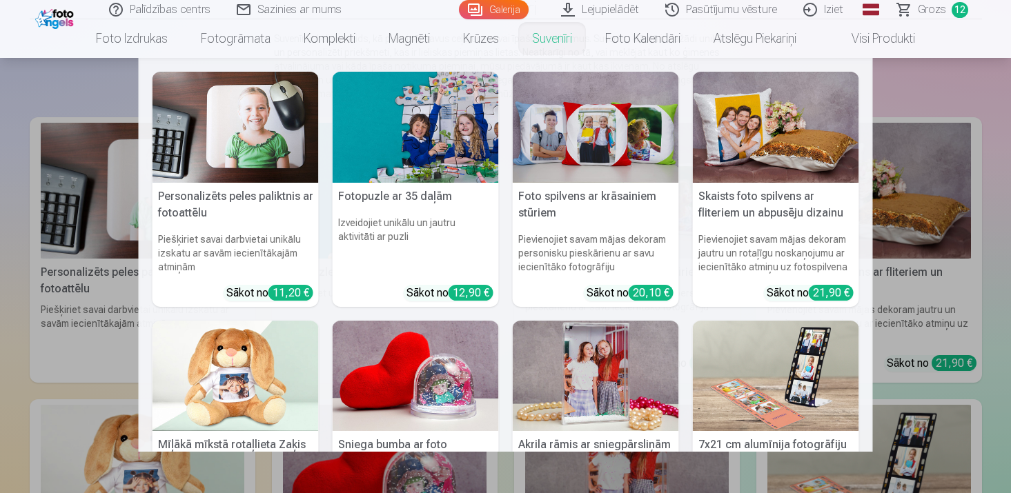
scroll to position [147, 0]
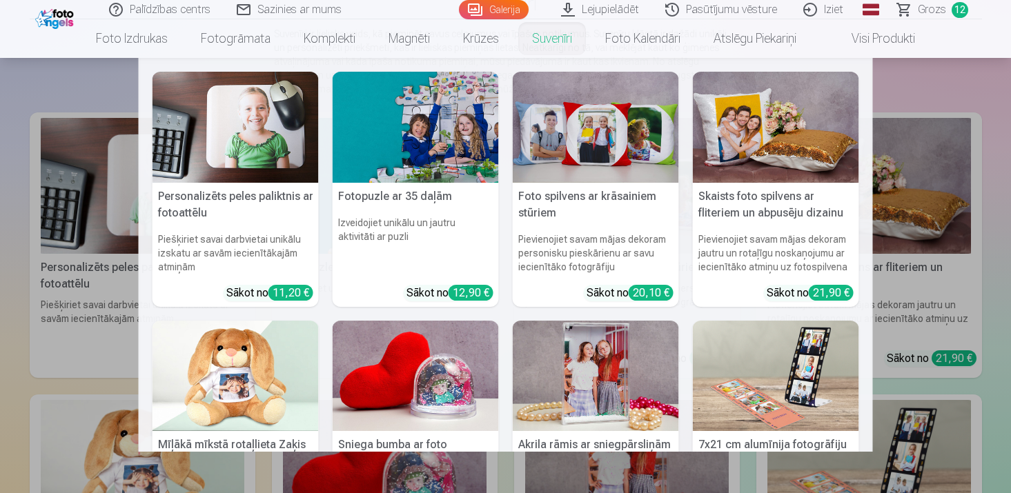
click at [731, 385] on img at bounding box center [776, 376] width 166 height 111
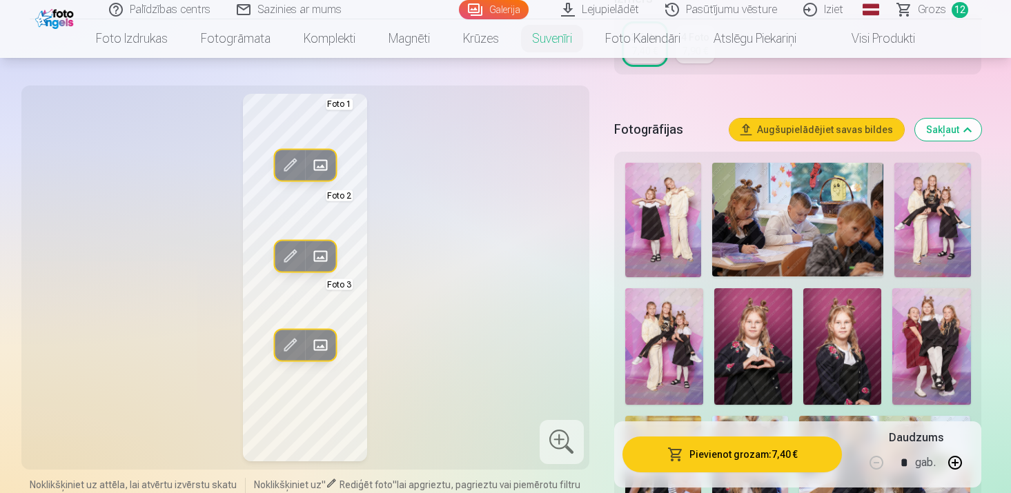
scroll to position [340, 0]
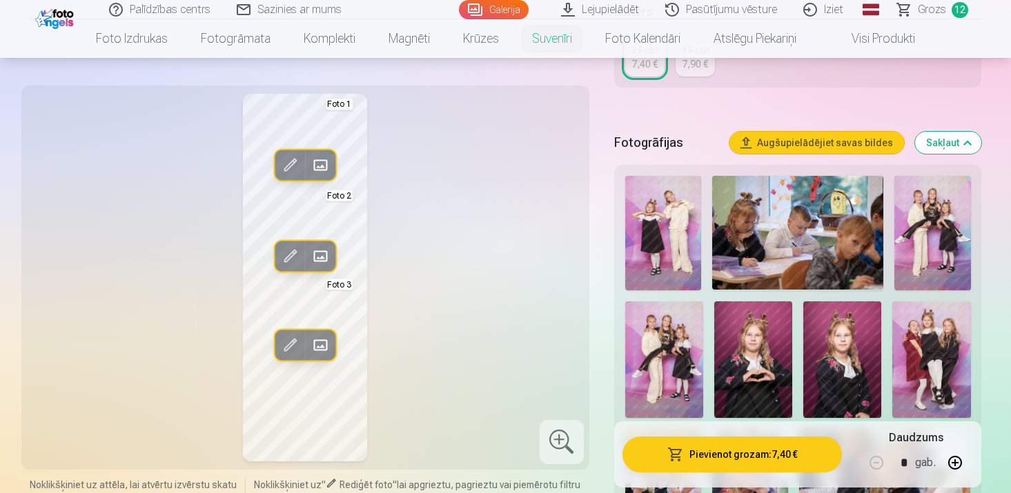
click at [665, 335] on img at bounding box center [664, 360] width 78 height 117
click at [924, 338] on img at bounding box center [931, 360] width 78 height 117
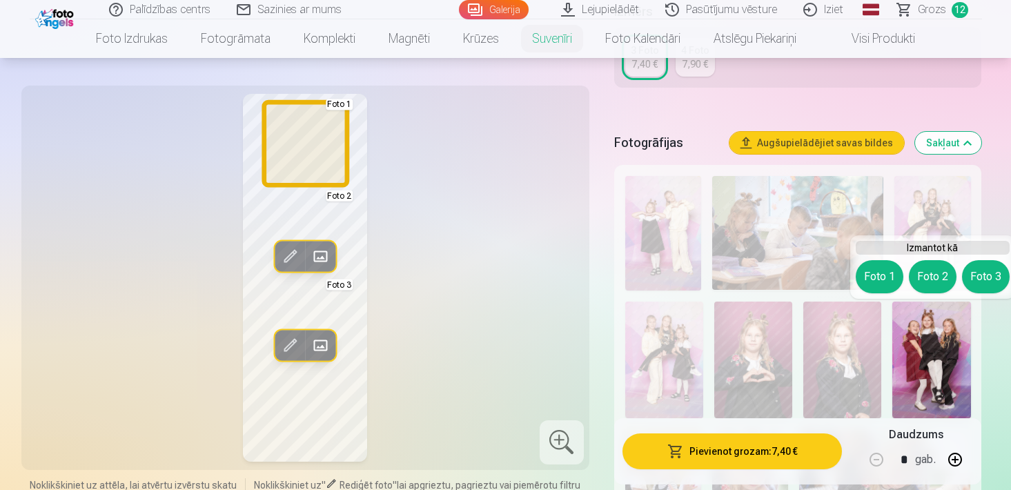
click at [876, 273] on button "Foto 1" at bounding box center [880, 276] width 48 height 33
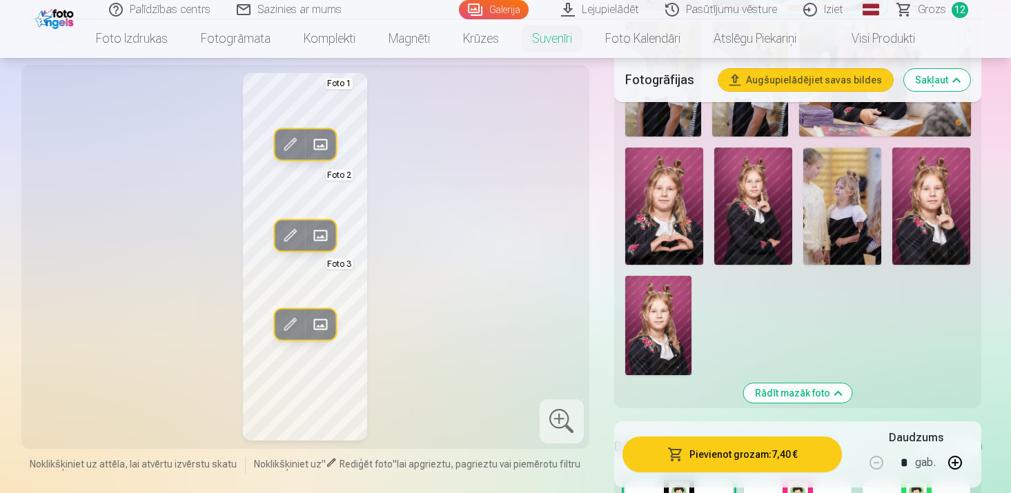
scroll to position [1265, 0]
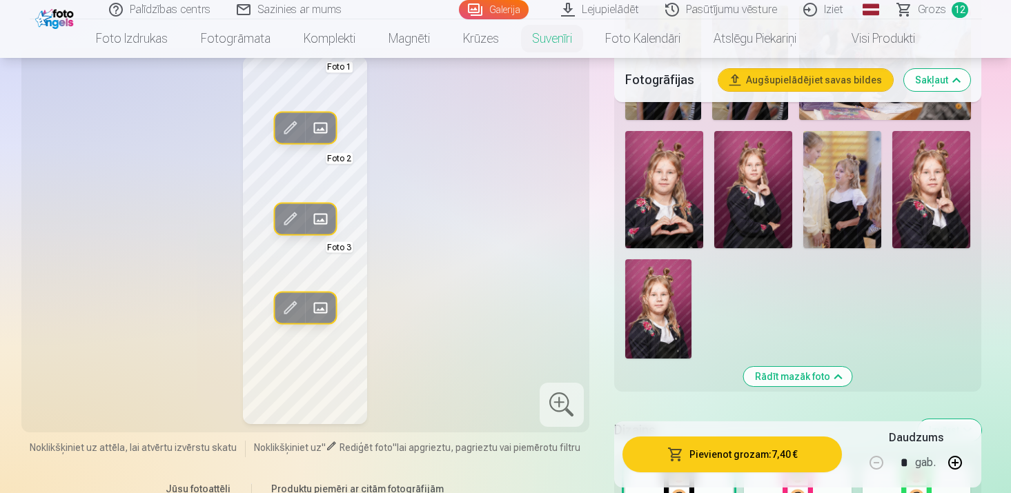
click at [850, 213] on img at bounding box center [842, 189] width 78 height 117
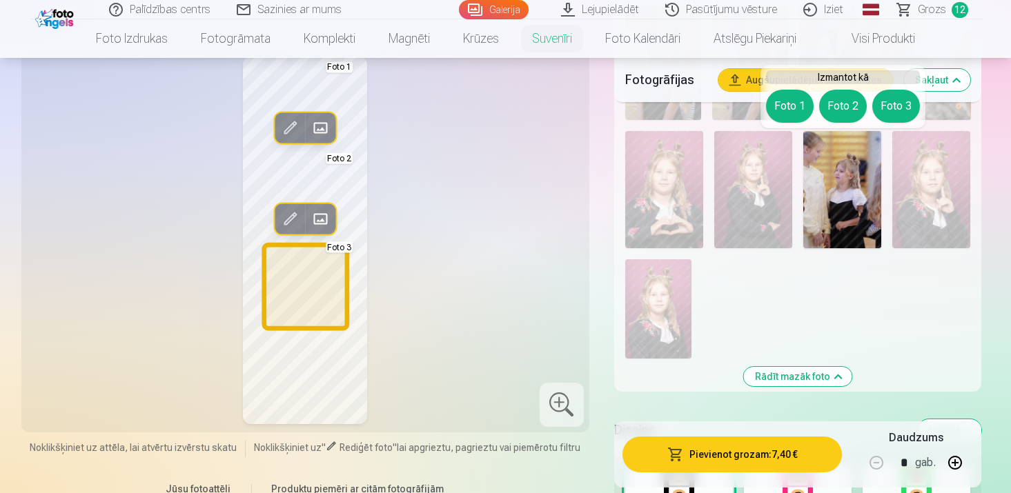
click at [891, 111] on button "Foto 3" at bounding box center [896, 106] width 48 height 33
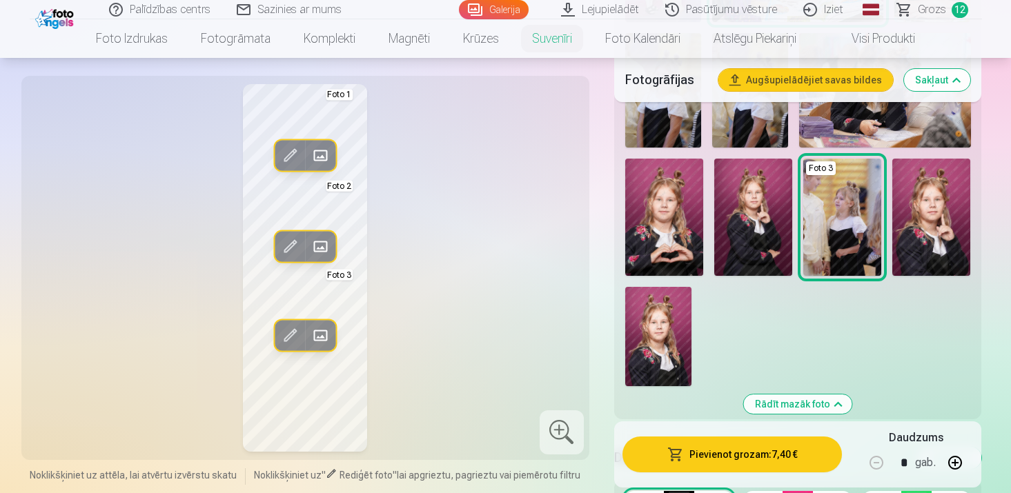
scroll to position [1235, 0]
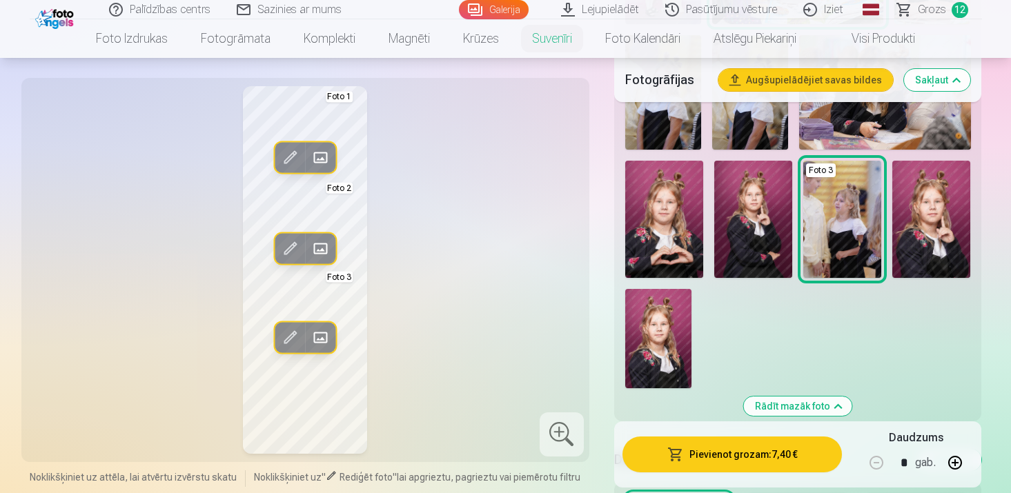
click at [651, 223] on img at bounding box center [664, 219] width 78 height 117
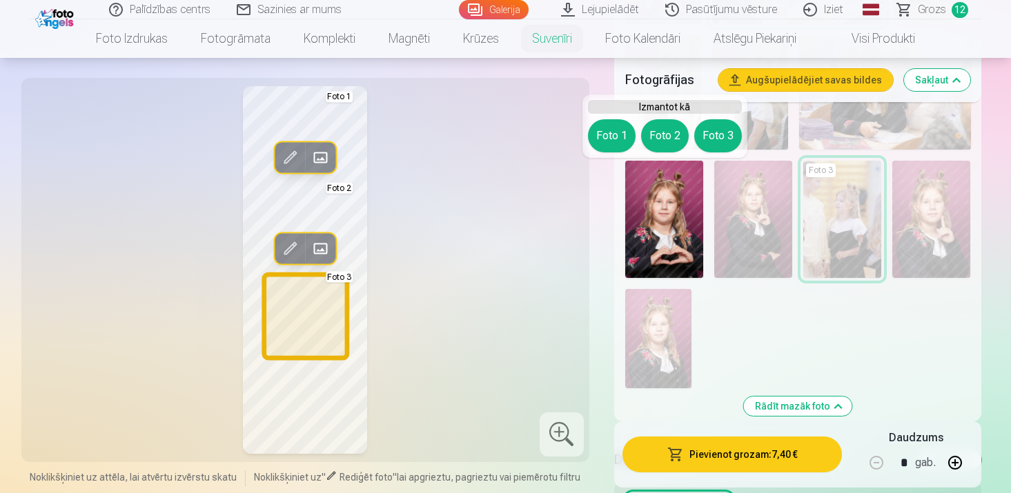
click at [716, 139] on button "Foto 3" at bounding box center [718, 135] width 48 height 33
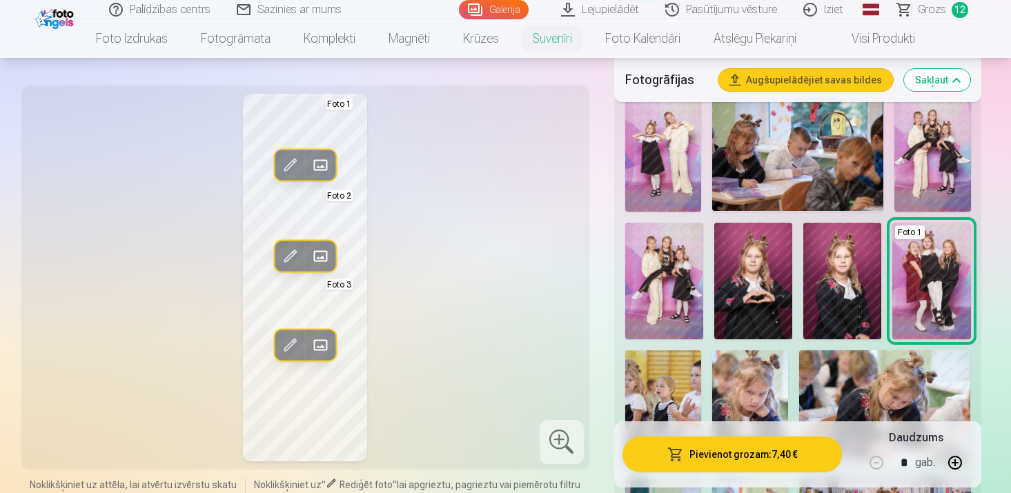
scroll to position [403, 0]
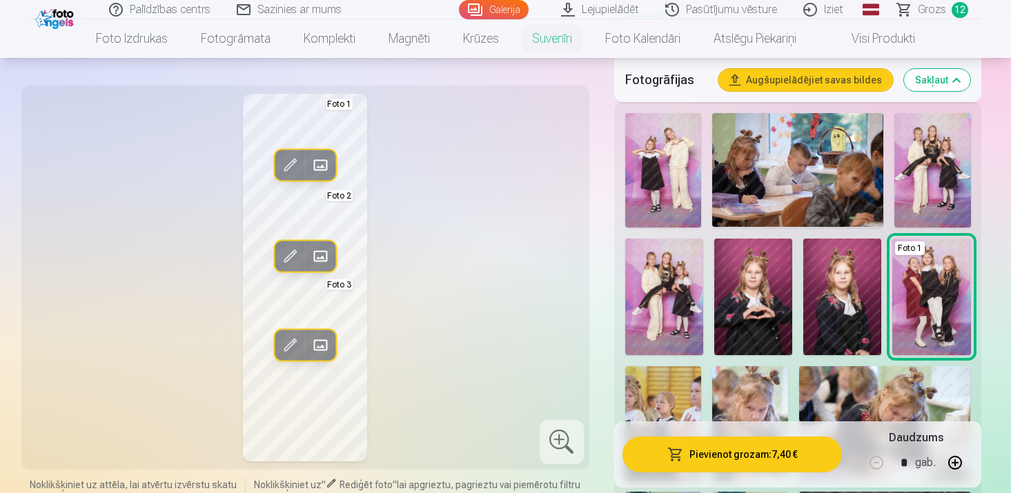
click at [683, 188] on img at bounding box center [663, 170] width 76 height 115
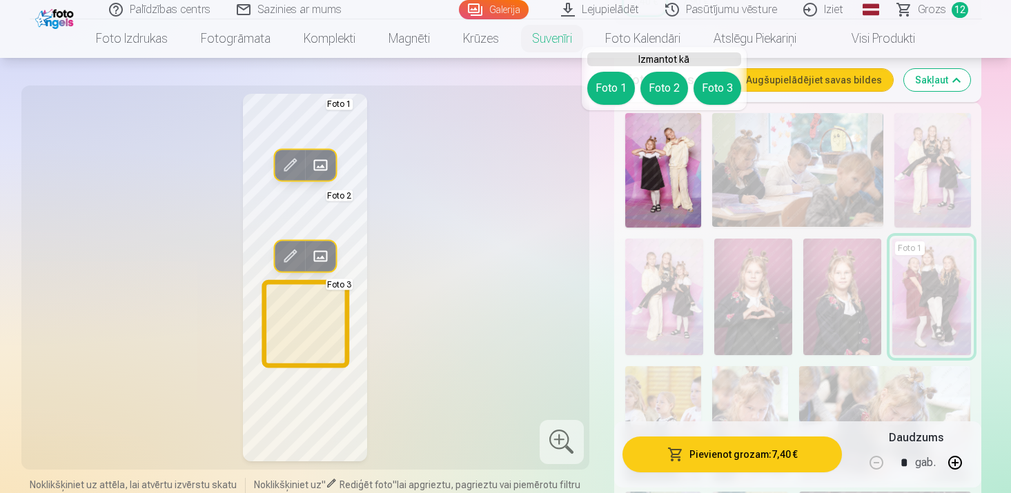
click at [715, 89] on button "Foto 3" at bounding box center [718, 88] width 48 height 33
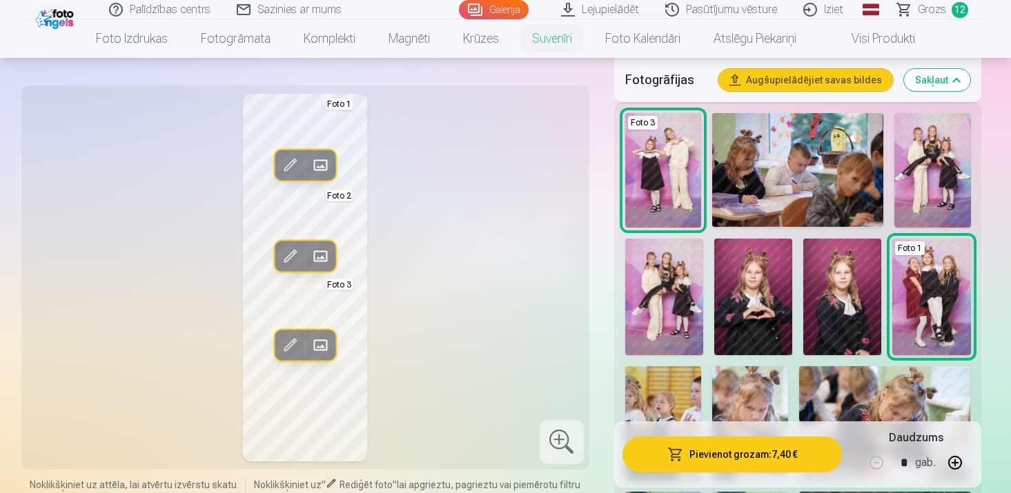
click at [937, 165] on img at bounding box center [932, 170] width 76 height 115
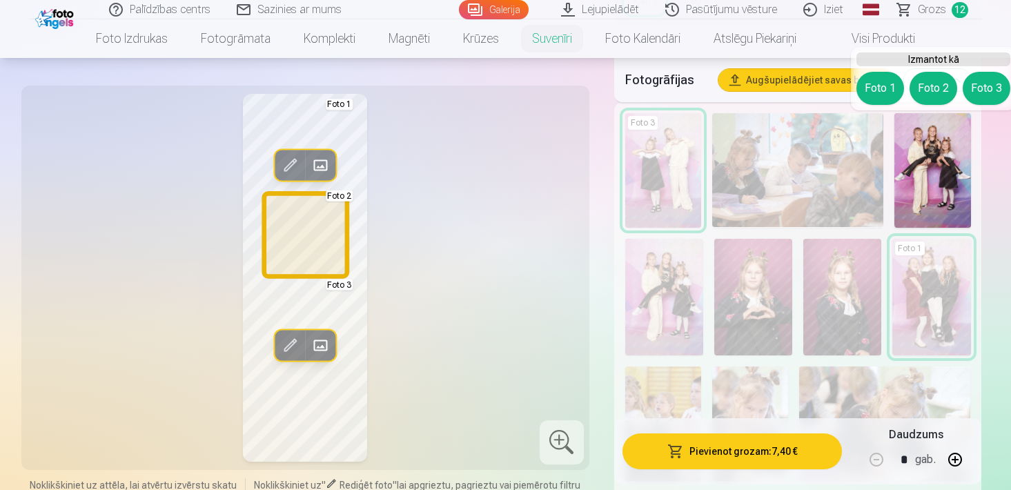
click at [938, 88] on button "Foto 2" at bounding box center [934, 88] width 48 height 33
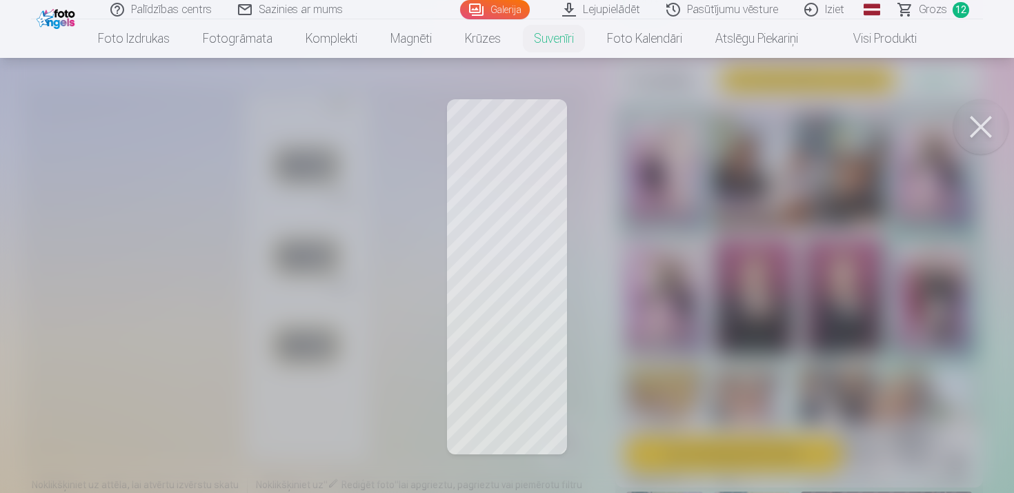
click at [411, 279] on div at bounding box center [507, 246] width 1014 height 493
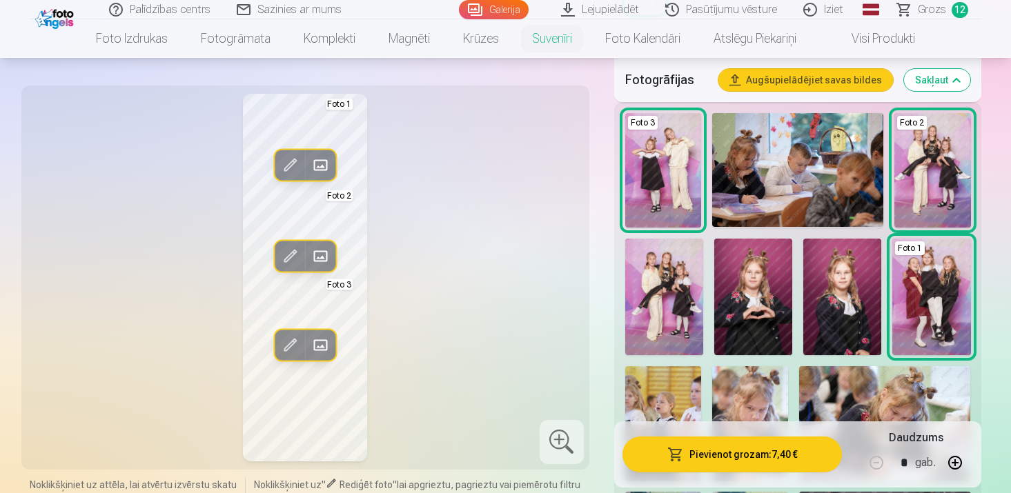
click at [650, 181] on img at bounding box center [663, 170] width 76 height 115
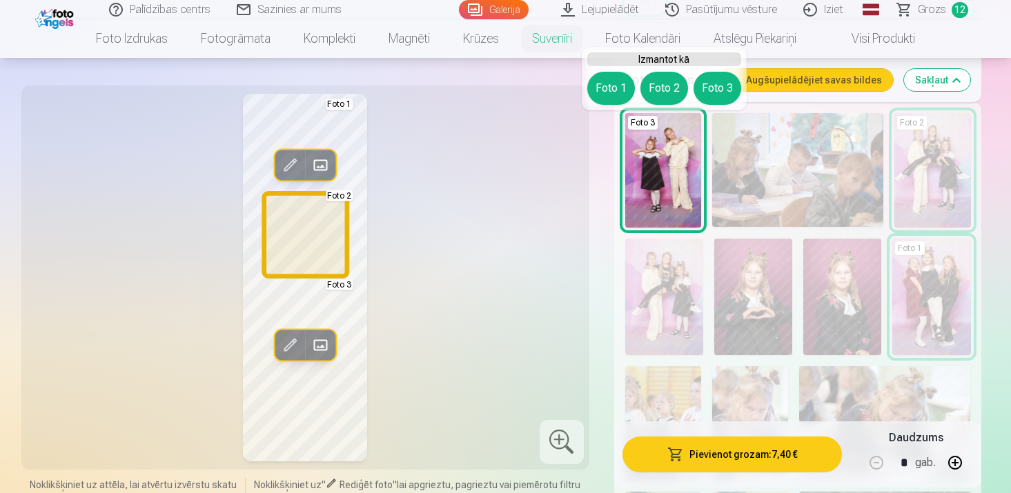
click at [675, 91] on button "Foto 2" at bounding box center [664, 88] width 48 height 33
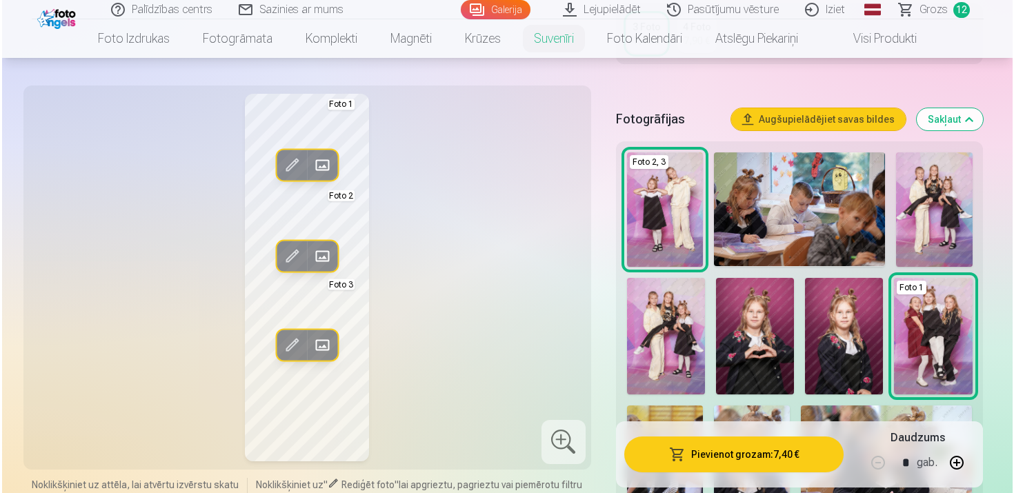
scroll to position [361, 0]
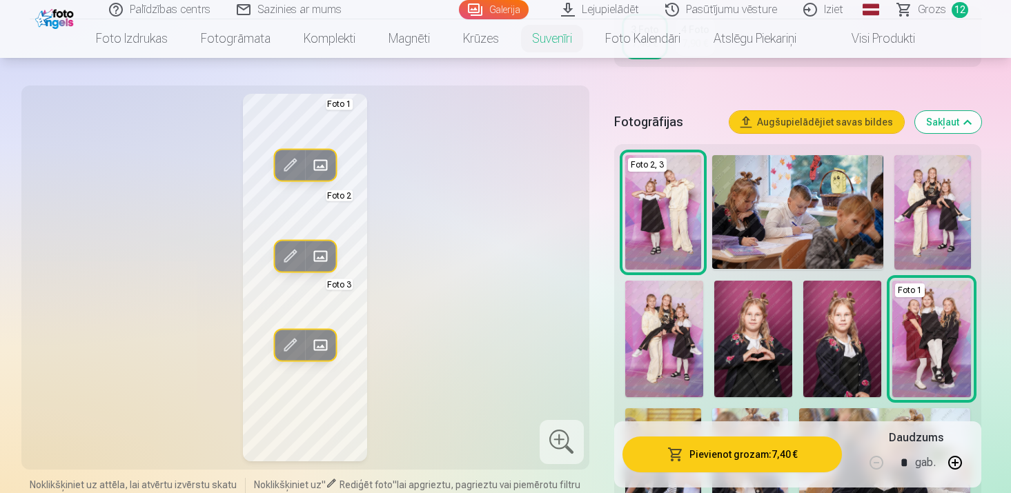
click at [945, 228] on img at bounding box center [932, 212] width 76 height 115
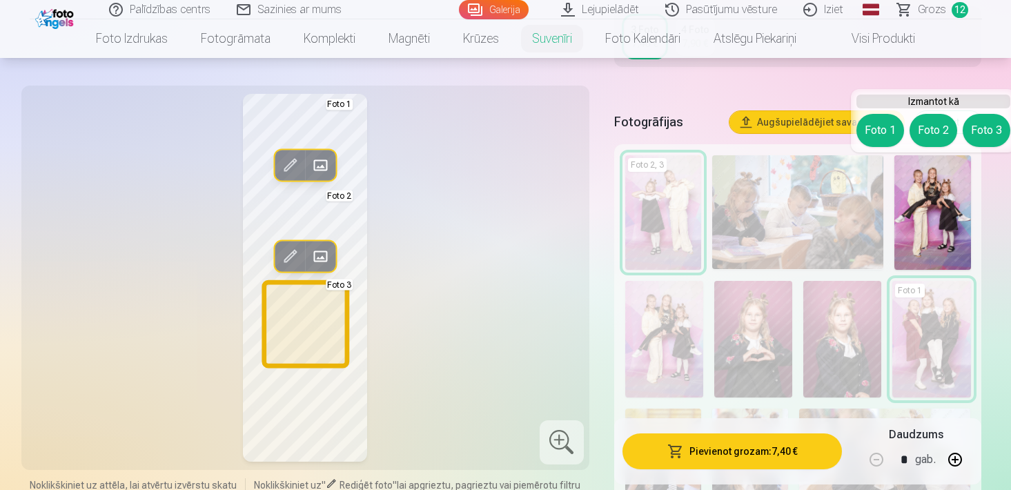
click at [986, 130] on button "Foto 3" at bounding box center [987, 130] width 48 height 33
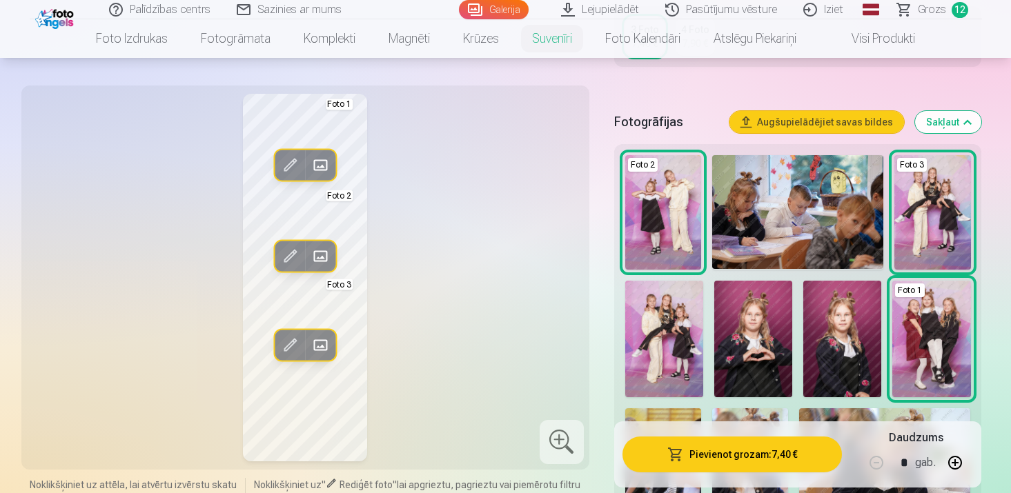
click at [559, 441] on div at bounding box center [562, 442] width 44 height 44
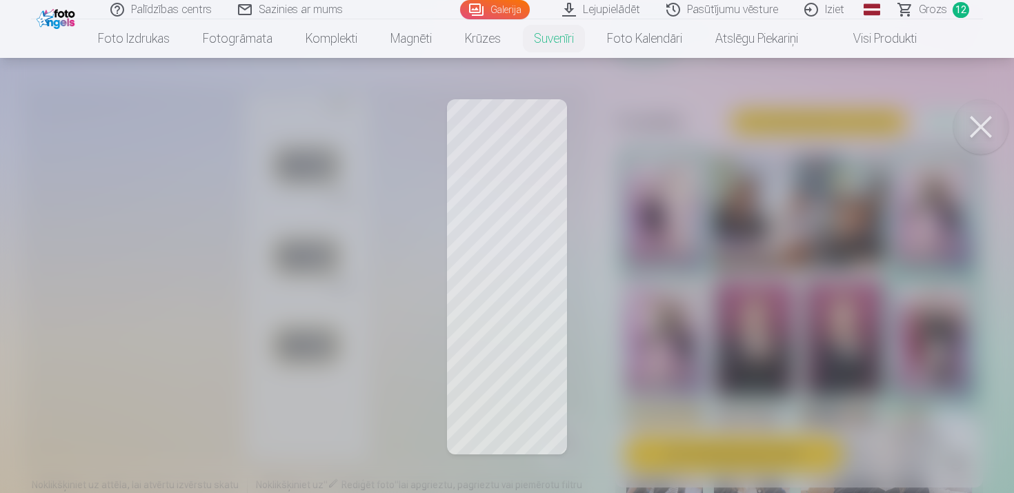
click at [487, 184] on div at bounding box center [507, 246] width 1014 height 493
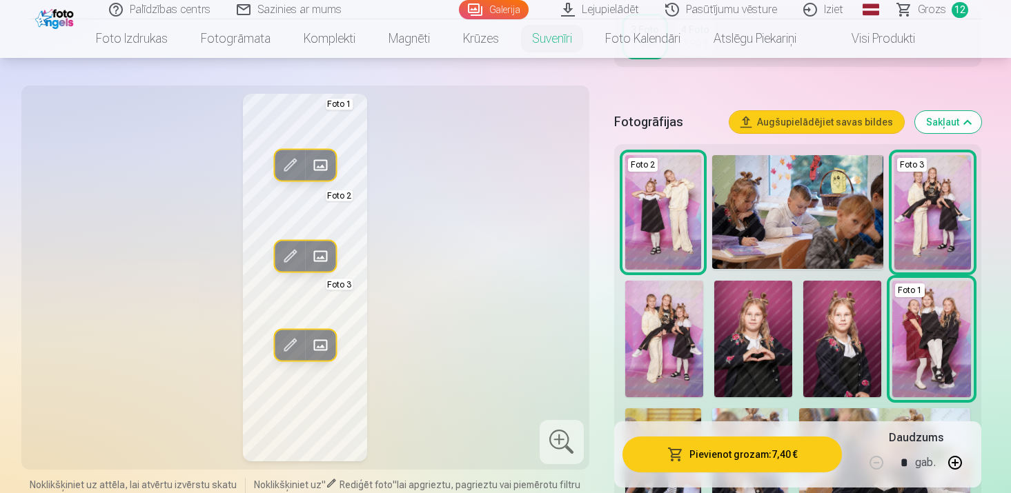
click at [287, 162] on span at bounding box center [290, 165] width 22 height 22
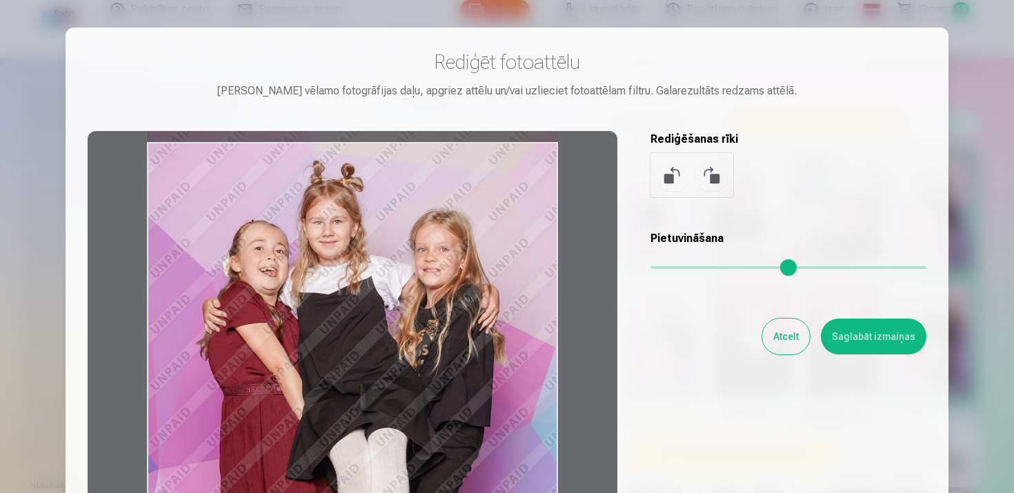
drag, startPoint x: 402, startPoint y: 287, endPoint x: 411, endPoint y: 315, distance: 29.5
click at [411, 315] on div at bounding box center [353, 347] width 530 height 433
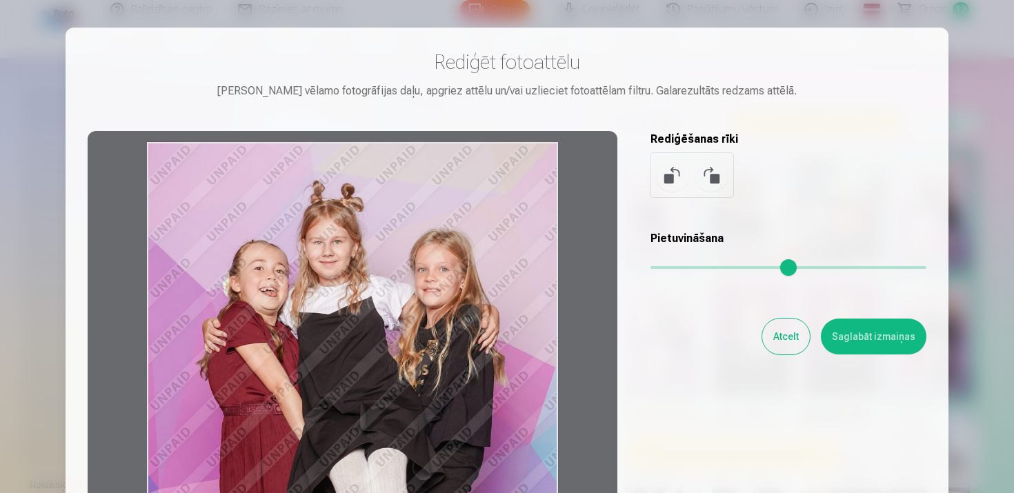
drag, startPoint x: 408, startPoint y: 267, endPoint x: 409, endPoint y: 290, distance: 22.8
click at [409, 290] on div at bounding box center [353, 347] width 530 height 433
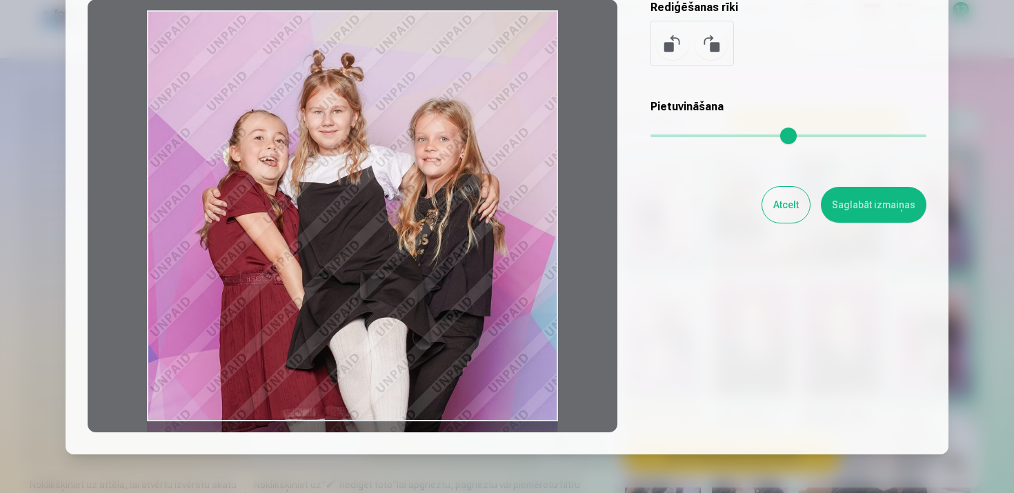
scroll to position [115, 0]
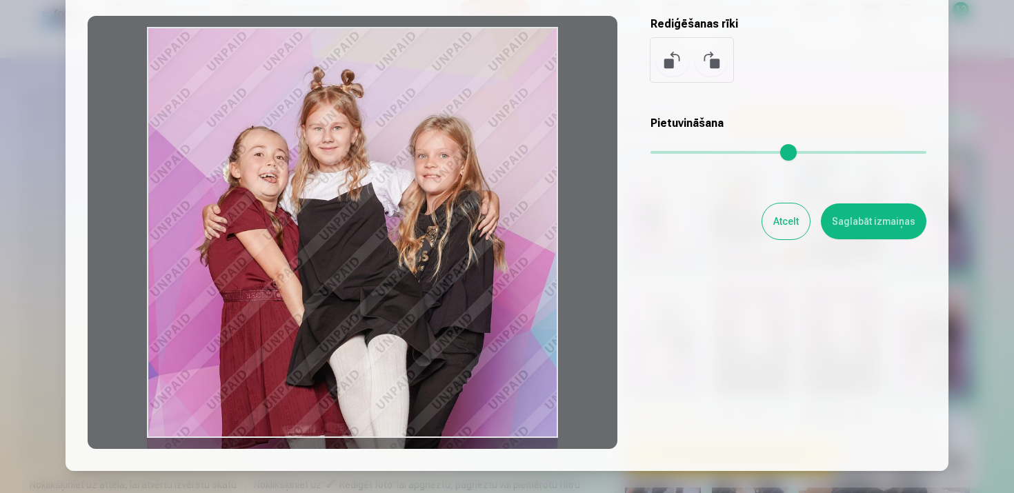
click at [852, 229] on button "Saglabāt izmaiņas" at bounding box center [874, 222] width 106 height 36
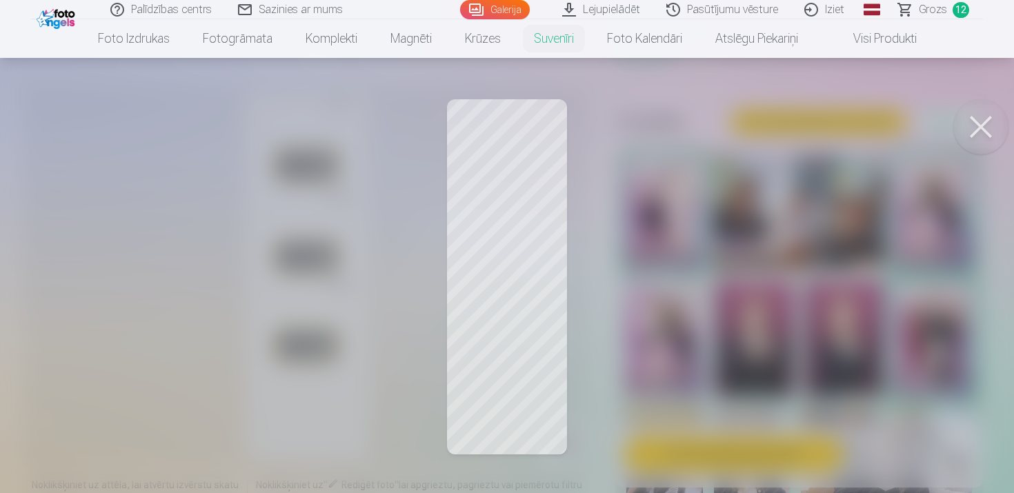
click at [361, 221] on div at bounding box center [507, 246] width 1014 height 493
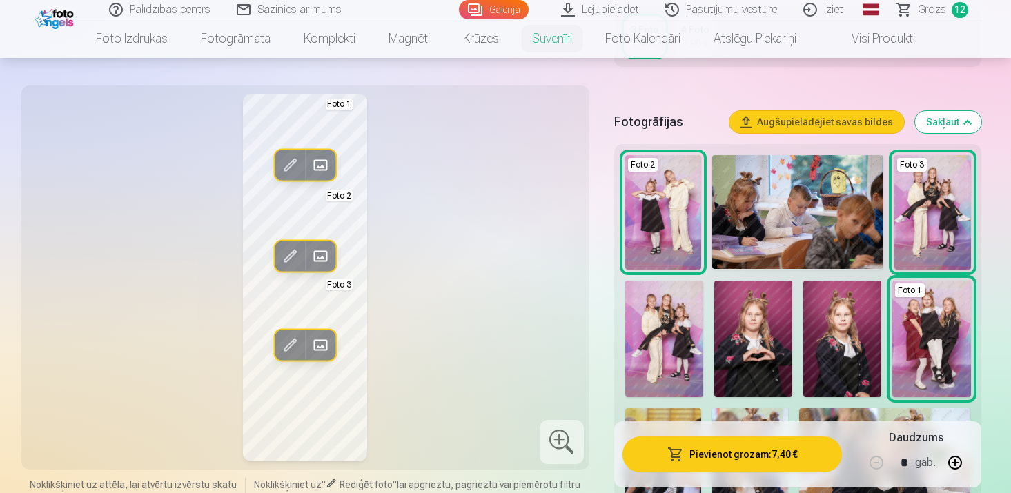
click at [285, 253] on span at bounding box center [290, 256] width 22 height 22
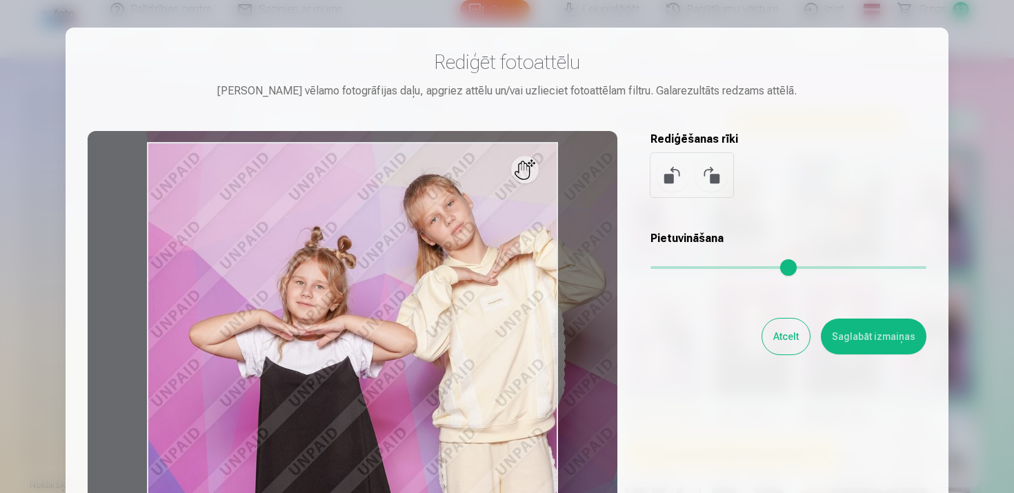
drag, startPoint x: 662, startPoint y: 265, endPoint x: 676, endPoint y: 269, distance: 14.4
click at [676, 269] on input "range" at bounding box center [789, 267] width 276 height 3
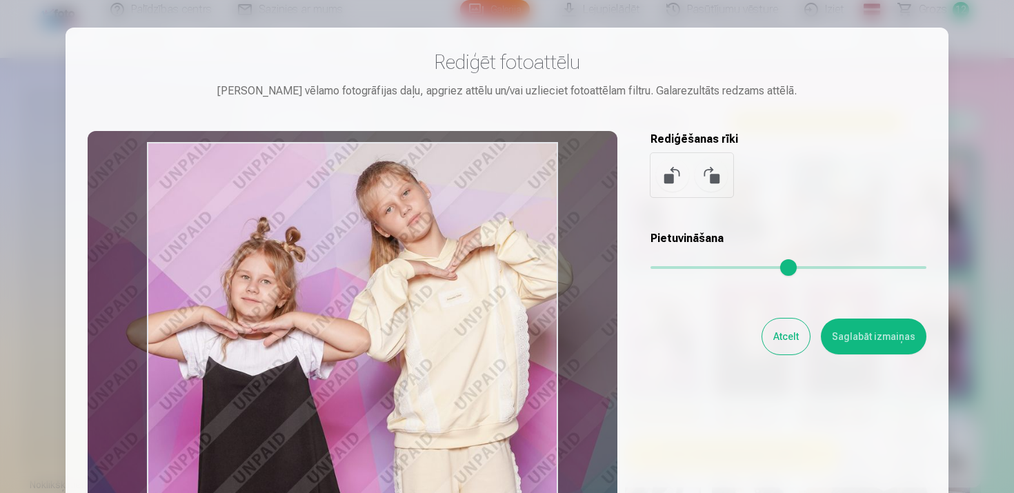
type input "****"
drag, startPoint x: 511, startPoint y: 346, endPoint x: 445, endPoint y: 329, distance: 68.0
click at [445, 329] on div at bounding box center [353, 347] width 530 height 433
click at [799, 335] on button "Atcelt" at bounding box center [787, 337] width 48 height 36
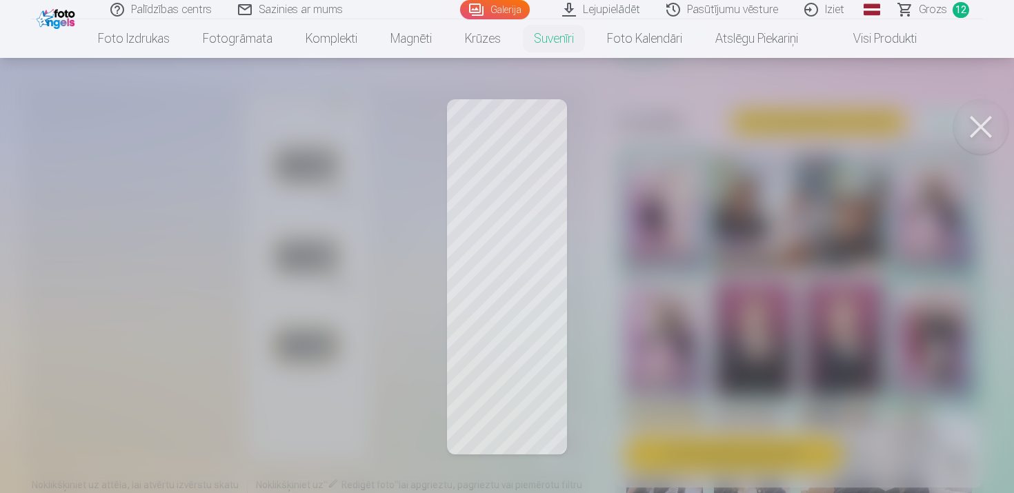
click at [435, 289] on div at bounding box center [507, 246] width 1014 height 493
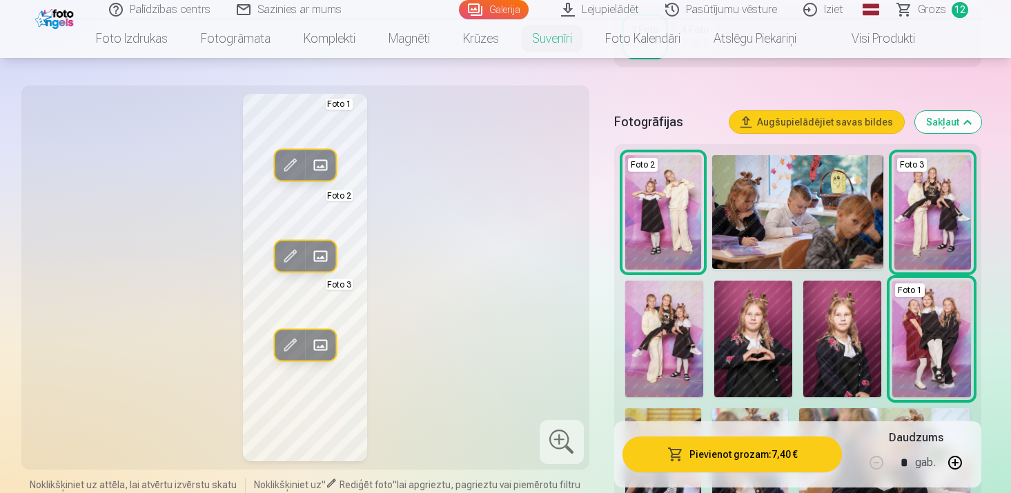
click at [294, 164] on span at bounding box center [290, 165] width 22 height 22
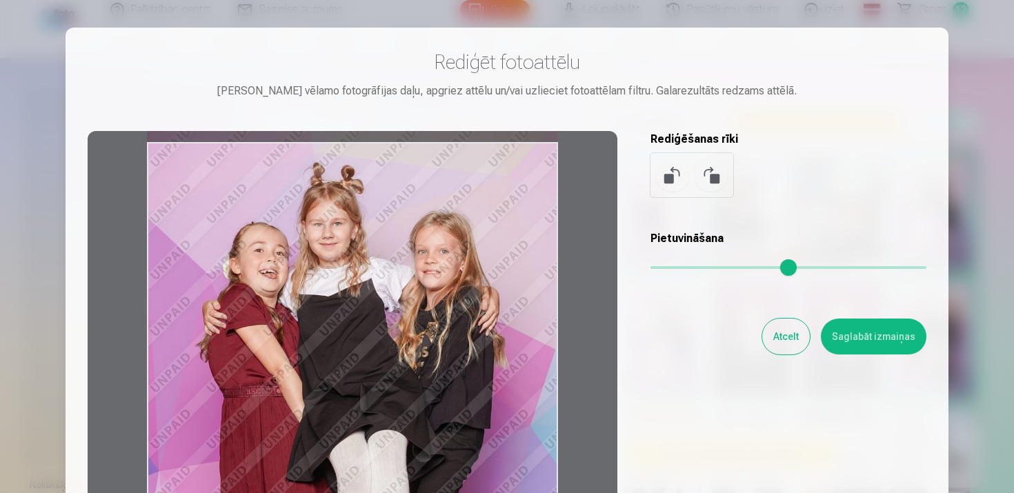
drag, startPoint x: 487, startPoint y: 202, endPoint x: 502, endPoint y: 183, distance: 24.0
click at [502, 183] on div at bounding box center [353, 347] width 530 height 433
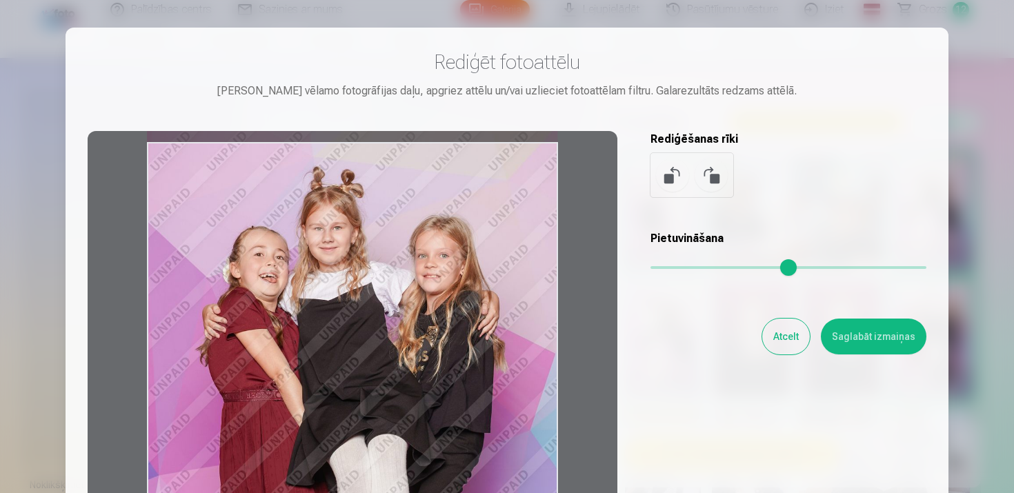
drag, startPoint x: 372, startPoint y: 241, endPoint x: 388, endPoint y: 246, distance: 16.6
click at [388, 246] on div at bounding box center [353, 347] width 530 height 433
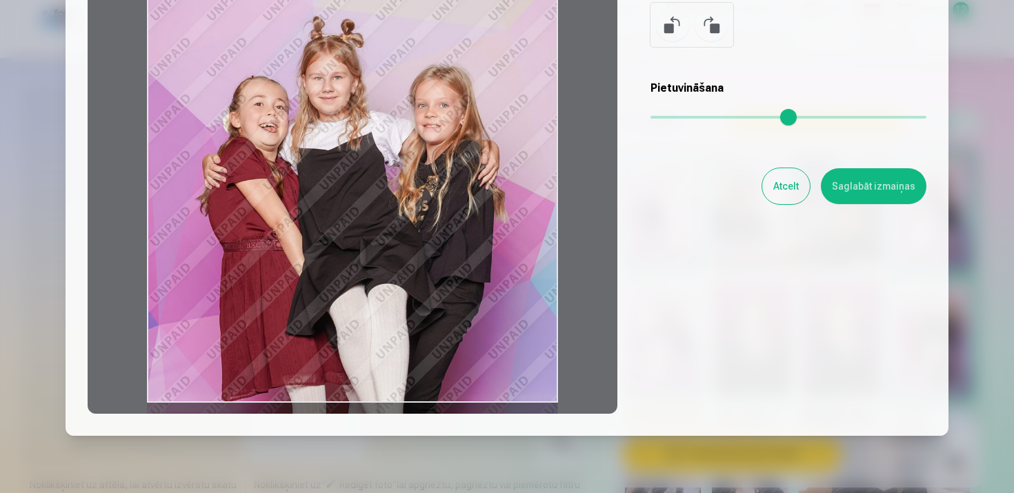
scroll to position [161, 0]
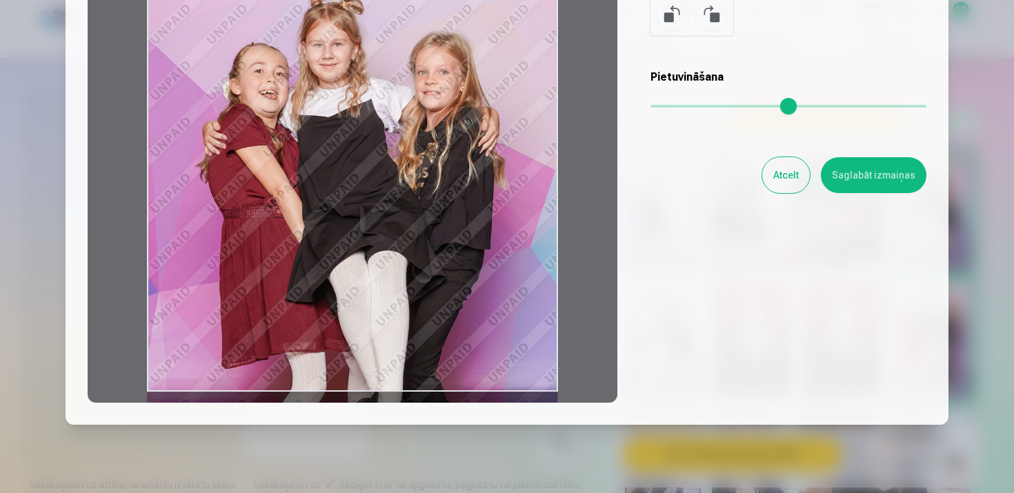
drag, startPoint x: 384, startPoint y: 197, endPoint x: 381, endPoint y: 174, distance: 22.9
click at [381, 174] on div at bounding box center [353, 186] width 530 height 433
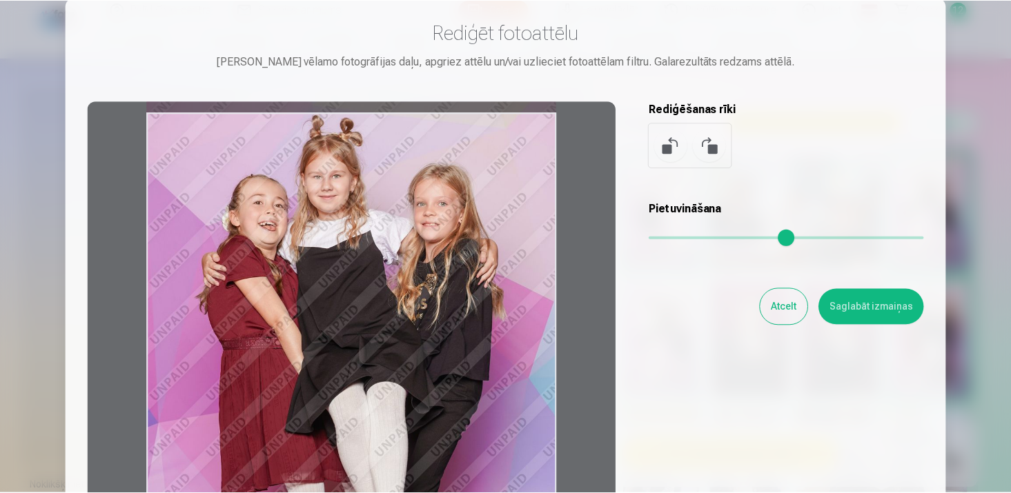
scroll to position [35, 0]
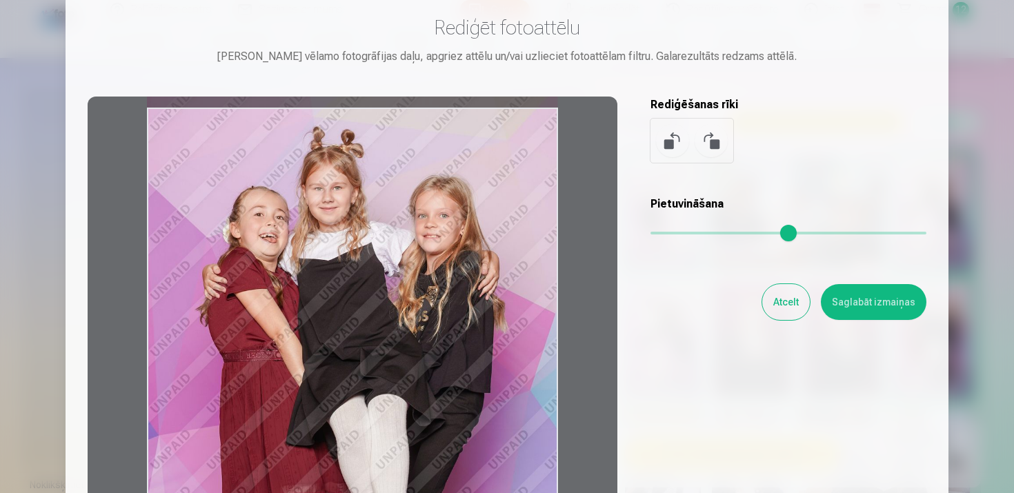
drag, startPoint x: 362, startPoint y: 232, endPoint x: 366, endPoint y: 249, distance: 17.7
click at [366, 249] on div at bounding box center [353, 313] width 530 height 433
click at [864, 293] on button "Saglabāt izmaiņas" at bounding box center [874, 302] width 106 height 36
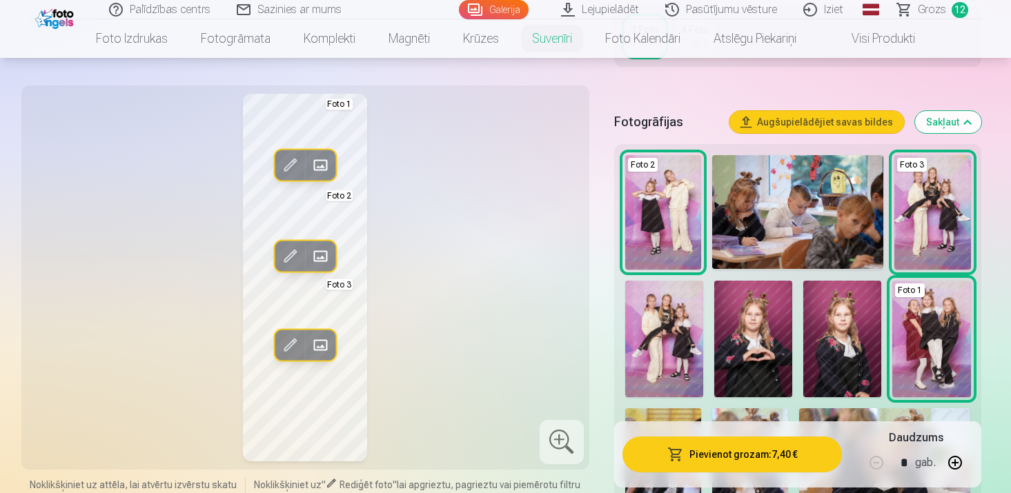
click at [567, 442] on div at bounding box center [562, 442] width 44 height 44
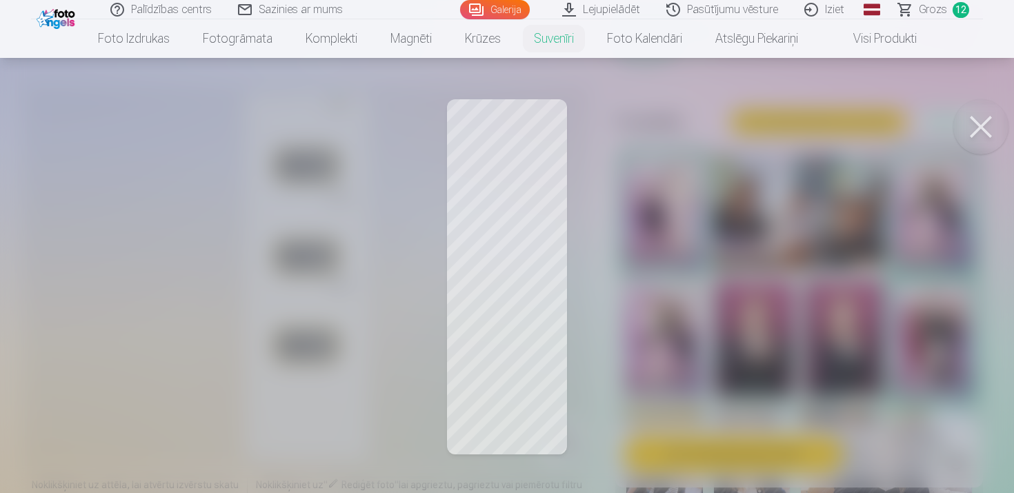
click at [414, 210] on div at bounding box center [507, 246] width 1014 height 493
click at [321, 193] on div at bounding box center [507, 246] width 1014 height 493
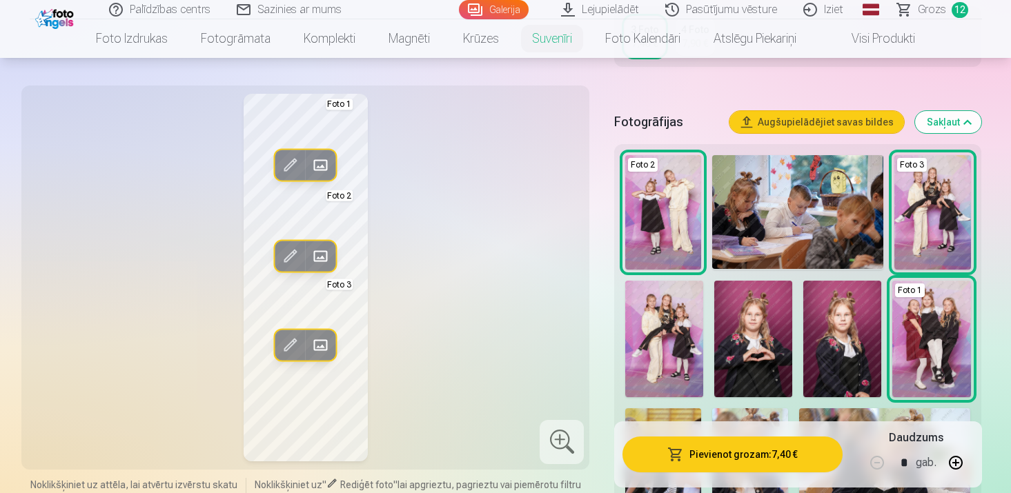
click at [290, 158] on span at bounding box center [290, 165] width 22 height 22
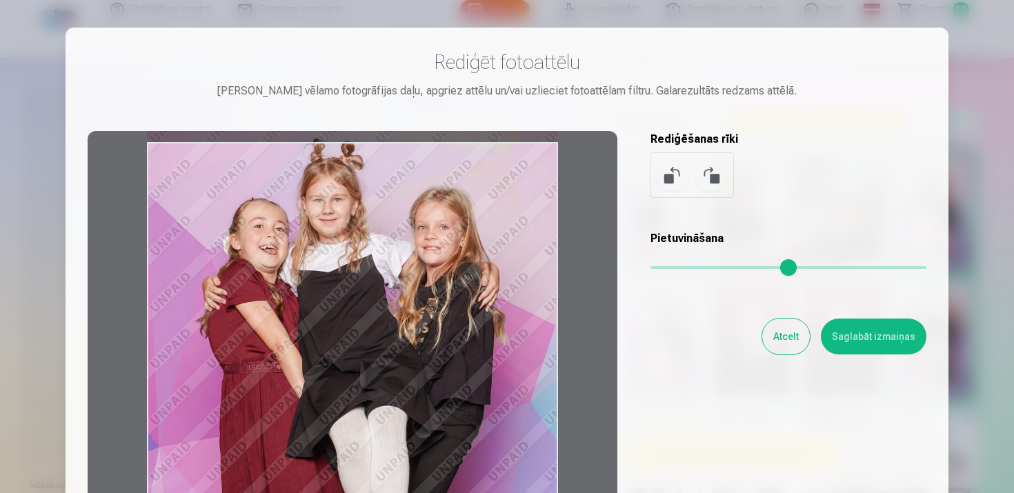
drag, startPoint x: 420, startPoint y: 284, endPoint x: 436, endPoint y: 261, distance: 28.2
click at [436, 261] on div at bounding box center [353, 347] width 530 height 433
click at [784, 340] on button "Atcelt" at bounding box center [787, 337] width 48 height 36
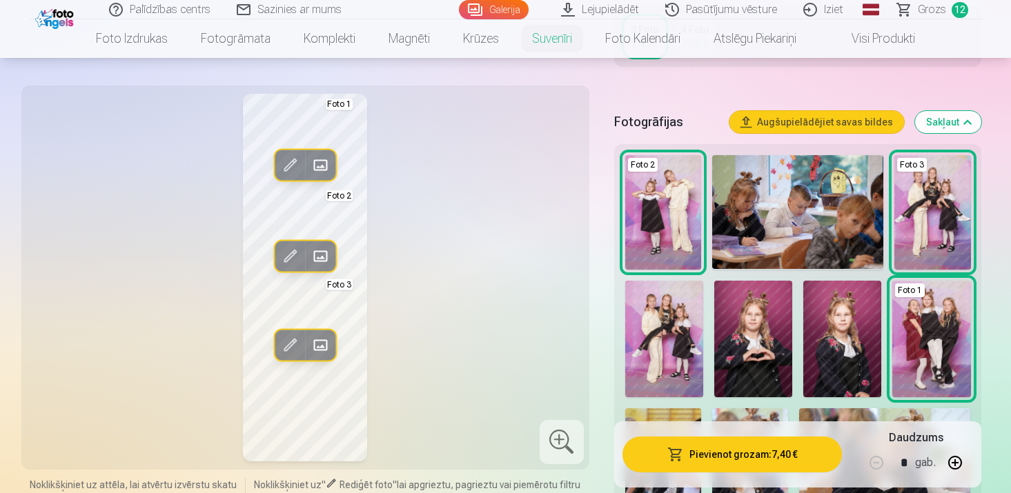
click at [925, 329] on img at bounding box center [931, 339] width 78 height 117
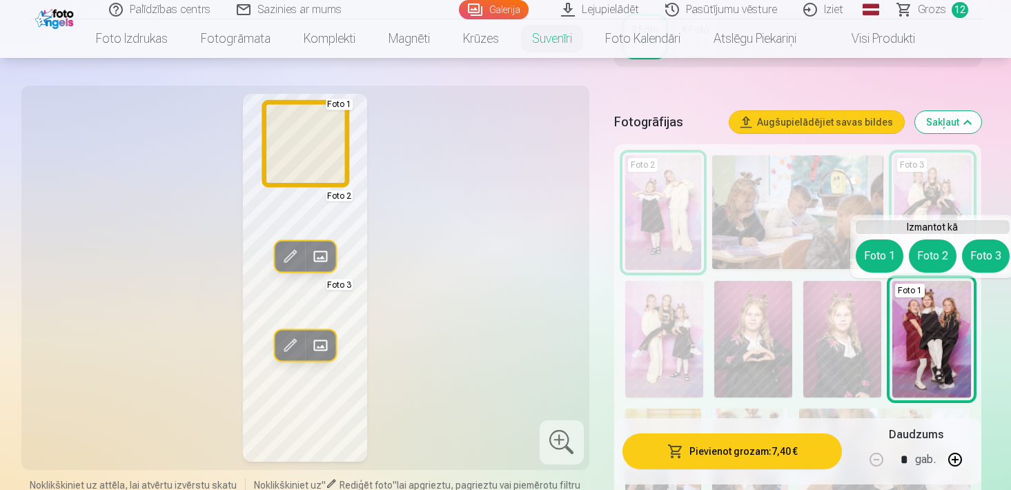
click at [875, 253] on button "Foto 1" at bounding box center [880, 255] width 48 height 33
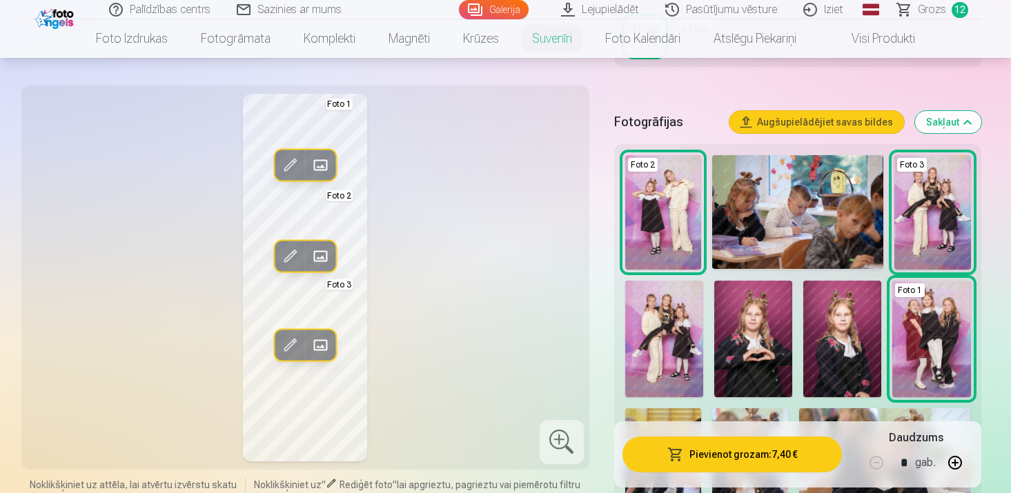
click at [496, 222] on div "Rediģēt foto Aizstāt Foto 1 Rediģēt foto Aizstāt Foto 2 Rediģēt foto Aizstāt Fo…" at bounding box center [305, 278] width 551 height 368
click at [291, 160] on span at bounding box center [290, 165] width 22 height 22
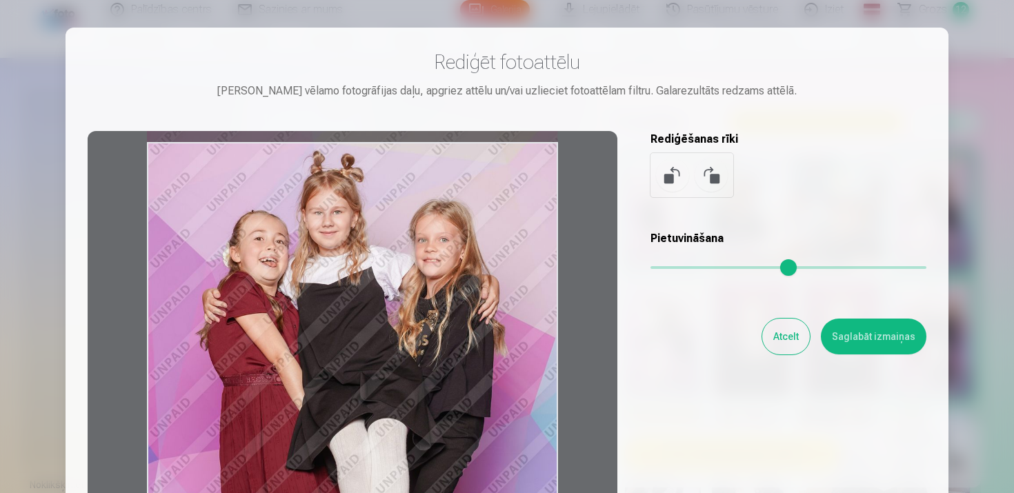
drag, startPoint x: 362, startPoint y: 284, endPoint x: 363, endPoint y: 302, distance: 18.6
click at [363, 302] on div at bounding box center [353, 347] width 530 height 433
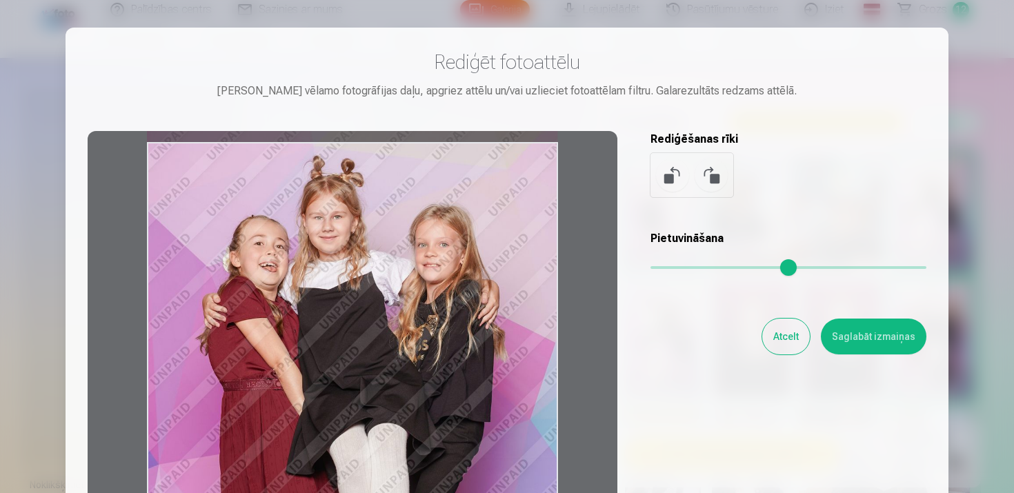
click at [400, 340] on div at bounding box center [353, 347] width 530 height 433
click at [832, 340] on button "Saglabāt izmaiņas" at bounding box center [874, 337] width 106 height 36
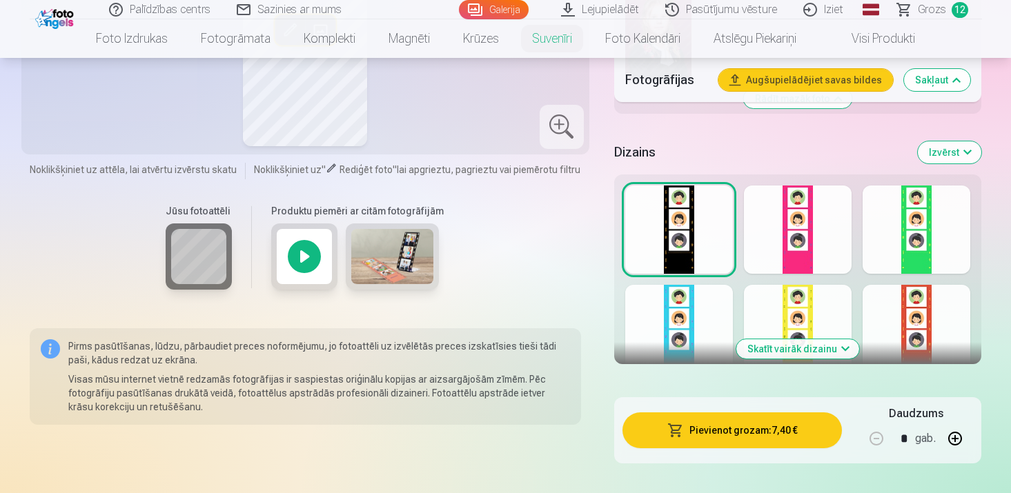
scroll to position [1533, 0]
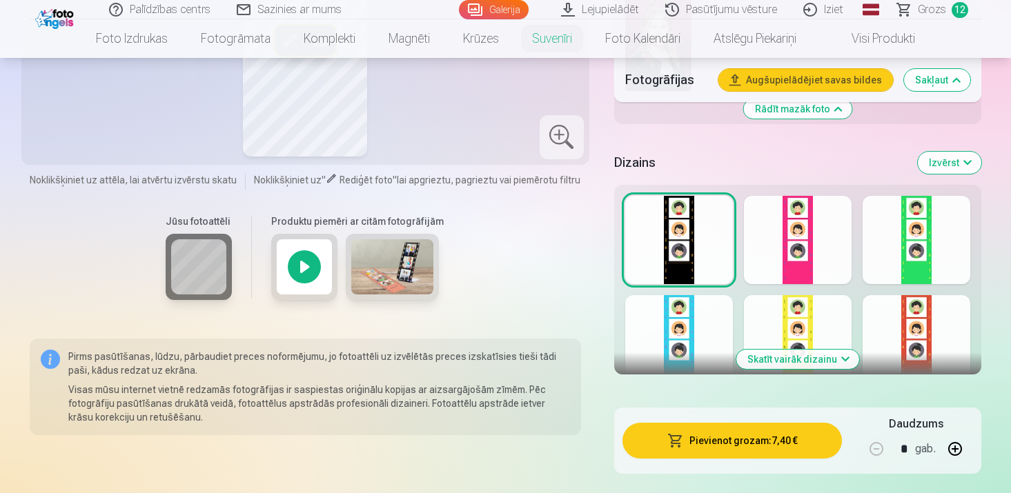
click at [810, 360] on button "Skatīt vairāk dizainu" at bounding box center [797, 359] width 123 height 19
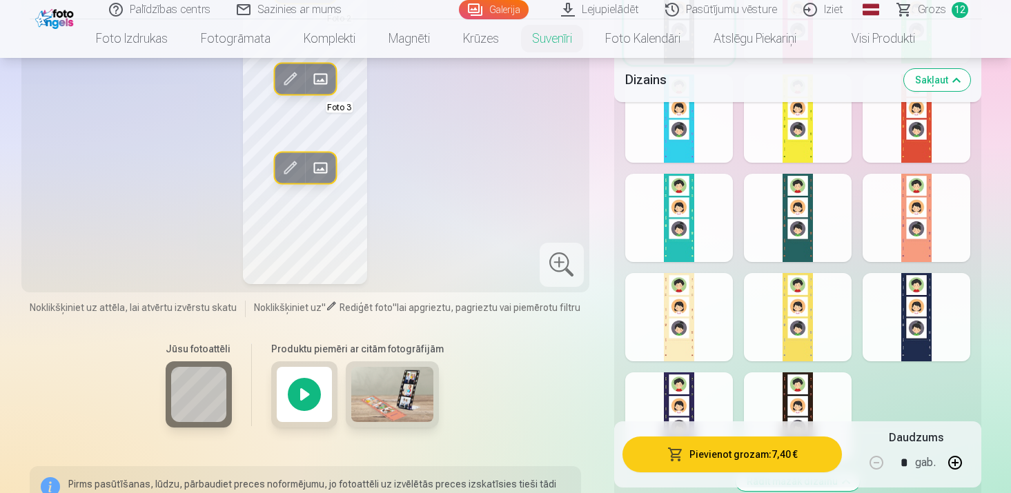
scroll to position [1883, 0]
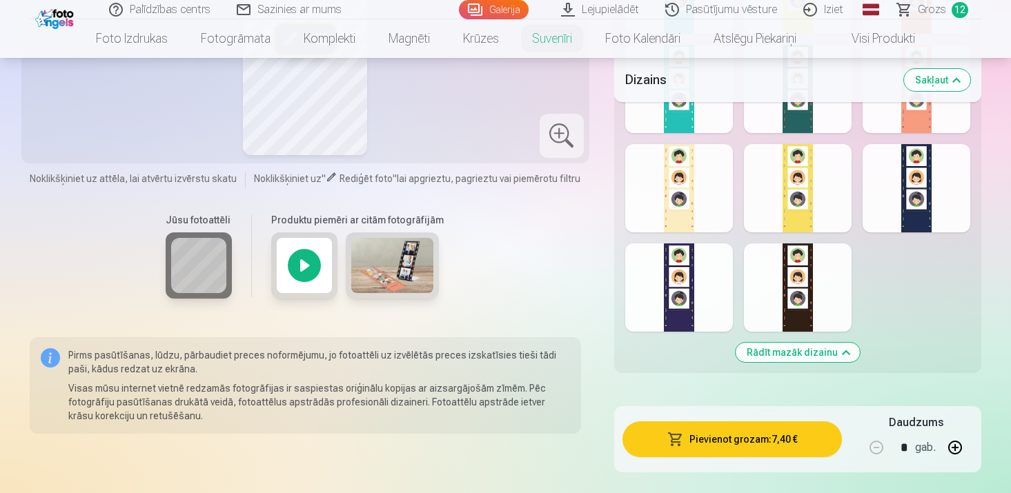
click at [918, 186] on div at bounding box center [917, 188] width 108 height 88
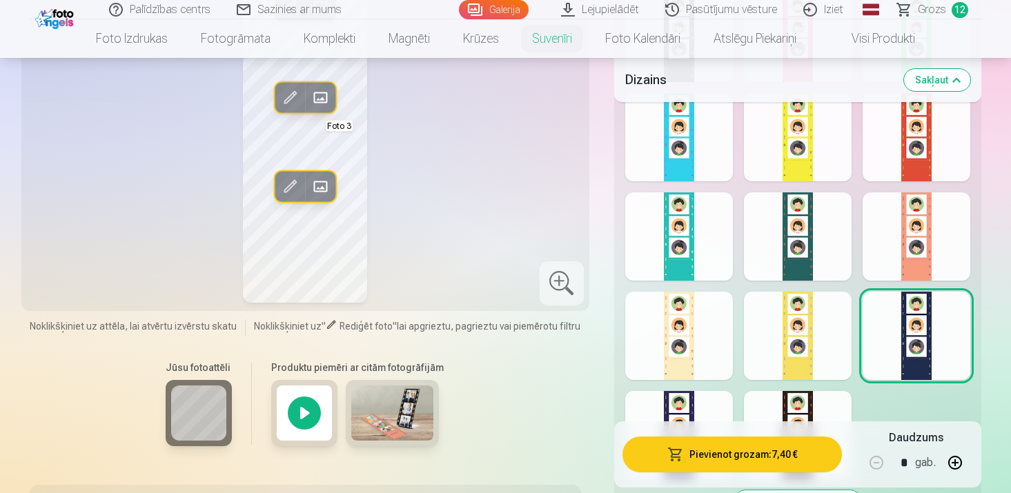
scroll to position [1738, 0]
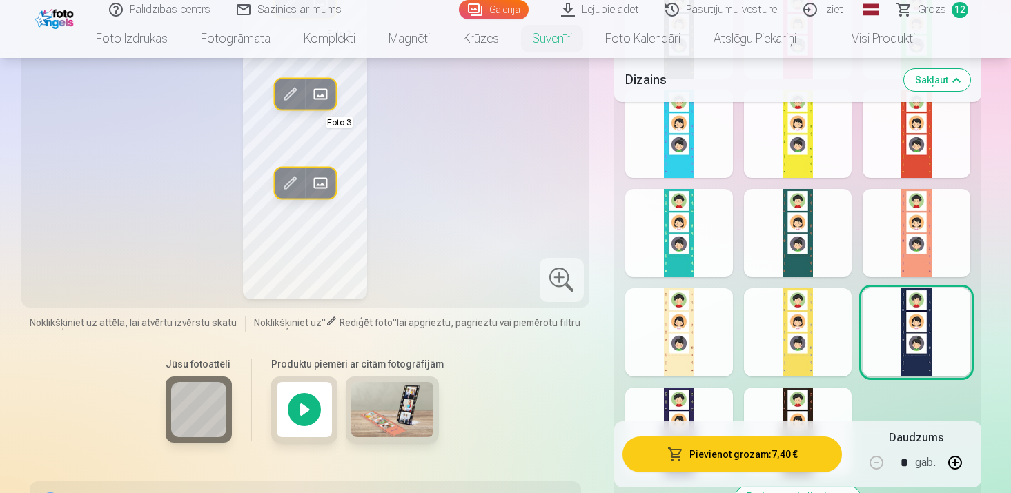
click at [694, 335] on div at bounding box center [679, 332] width 108 height 88
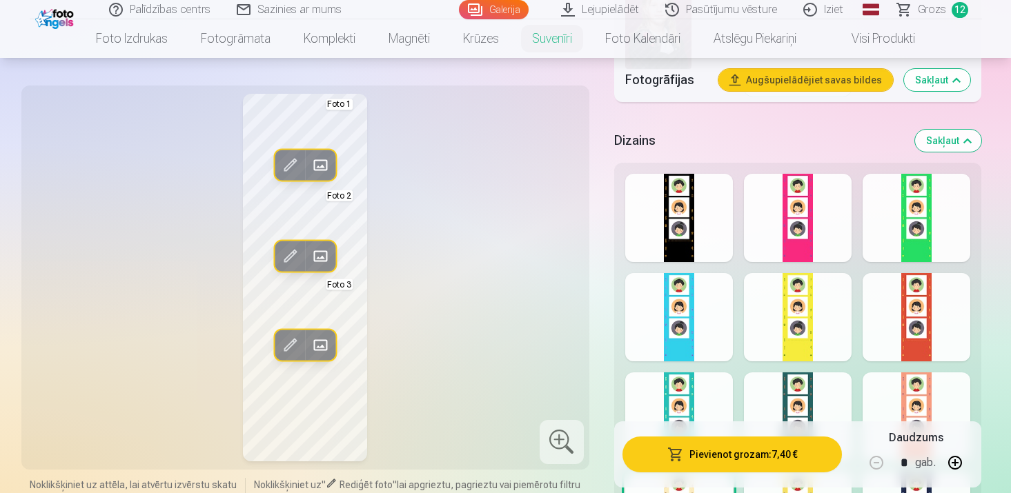
scroll to position [1557, 0]
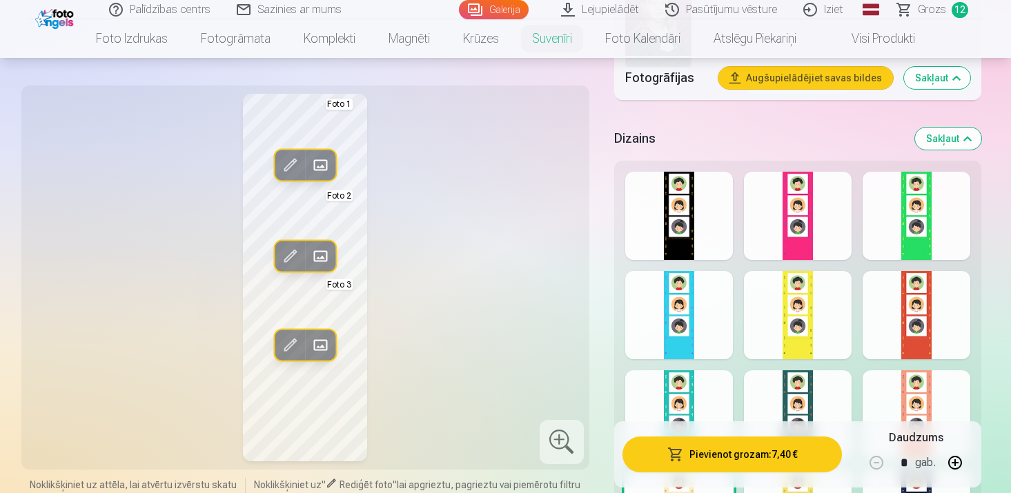
click at [683, 387] on div at bounding box center [679, 415] width 108 height 88
click at [675, 304] on div at bounding box center [679, 315] width 108 height 88
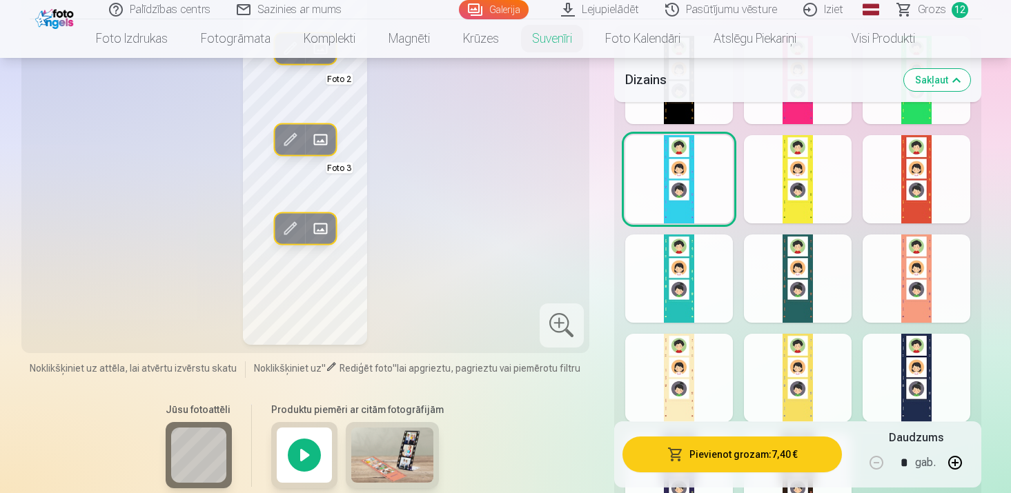
scroll to position [1707, 0]
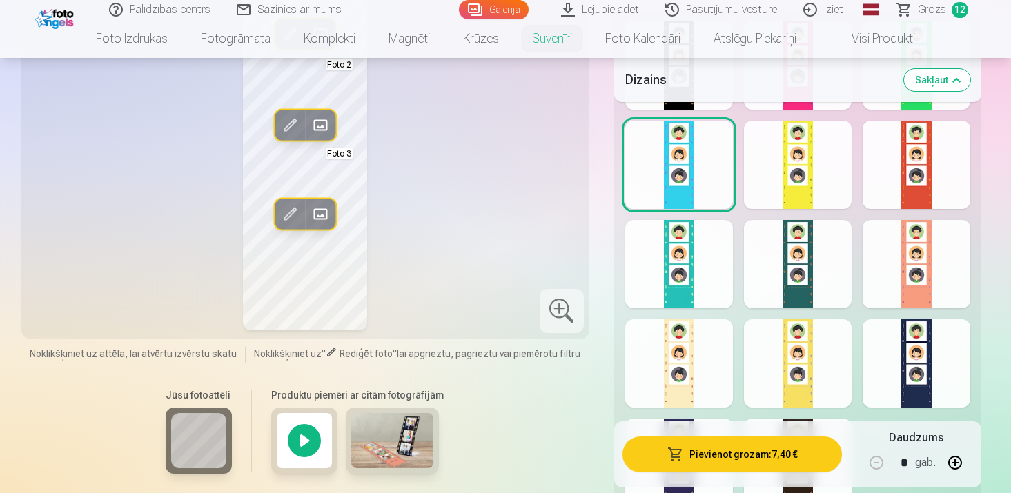
click at [904, 272] on div at bounding box center [917, 264] width 108 height 88
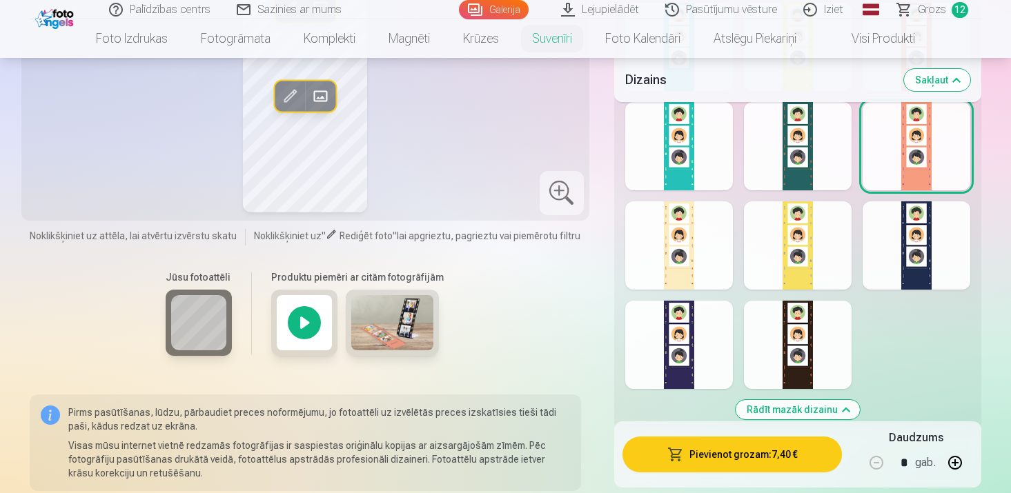
scroll to position [1830, 0]
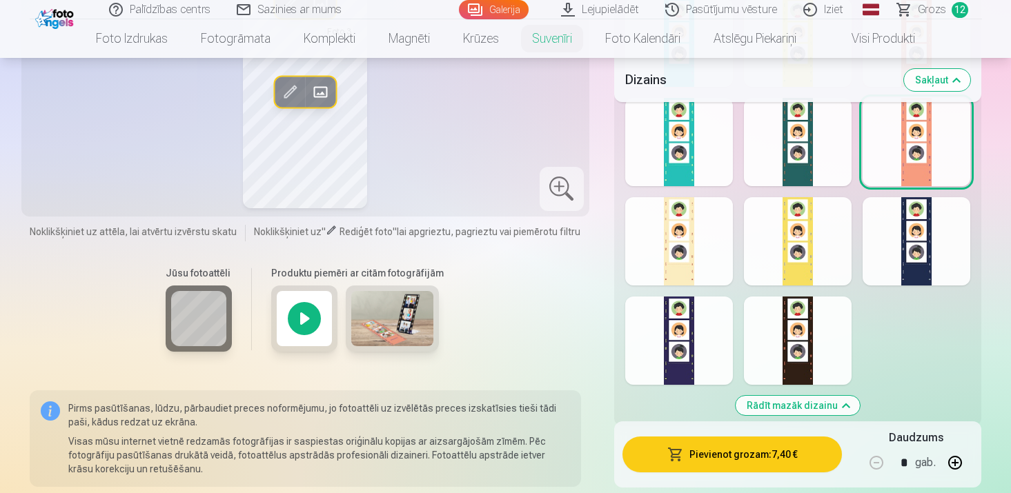
click at [776, 237] on div at bounding box center [798, 241] width 108 height 88
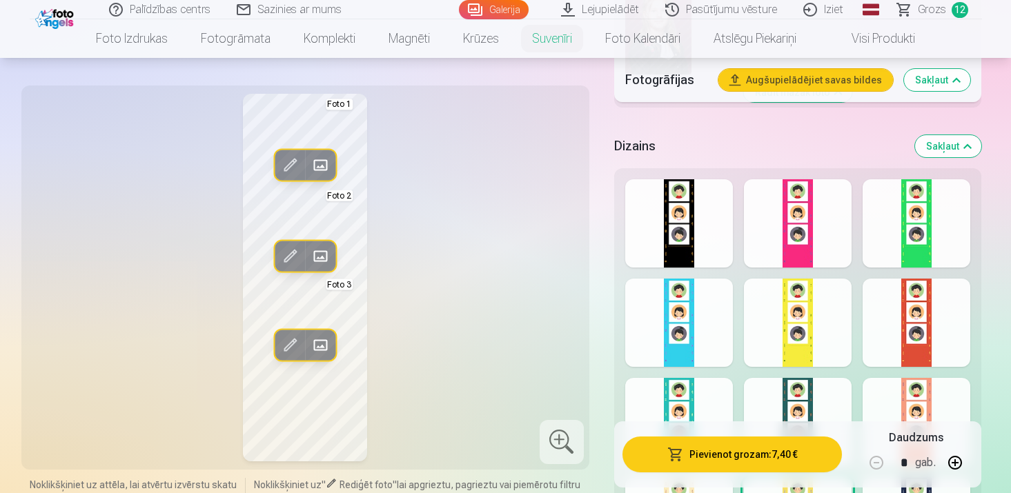
scroll to position [1546, 0]
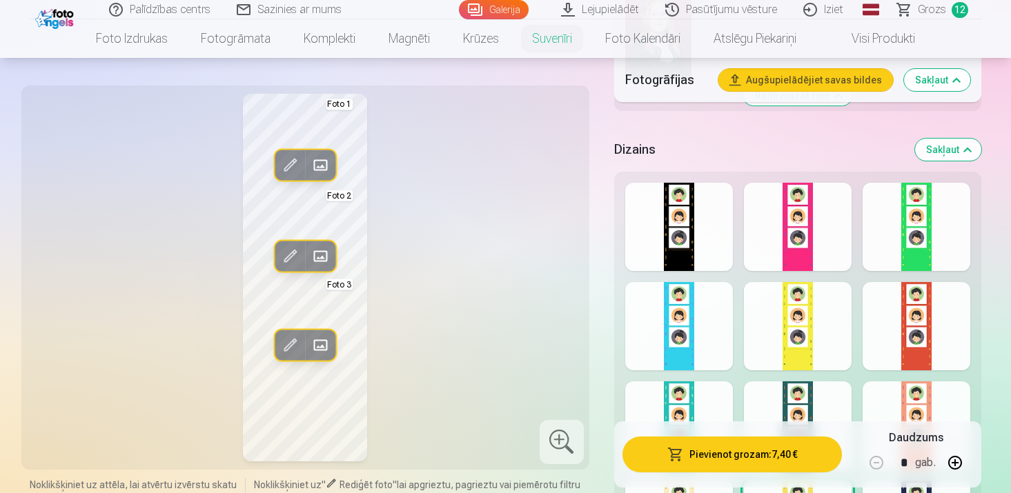
click at [823, 336] on div at bounding box center [798, 326] width 108 height 88
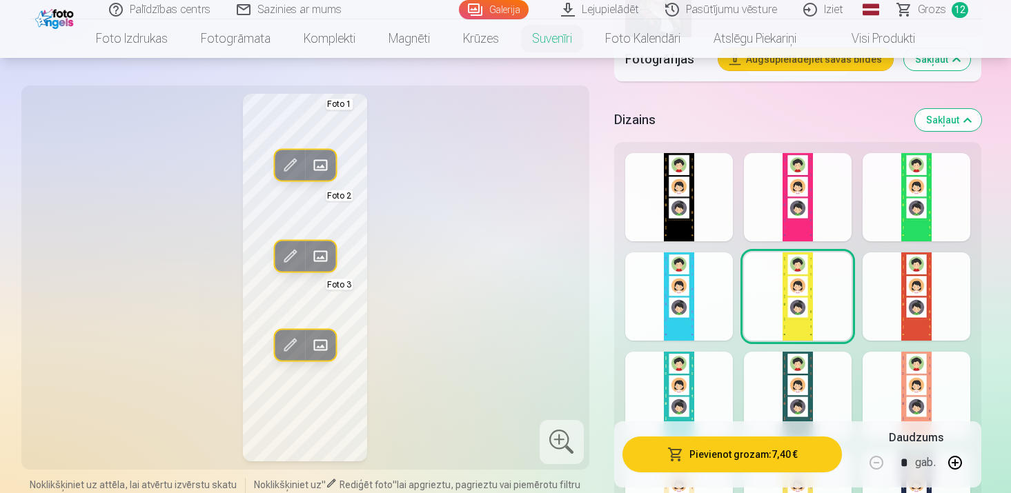
scroll to position [1576, 0]
click at [903, 373] on div at bounding box center [917, 395] width 108 height 88
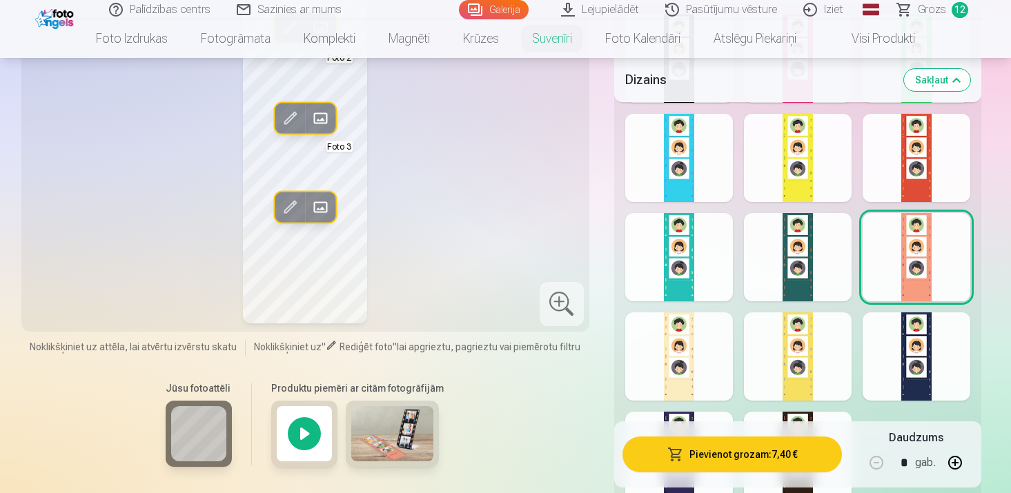
scroll to position [1717, 0]
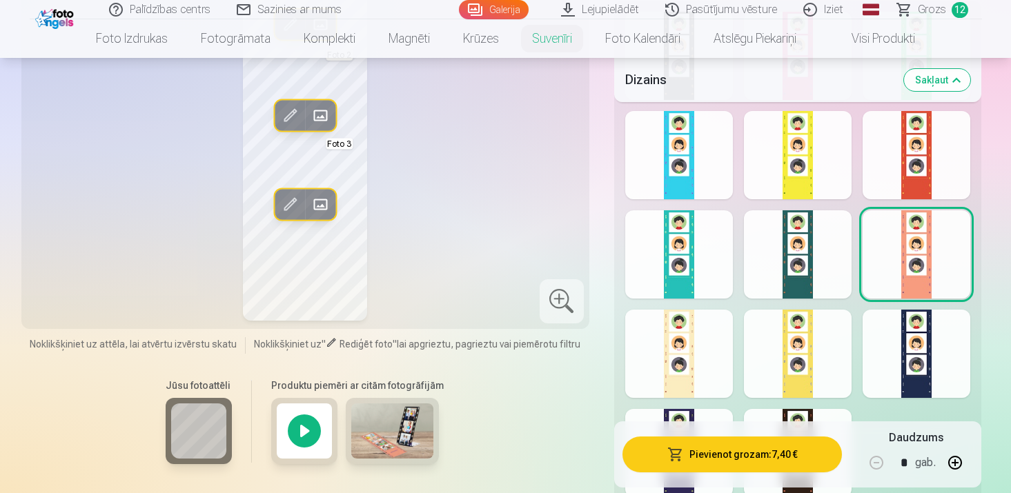
click at [674, 368] on div at bounding box center [679, 354] width 108 height 88
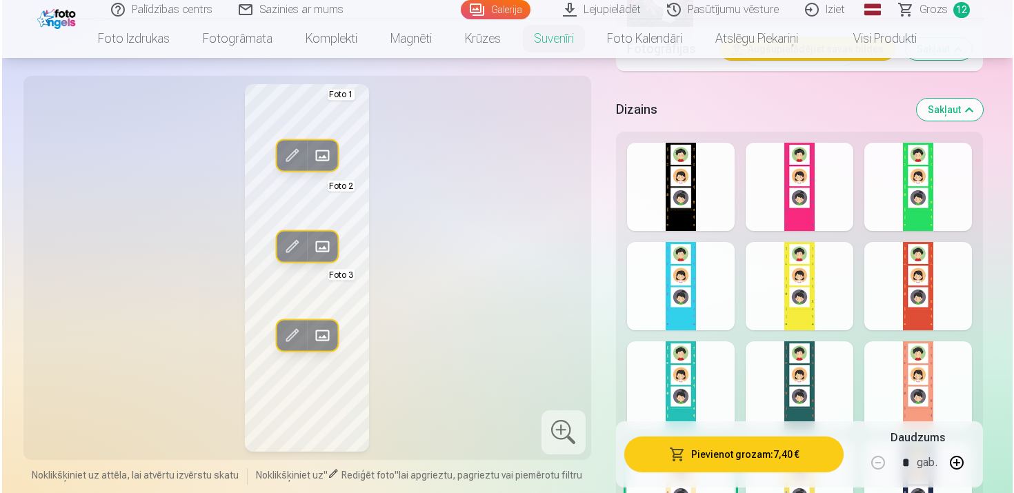
scroll to position [1583, 0]
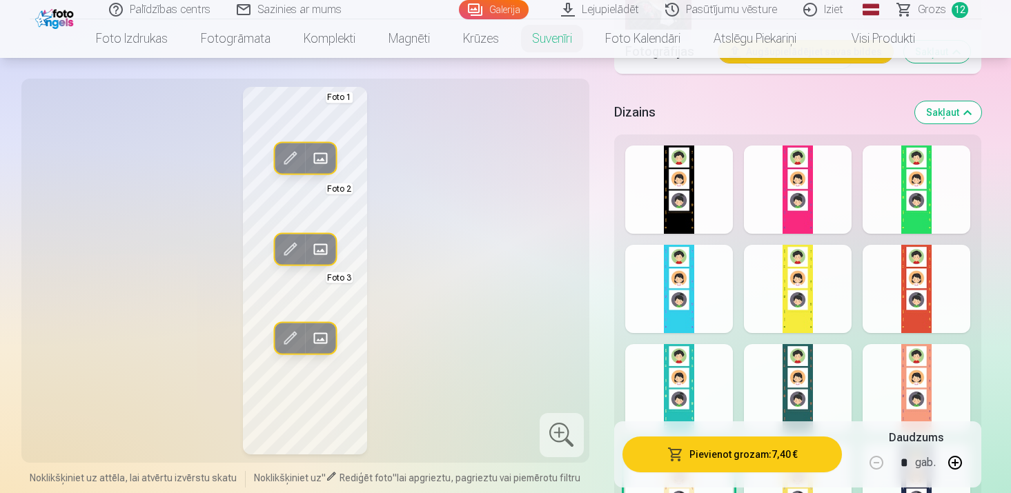
click at [743, 461] on button "Pievienot grozam : 7,40 €" at bounding box center [732, 455] width 220 height 36
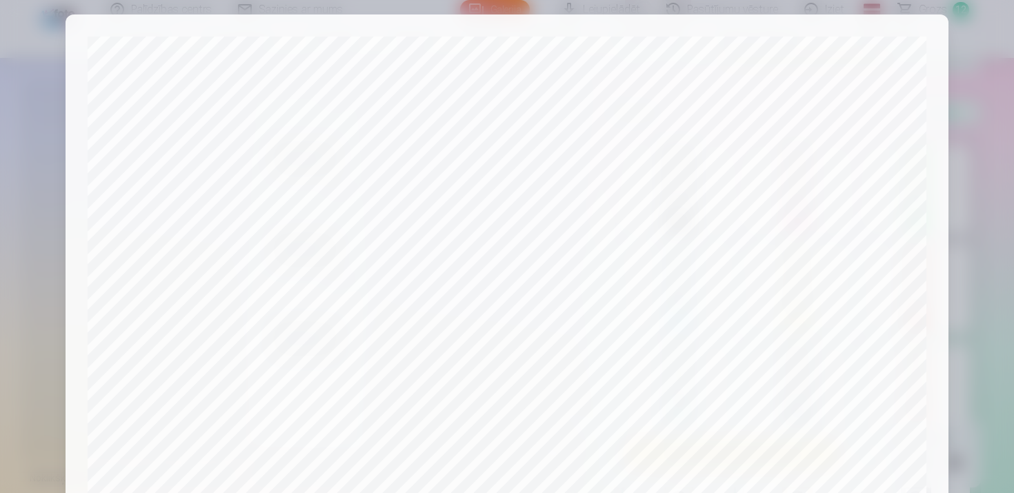
scroll to position [16, 0]
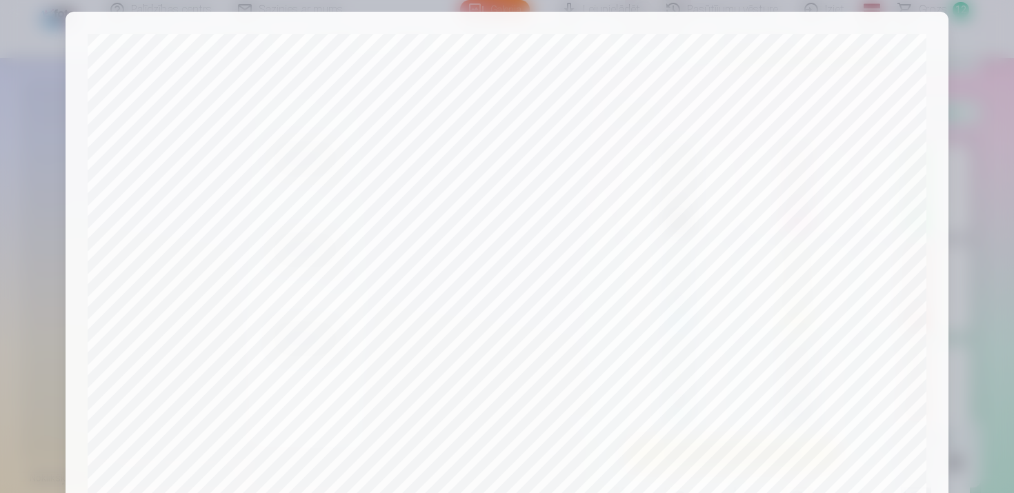
click at [965, 177] on div at bounding box center [507, 246] width 1014 height 493
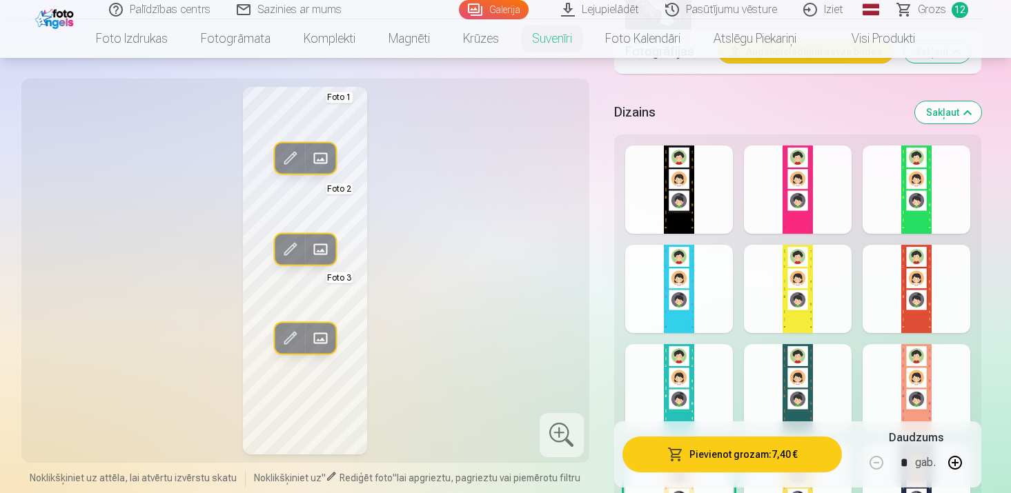
click at [299, 156] on span at bounding box center [290, 158] width 22 height 22
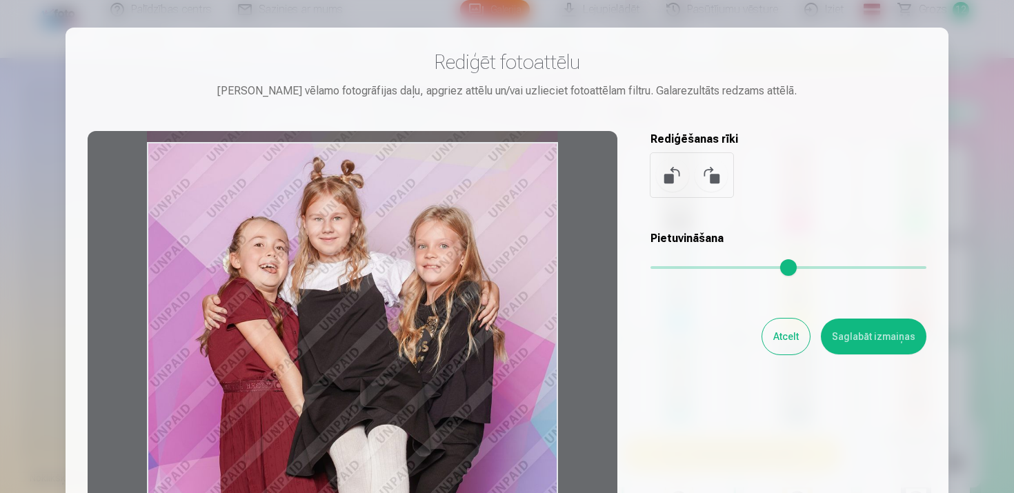
drag, startPoint x: 399, startPoint y: 257, endPoint x: 402, endPoint y: 282, distance: 25.1
click at [402, 282] on div at bounding box center [353, 347] width 530 height 433
click at [849, 333] on button "Saglabāt izmaiņas" at bounding box center [874, 337] width 106 height 36
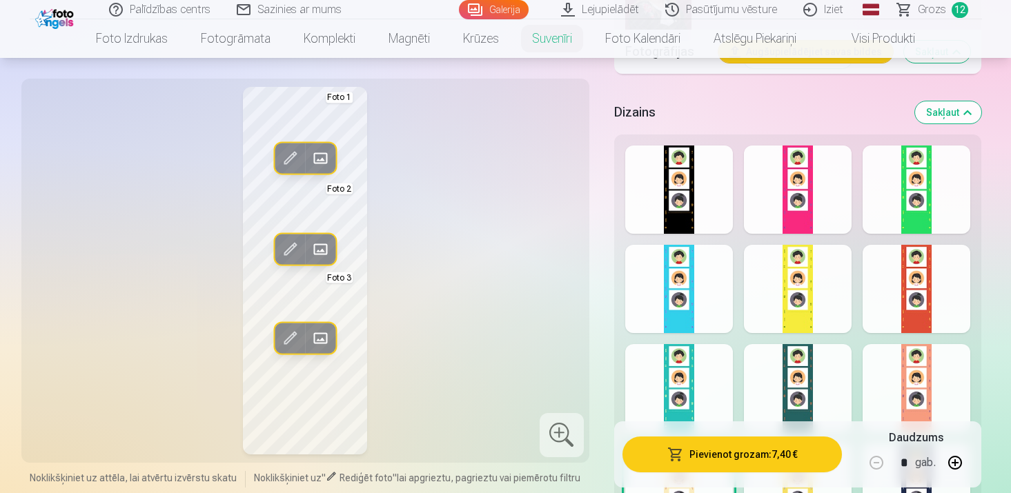
click at [732, 444] on button "Pievienot grozam : 7,40 €" at bounding box center [732, 455] width 220 height 36
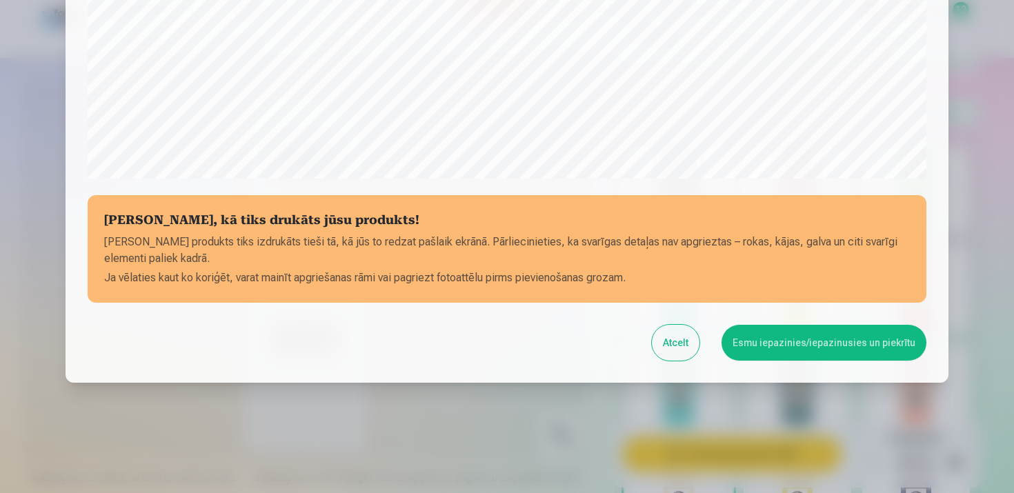
scroll to position [0, 0]
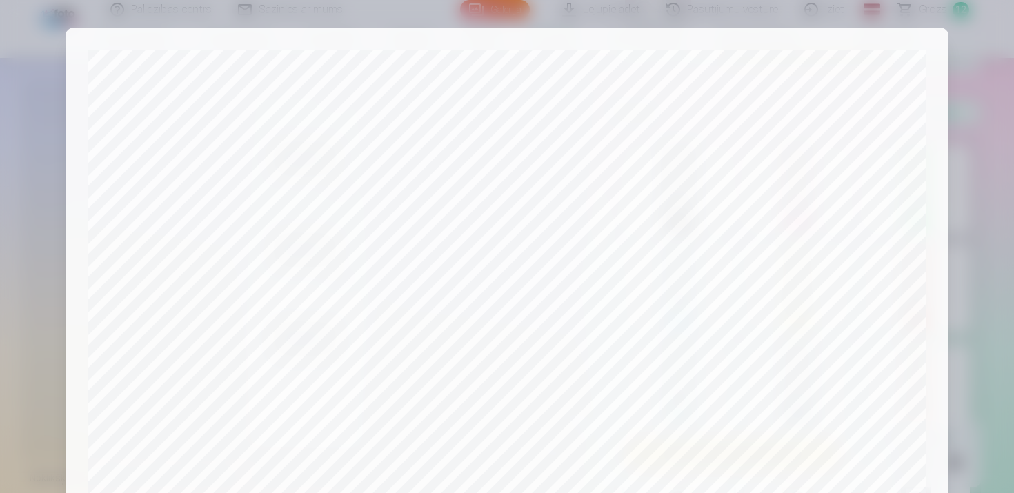
click at [970, 237] on div at bounding box center [507, 246] width 1014 height 493
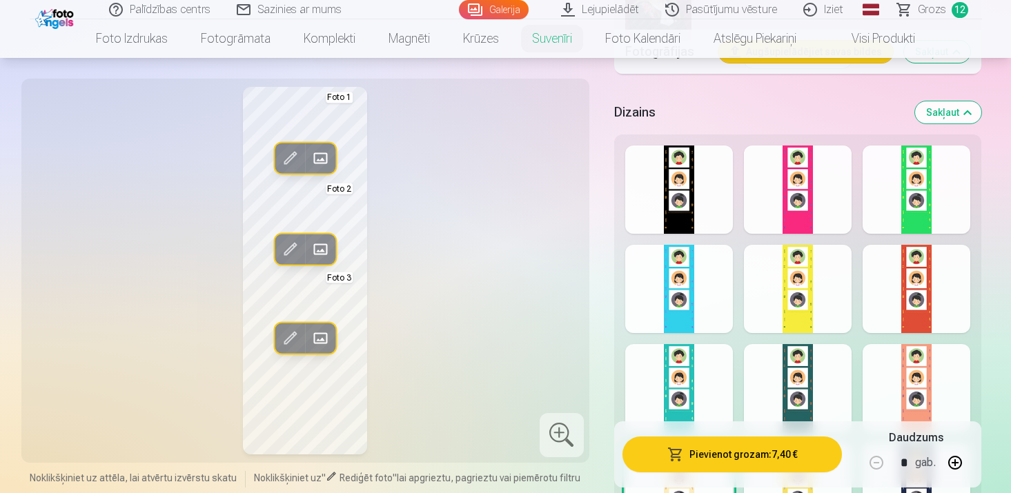
click at [297, 159] on span at bounding box center [290, 158] width 22 height 22
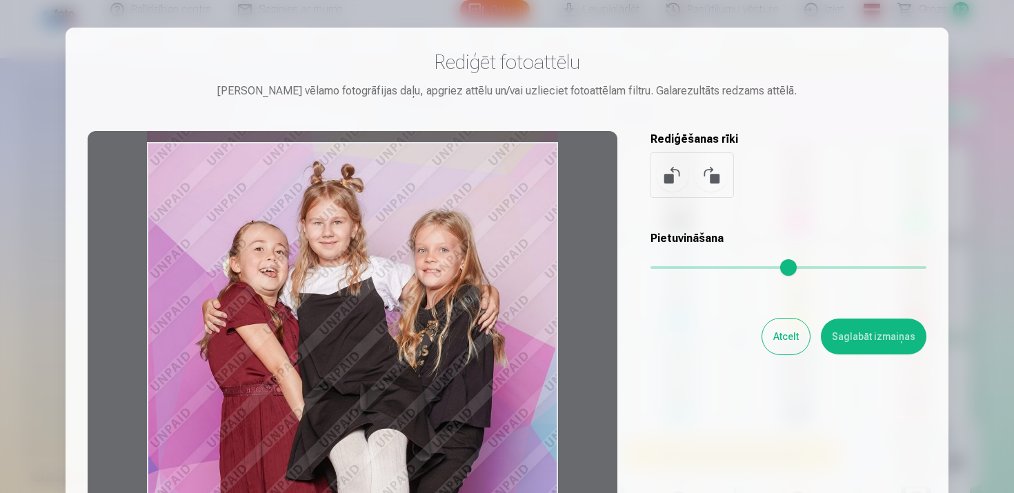
click at [384, 281] on div at bounding box center [353, 347] width 530 height 433
click at [852, 322] on button "Saglabāt izmaiņas" at bounding box center [874, 337] width 106 height 36
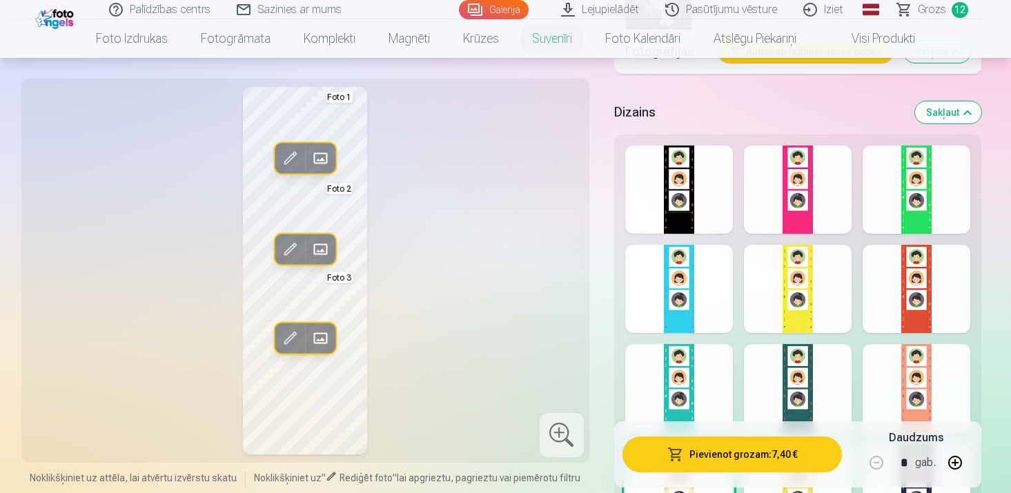
click at [297, 240] on span at bounding box center [290, 249] width 22 height 22
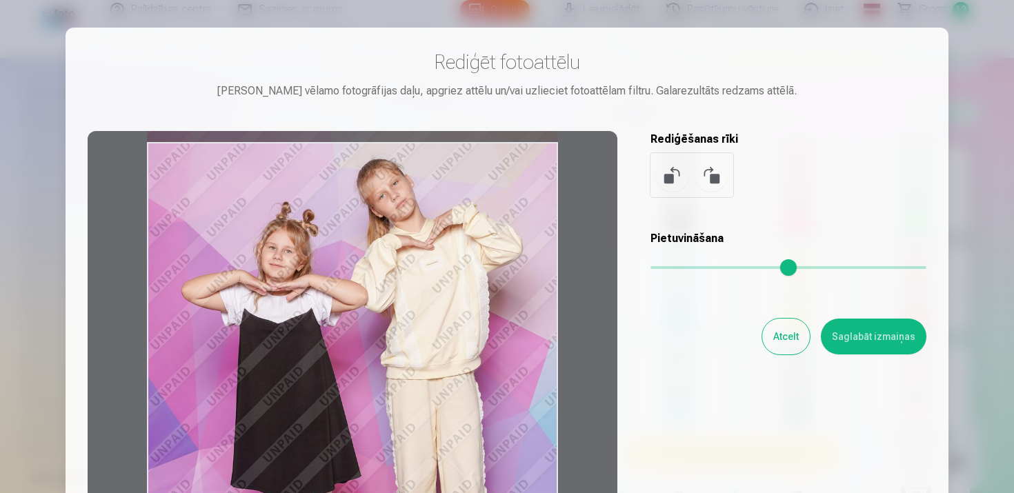
click at [370, 266] on div at bounding box center [353, 347] width 530 height 433
click at [859, 342] on button "Saglabāt izmaiņas" at bounding box center [874, 337] width 106 height 36
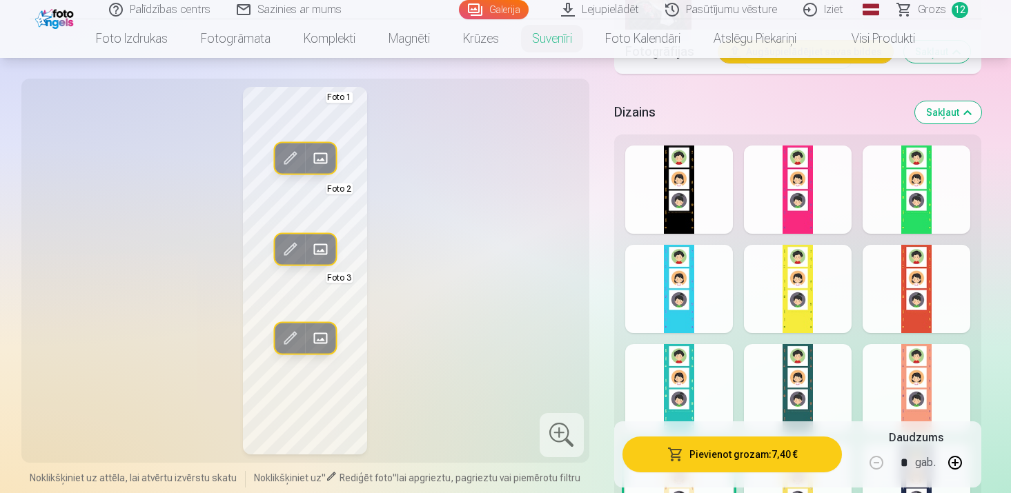
click at [282, 333] on span at bounding box center [290, 339] width 22 height 22
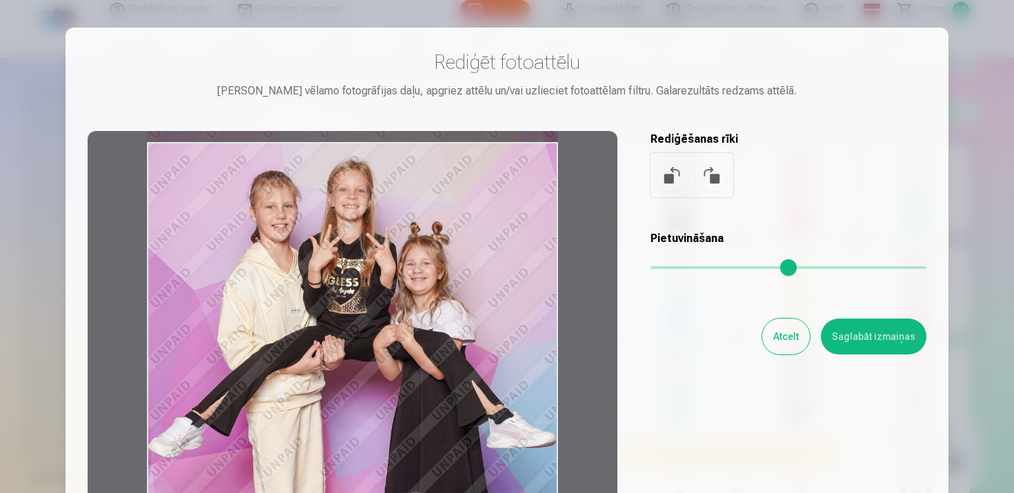
click at [370, 293] on div at bounding box center [353, 347] width 530 height 433
click at [876, 340] on button "Saglabāt izmaiņas" at bounding box center [874, 337] width 106 height 36
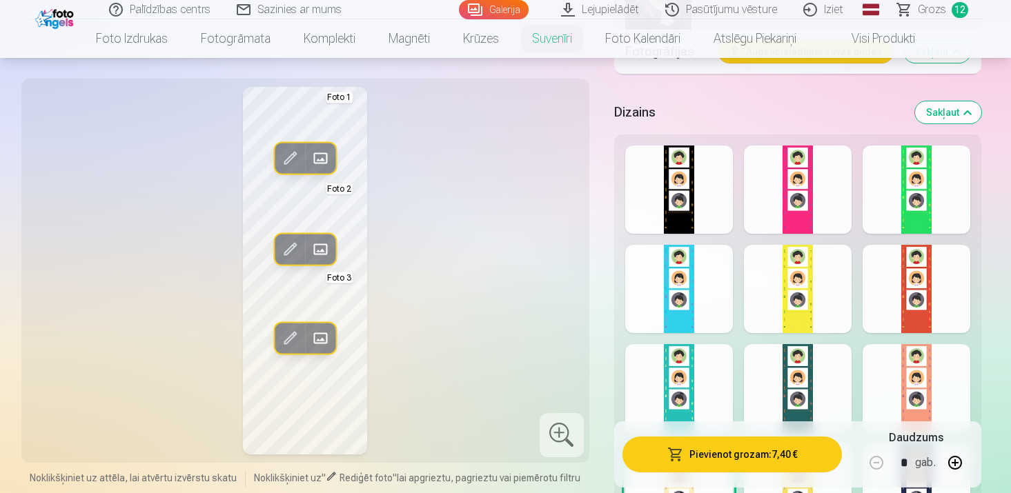
click at [711, 464] on button "Pievienot grozam : 7,40 €" at bounding box center [732, 455] width 220 height 36
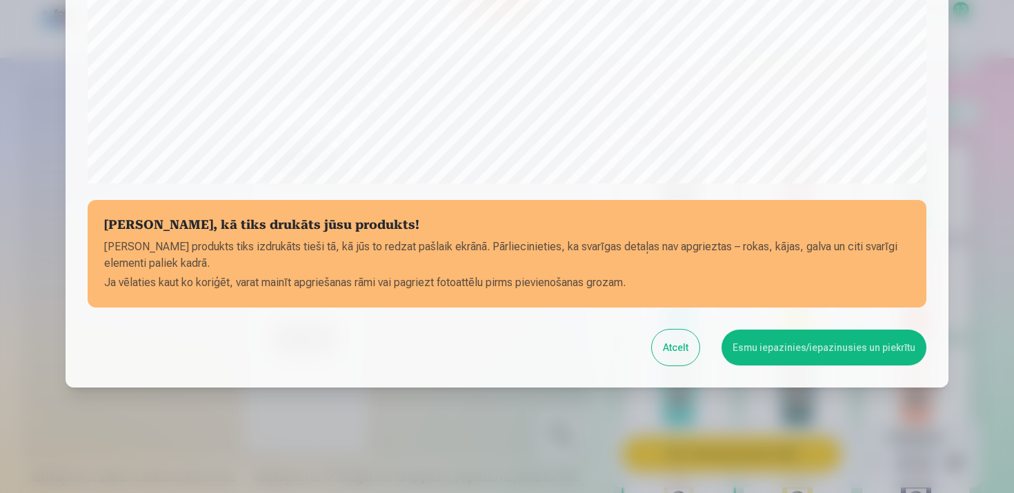
scroll to position [500, 0]
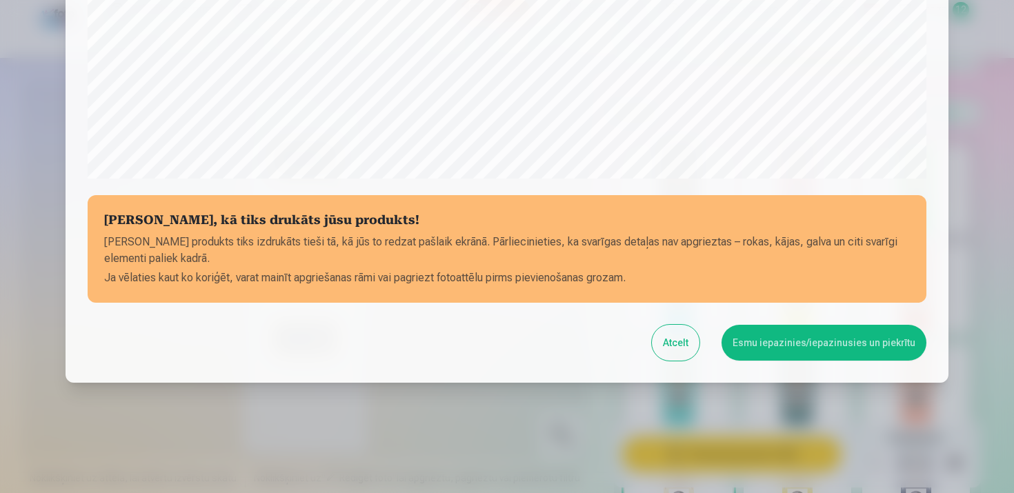
click at [876, 343] on button "Esmu iepazinies/iepazinusies un piekrītu" at bounding box center [824, 343] width 205 height 36
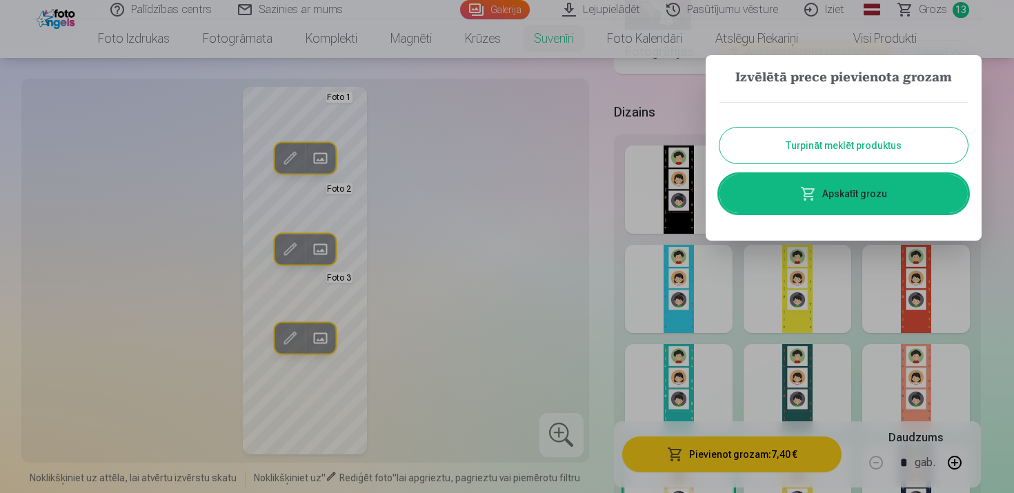
click at [823, 199] on link "Apskatīt grozu" at bounding box center [844, 194] width 248 height 39
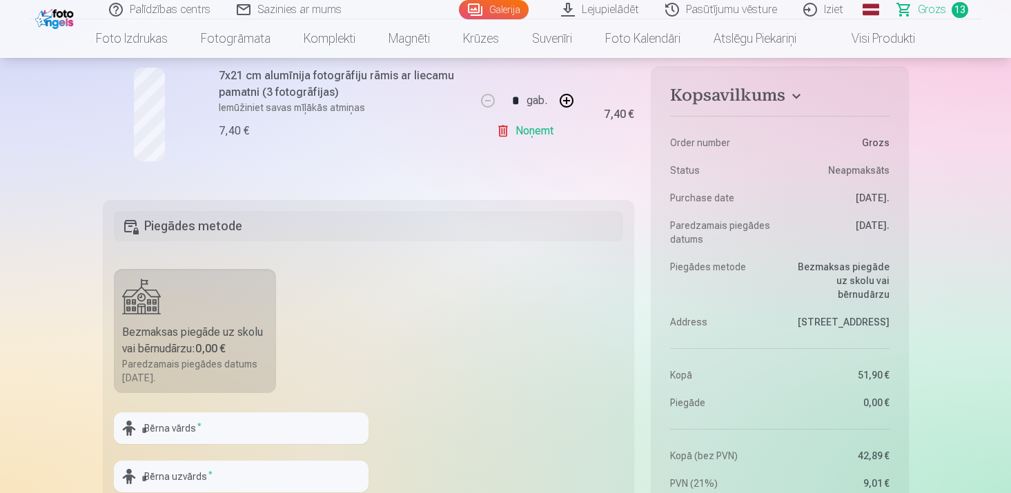
scroll to position [1963, 0]
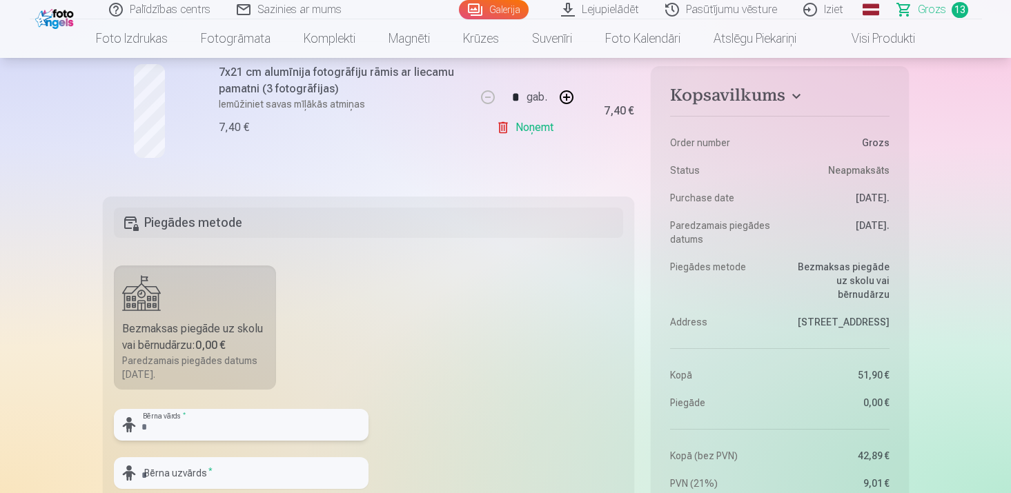
click at [220, 426] on input "text" at bounding box center [241, 425] width 255 height 32
type input "******"
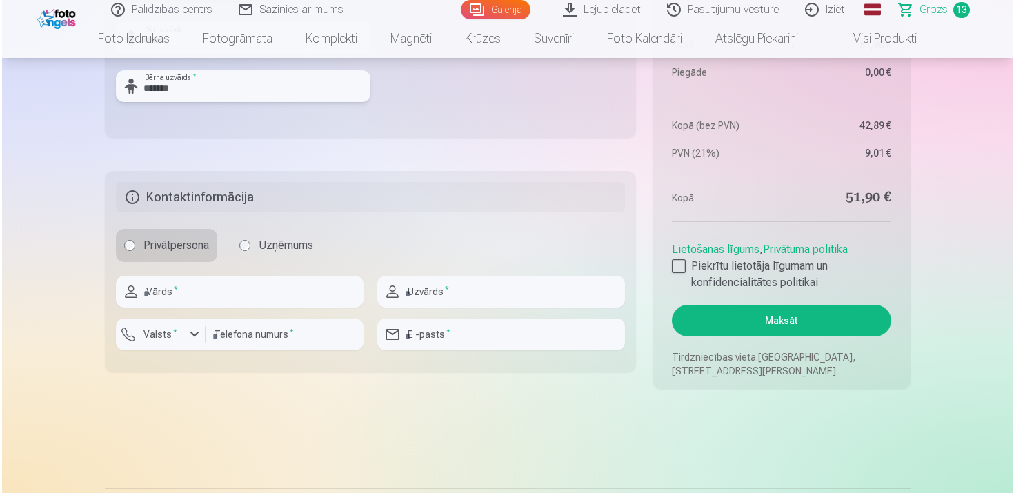
scroll to position [2353, 0]
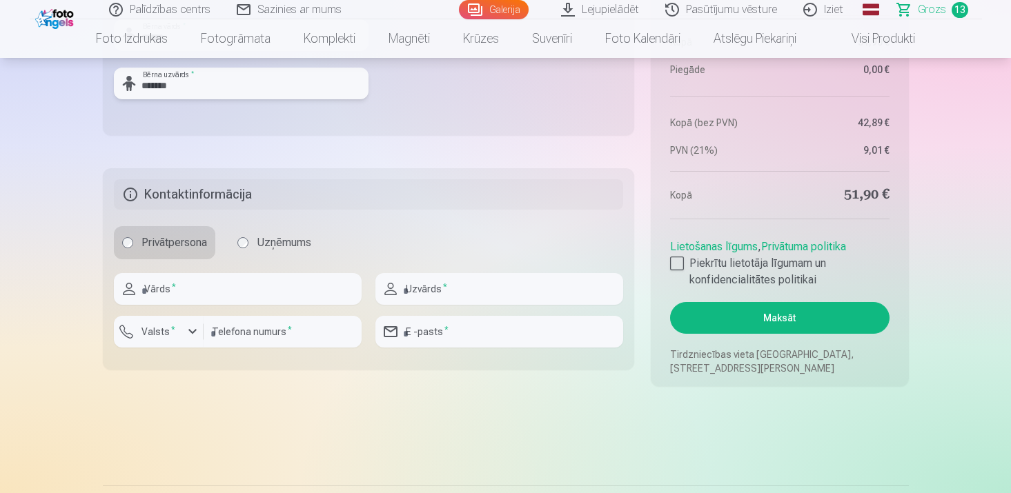
type input "*******"
click at [300, 289] on input "text" at bounding box center [238, 289] width 248 height 32
type input "******"
click at [444, 301] on input "text" at bounding box center [499, 289] width 248 height 32
type input "*******"
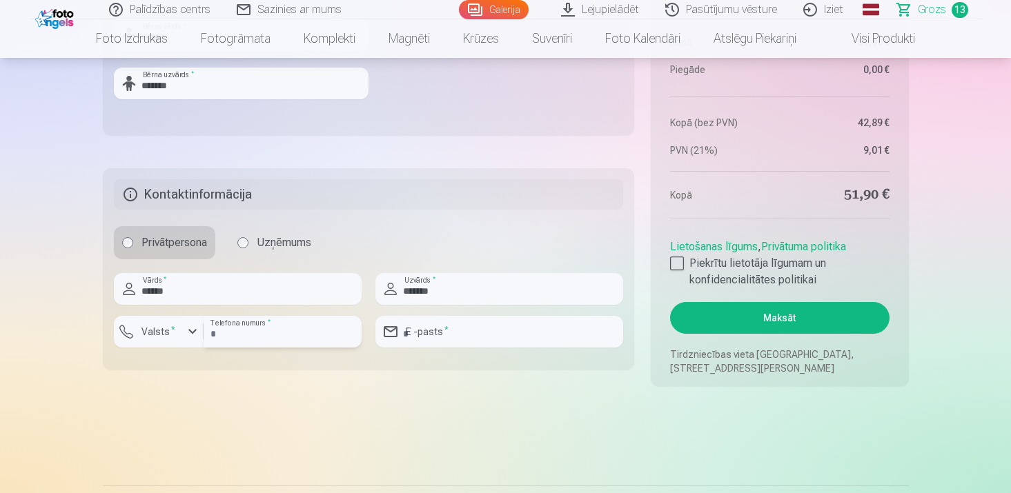
click at [248, 339] on input "number" at bounding box center [283, 332] width 158 height 32
click at [182, 335] on div "button" at bounding box center [161, 334] width 41 height 14
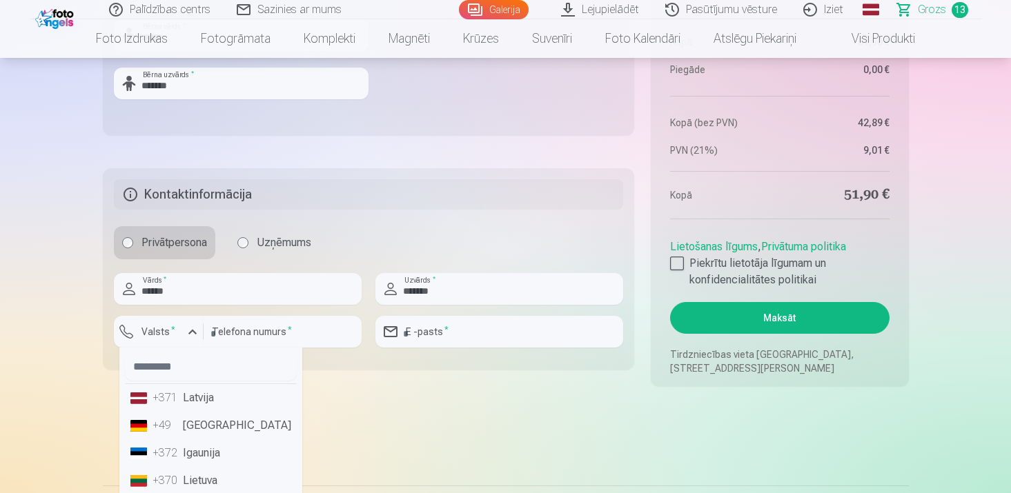
click at [193, 396] on li "+371 Latvija" at bounding box center [211, 398] width 172 height 28
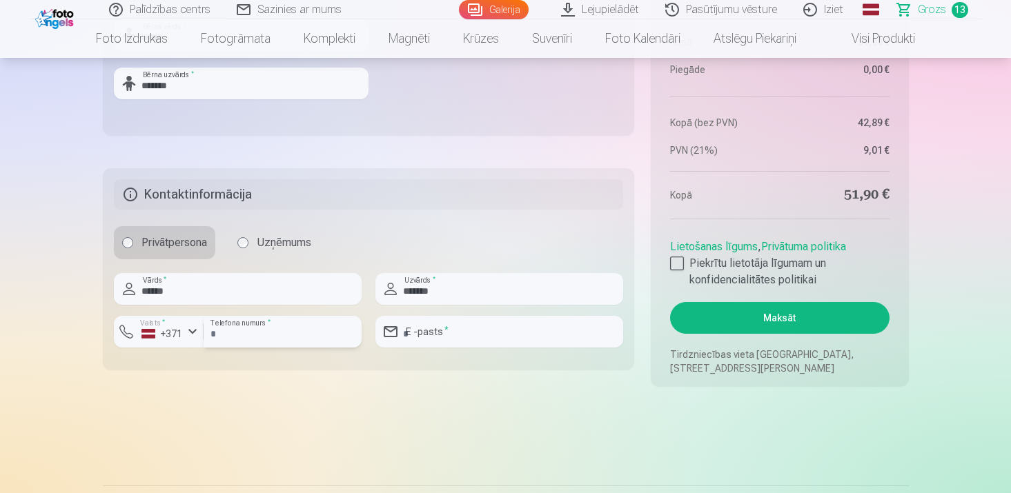
click at [272, 327] on input "number" at bounding box center [283, 332] width 158 height 32
type input "********"
click at [438, 332] on input "email" at bounding box center [499, 332] width 248 height 32
type input "**********"
click at [678, 264] on div at bounding box center [677, 264] width 14 height 14
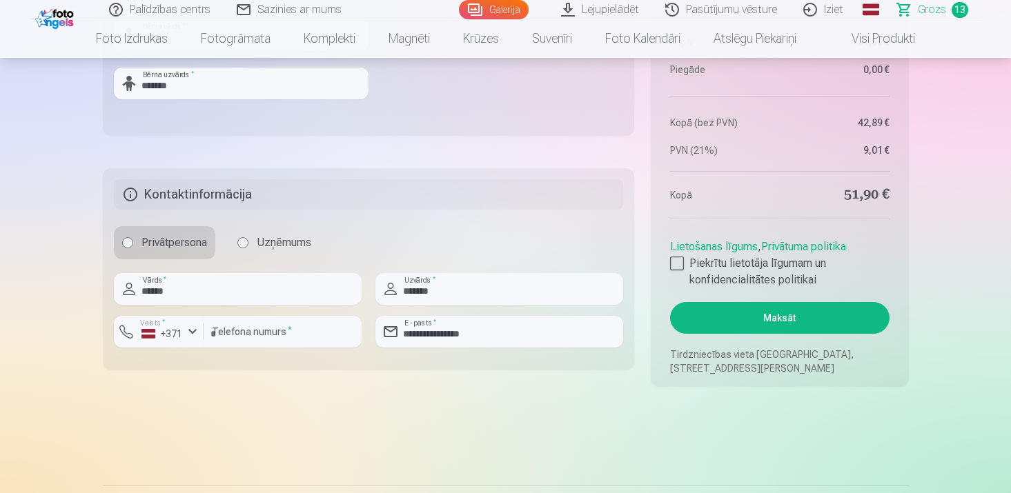
click at [767, 321] on button "Maksāt" at bounding box center [779, 318] width 219 height 32
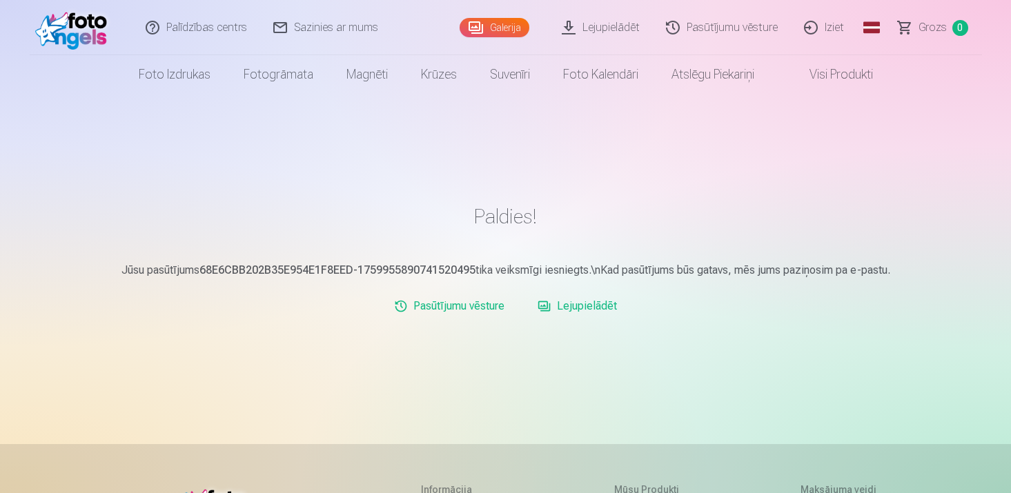
click at [571, 300] on link "Lejupielādēt" at bounding box center [577, 307] width 90 height 28
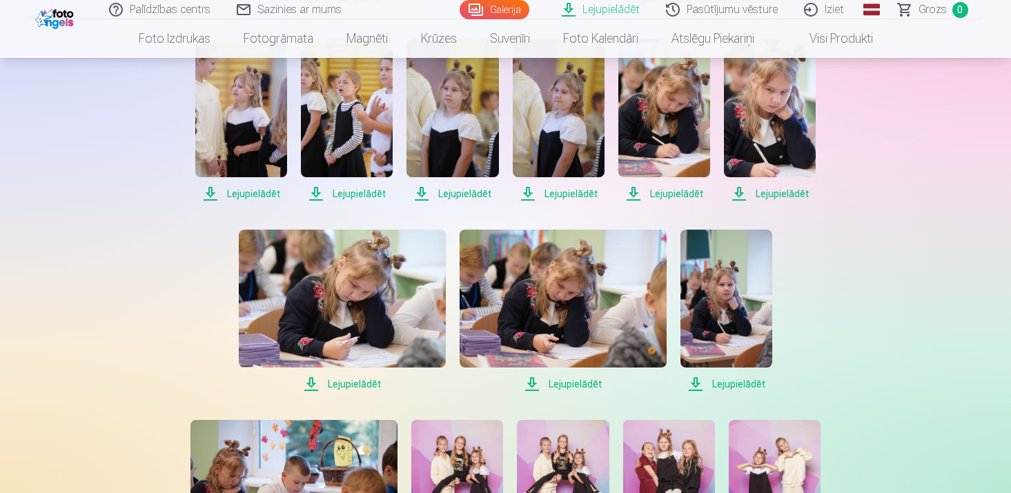
scroll to position [309, 0]
click at [258, 188] on span "Lejupielādēt" at bounding box center [241, 193] width 92 height 17
click at [366, 197] on span "Lejupielādēt" at bounding box center [347, 193] width 92 height 17
click at [473, 193] on span "Lejupielādēt" at bounding box center [452, 193] width 92 height 17
click at [579, 193] on span "Lejupielādēt" at bounding box center [559, 193] width 92 height 17
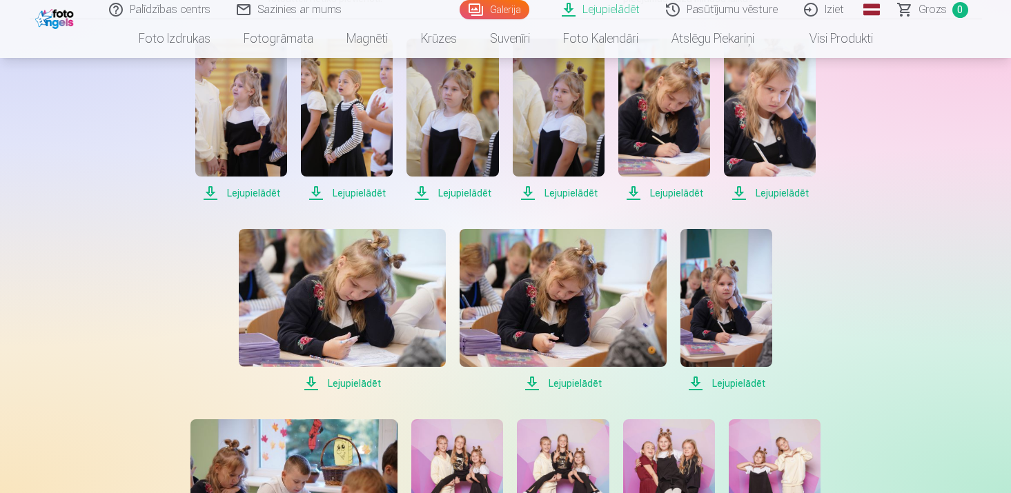
click at [671, 192] on span "Lejupielādēt" at bounding box center [664, 193] width 92 height 17
click at [763, 195] on span "Lejupielādēt" at bounding box center [770, 193] width 92 height 17
click at [364, 385] on span "Lejupielādēt" at bounding box center [342, 383] width 207 height 17
click at [584, 385] on span "Lejupielādēt" at bounding box center [563, 383] width 207 height 17
click at [744, 384] on span "Lejupielādēt" at bounding box center [726, 383] width 92 height 17
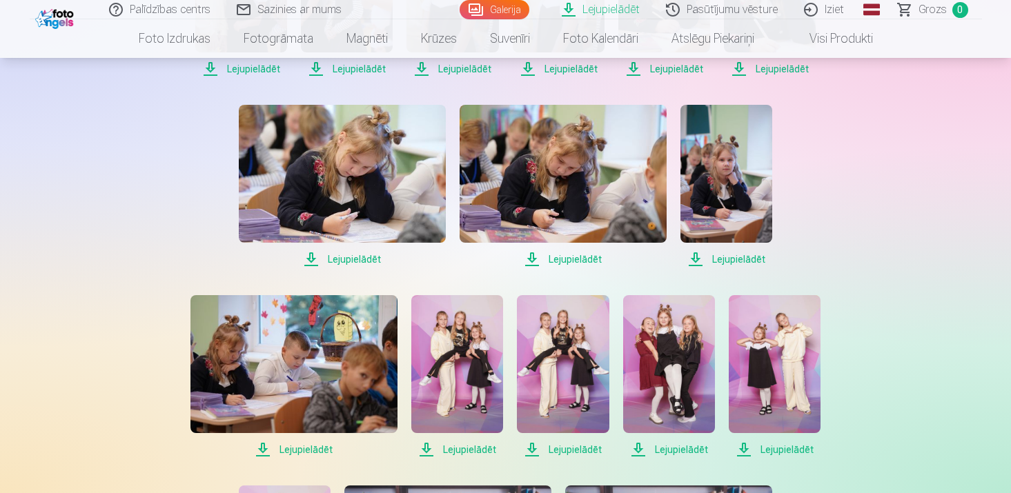
scroll to position [456, 0]
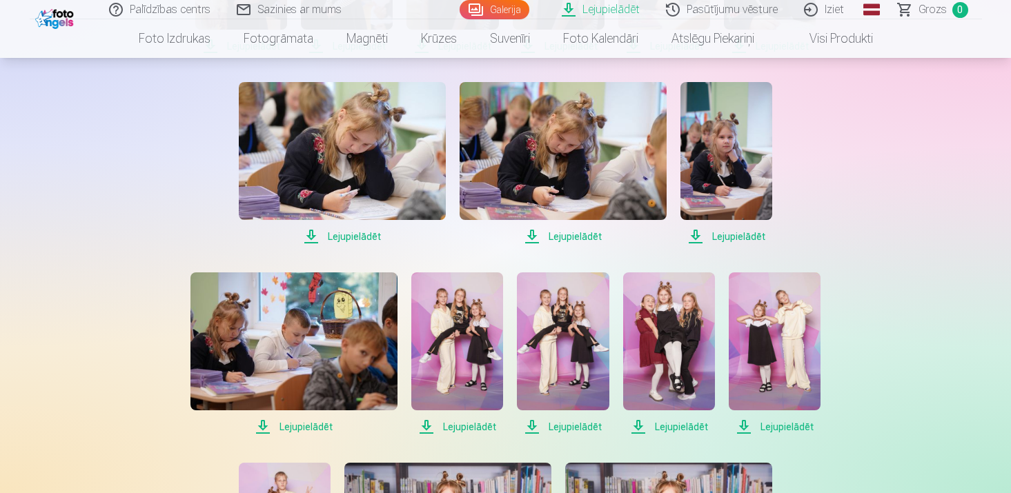
click at [320, 427] on span "Lejupielādēt" at bounding box center [293, 427] width 207 height 17
click at [468, 425] on span "Lejupielādēt" at bounding box center [457, 427] width 92 height 17
click at [579, 430] on span "Lejupielādēt" at bounding box center [563, 427] width 92 height 17
click at [689, 427] on span "Lejupielādēt" at bounding box center [669, 427] width 92 height 17
click at [792, 427] on span "Lejupielādēt" at bounding box center [775, 427] width 92 height 17
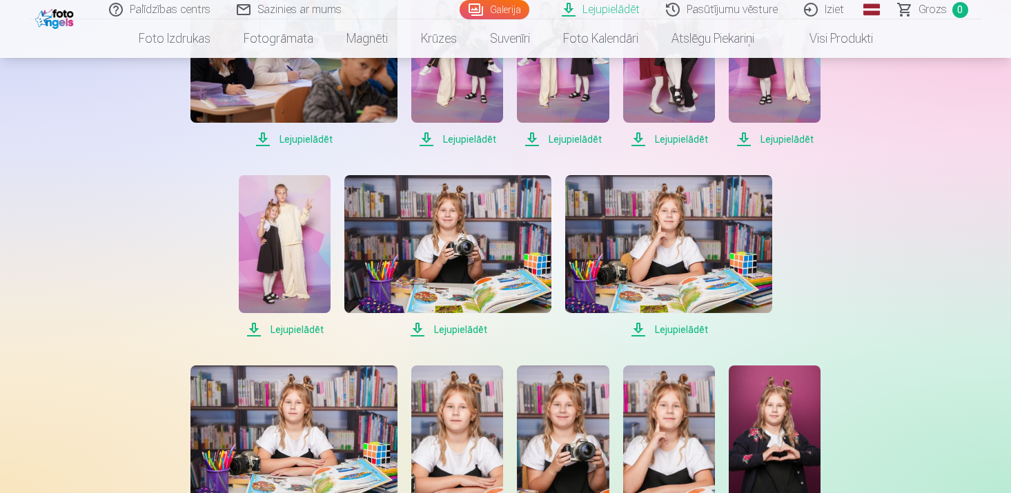
scroll to position [857, 0]
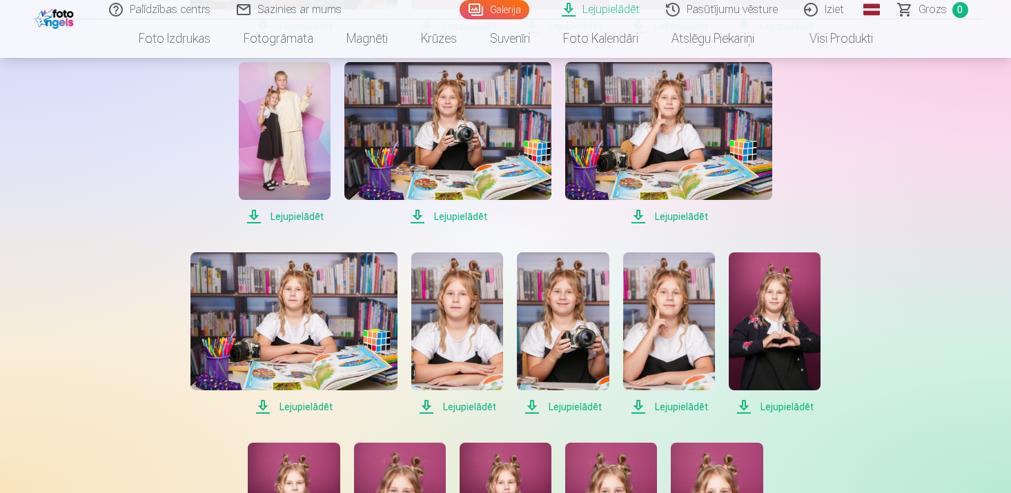
click at [314, 214] on span "Lejupielādēt" at bounding box center [285, 216] width 92 height 17
click at [461, 219] on span "Lejupielādēt" at bounding box center [447, 216] width 207 height 17
click at [655, 216] on span "Lejupielādēt" at bounding box center [668, 216] width 207 height 17
click at [304, 406] on span "Lejupielādēt" at bounding box center [293, 407] width 207 height 17
click at [472, 406] on span "Lejupielādēt" at bounding box center [457, 407] width 92 height 17
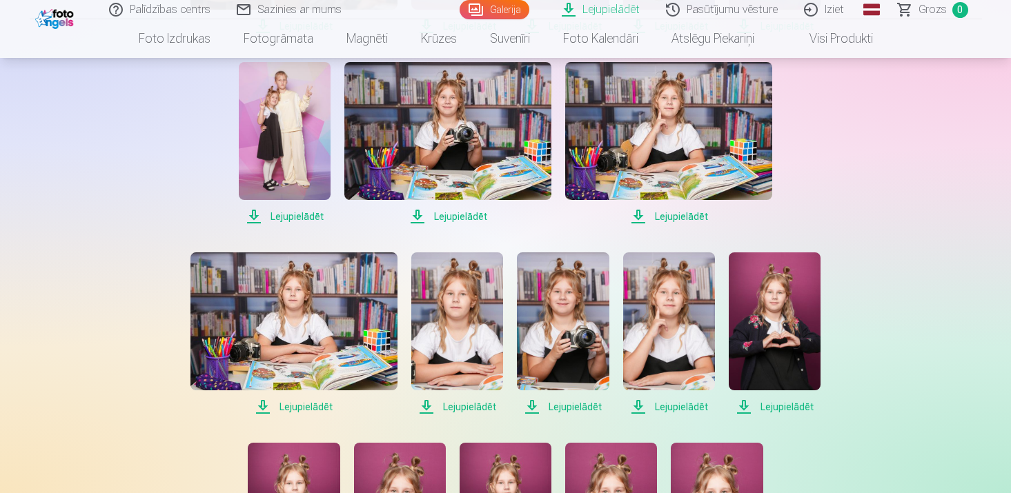
click at [590, 406] on span "Lejupielādēt" at bounding box center [563, 407] width 92 height 17
click at [692, 408] on span "Lejupielādēt" at bounding box center [669, 407] width 92 height 17
click at [777, 406] on span "Lejupielādēt" at bounding box center [775, 407] width 92 height 17
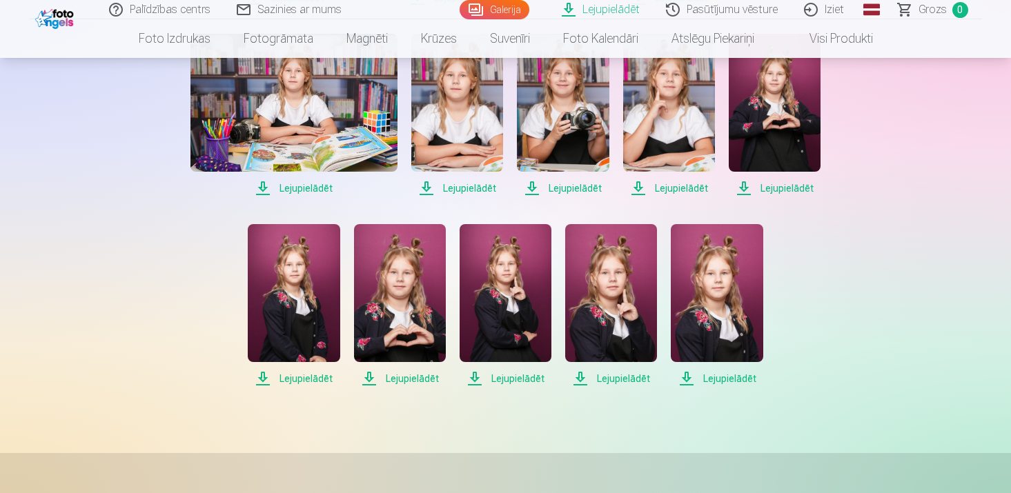
scroll to position [1077, 0]
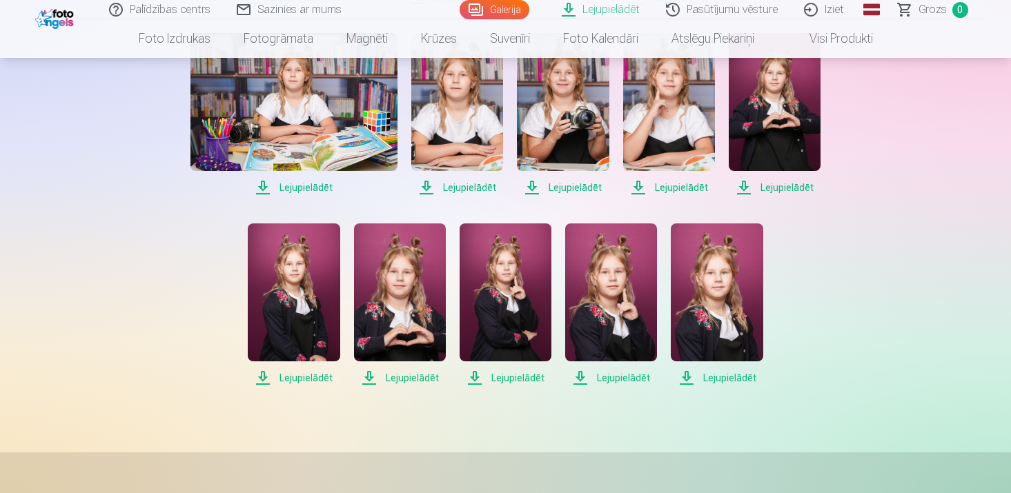
click at [320, 382] on span "Lejupielādēt" at bounding box center [294, 378] width 92 height 17
click at [402, 373] on span "Lejupielādēt" at bounding box center [400, 378] width 92 height 17
click at [502, 373] on span "Lejupielādēt" at bounding box center [506, 378] width 92 height 17
click at [616, 380] on span "Lejupielādēt" at bounding box center [611, 378] width 92 height 17
click at [710, 379] on span "Lejupielādēt" at bounding box center [717, 378] width 92 height 17
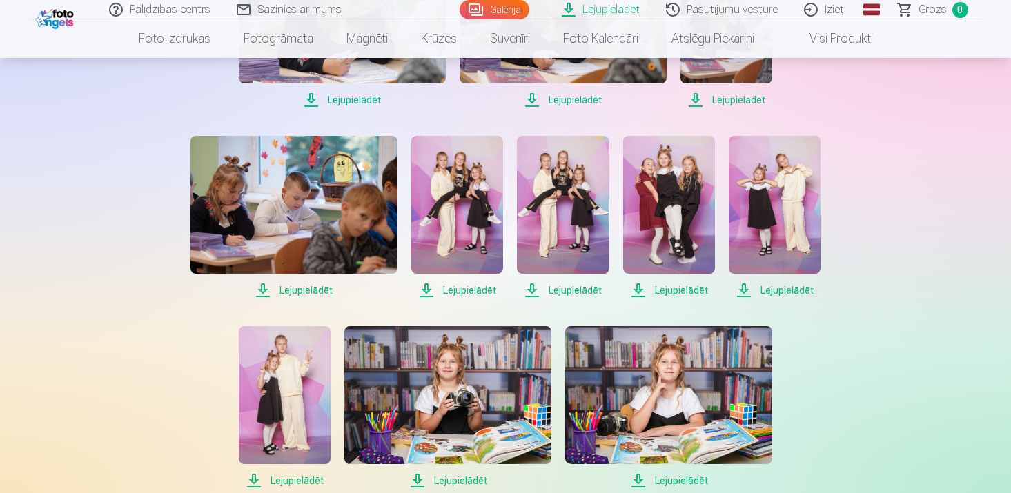
scroll to position [0, 0]
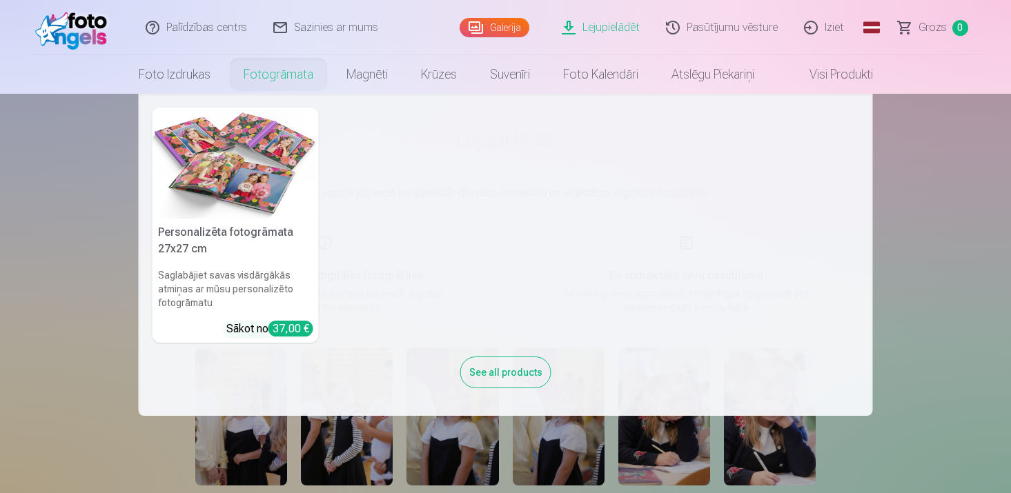
click at [295, 74] on link "Fotogrāmata" at bounding box center [278, 74] width 103 height 39
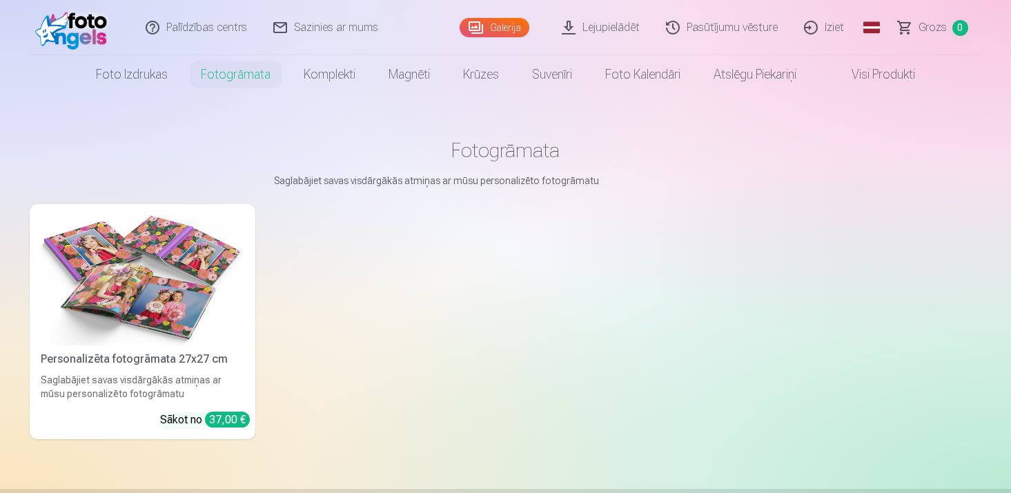
click at [878, 75] on link "Visi produkti" at bounding box center [872, 74] width 119 height 39
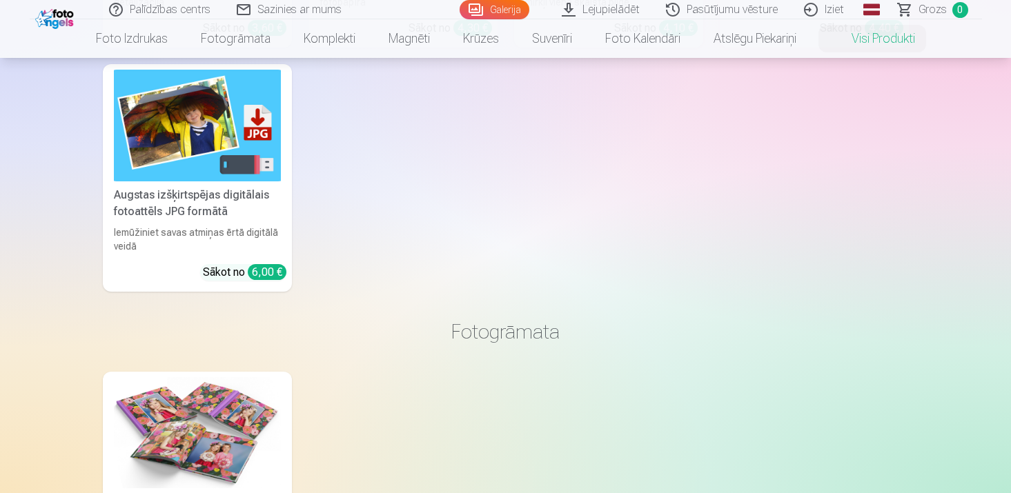
scroll to position [356, 0]
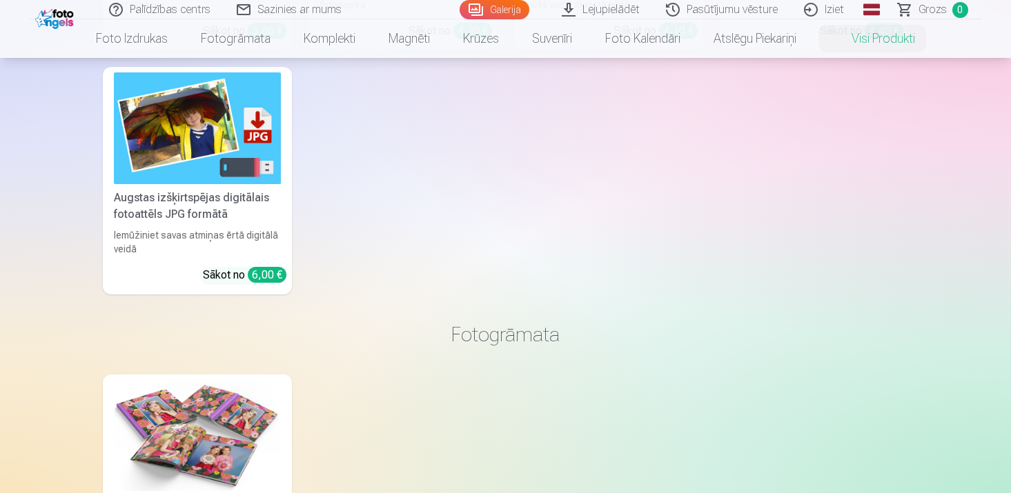
click at [197, 200] on div "Augstas izšķirtspējas digitālais fotoattēls JPG formātā" at bounding box center [197, 206] width 178 height 33
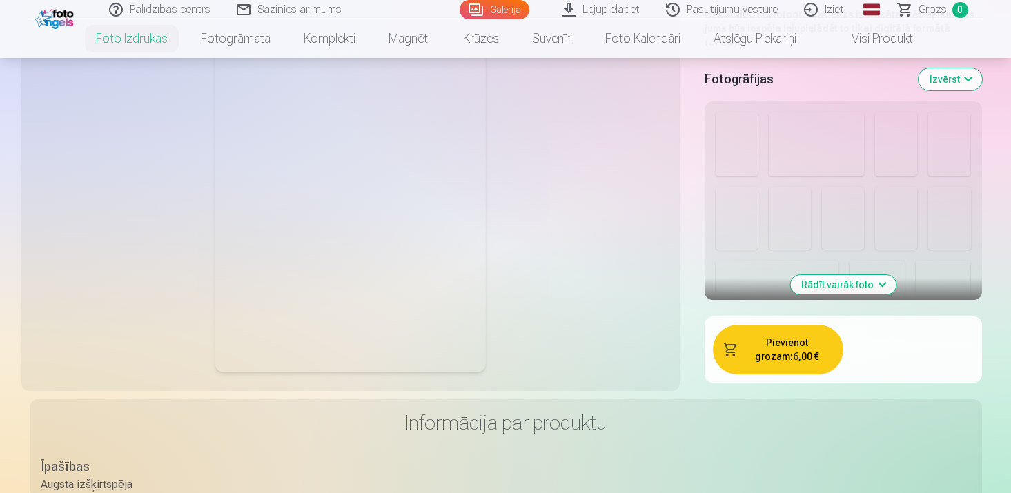
scroll to position [371, 0]
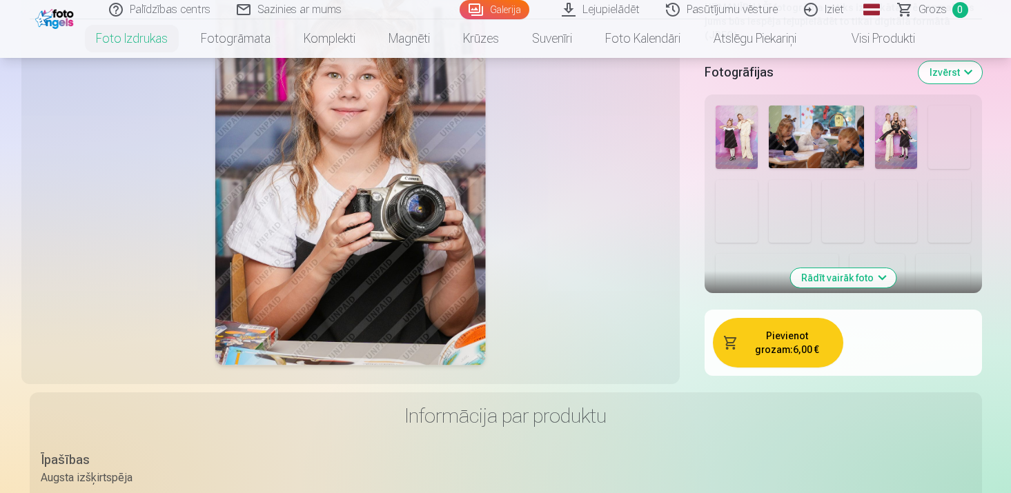
click at [947, 193] on img at bounding box center [949, 211] width 42 height 63
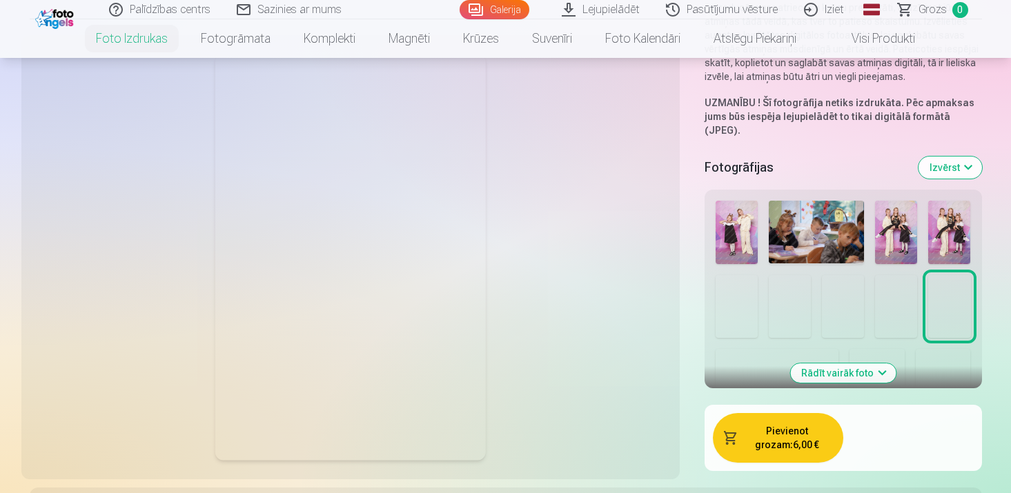
scroll to position [153, 0]
